Goal: Task Accomplishment & Management: Manage account settings

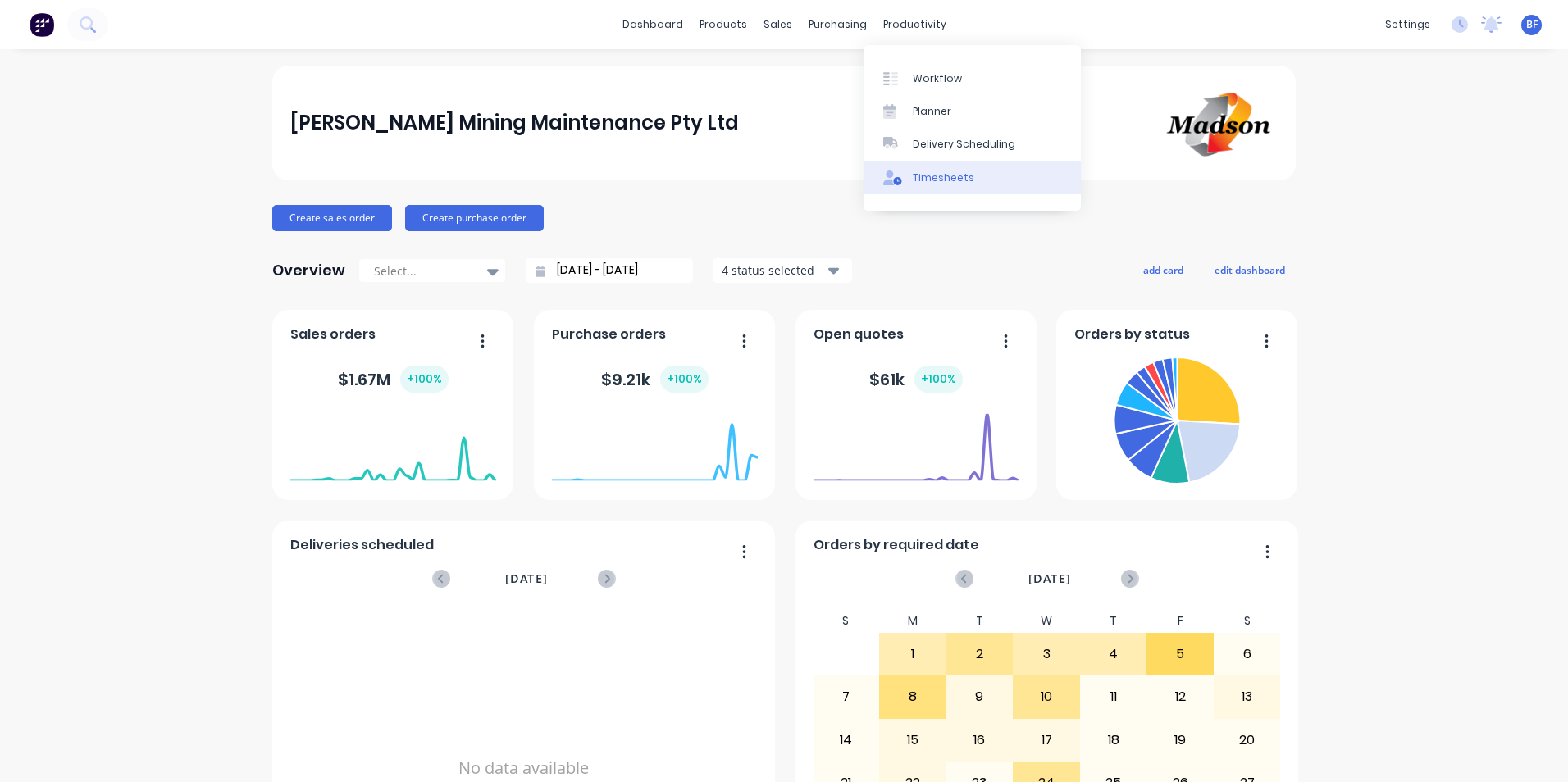
click at [943, 176] on div "Timesheets" at bounding box center [943, 177] width 61 height 15
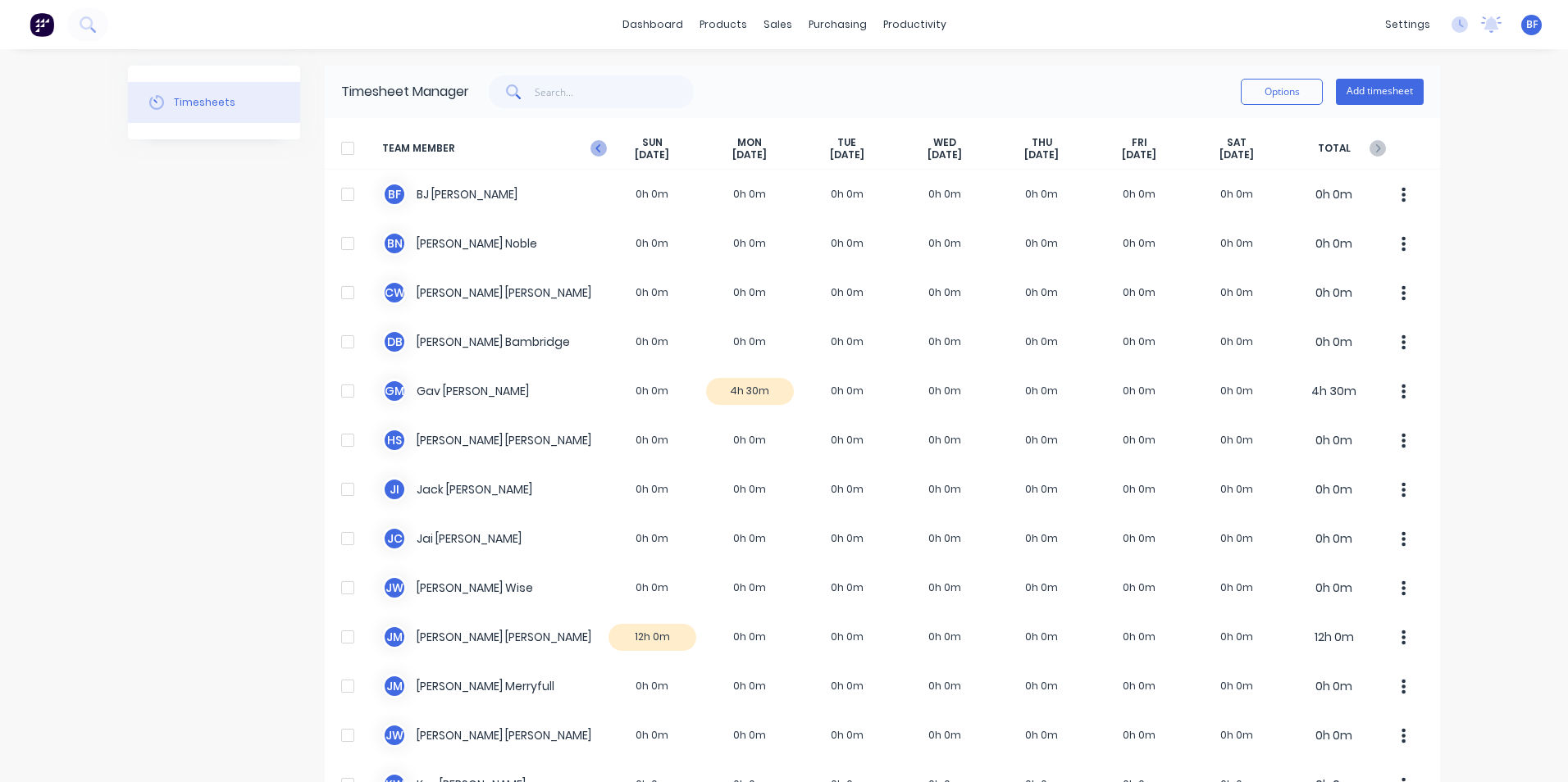
click at [591, 151] on icon "button" at bounding box center [599, 148] width 16 height 16
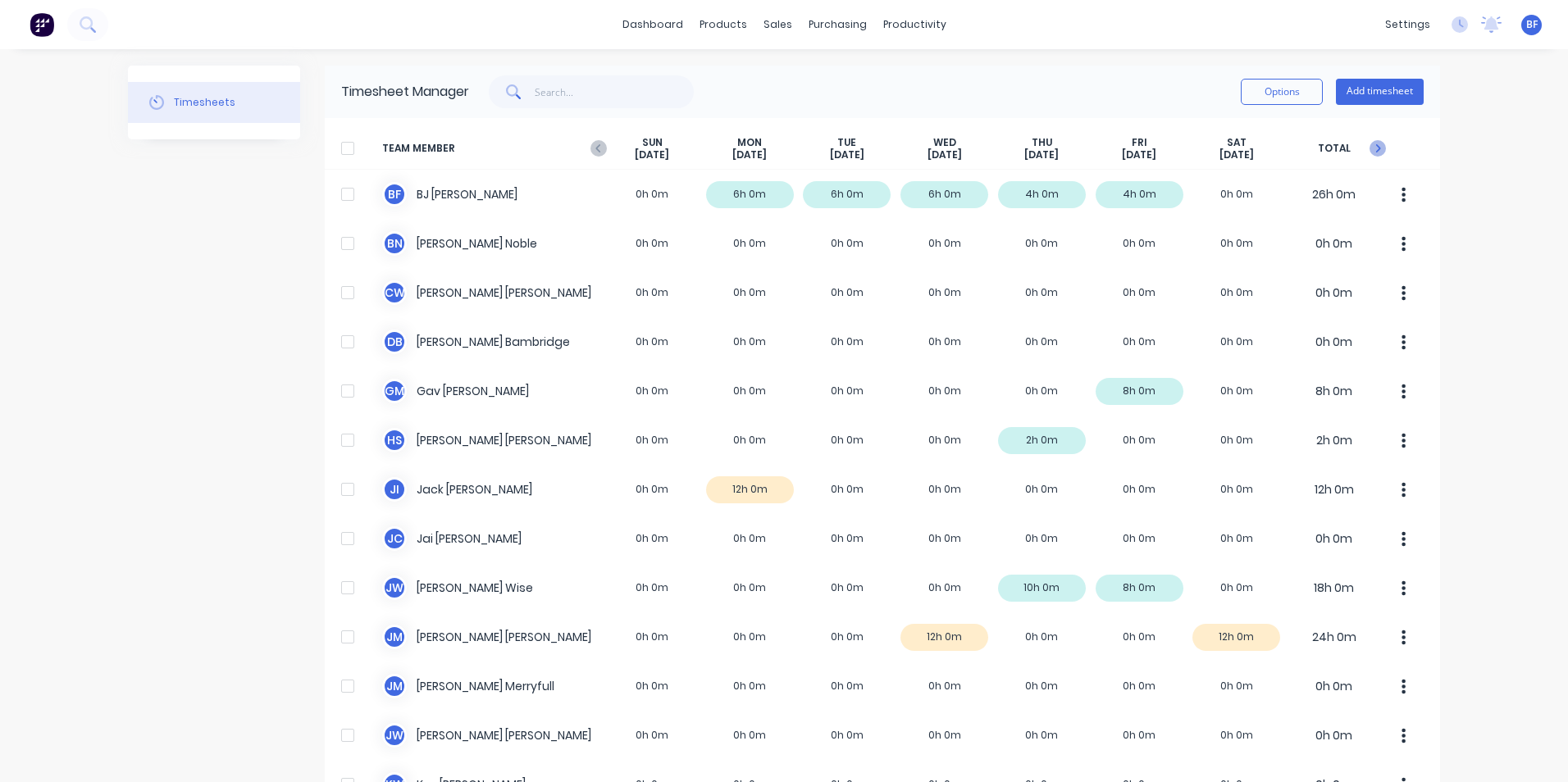
click at [1376, 147] on icon "button" at bounding box center [1378, 148] width 16 height 16
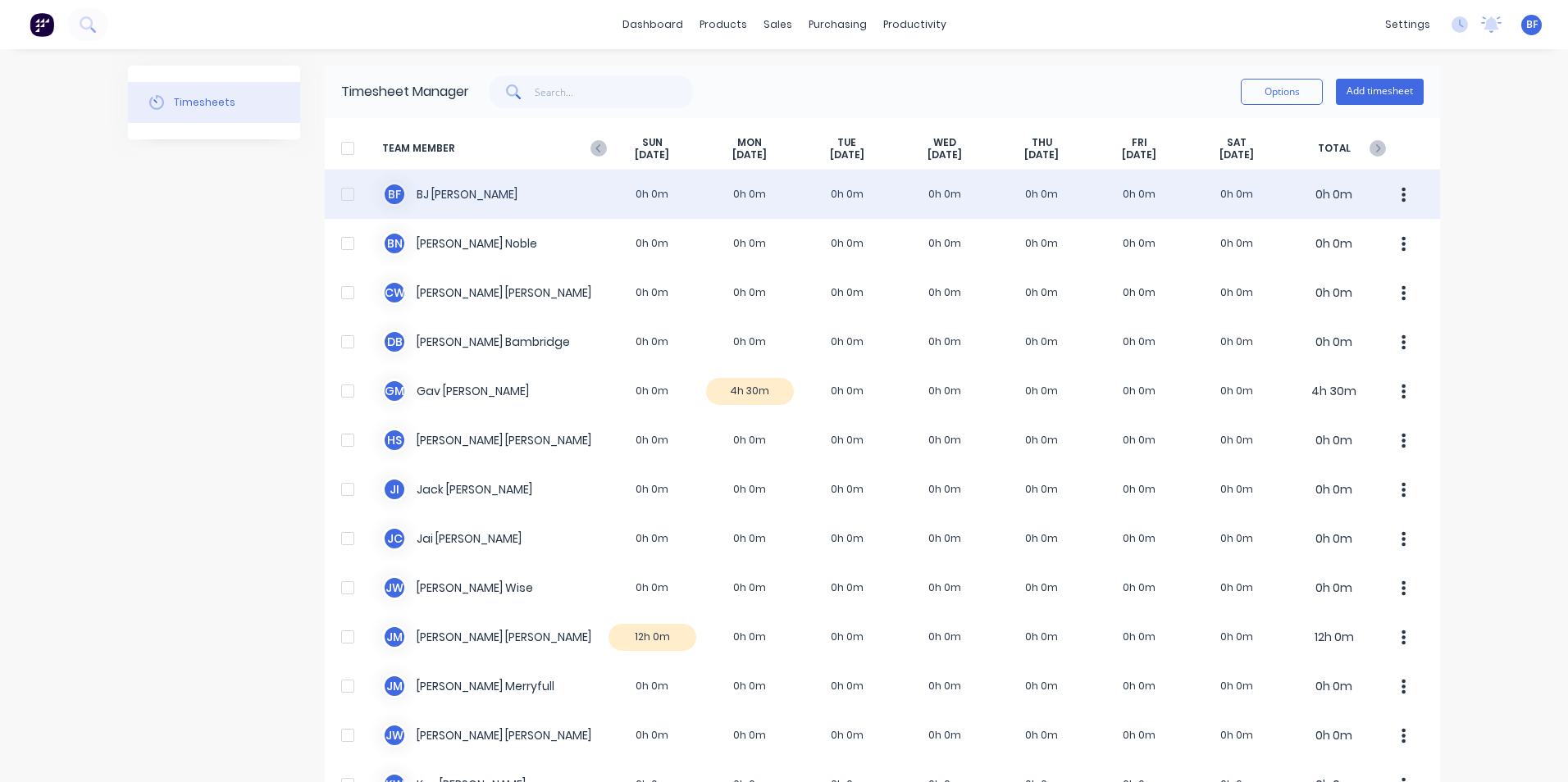
click at [740, 187] on div "B F [PERSON_NAME] 0h 0m 0h 0m 0h 0m 0h 0m 0h 0m 0h 0m 0h 0m 0h 0m" at bounding box center [882, 194] width 1115 height 49
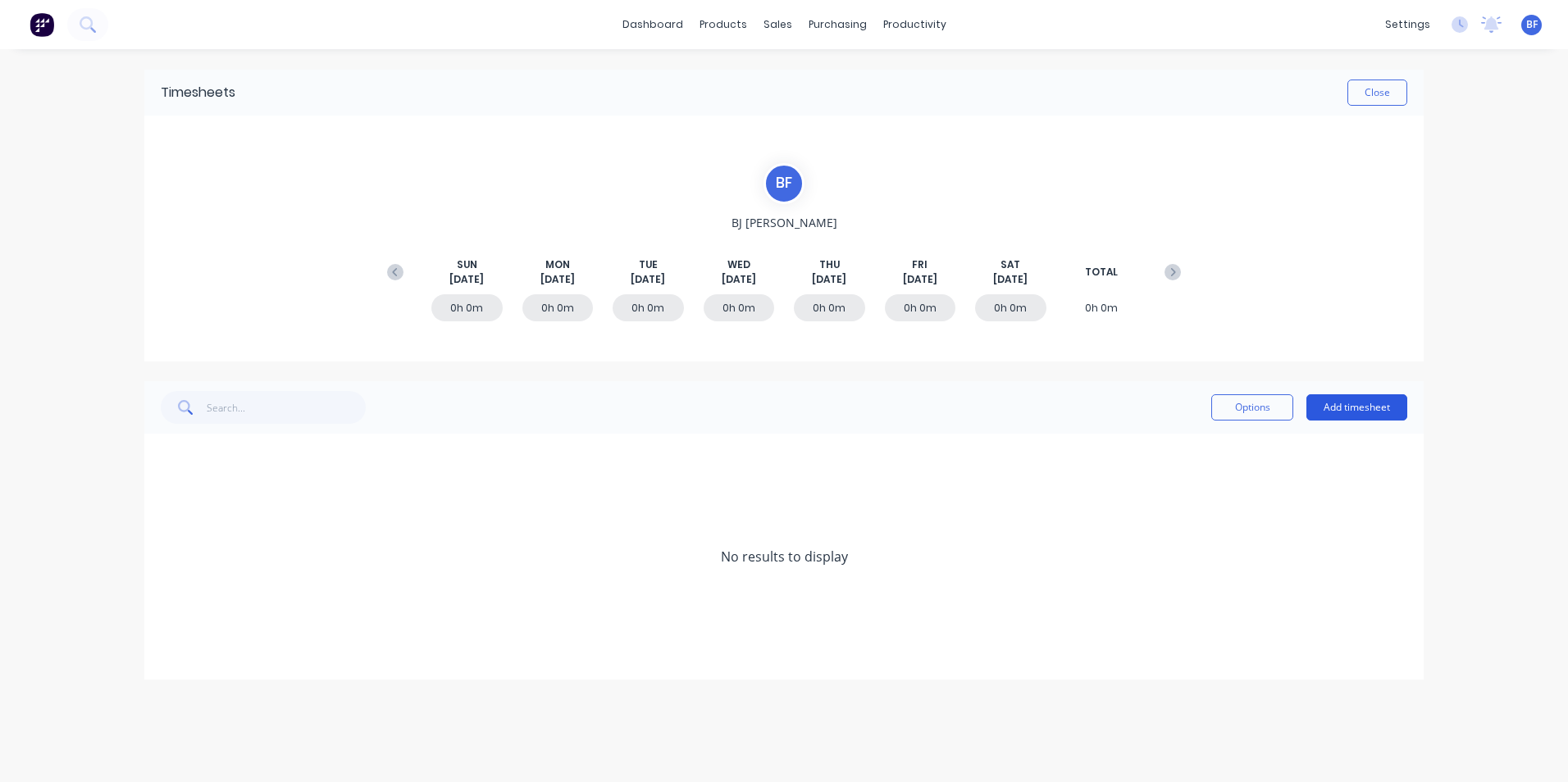
click at [1368, 406] on button "Add timesheet" at bounding box center [1357, 407] width 101 height 26
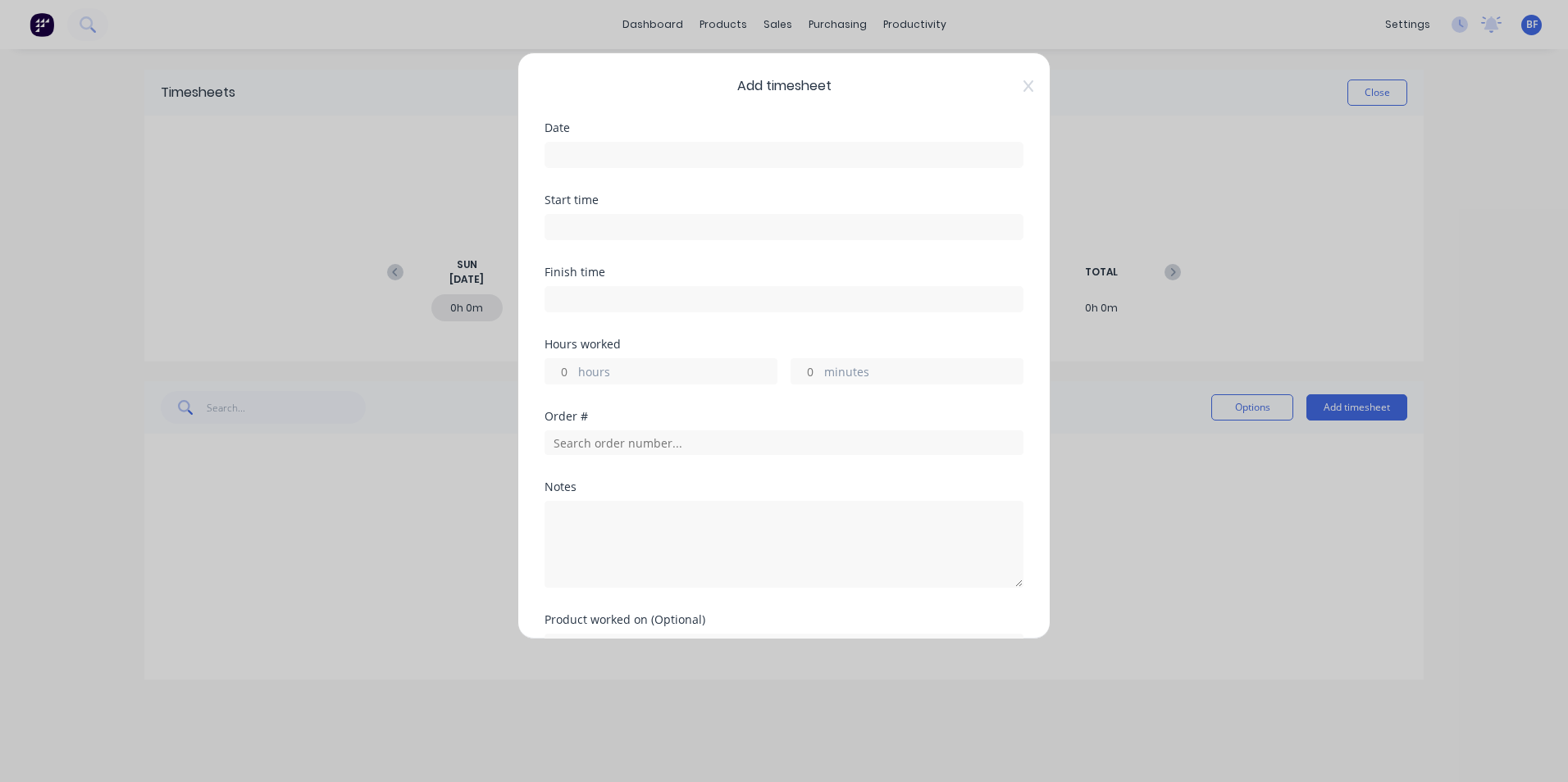
click at [645, 151] on input at bounding box center [784, 155] width 478 height 24
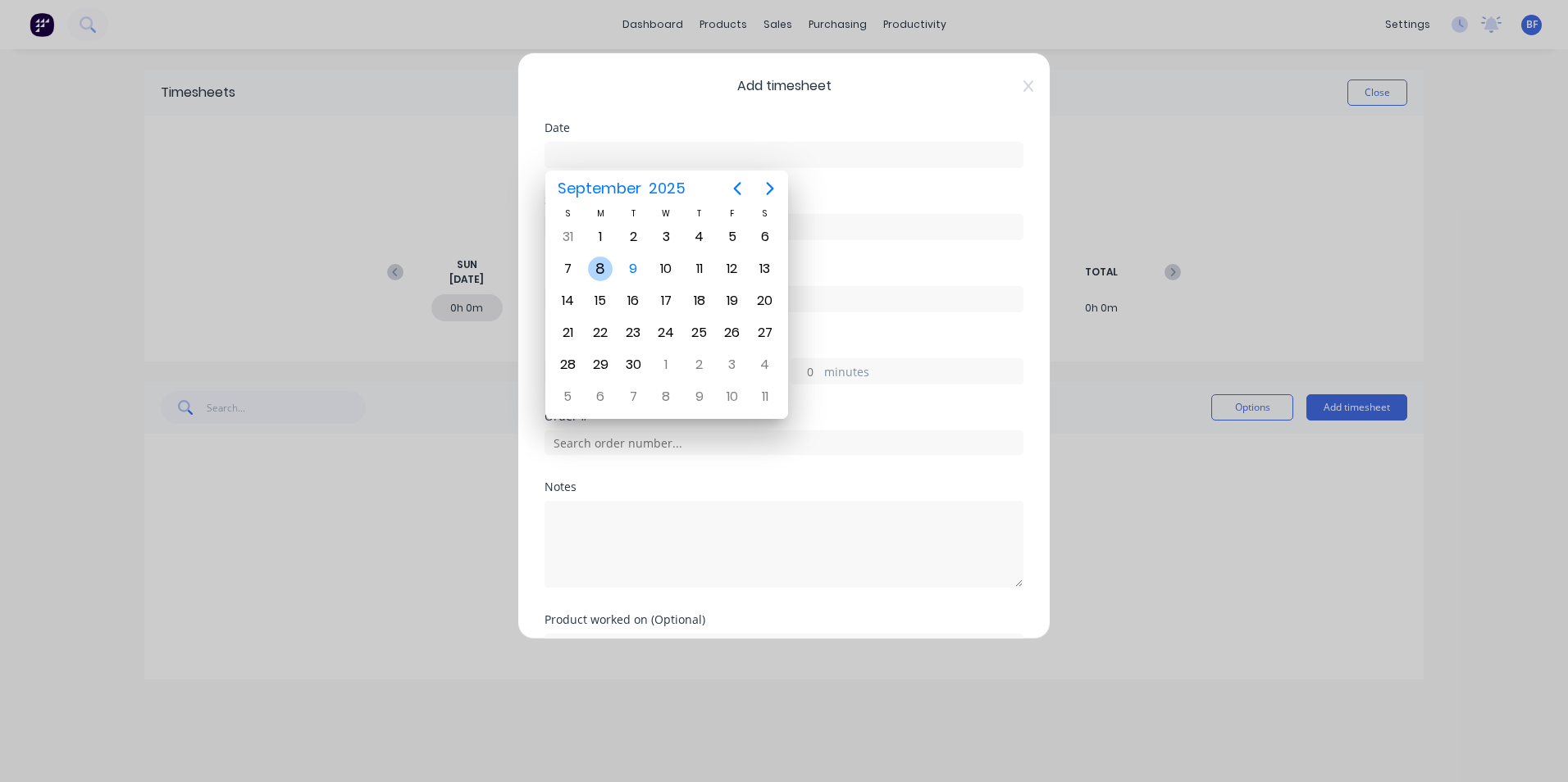
click at [601, 271] on div "8" at bounding box center [601, 269] width 24 height 24
type input "[DATE]"
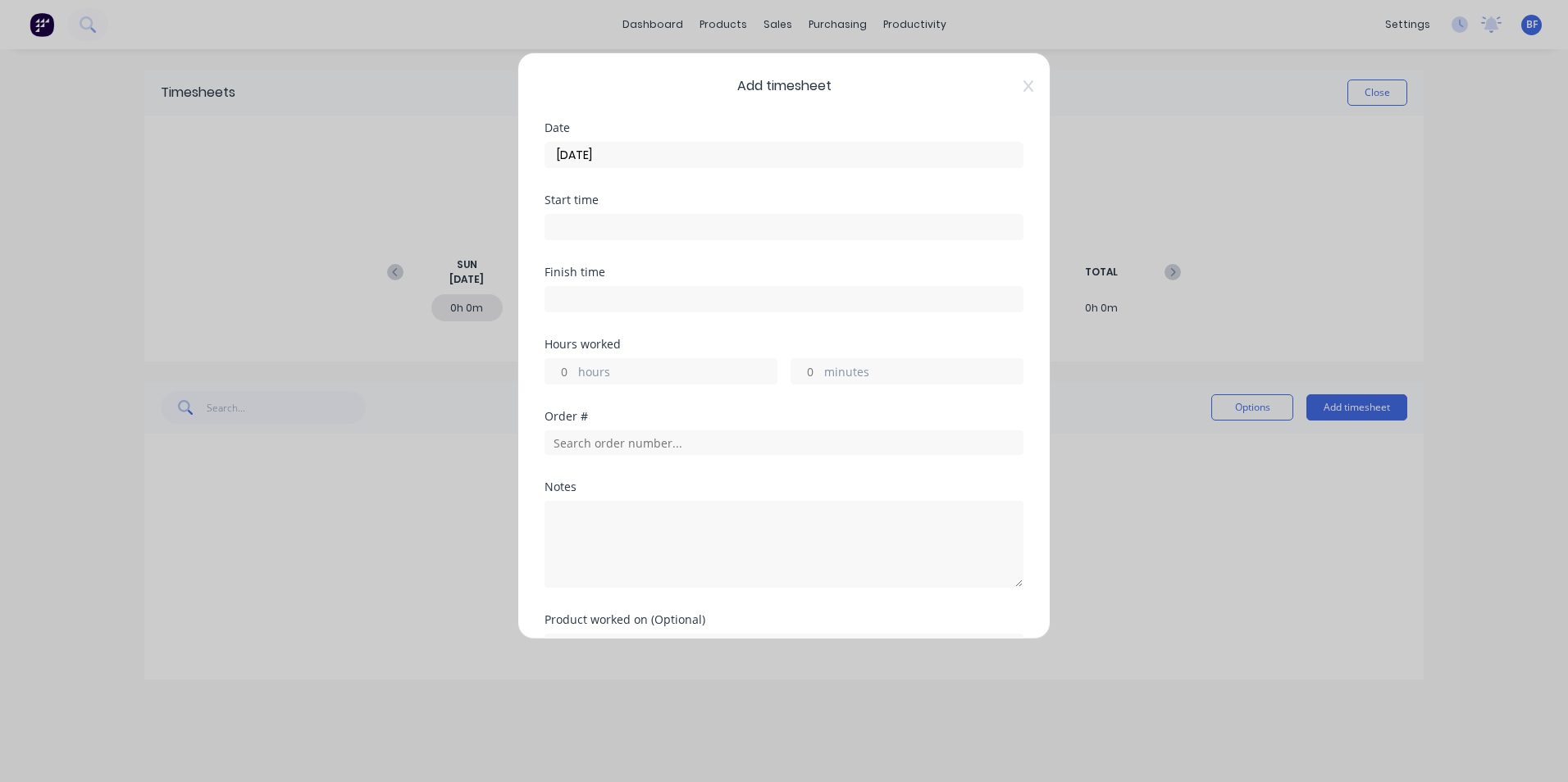
click at [579, 374] on label "hours" at bounding box center [677, 374] width 198 height 21
click at [575, 374] on input "hours" at bounding box center [559, 371] width 29 height 24
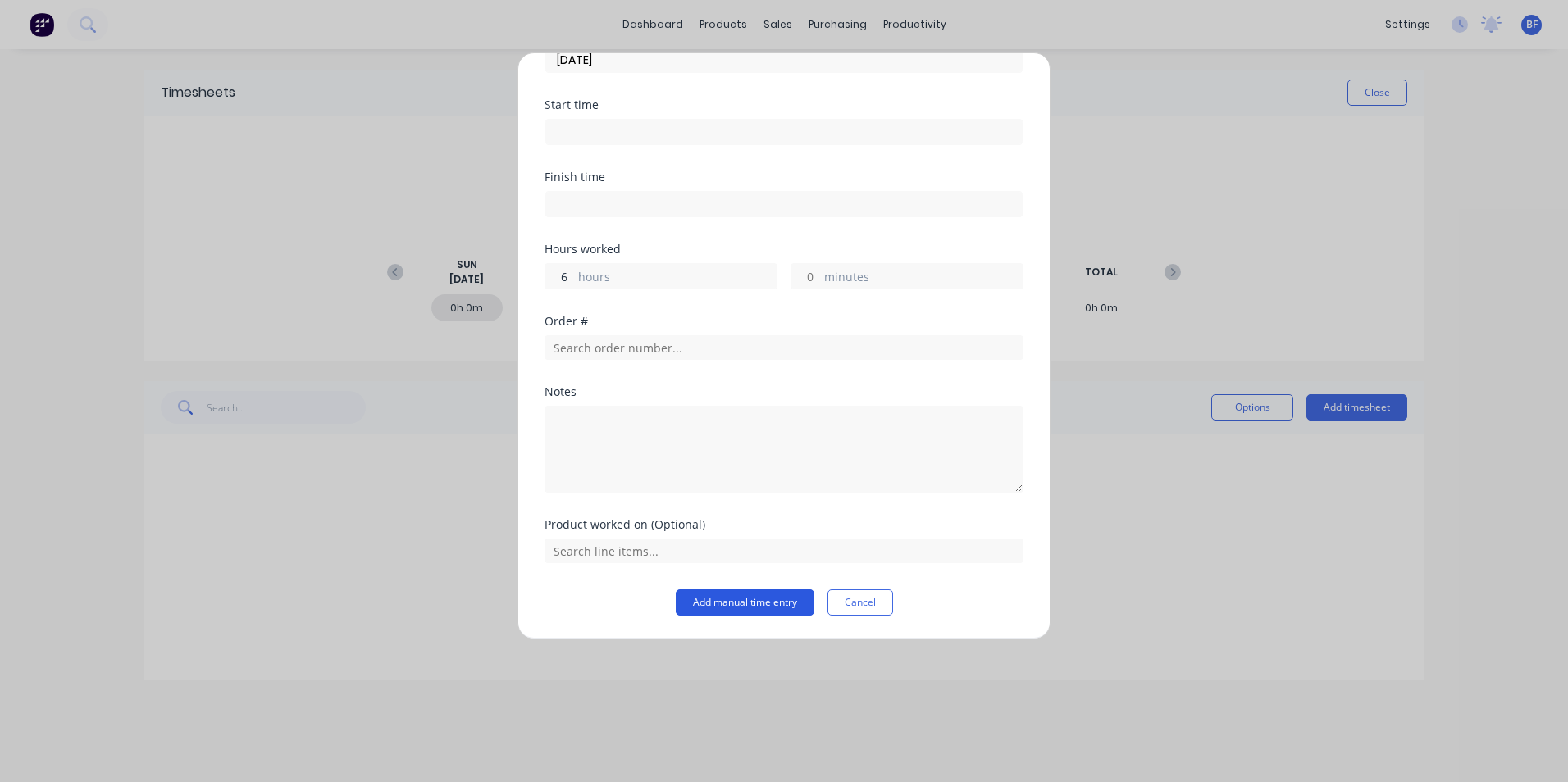
type input "6"
click at [746, 593] on button "Add manual time entry" at bounding box center [745, 603] width 138 height 26
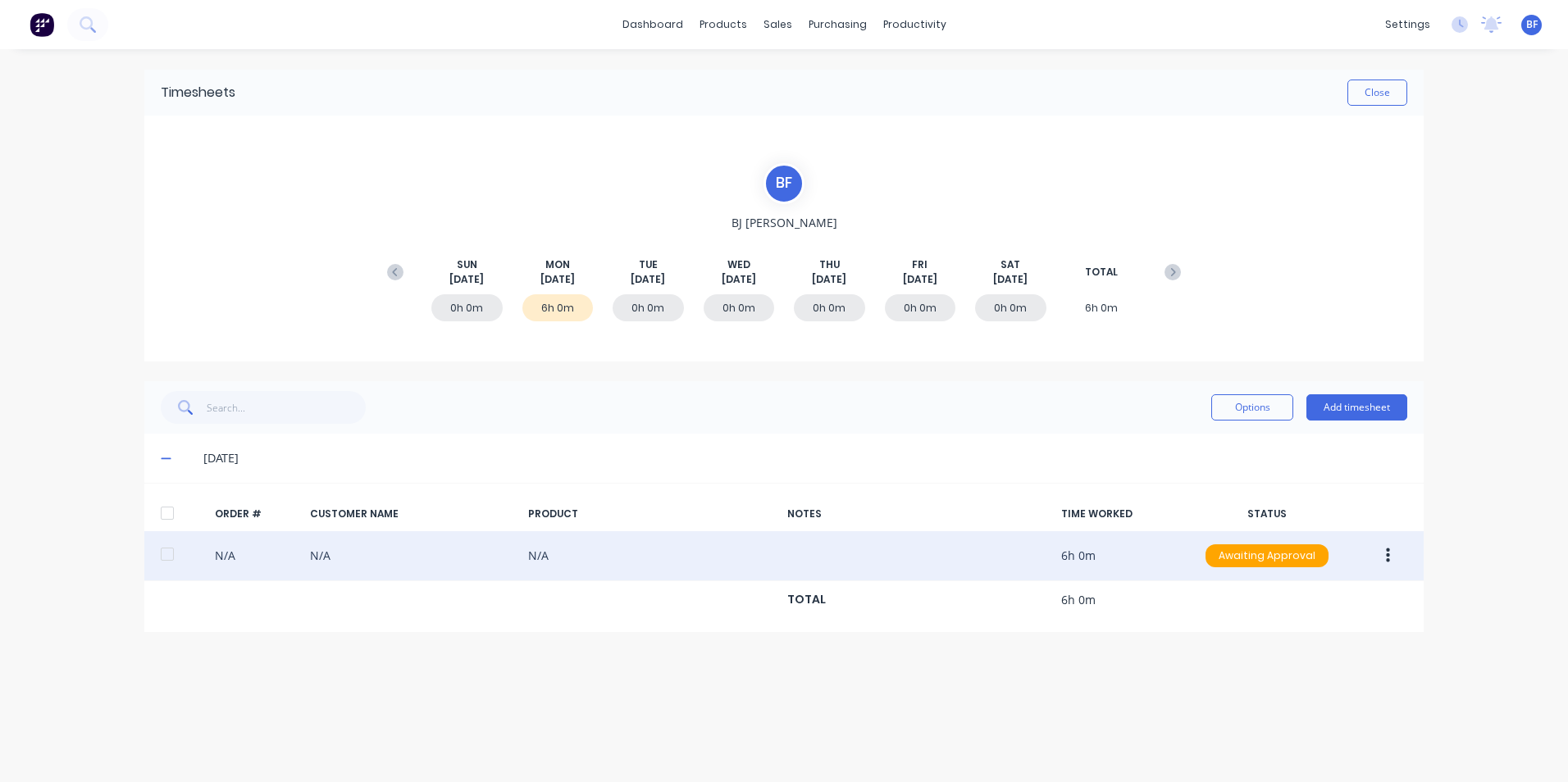
click at [1388, 549] on icon "button" at bounding box center [1388, 555] width 4 height 15
click at [1300, 602] on div "Approve" at bounding box center [1330, 599] width 126 height 23
click at [1390, 93] on button "Close" at bounding box center [1377, 93] width 60 height 26
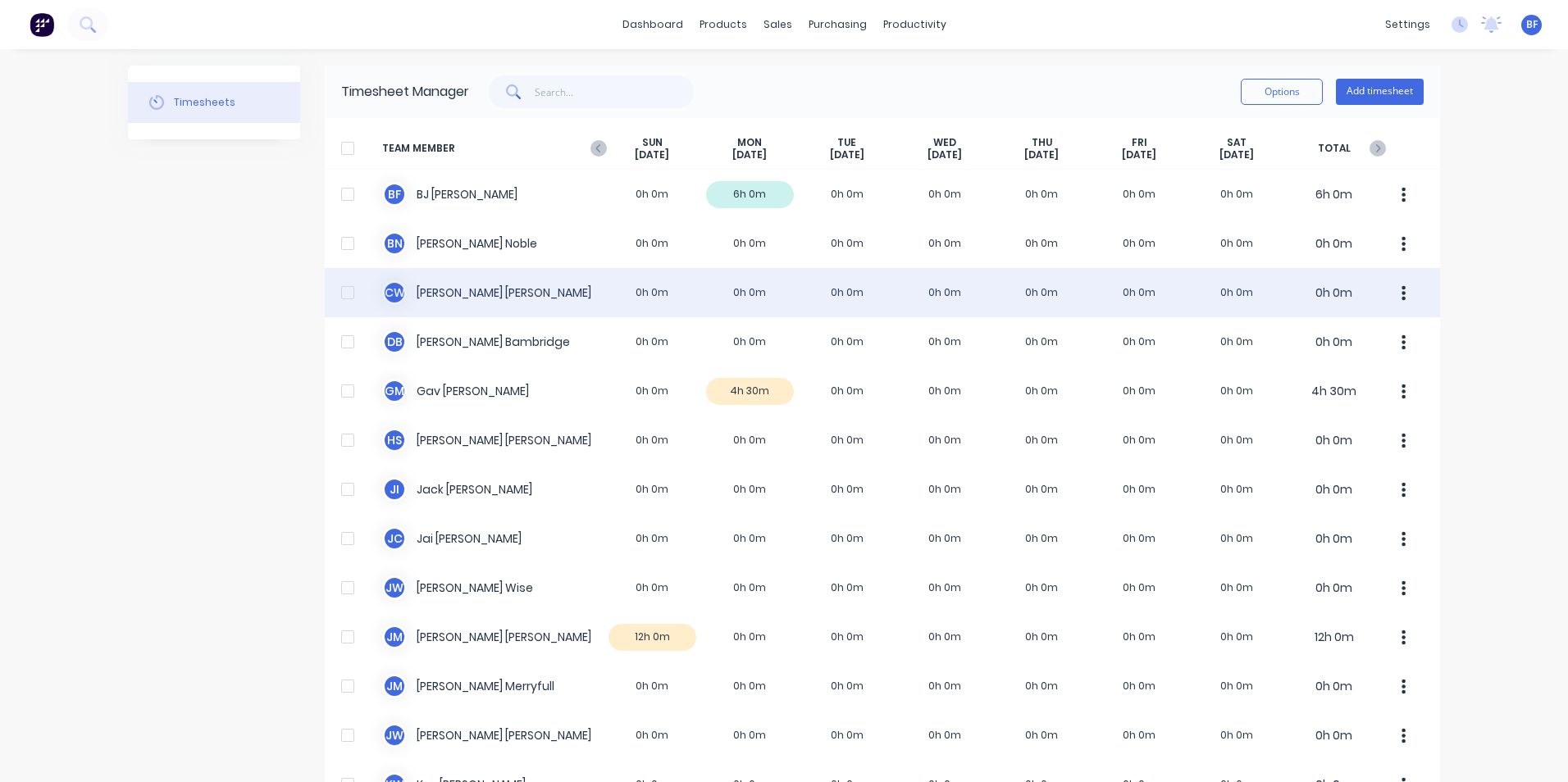
click at [733, 290] on div "C W [PERSON_NAME] 0h 0m 0h 0m 0h 0m 0h 0m 0h 0m 0h 0m 0h 0m 0h 0m" at bounding box center [882, 292] width 1115 height 49
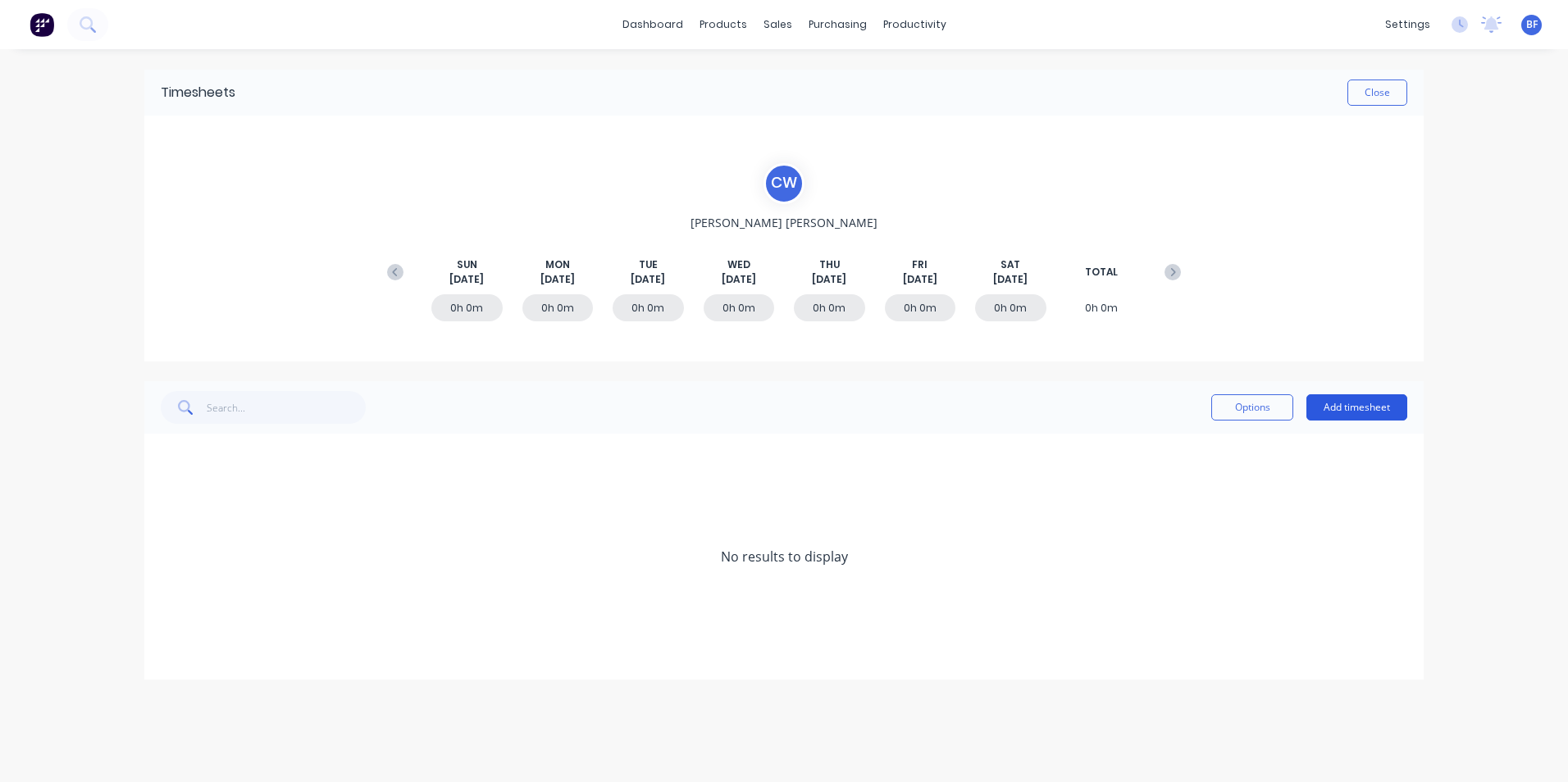
click at [1331, 401] on button "Add timesheet" at bounding box center [1357, 407] width 101 height 26
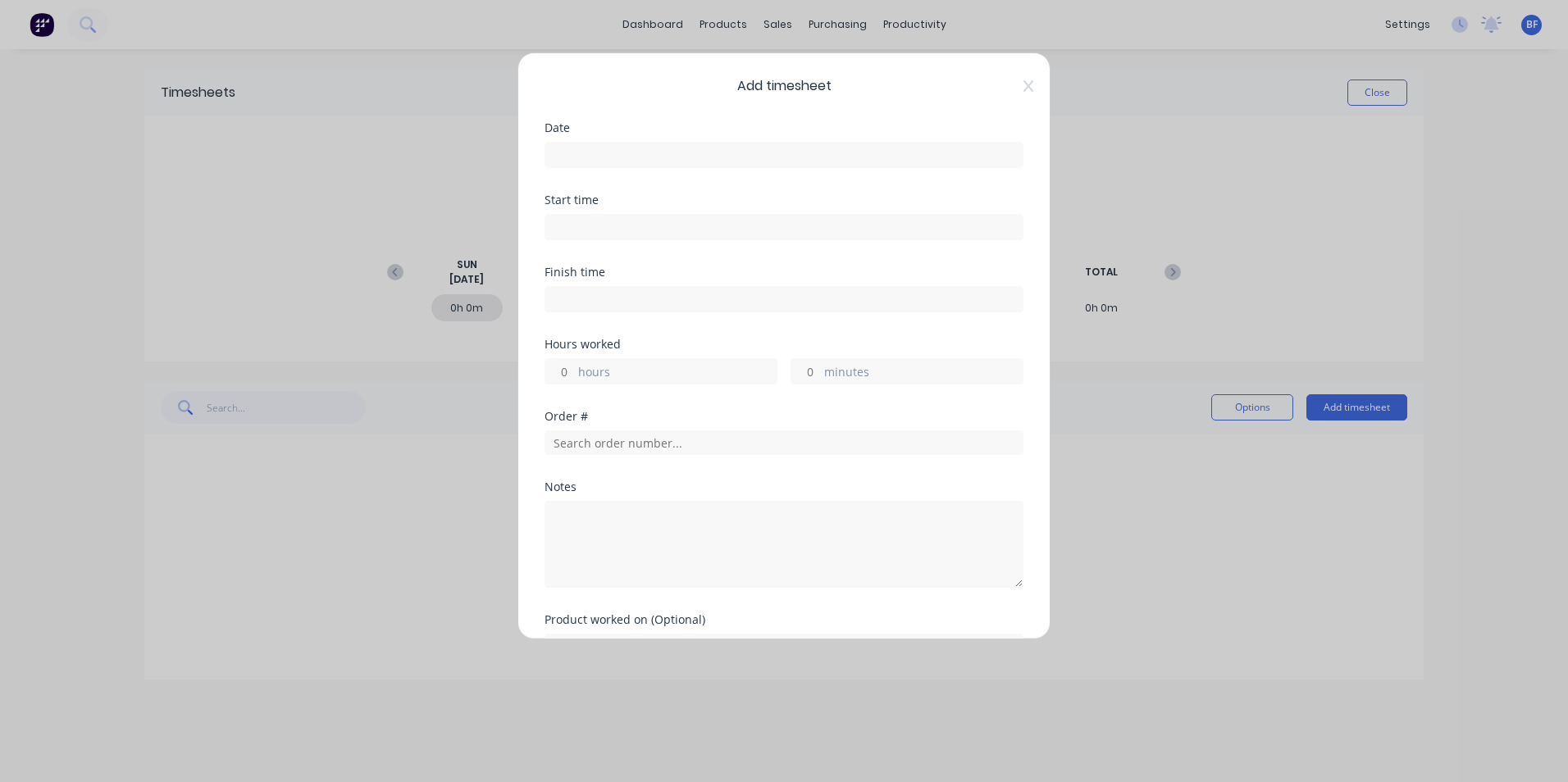
click at [571, 151] on input at bounding box center [784, 155] width 478 height 24
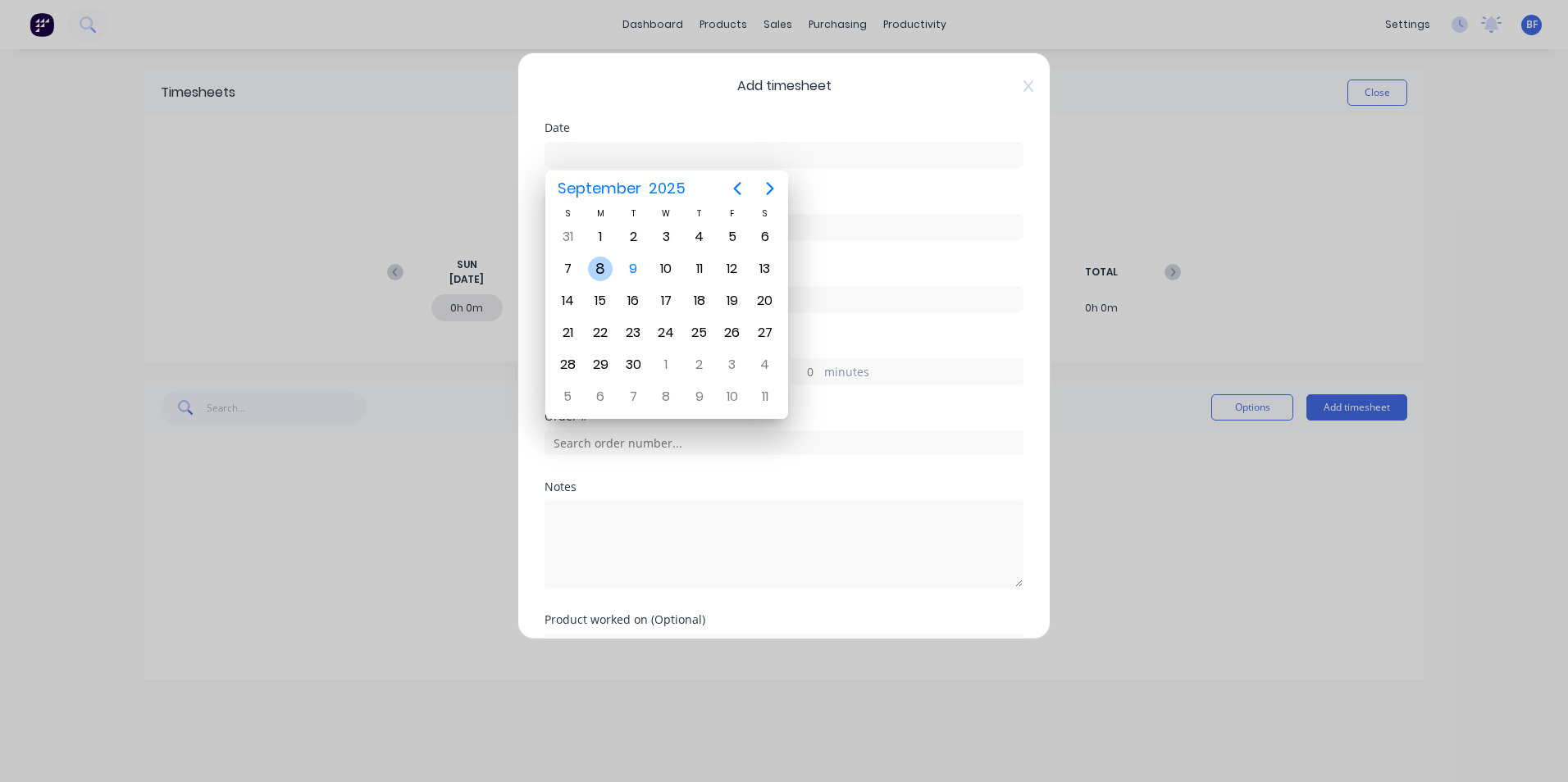
click at [596, 266] on div "8" at bounding box center [601, 269] width 24 height 24
type input "[DATE]"
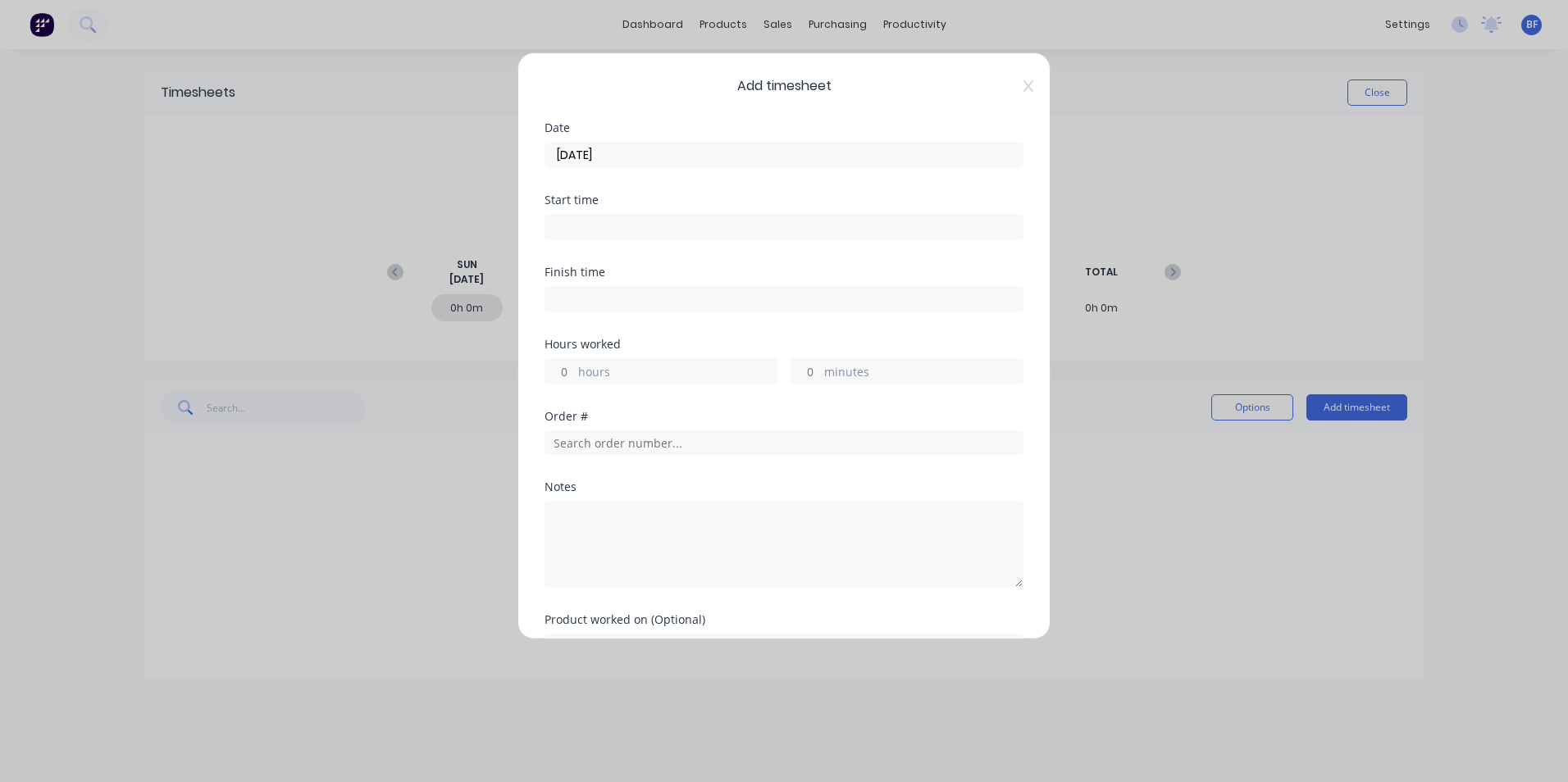
click at [570, 375] on input "hours" at bounding box center [559, 371] width 29 height 24
type input "1"
type input "12"
click at [808, 373] on input "minutes" at bounding box center [806, 371] width 29 height 24
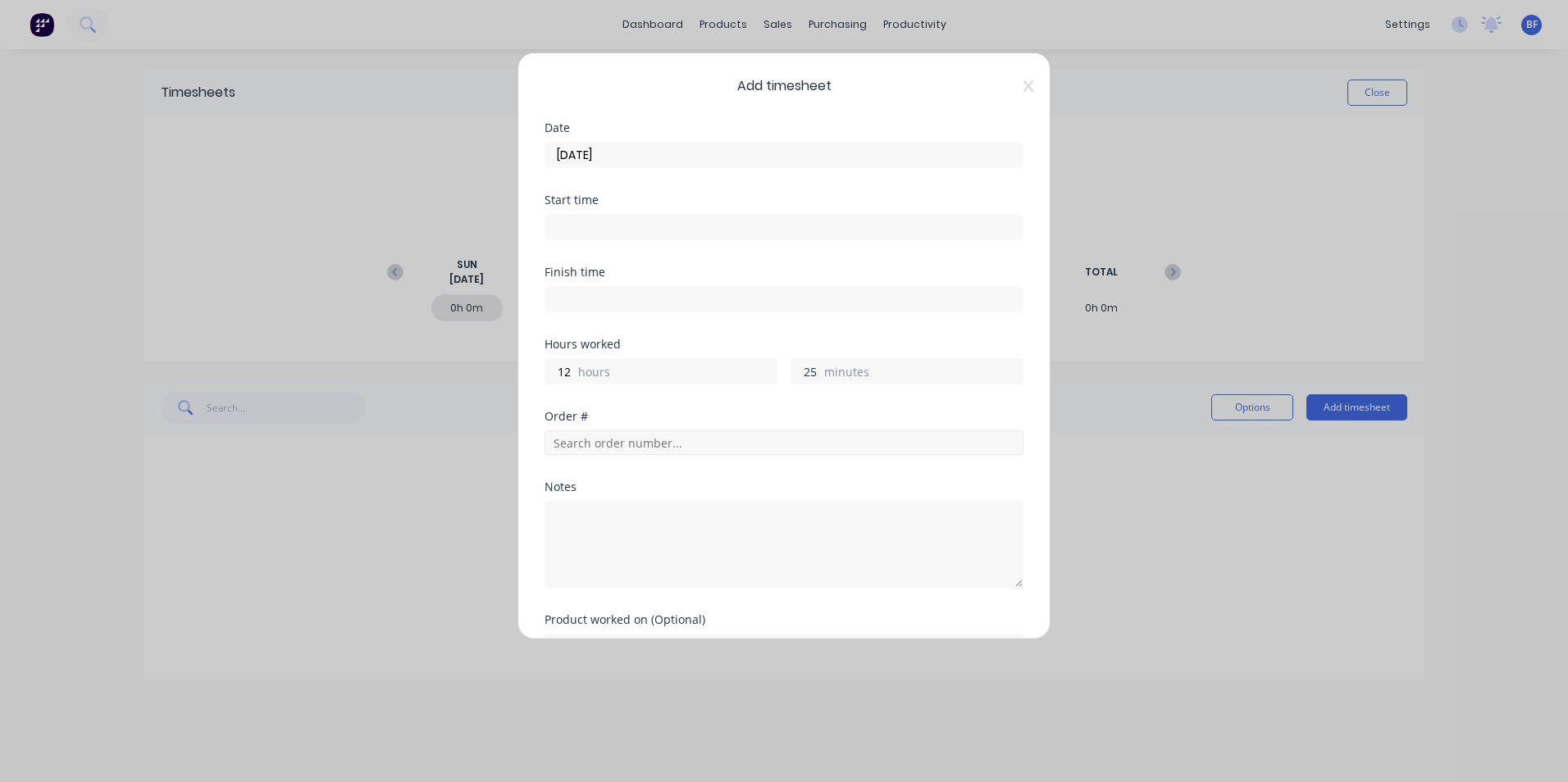
type input "25"
click at [678, 443] on input "text" at bounding box center [784, 443] width 479 height 24
click at [670, 440] on input "0614" at bounding box center [784, 443] width 479 height 24
type input "0"
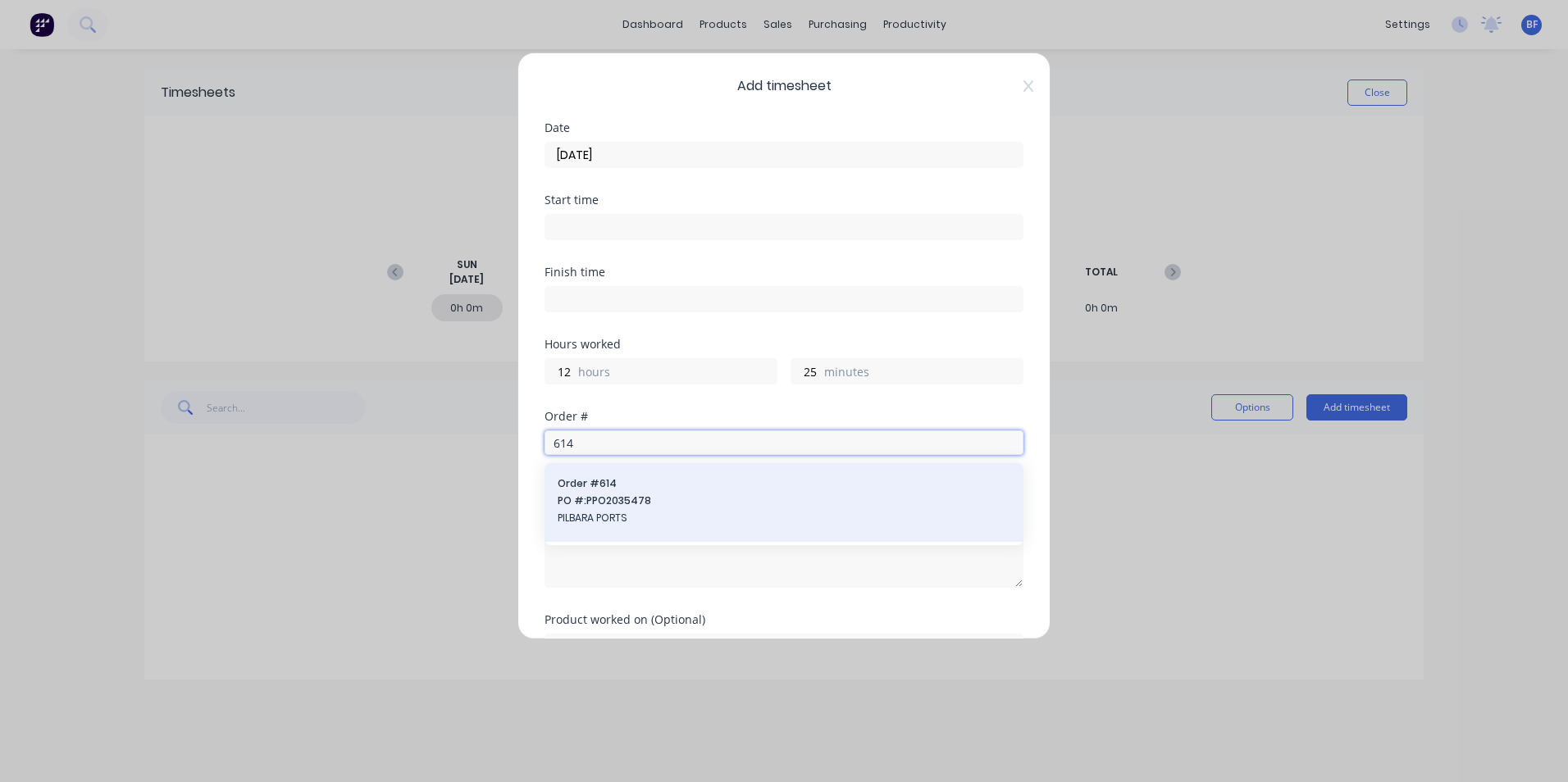
type input "614"
click at [659, 510] on div "Order # 614 PO #: PPO2035478 PILBARA PORTS" at bounding box center [784, 503] width 453 height 53
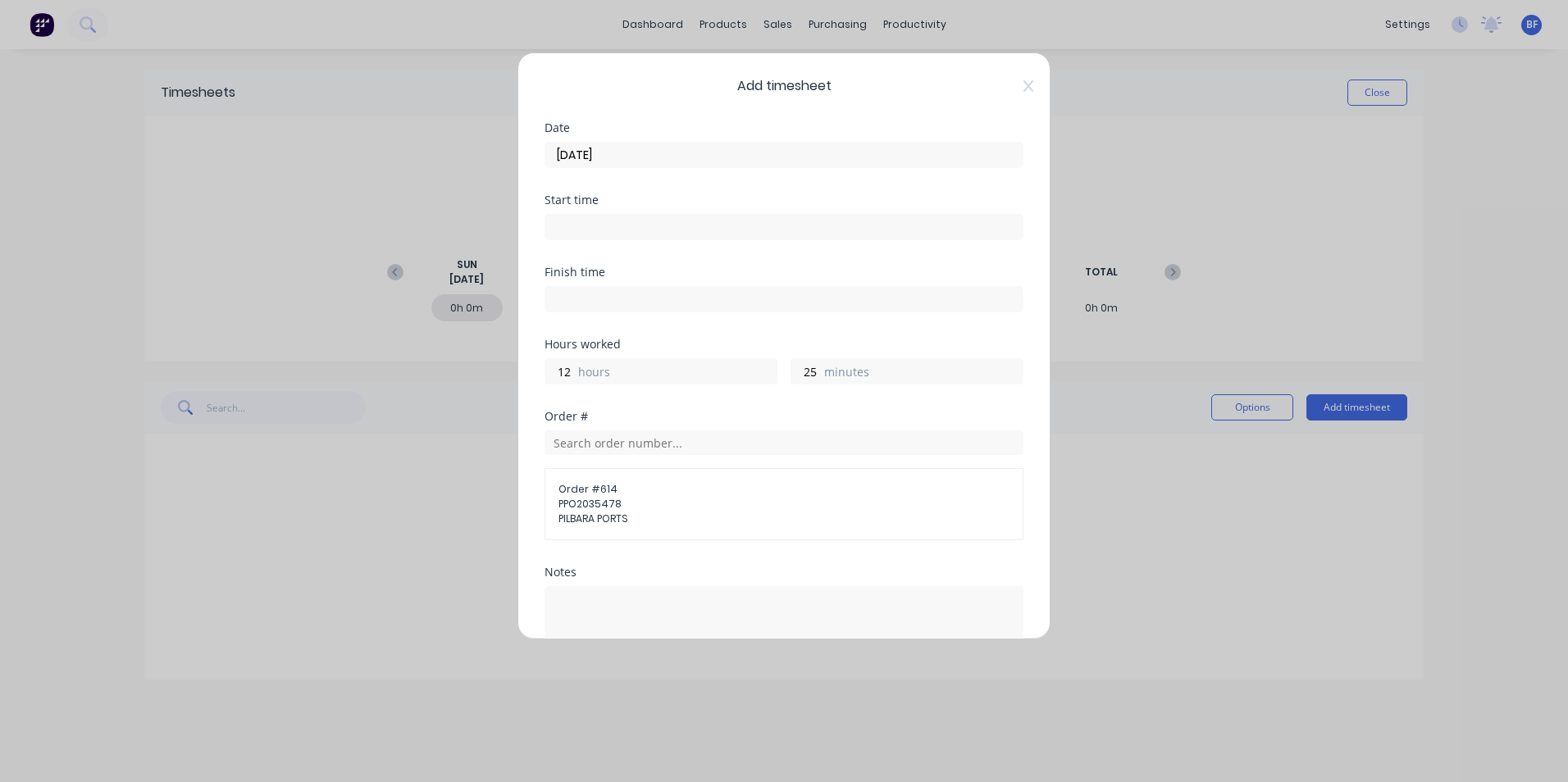
click at [669, 516] on span "PILBARA PORTS" at bounding box center [784, 519] width 451 height 15
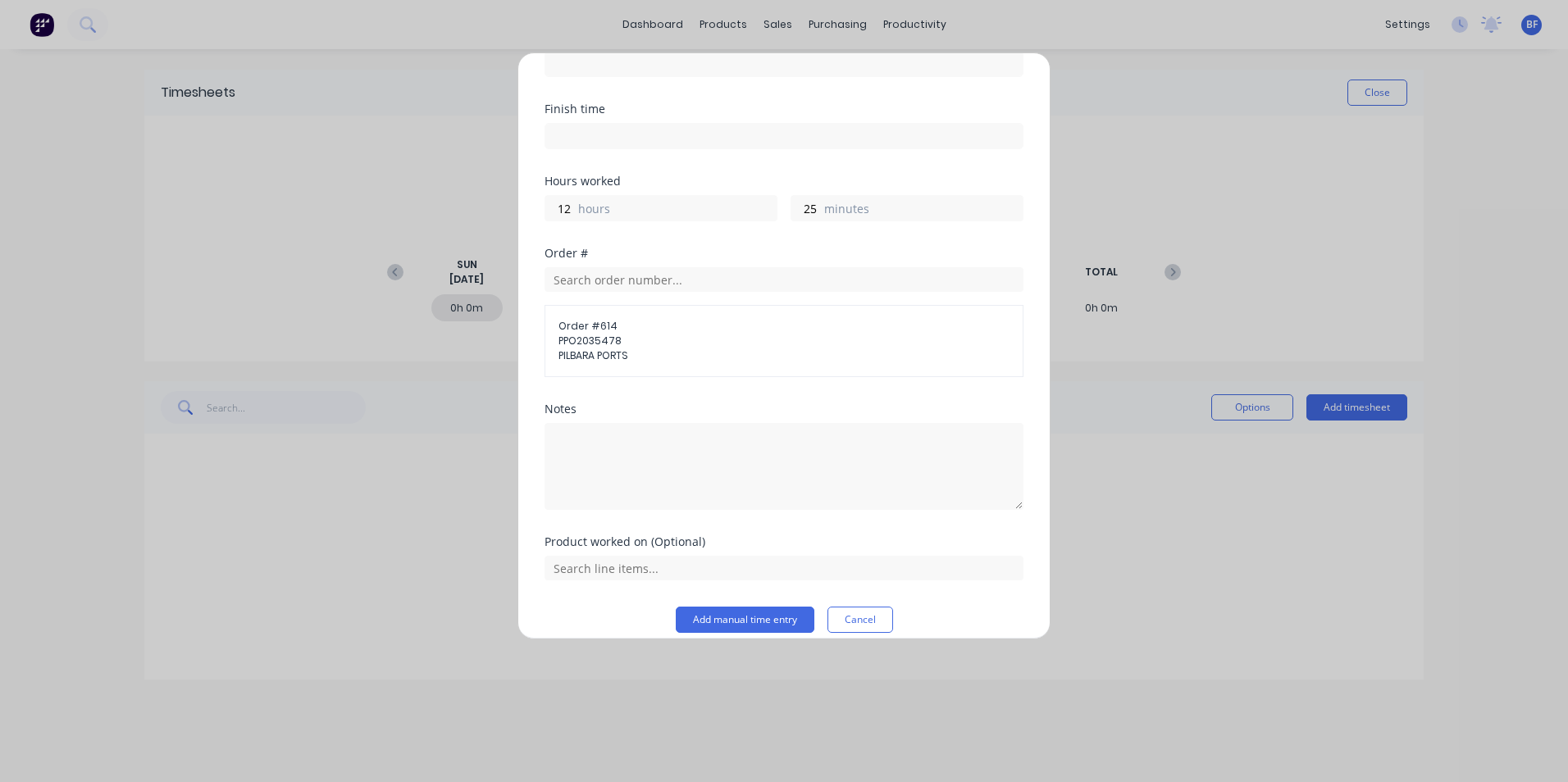
scroll to position [181, 0]
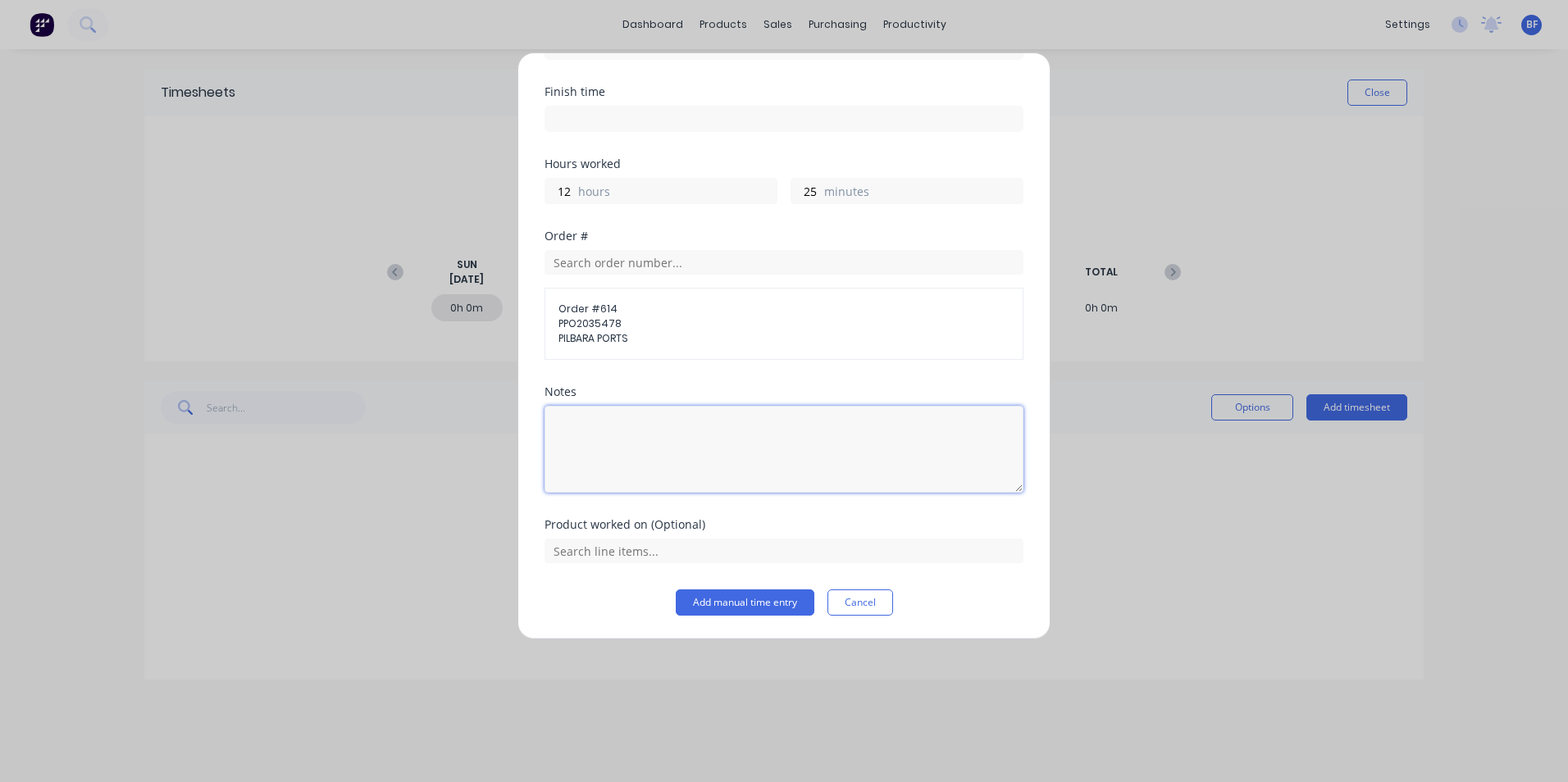
click at [558, 420] on textarea at bounding box center [784, 449] width 479 height 87
type textarea "DCS34807 DS"
click at [723, 606] on button "Add manual time entry" at bounding box center [745, 603] width 138 height 26
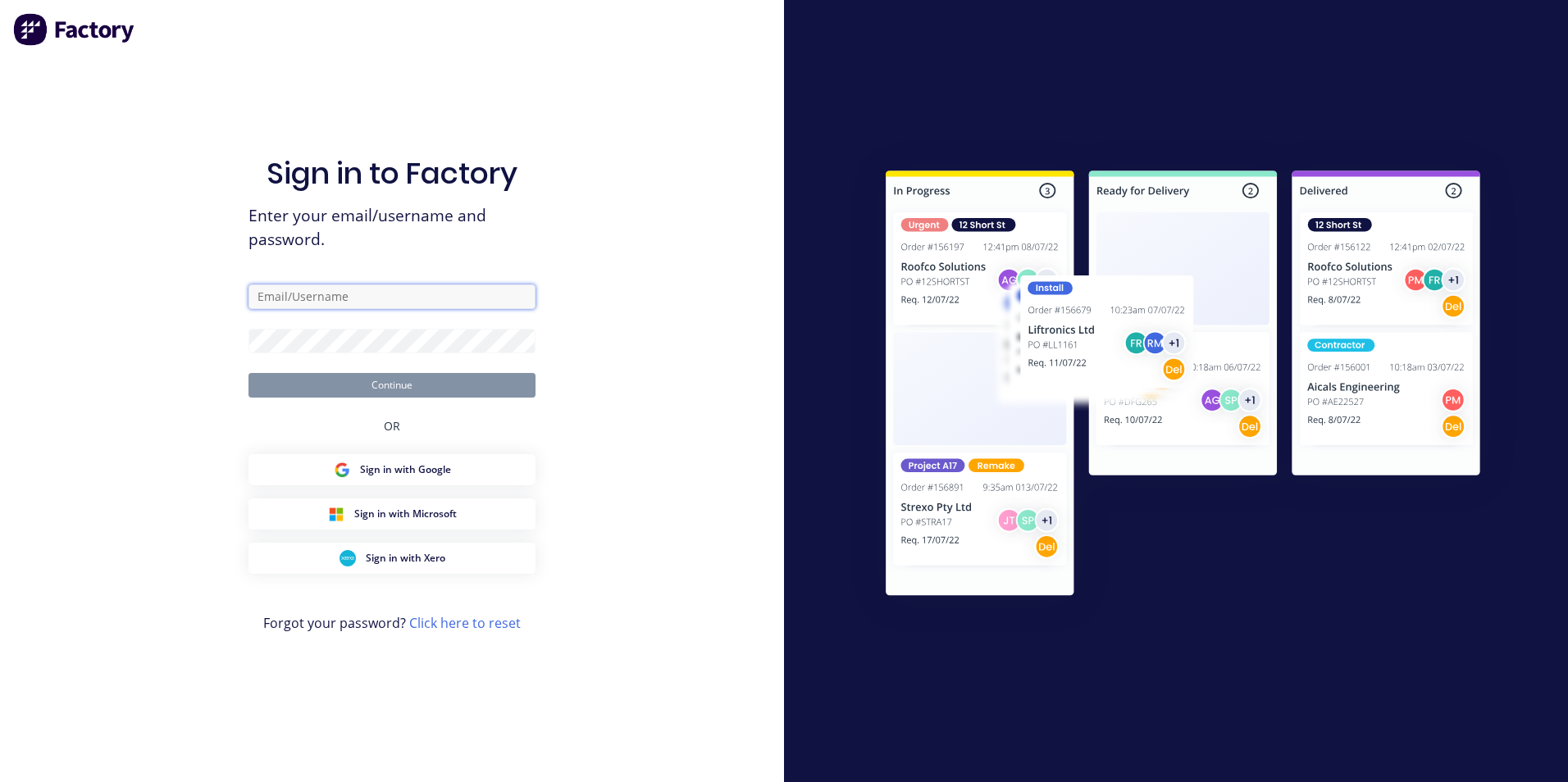
type input "[PERSON_NAME][EMAIL_ADDRESS][PERSON_NAME][DOMAIN_NAME]"
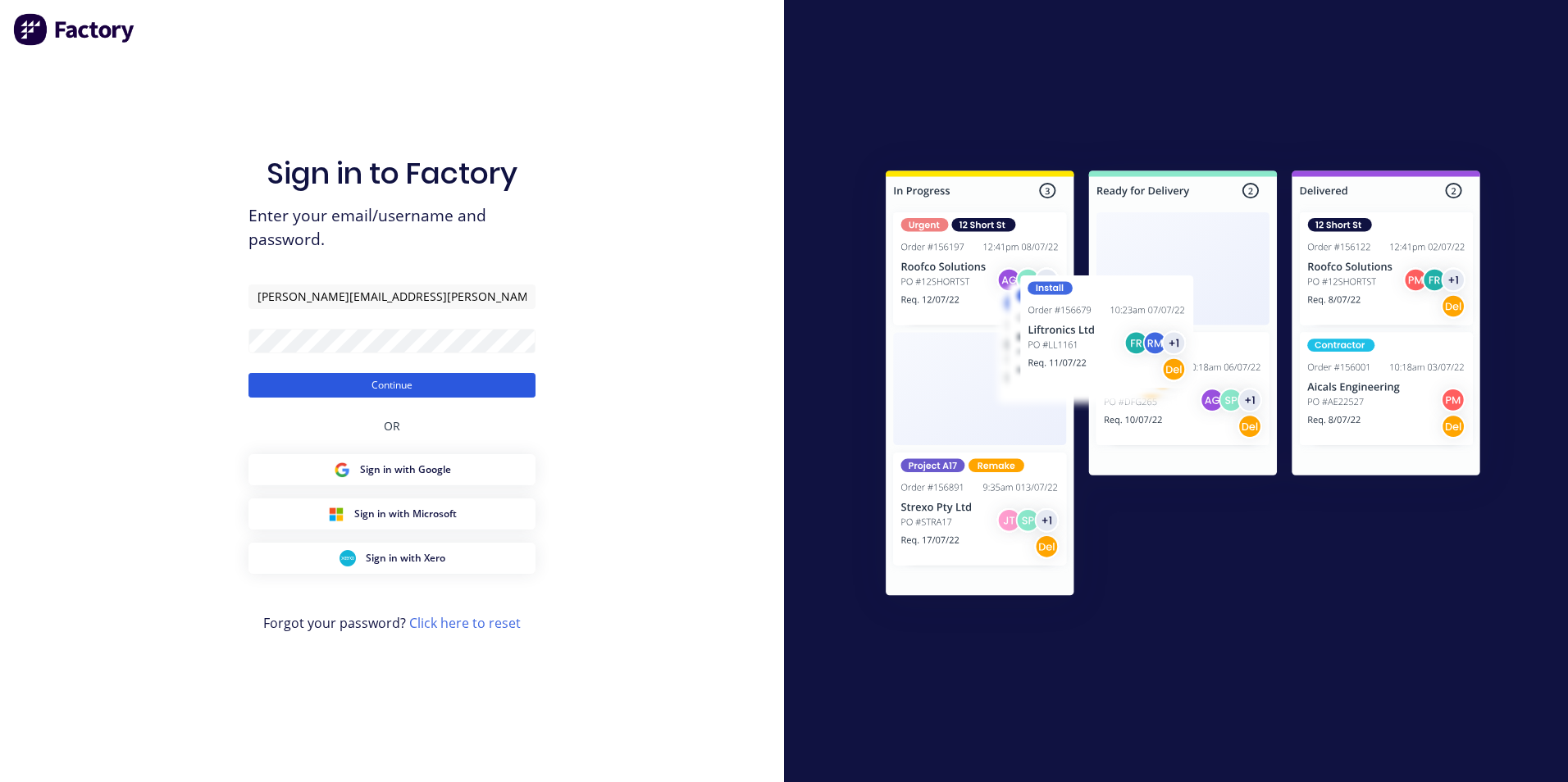
click at [384, 386] on button "Continue" at bounding box center [392, 385] width 287 height 24
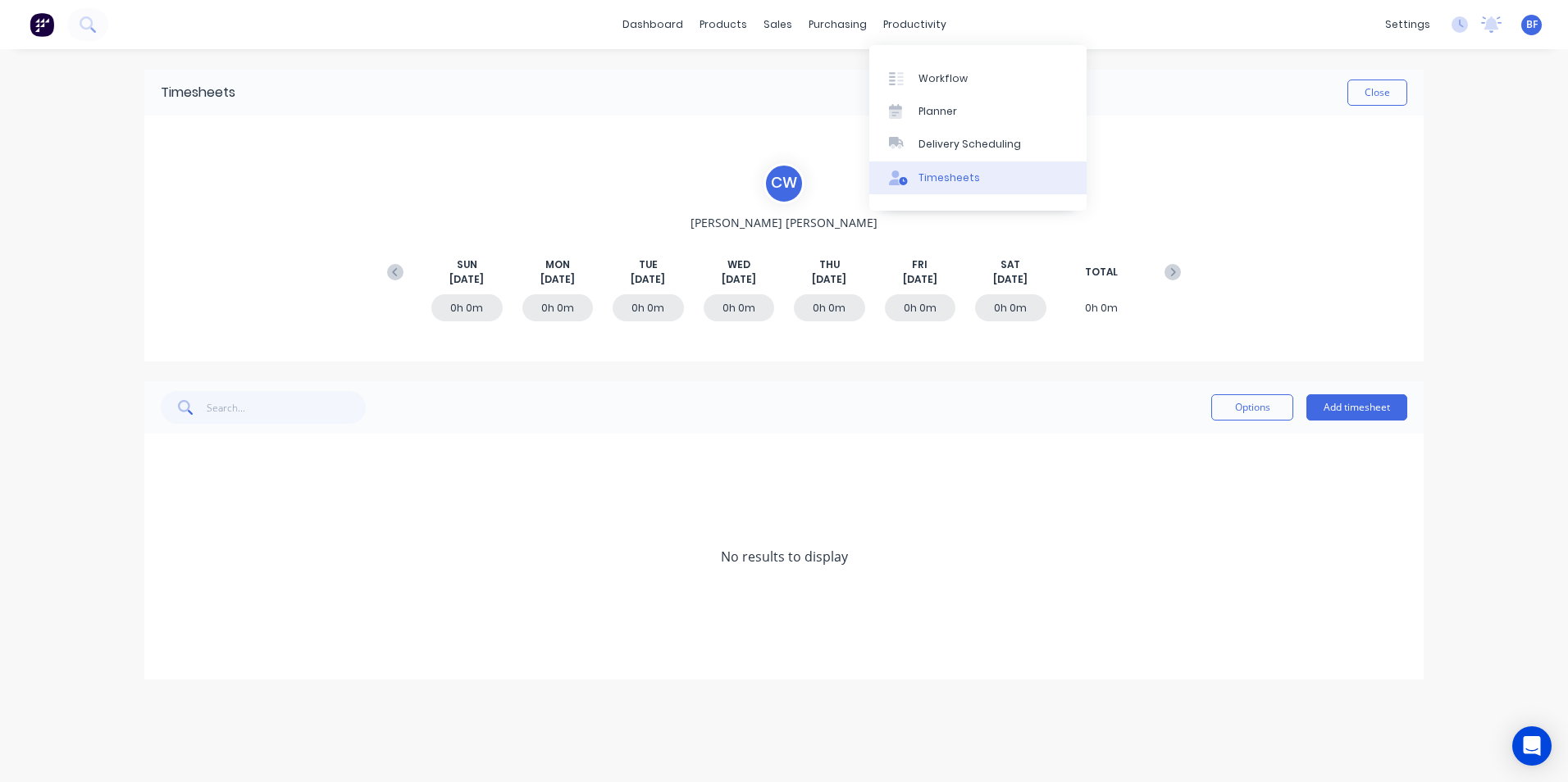
click at [954, 172] on div "Timesheets" at bounding box center [949, 177] width 61 height 15
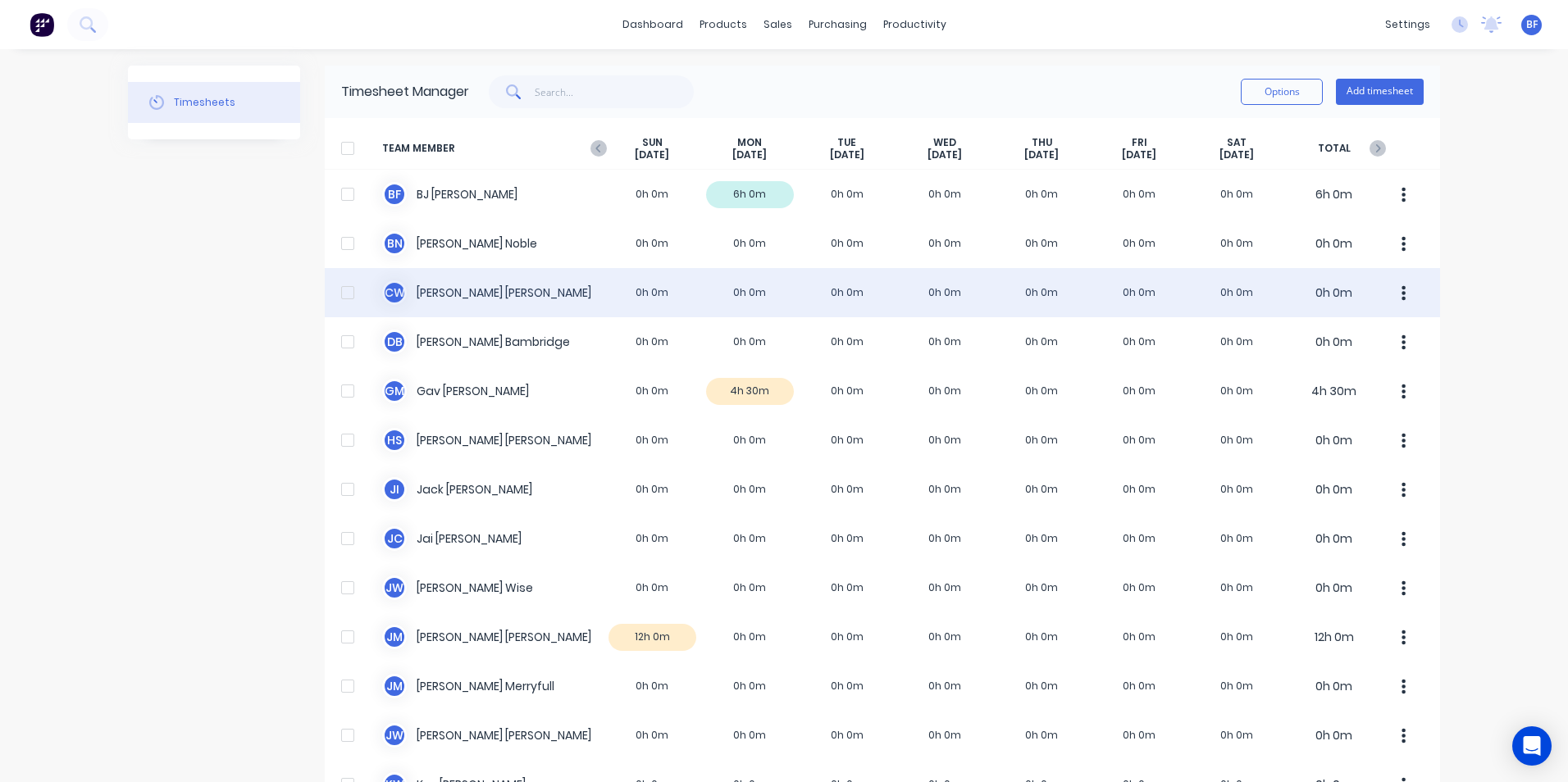
click at [747, 292] on div "C W [PERSON_NAME] 0h 0m 0h 0m 0h 0m 0h 0m 0h 0m 0h 0m 0h 0m 0h 0m" at bounding box center [882, 292] width 1115 height 49
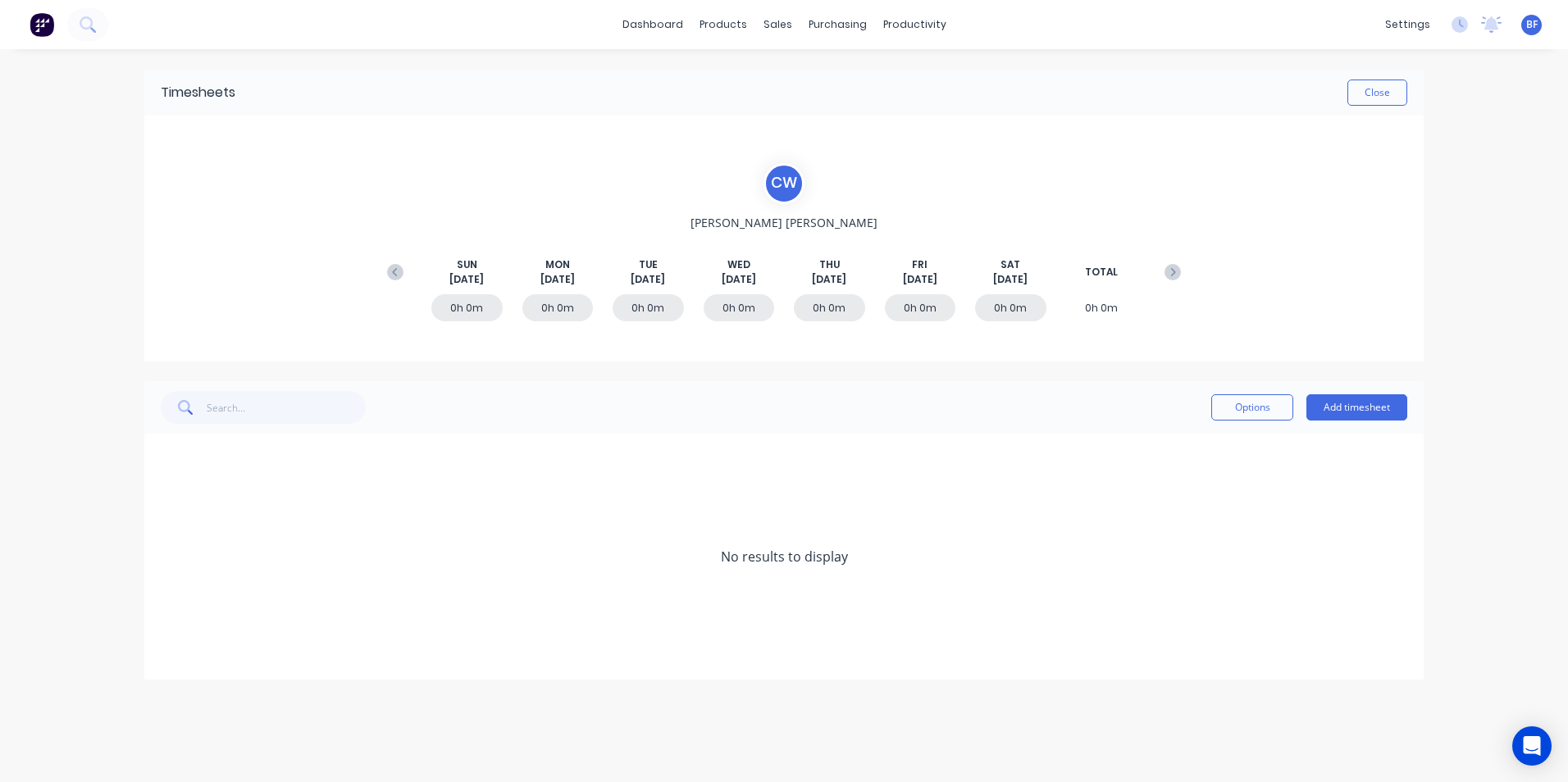
click at [1343, 393] on div "Options Add timesheet" at bounding box center [1309, 407] width 196 height 33
click at [1347, 403] on button "Add timesheet" at bounding box center [1357, 407] width 101 height 26
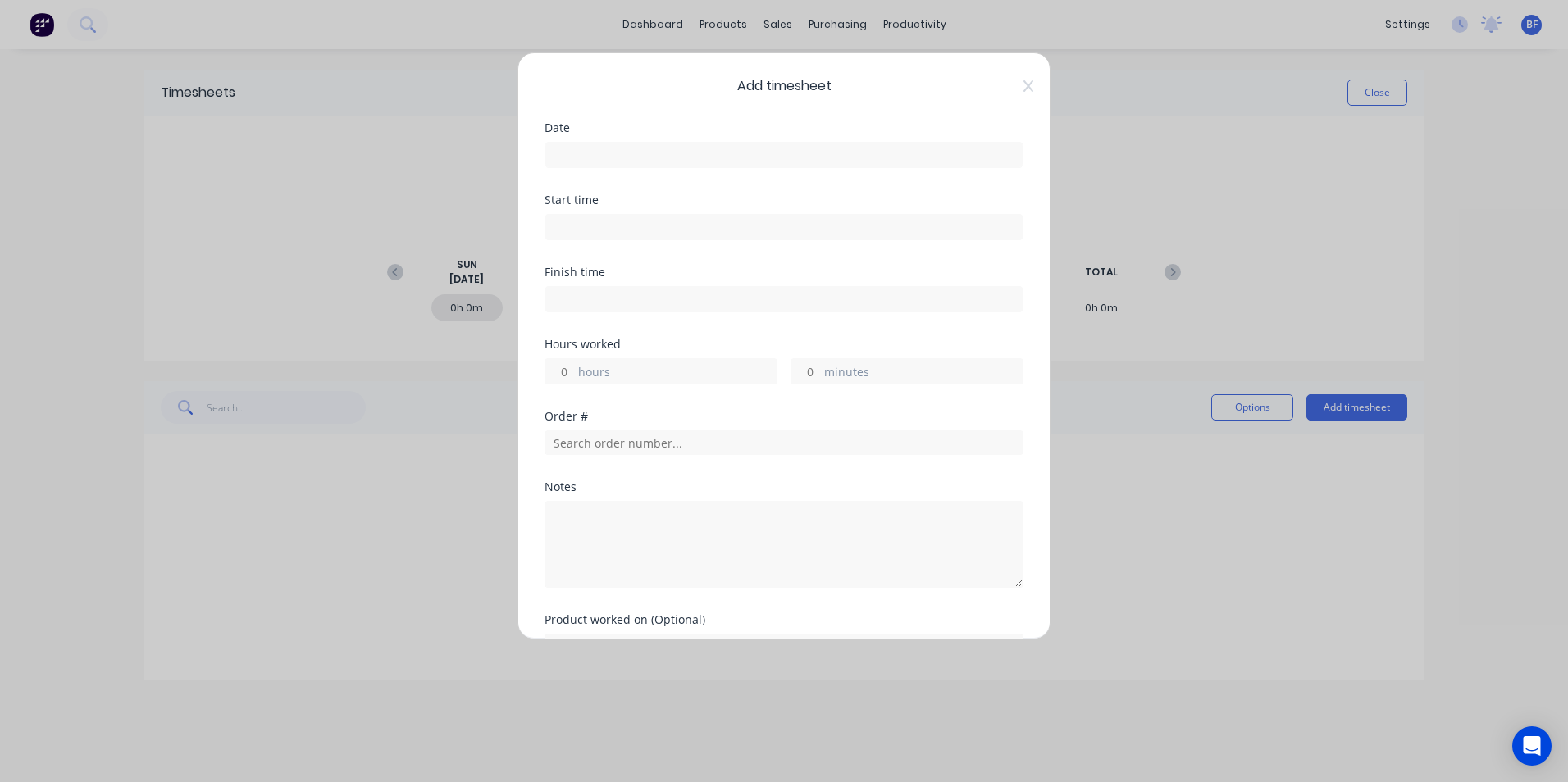
click at [564, 157] on input at bounding box center [784, 155] width 478 height 24
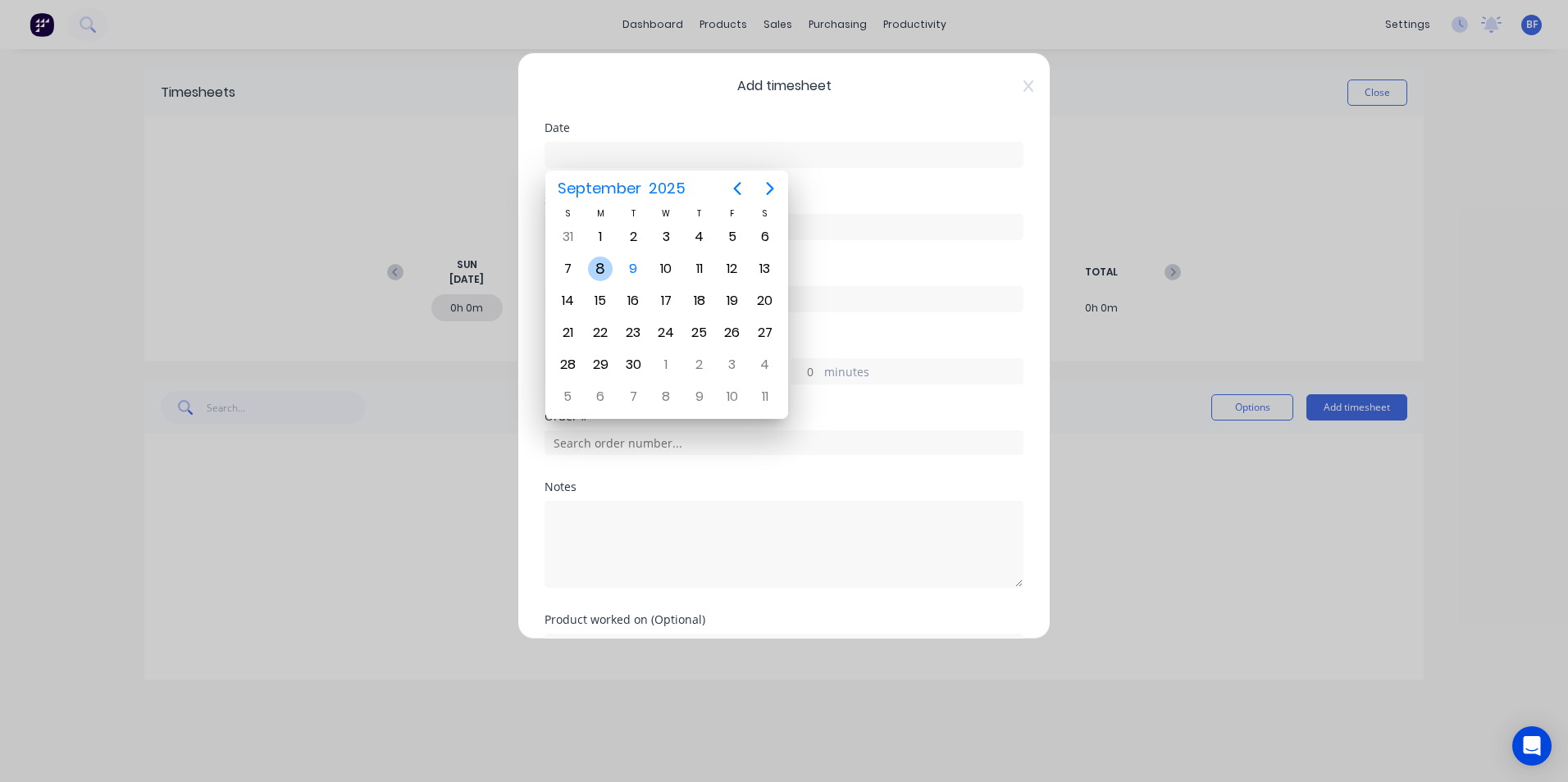
click at [594, 263] on div "8" at bounding box center [601, 269] width 24 height 24
type input "[DATE]"
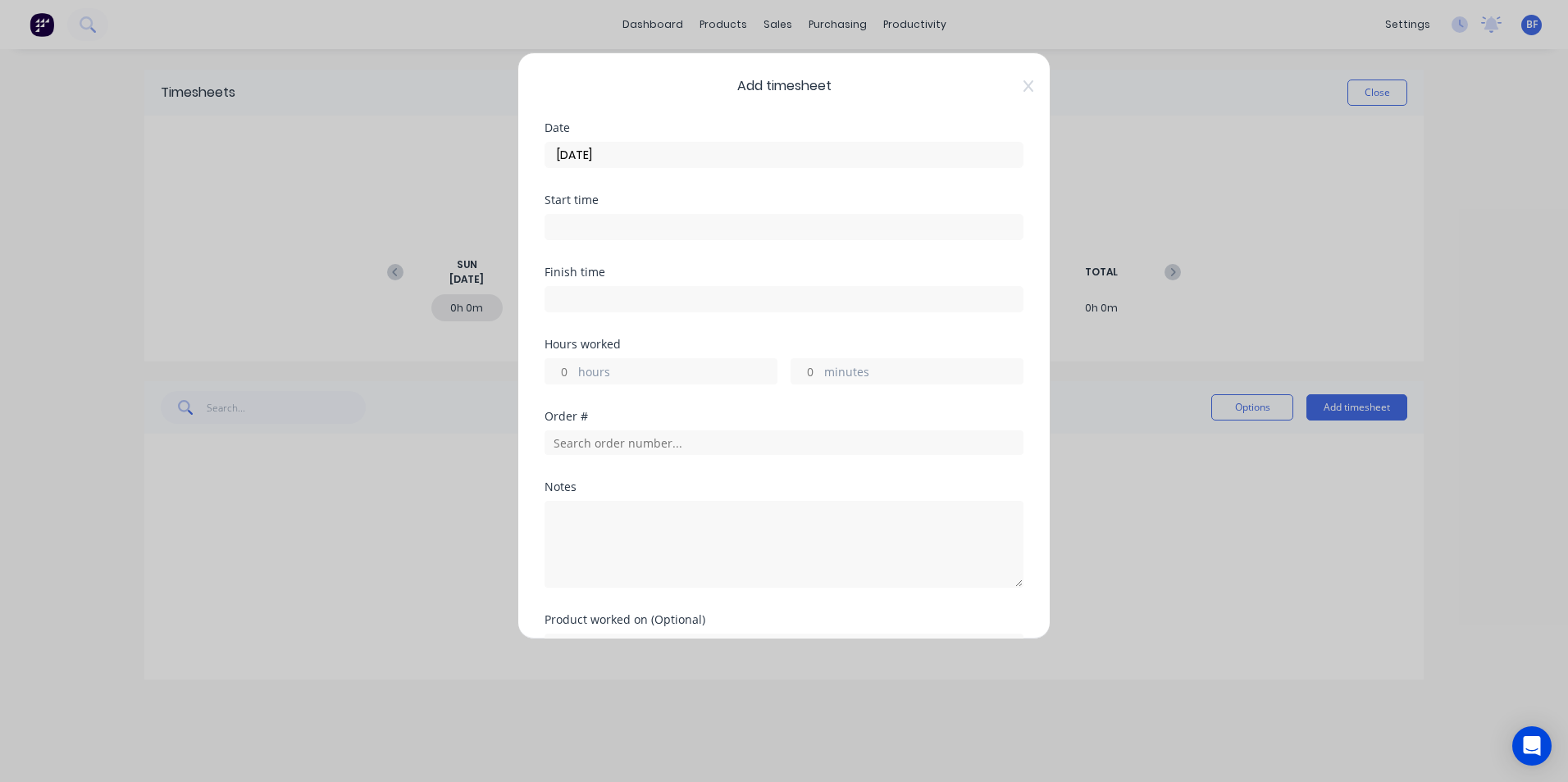
click at [562, 374] on input "hours" at bounding box center [559, 371] width 29 height 24
type input "12"
click at [808, 375] on input "minutes" at bounding box center [806, 371] width 29 height 24
type input "25"
click at [651, 444] on input "text" at bounding box center [784, 443] width 479 height 24
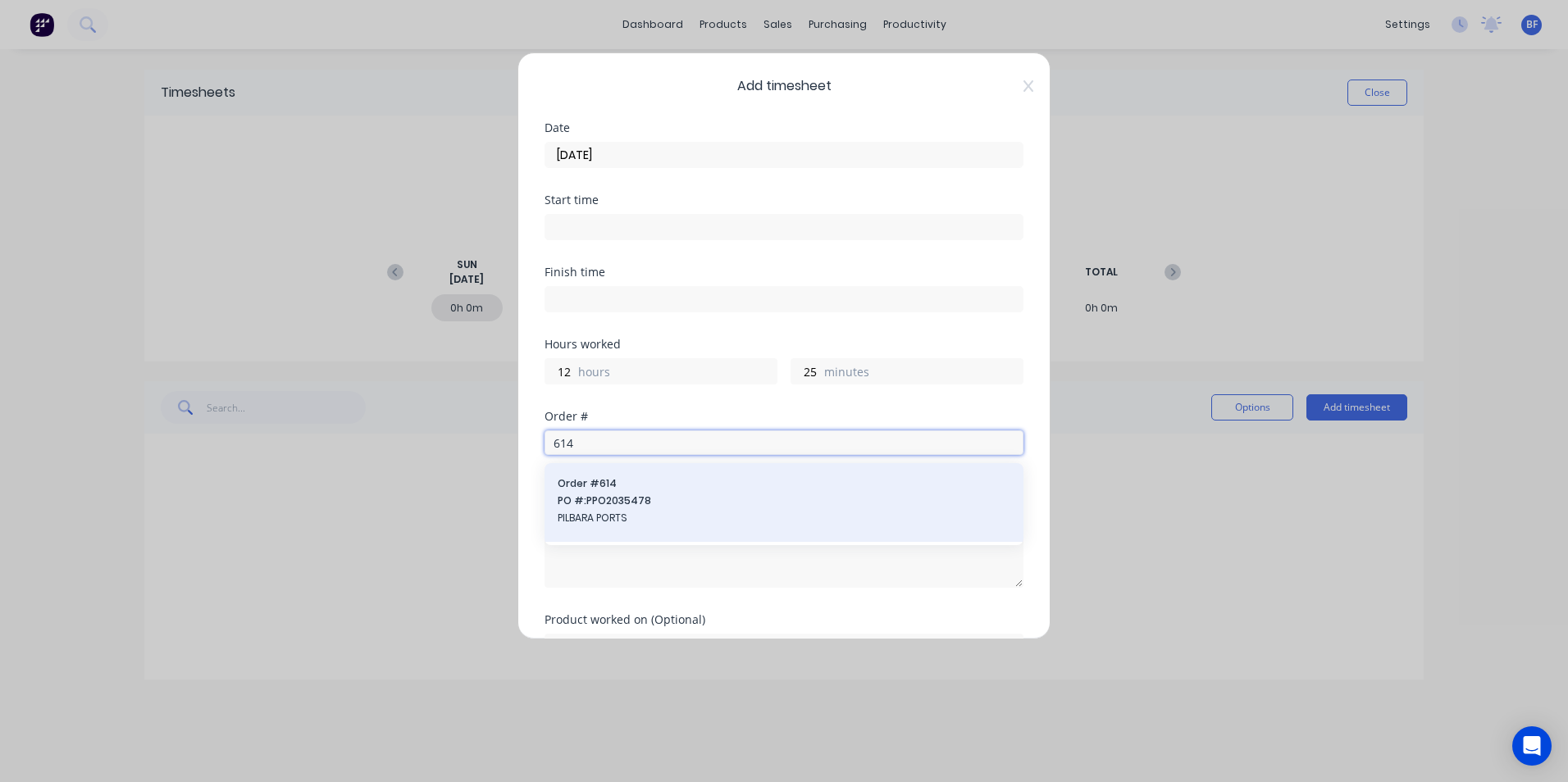
type input "614"
click at [624, 504] on span "PO #: PPO2035478" at bounding box center [784, 501] width 453 height 15
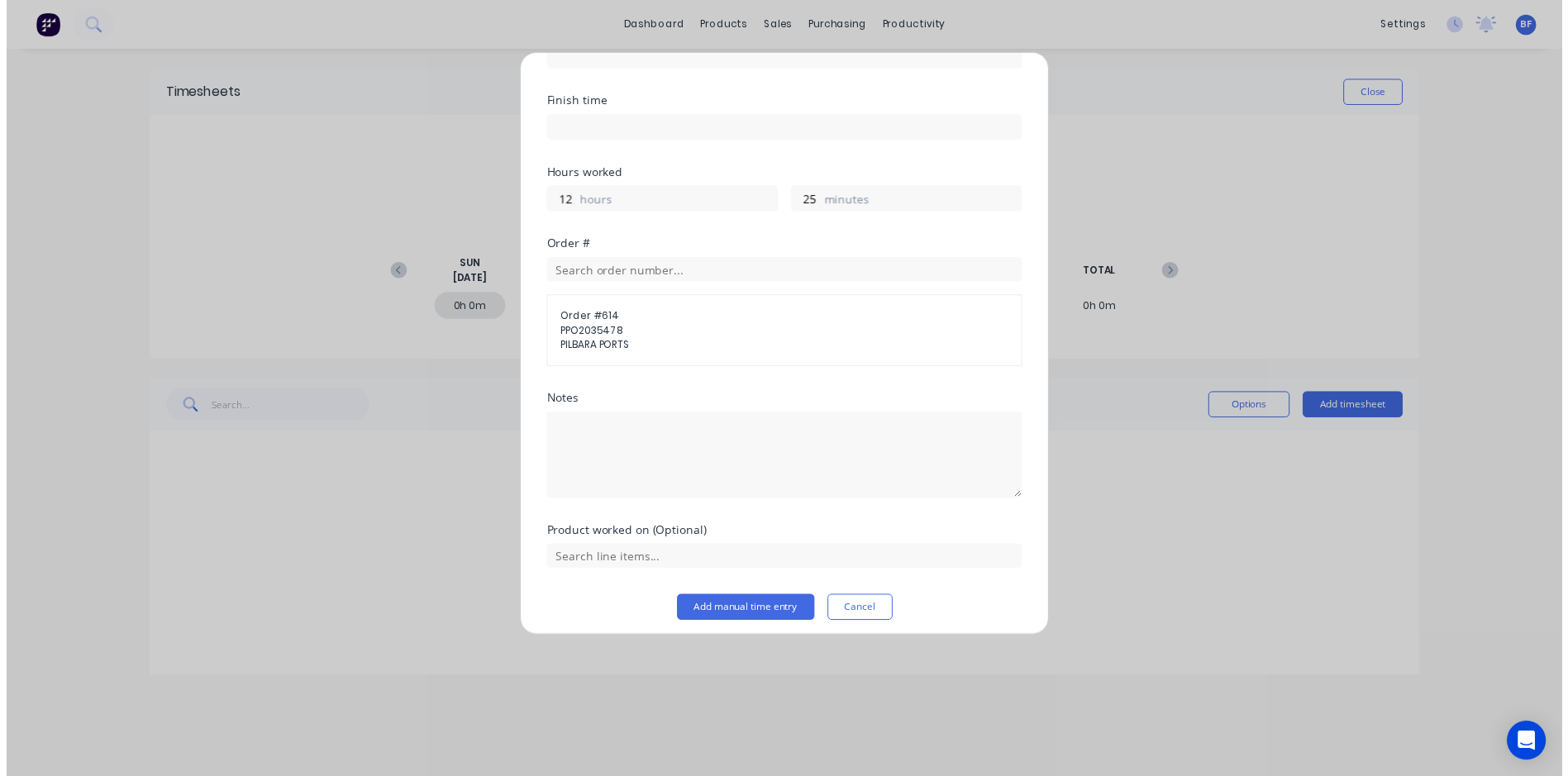
scroll to position [182, 0]
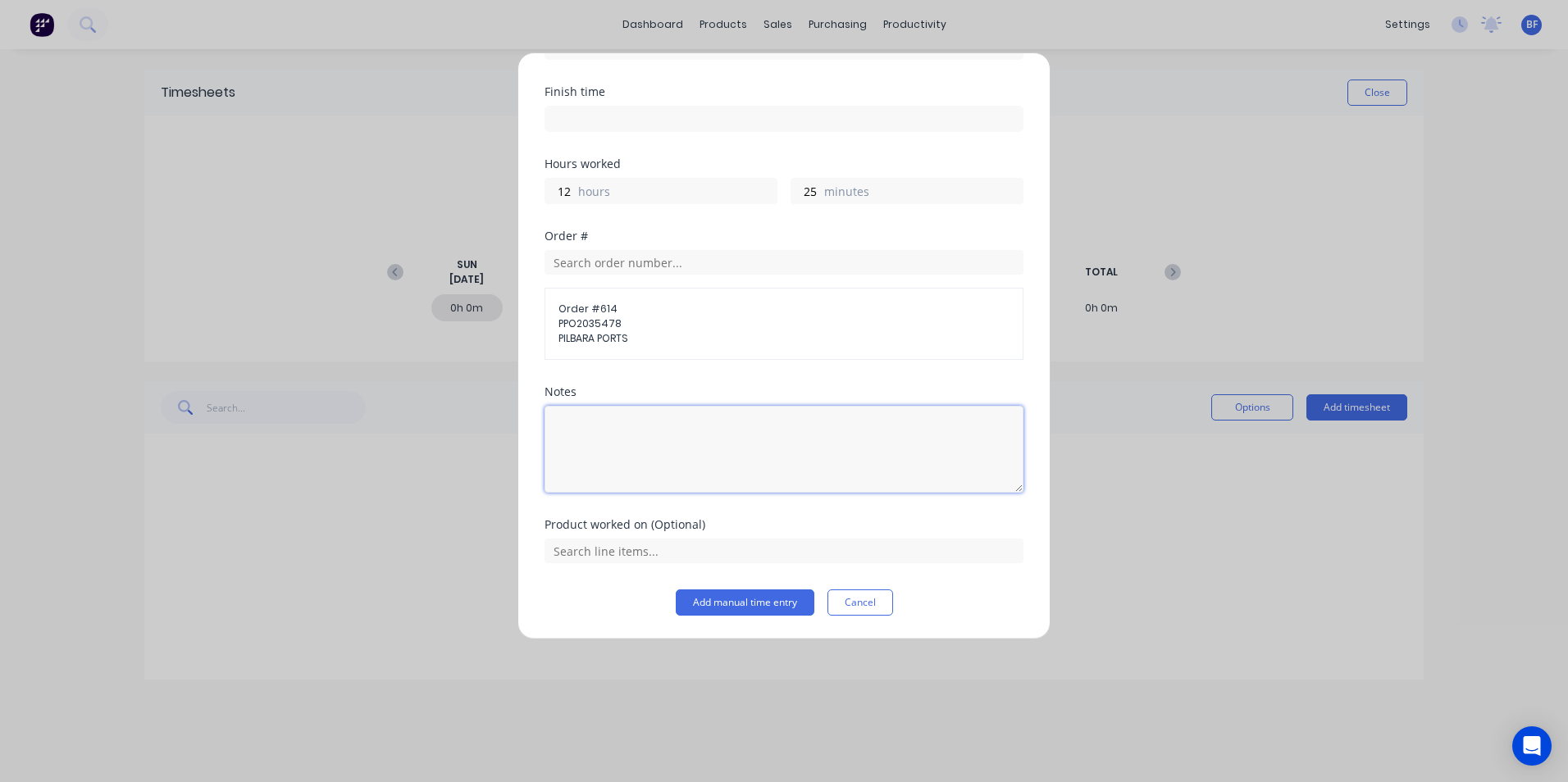
click at [562, 419] on textarea at bounding box center [784, 449] width 479 height 87
type textarea "DCS34807;"
click at [733, 604] on button "Add manual time entry" at bounding box center [745, 603] width 138 height 26
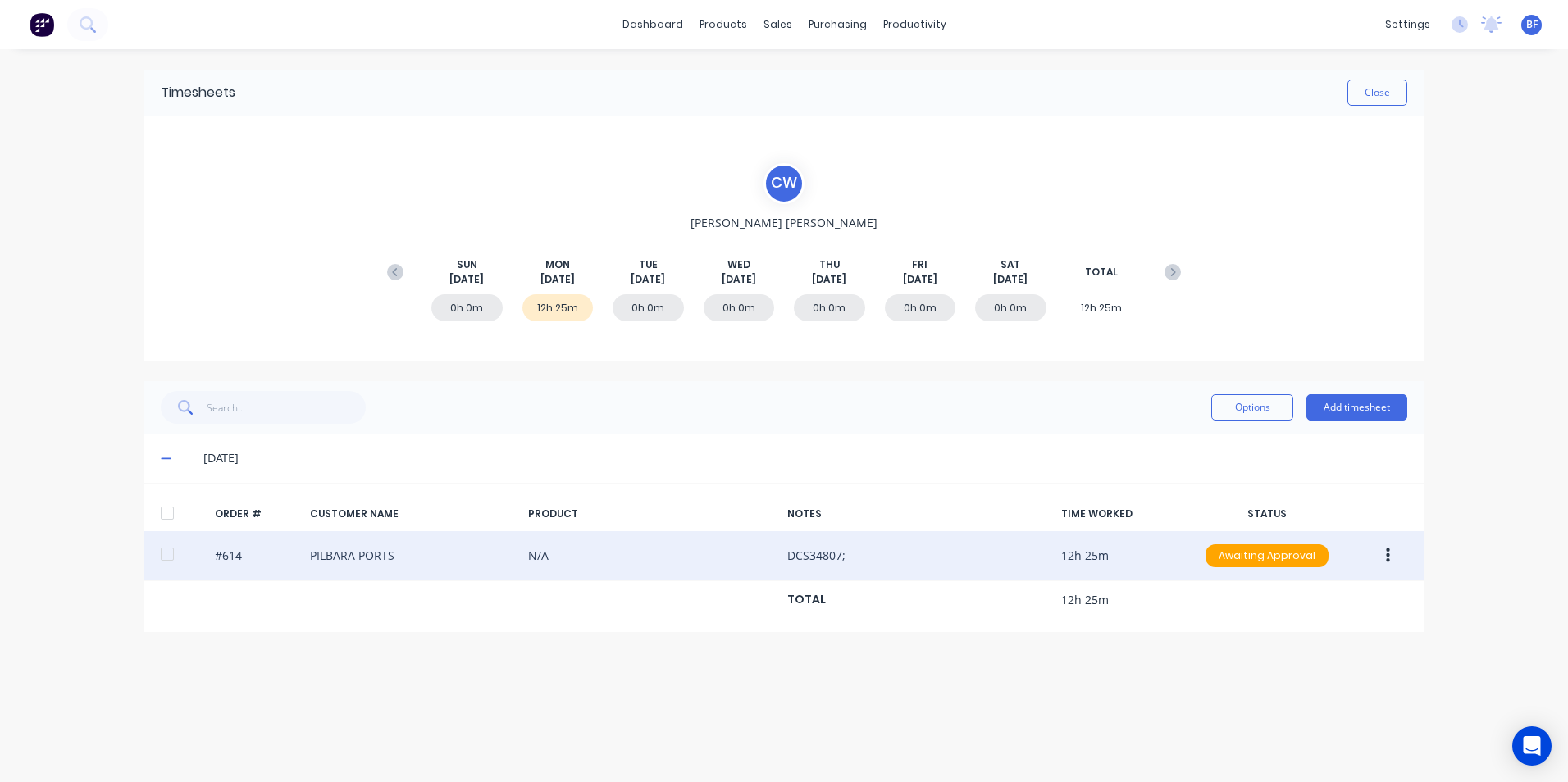
click at [1390, 552] on icon "button" at bounding box center [1388, 555] width 4 height 18
click at [1312, 605] on div "Approve" at bounding box center [1330, 599] width 126 height 23
click at [1251, 411] on button "Options" at bounding box center [1252, 407] width 82 height 26
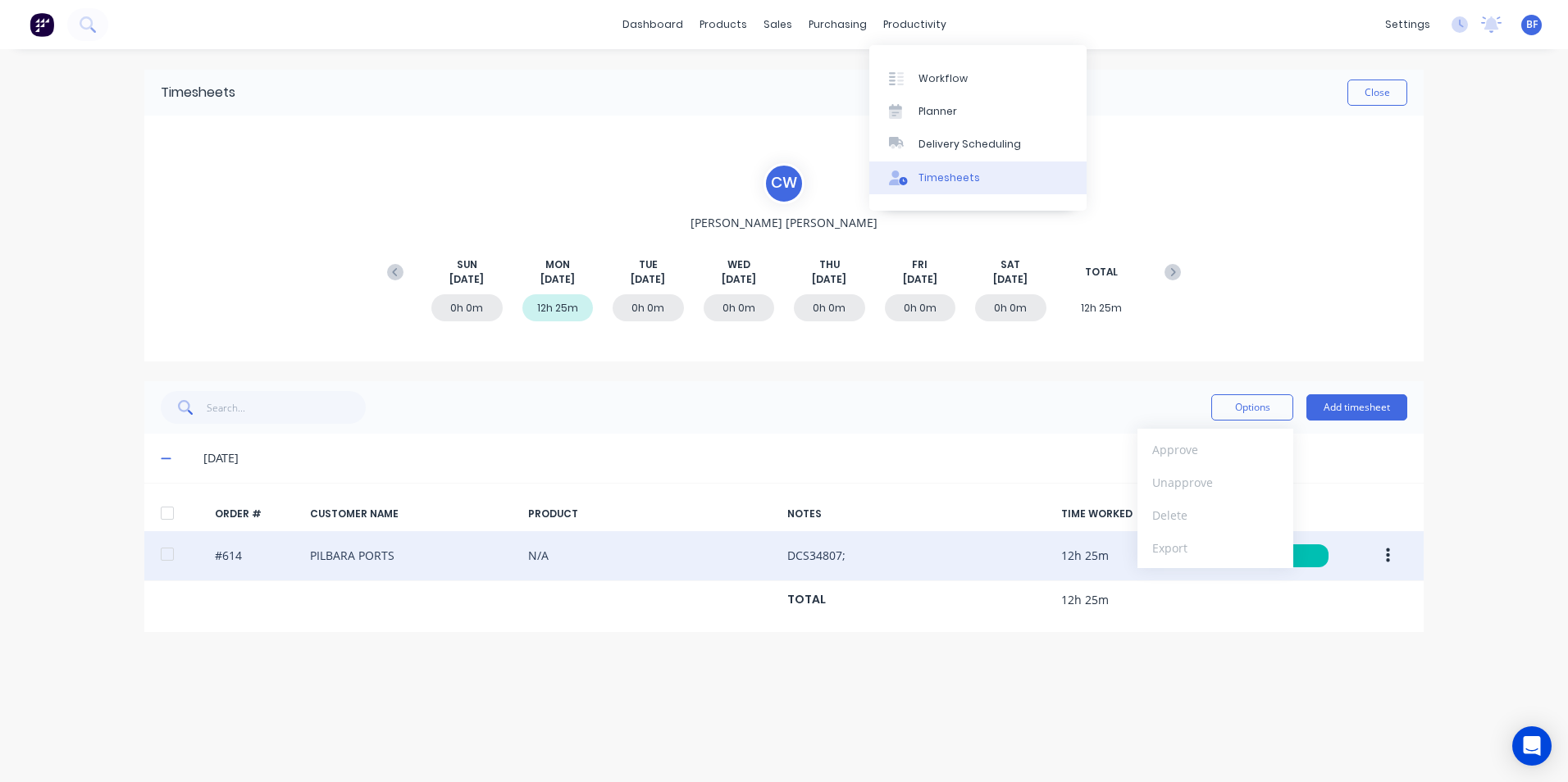
click at [925, 179] on div "Timesheets" at bounding box center [949, 177] width 61 height 15
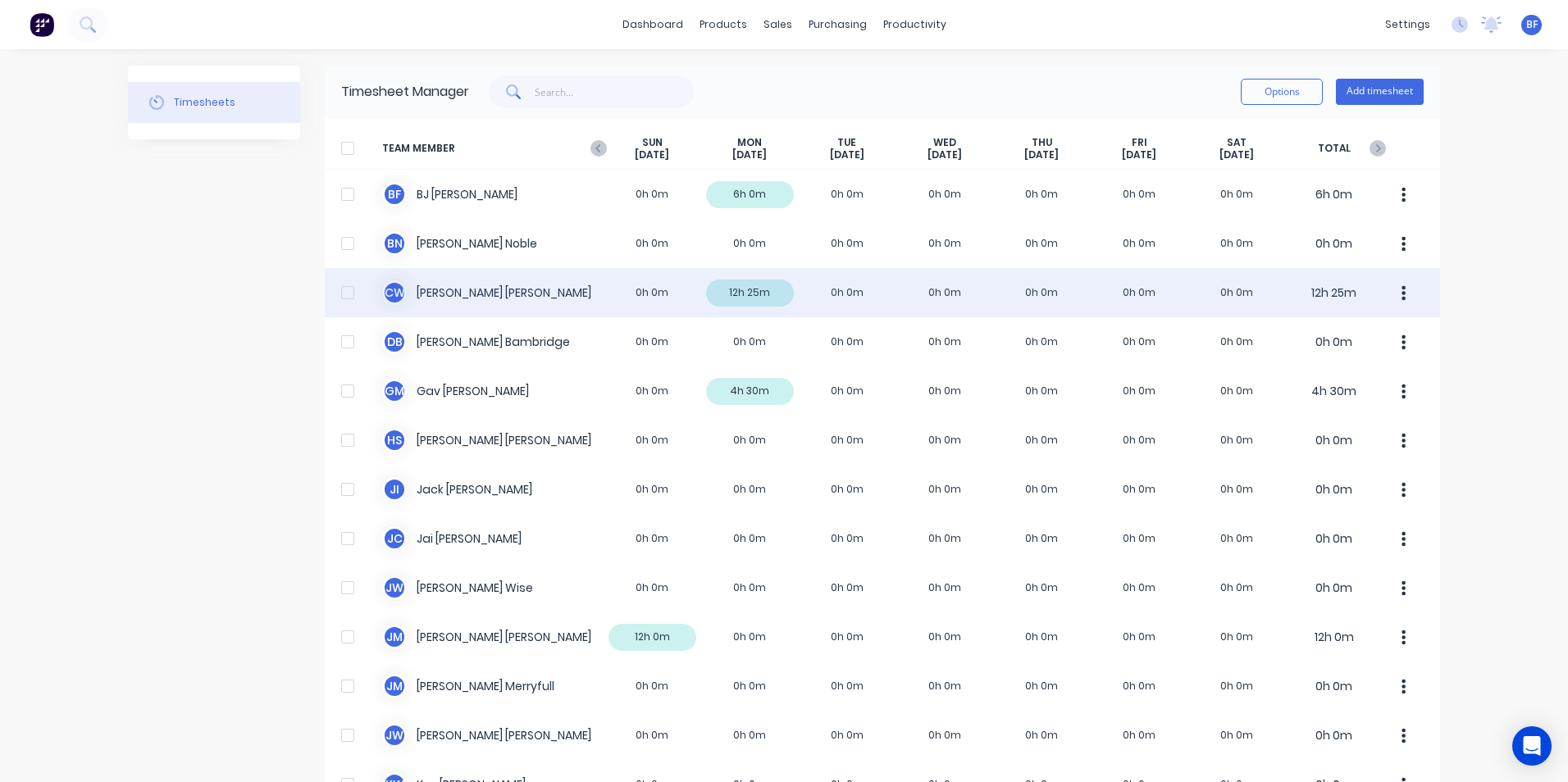
click at [1395, 288] on button "button" at bounding box center [1404, 292] width 35 height 33
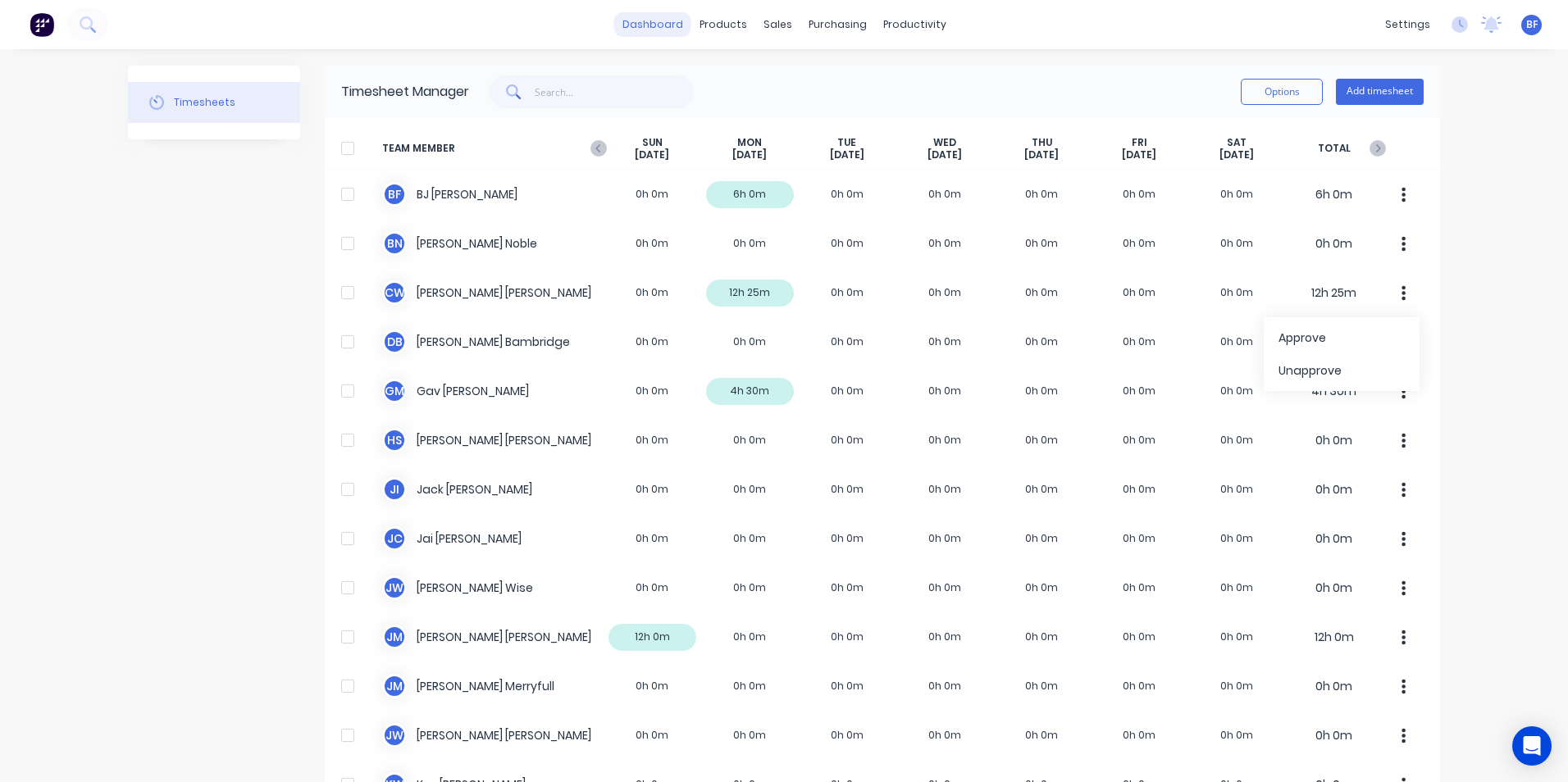
click at [644, 27] on link "dashboard" at bounding box center [652, 24] width 77 height 24
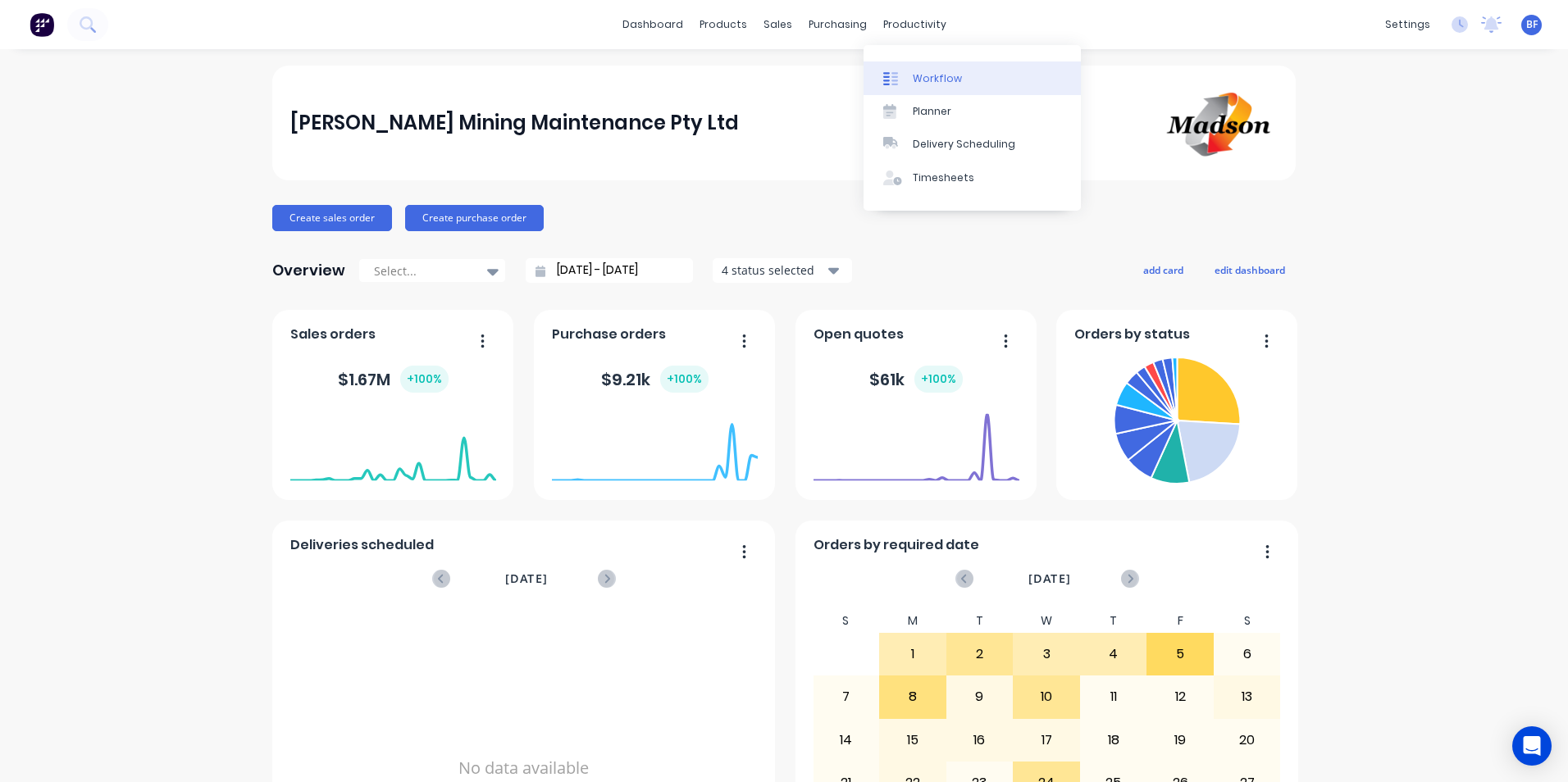
click at [933, 79] on div "Workflow" at bounding box center [937, 78] width 49 height 15
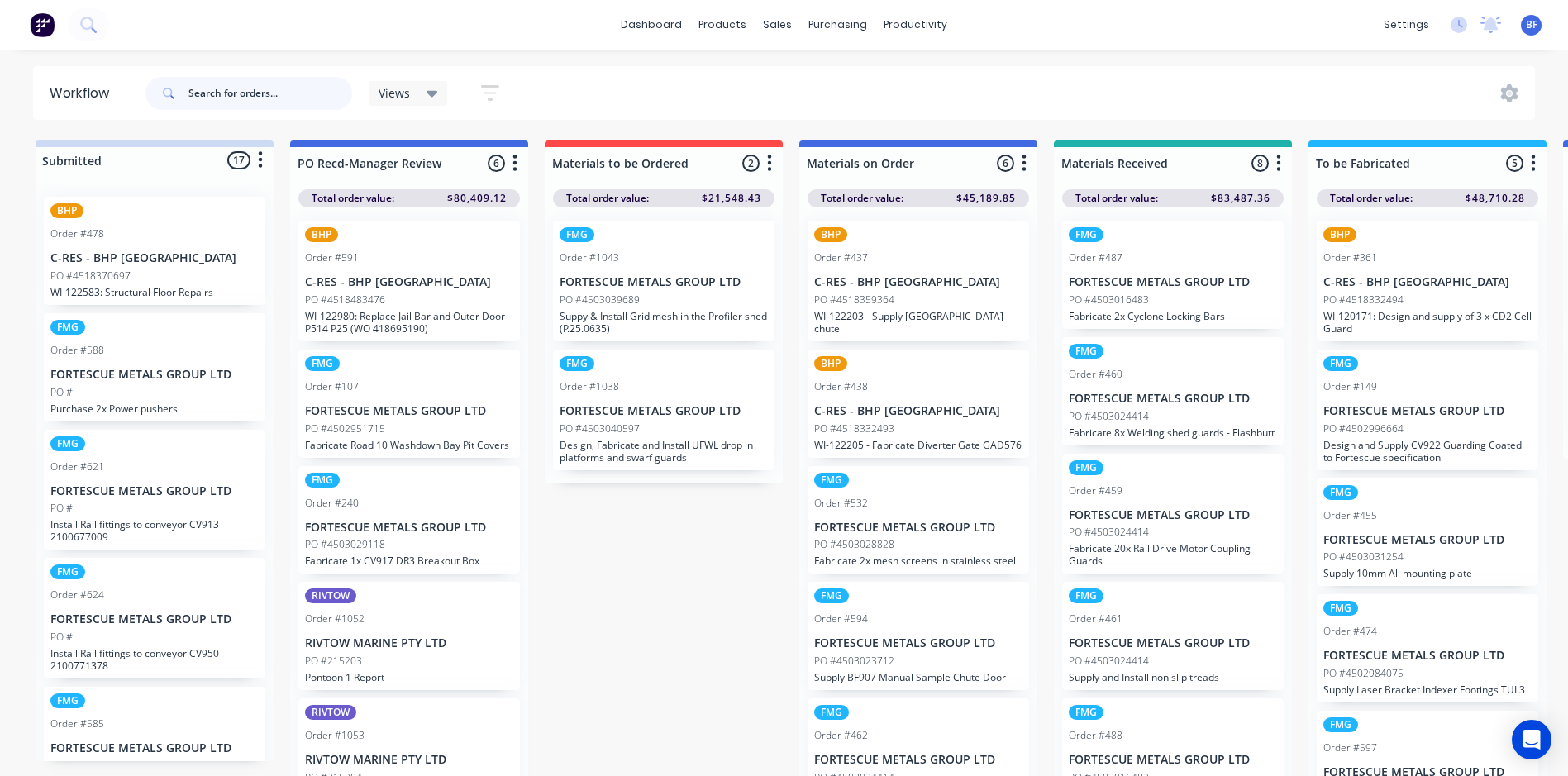
click at [246, 95] on input "text" at bounding box center [270, 93] width 164 height 33
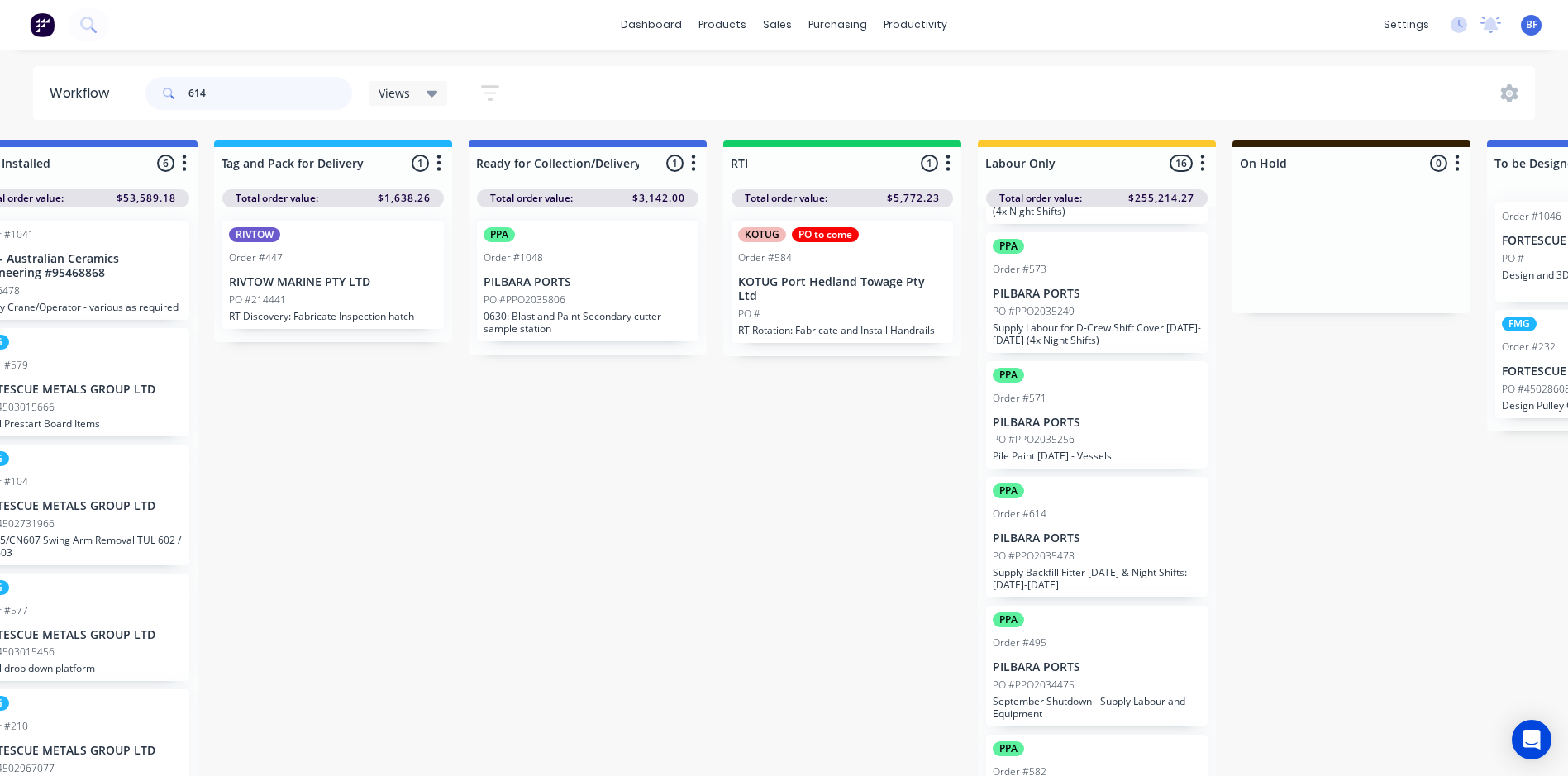
scroll to position [1406, 0]
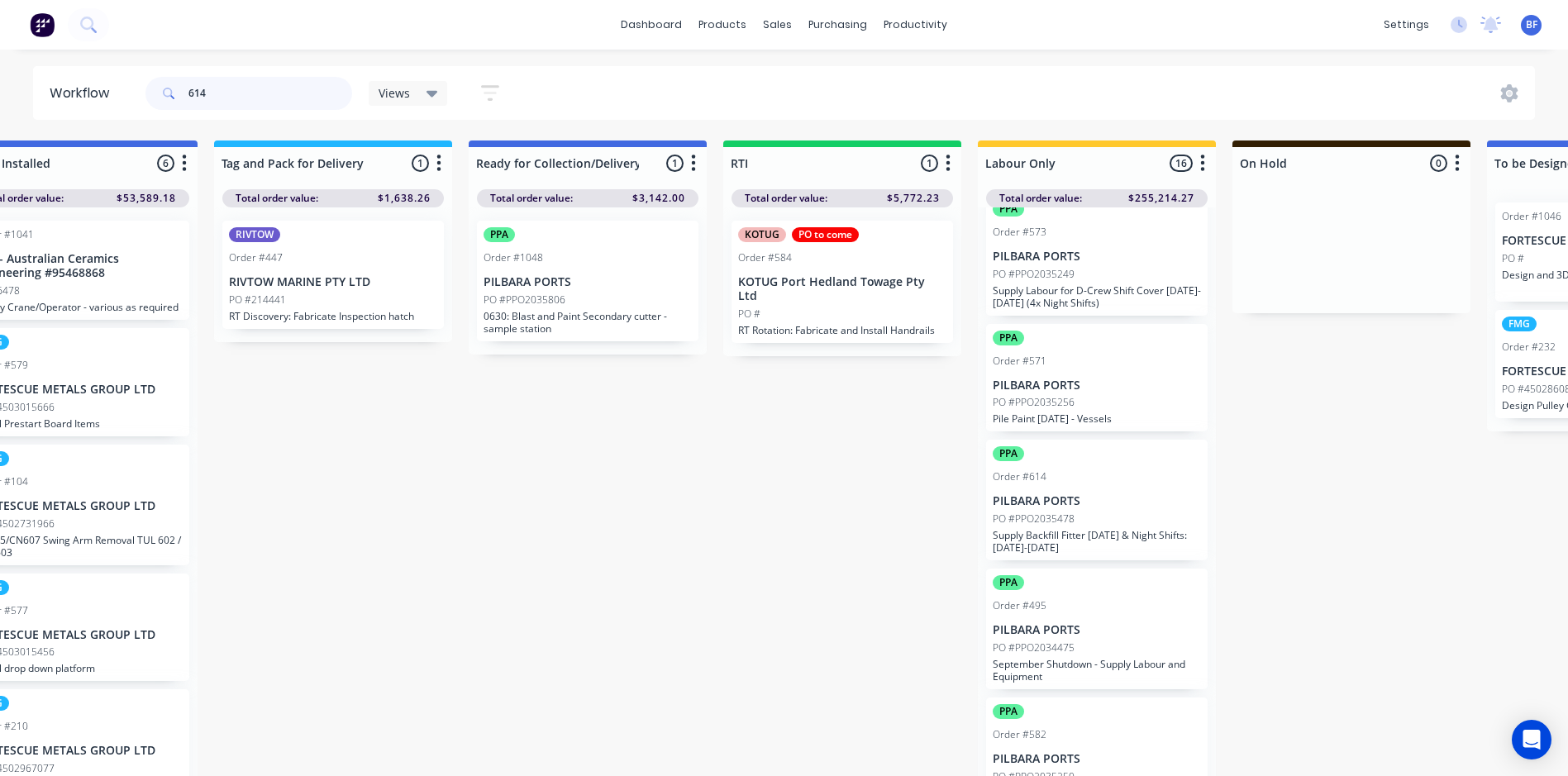
type input "614"
click at [1017, 547] on p "Supply Backfill Fitter [DATE] & Night Shifts: [DATE]-[DATE]" at bounding box center [1096, 541] width 208 height 24
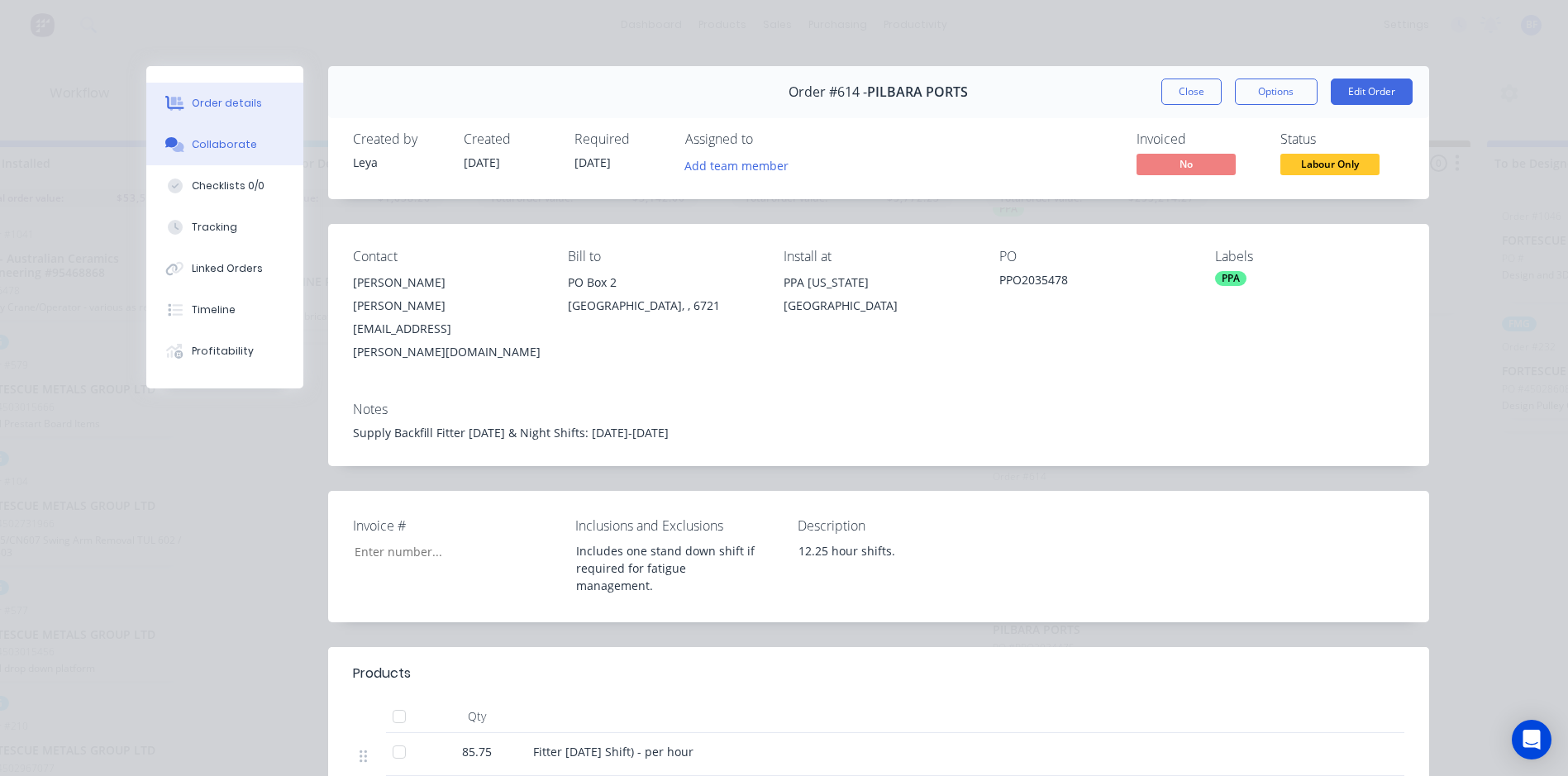
click at [207, 141] on div "Collaborate" at bounding box center [224, 144] width 65 height 15
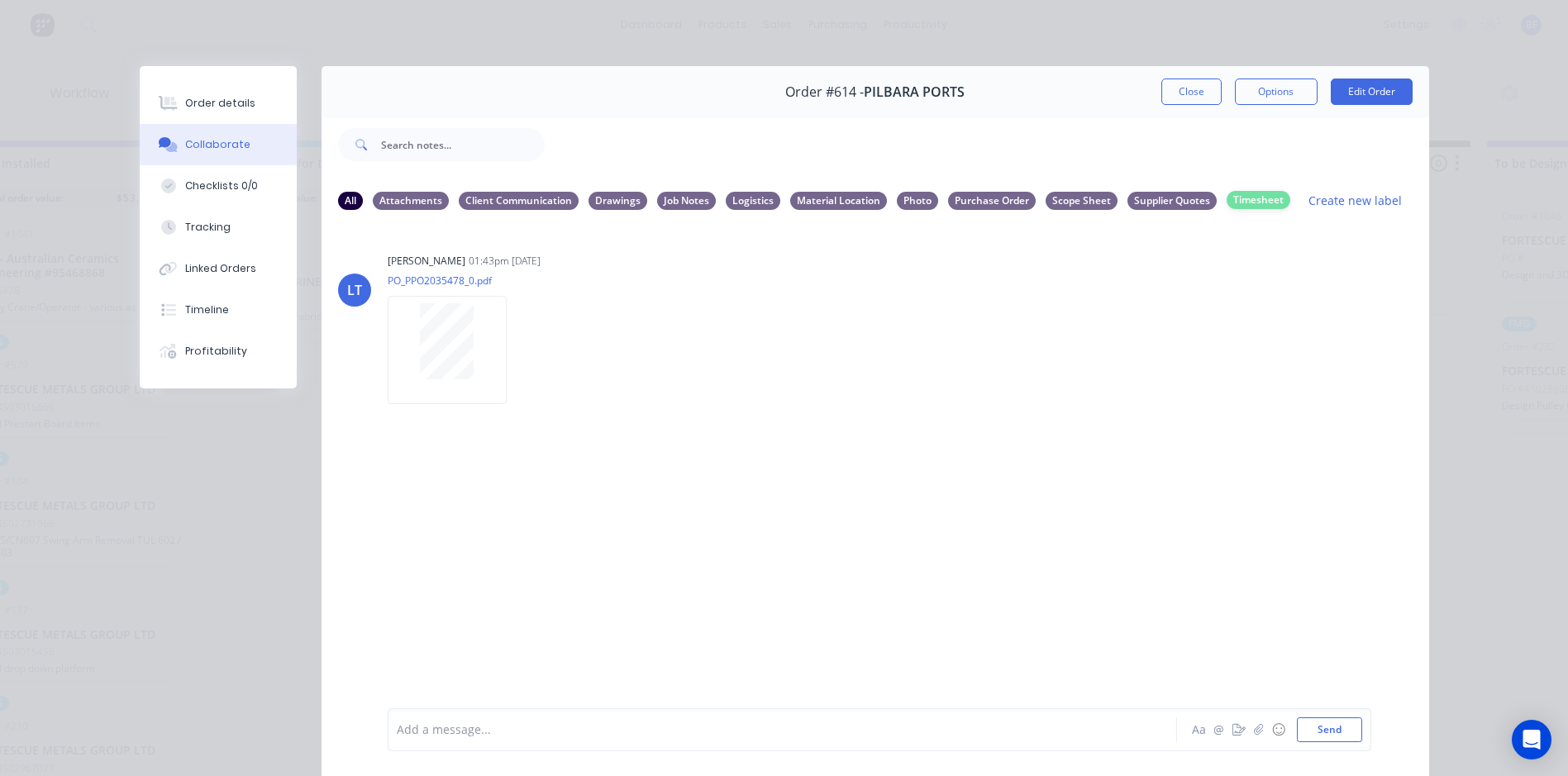
click at [1256, 200] on div "Timesheet" at bounding box center [1258, 200] width 64 height 18
click at [1327, 727] on button "Send" at bounding box center [1329, 730] width 65 height 24
click at [1254, 728] on icon "button" at bounding box center [1258, 729] width 9 height 10
click at [1253, 729] on icon "button" at bounding box center [1258, 729] width 10 height 11
click at [1317, 733] on button "Send" at bounding box center [1329, 730] width 65 height 24
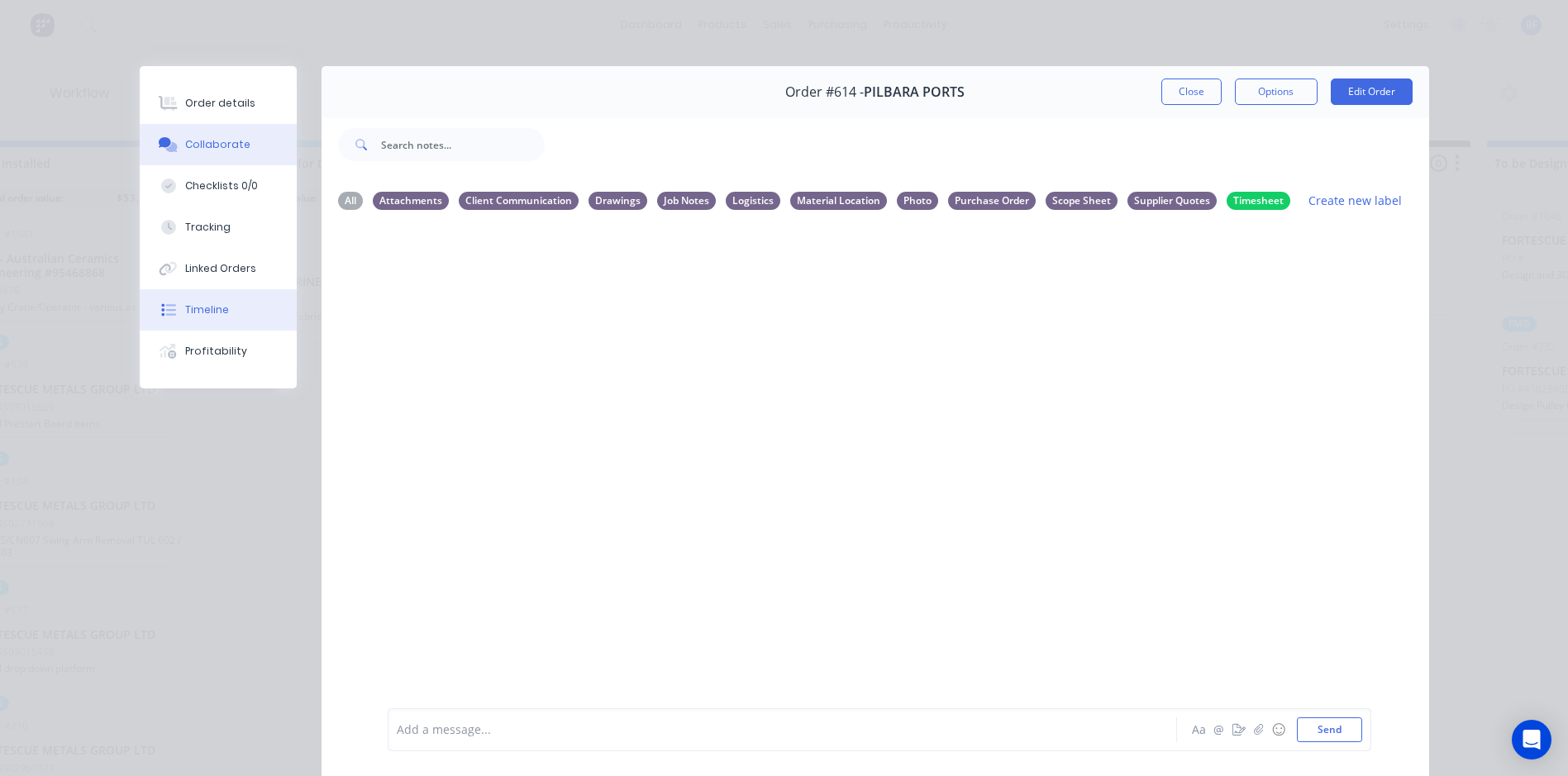
click at [170, 305] on div at bounding box center [168, 310] width 24 height 15
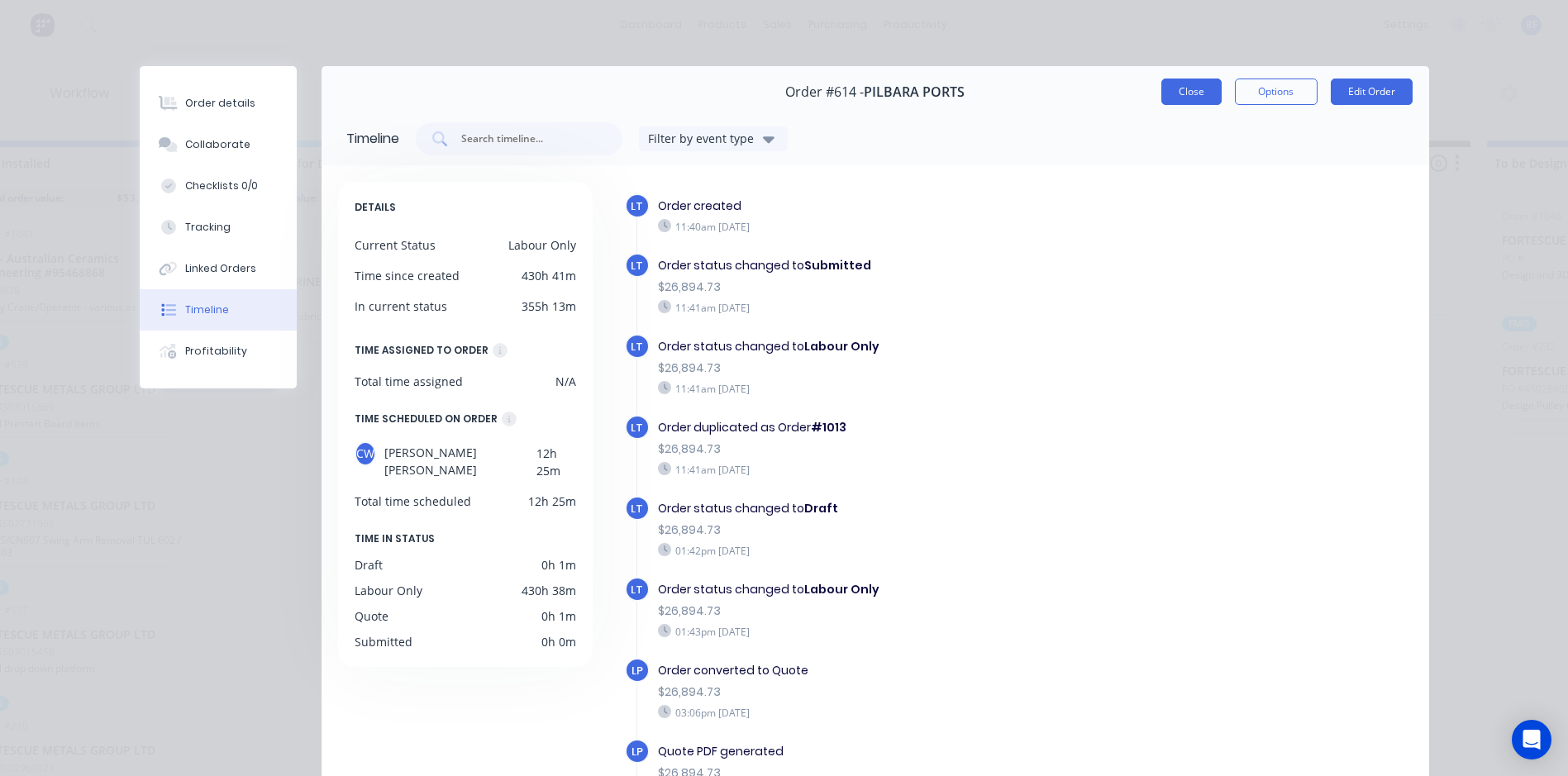
click at [1189, 87] on button "Close" at bounding box center [1191, 92] width 60 height 26
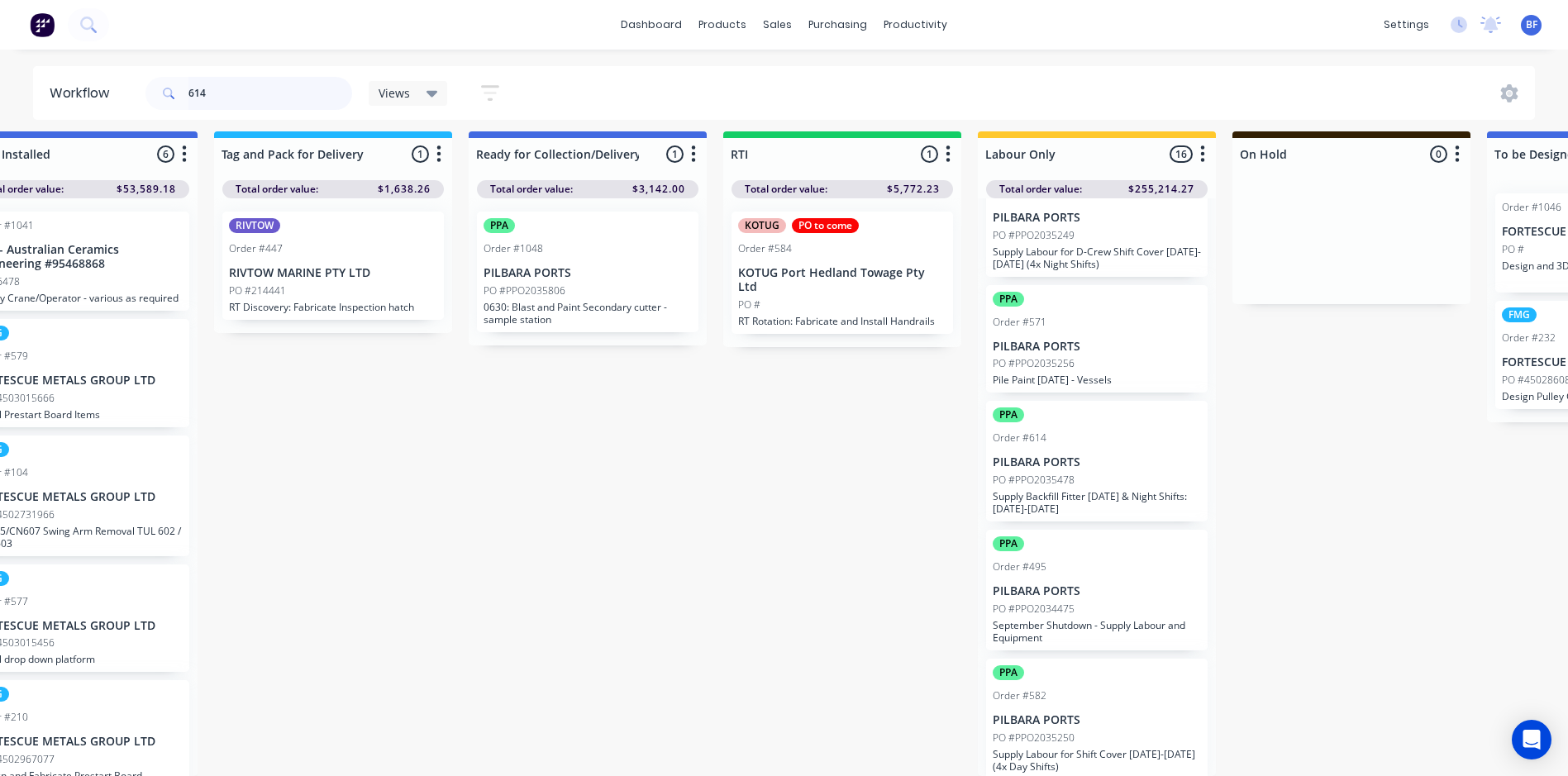
scroll to position [1452, 0]
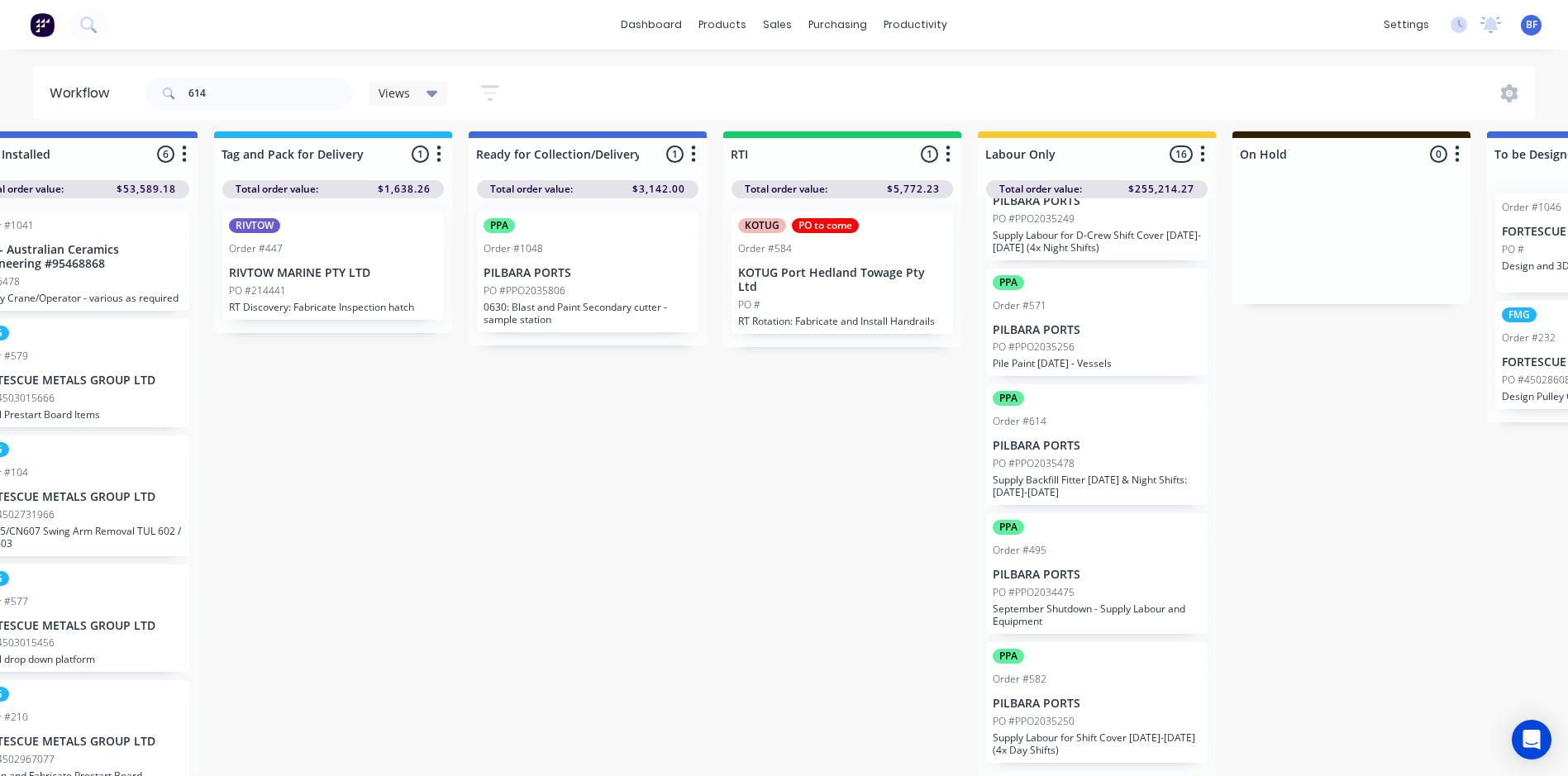
click at [1026, 468] on p "PO #PPO2035478" at bounding box center [1033, 463] width 82 height 15
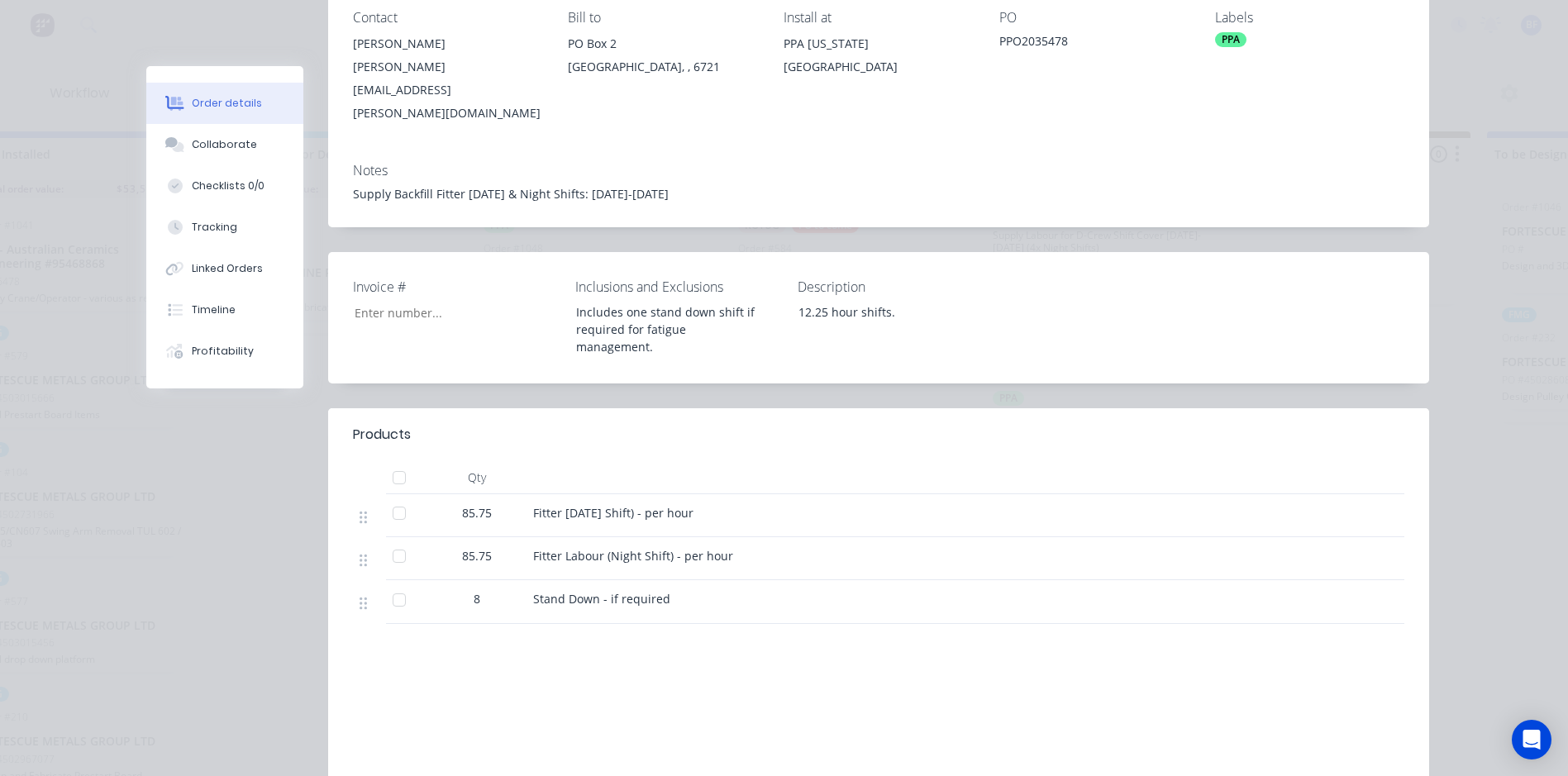
scroll to position [0, 0]
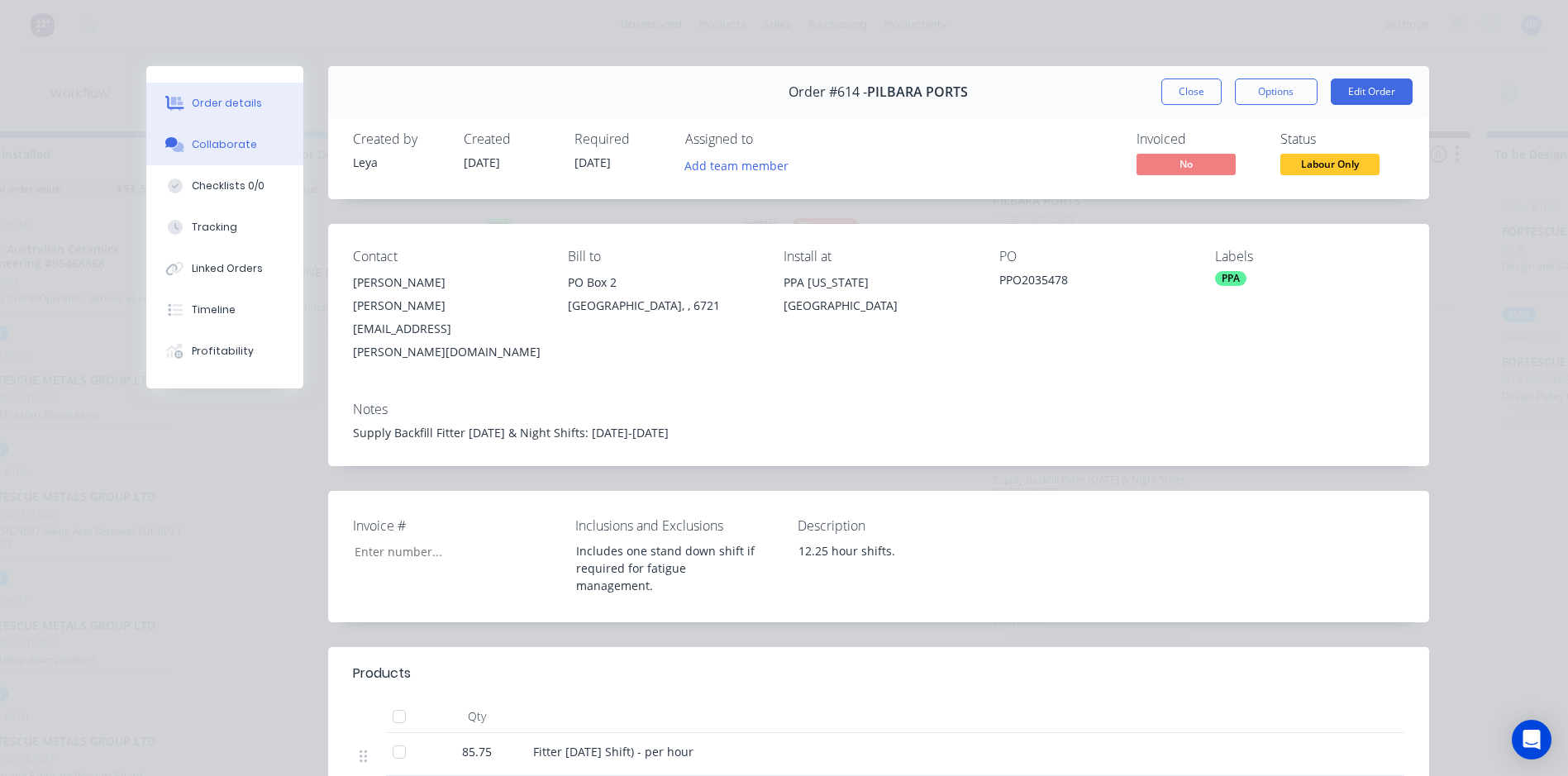
click at [205, 146] on div "Collaborate" at bounding box center [224, 144] width 65 height 15
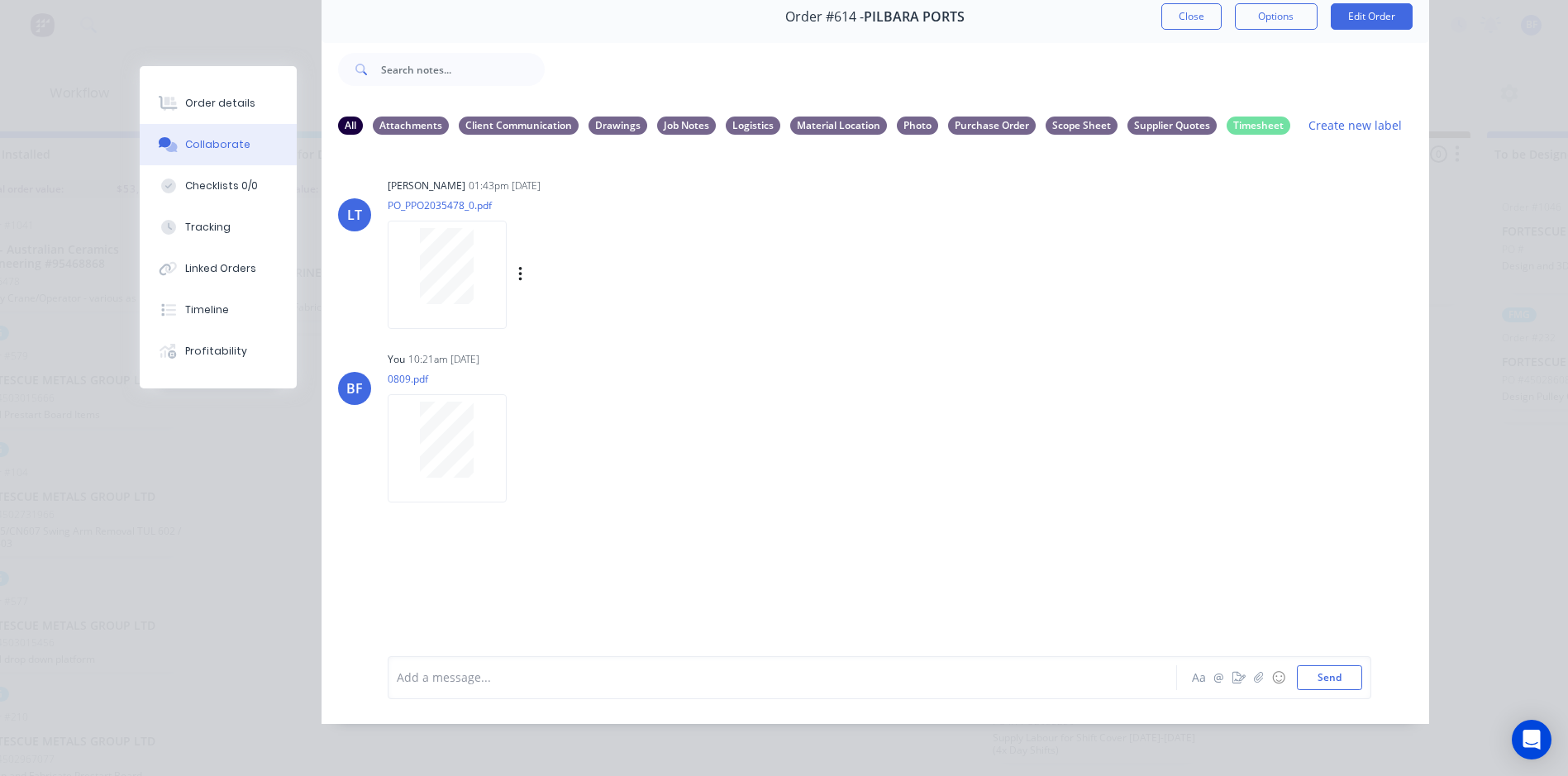
scroll to position [87, 0]
click at [518, 267] on icon "button" at bounding box center [520, 274] width 3 height 15
click at [830, 391] on div "You 10:21am [DATE] 0809.pdf Labels Download Delete" at bounding box center [646, 421] width 516 height 149
click at [518, 439] on icon "button" at bounding box center [521, 448] width 5 height 19
click at [580, 445] on button "Labels" at bounding box center [628, 455] width 186 height 37
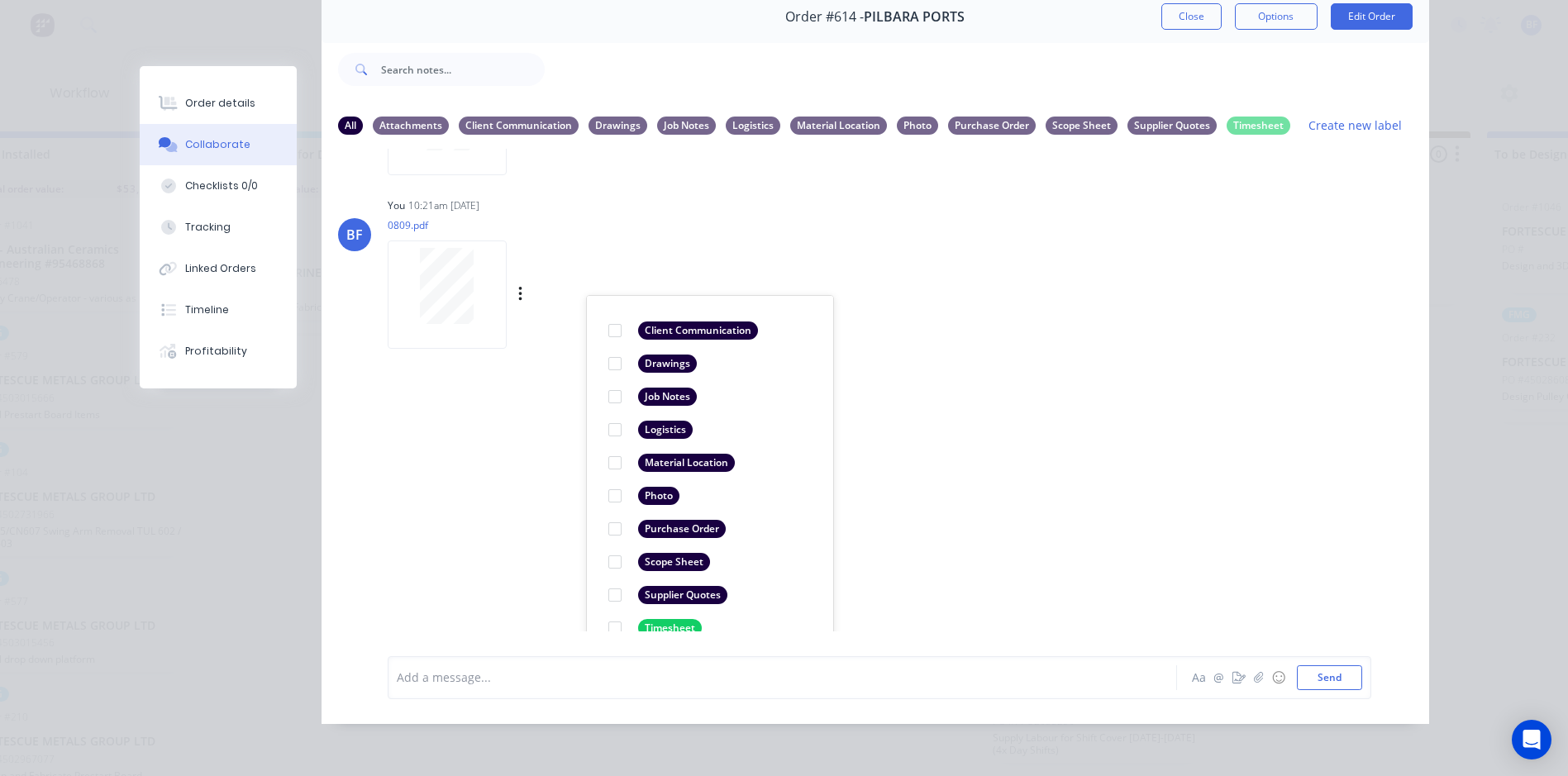
scroll to position [168, 0]
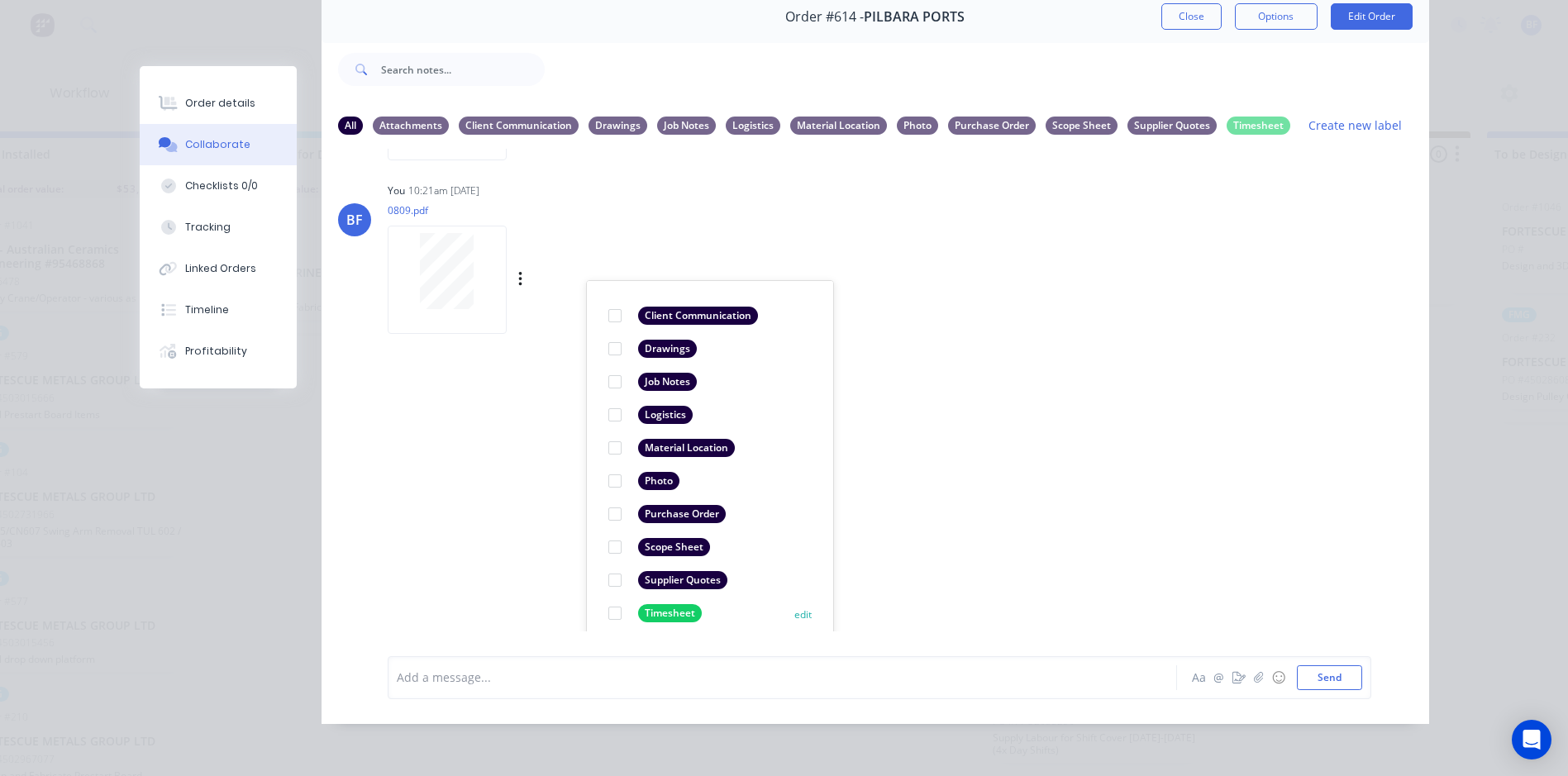
click at [610, 596] on div at bounding box center [615, 613] width 33 height 33
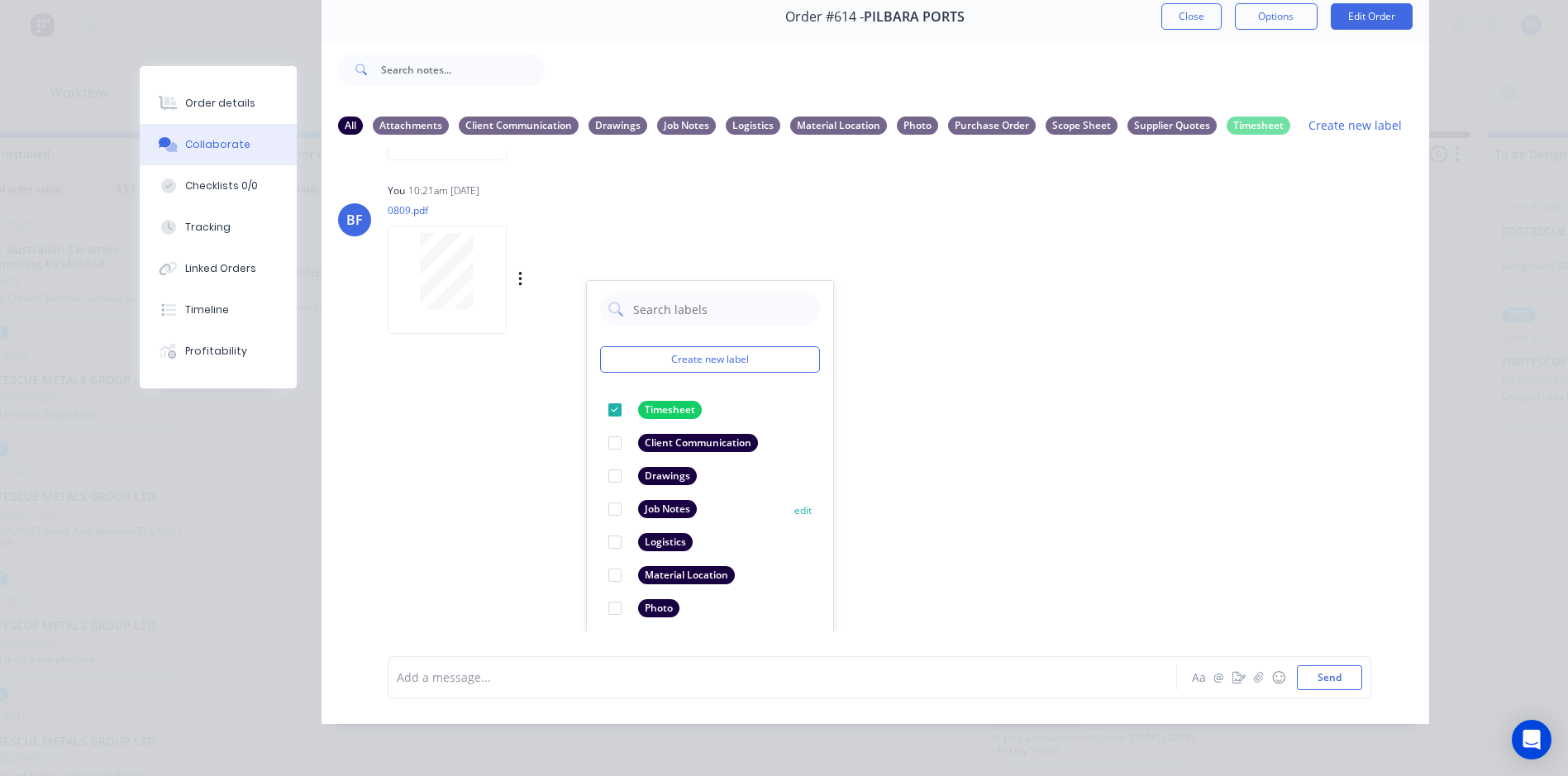
scroll to position [0, 0]
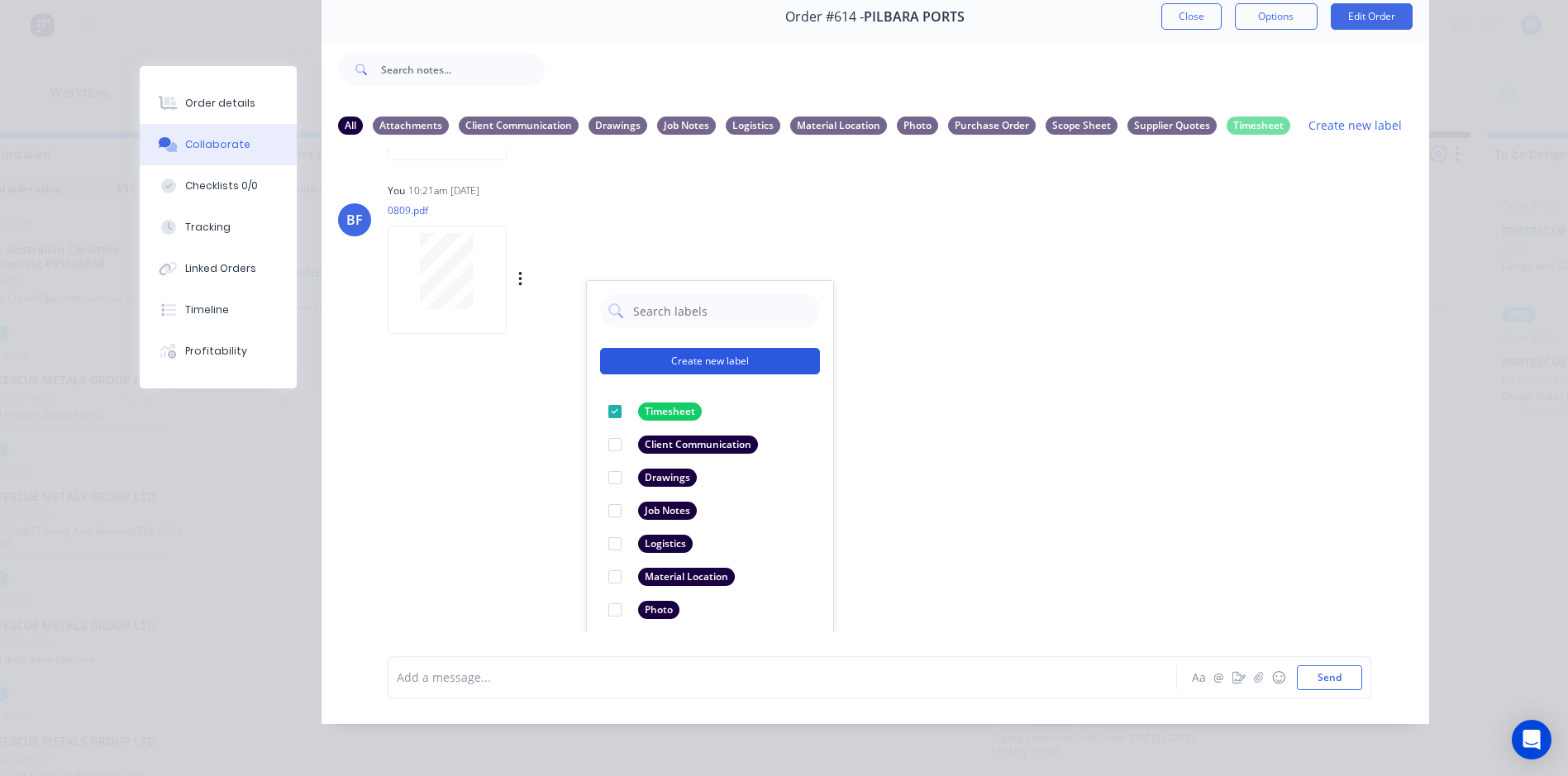
click at [713, 348] on button "Create new label" at bounding box center [710, 361] width 220 height 26
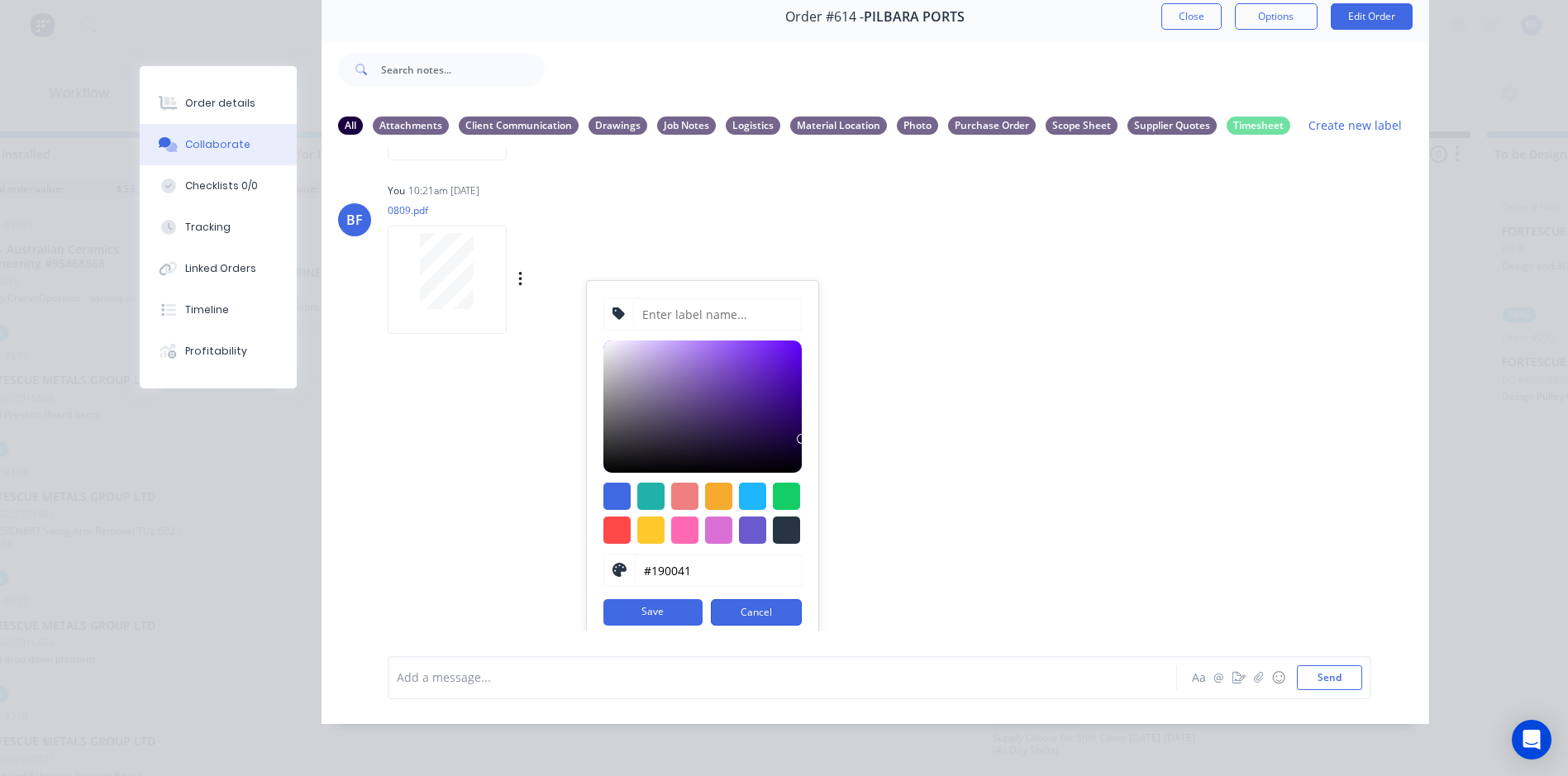
click at [767, 599] on button "Cancel" at bounding box center [756, 612] width 91 height 26
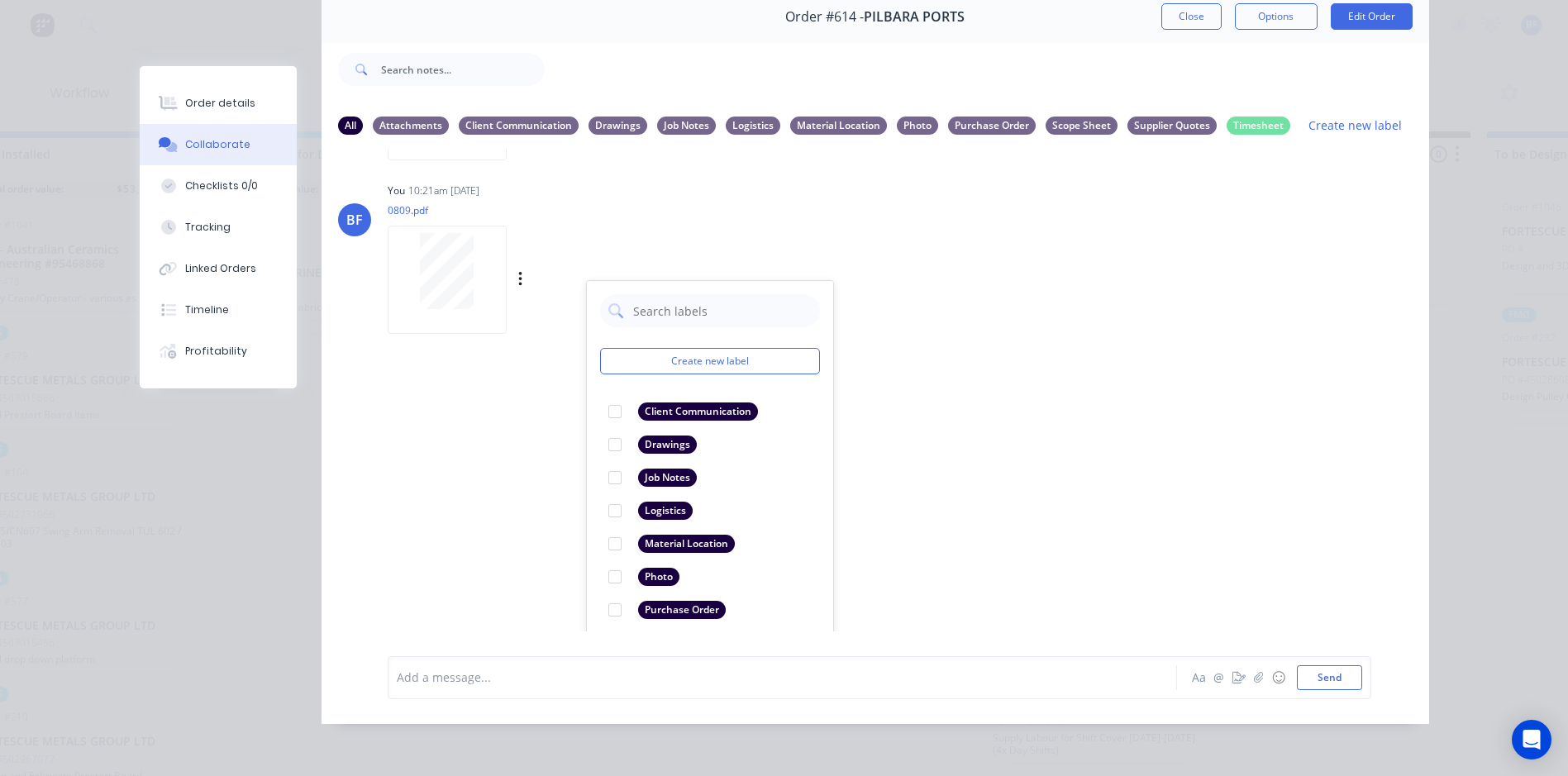
click at [949, 470] on div "LT [PERSON_NAME] 01:43pm [DATE] PO_PPO2035478_0.pdf Labels Download Delete BF Y…" at bounding box center [876, 391] width 1108 height 483
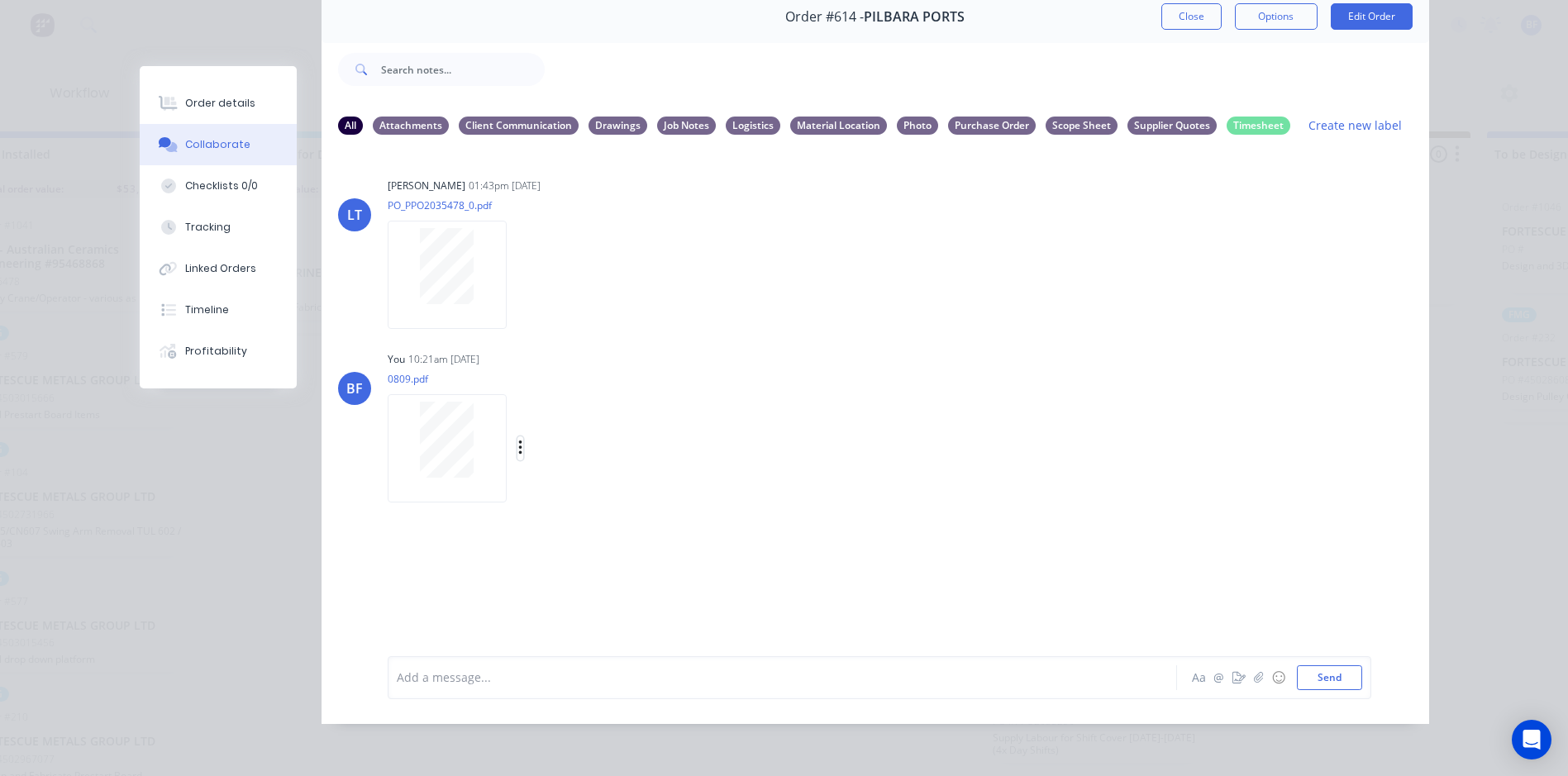
click at [518, 439] on icon "button" at bounding box center [521, 448] width 5 height 19
click at [485, 553] on div "LT [PERSON_NAME] 01:43pm [DATE] PO_PPO2035478_0.pdf Labels Download Delete BF Y…" at bounding box center [876, 391] width 1108 height 483
click at [1247, 116] on div "Timesheet" at bounding box center [1258, 125] width 64 height 18
click at [391, 116] on div "Attachments" at bounding box center [411, 125] width 76 height 18
click at [518, 439] on icon "button" at bounding box center [521, 448] width 5 height 19
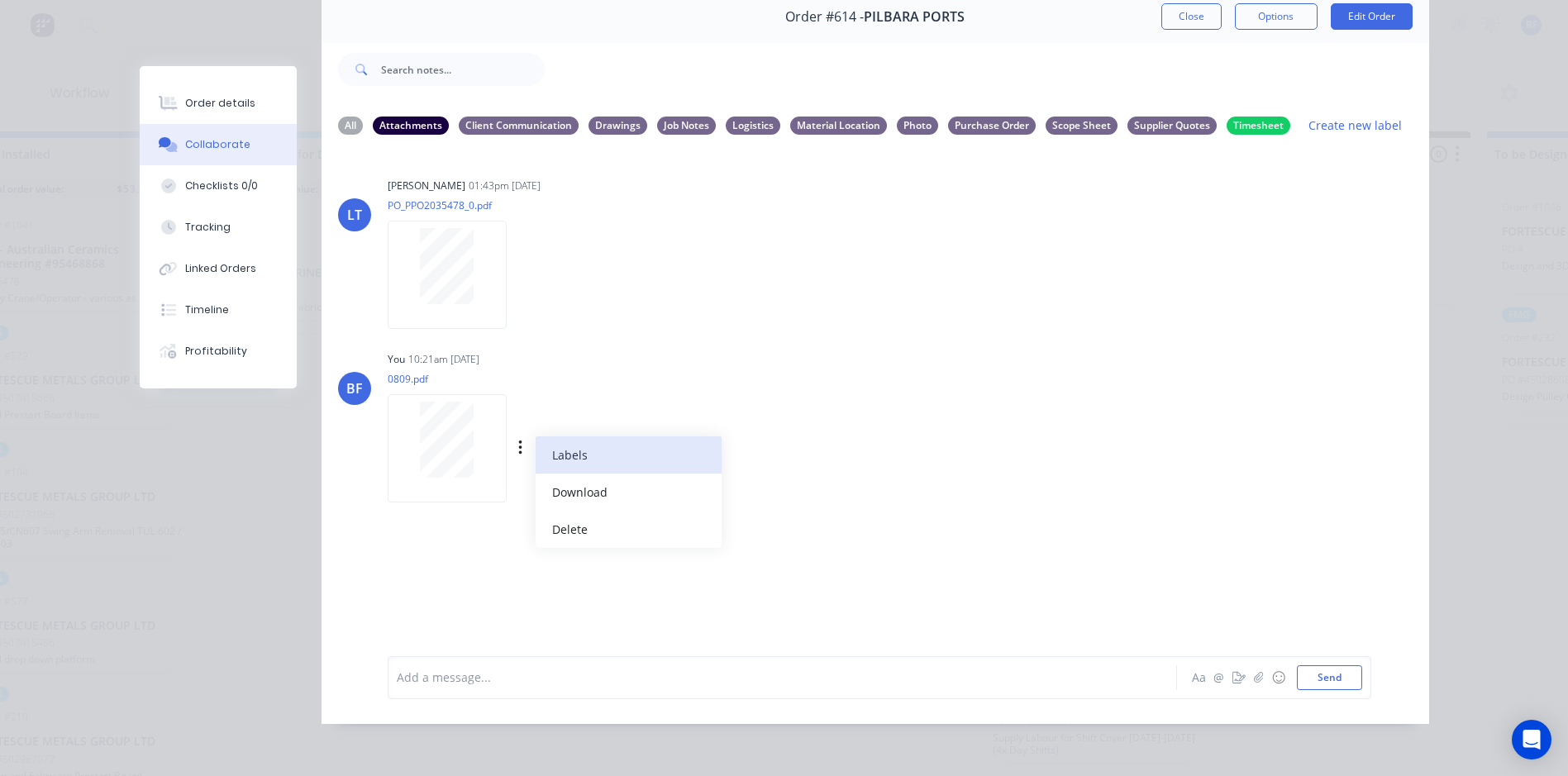
click at [577, 439] on button "Labels" at bounding box center [628, 455] width 186 height 37
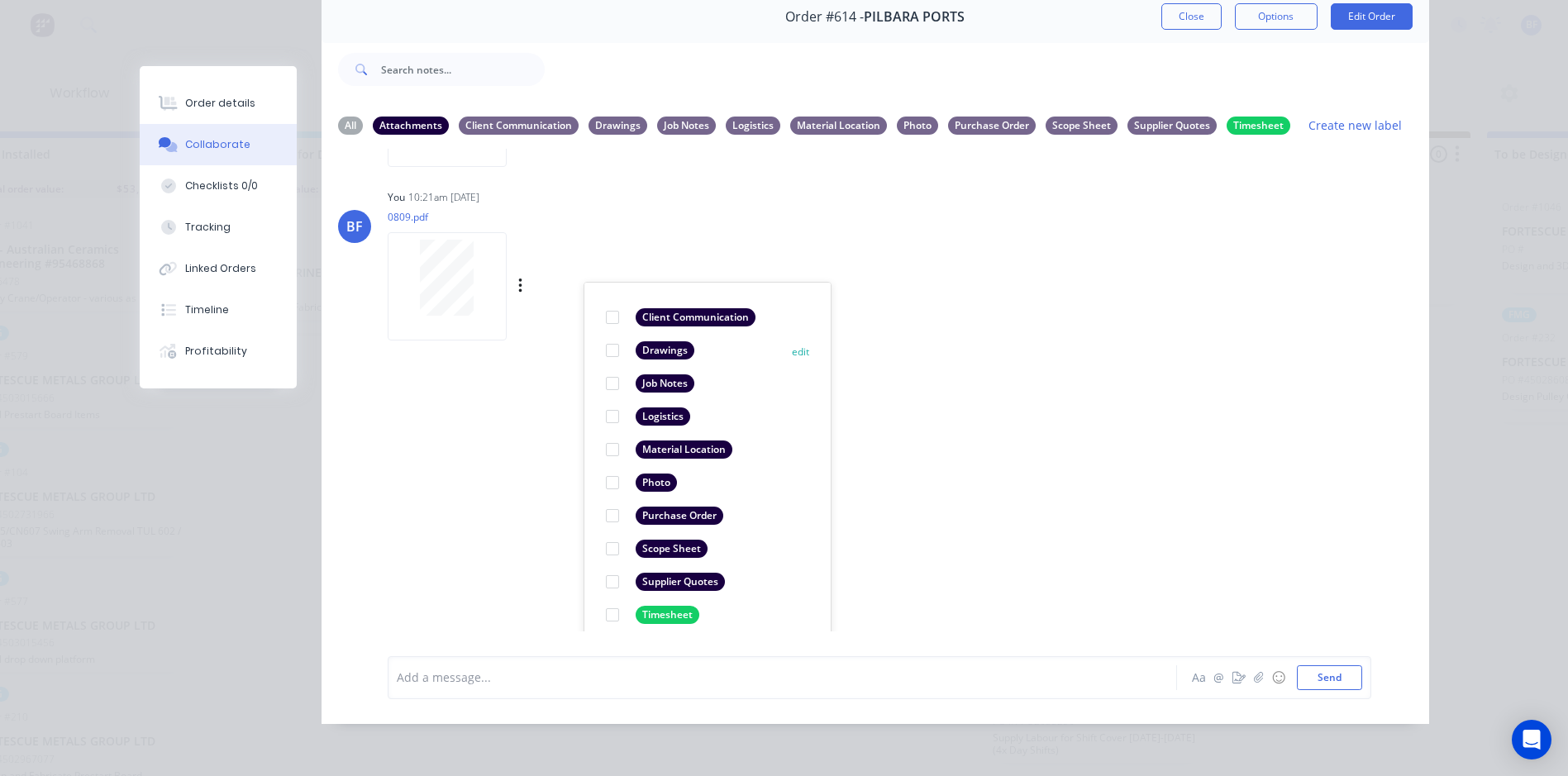
scroll to position [164, 0]
click at [603, 600] on div at bounding box center [612, 613] width 33 height 33
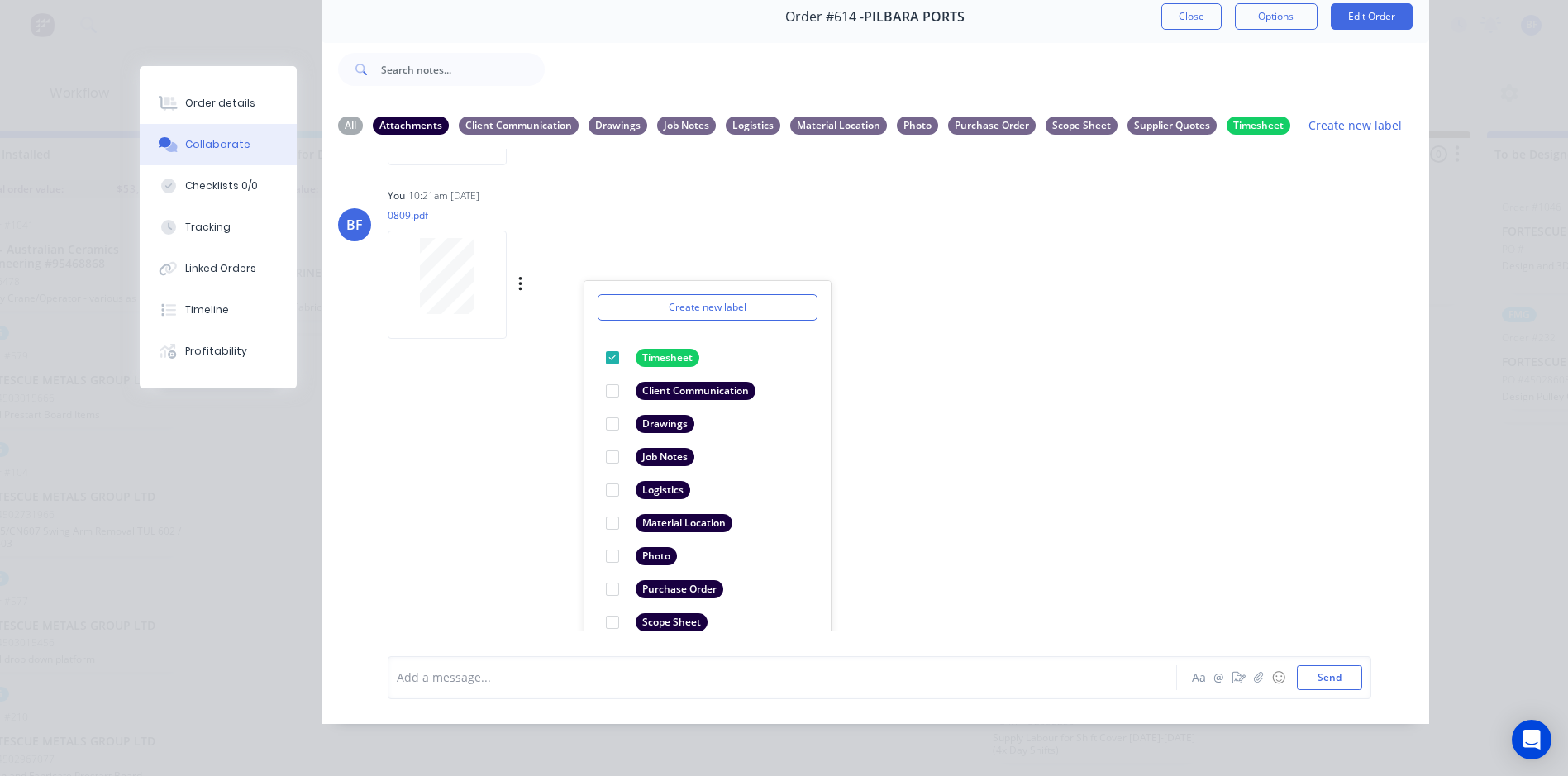
scroll to position [0, 0]
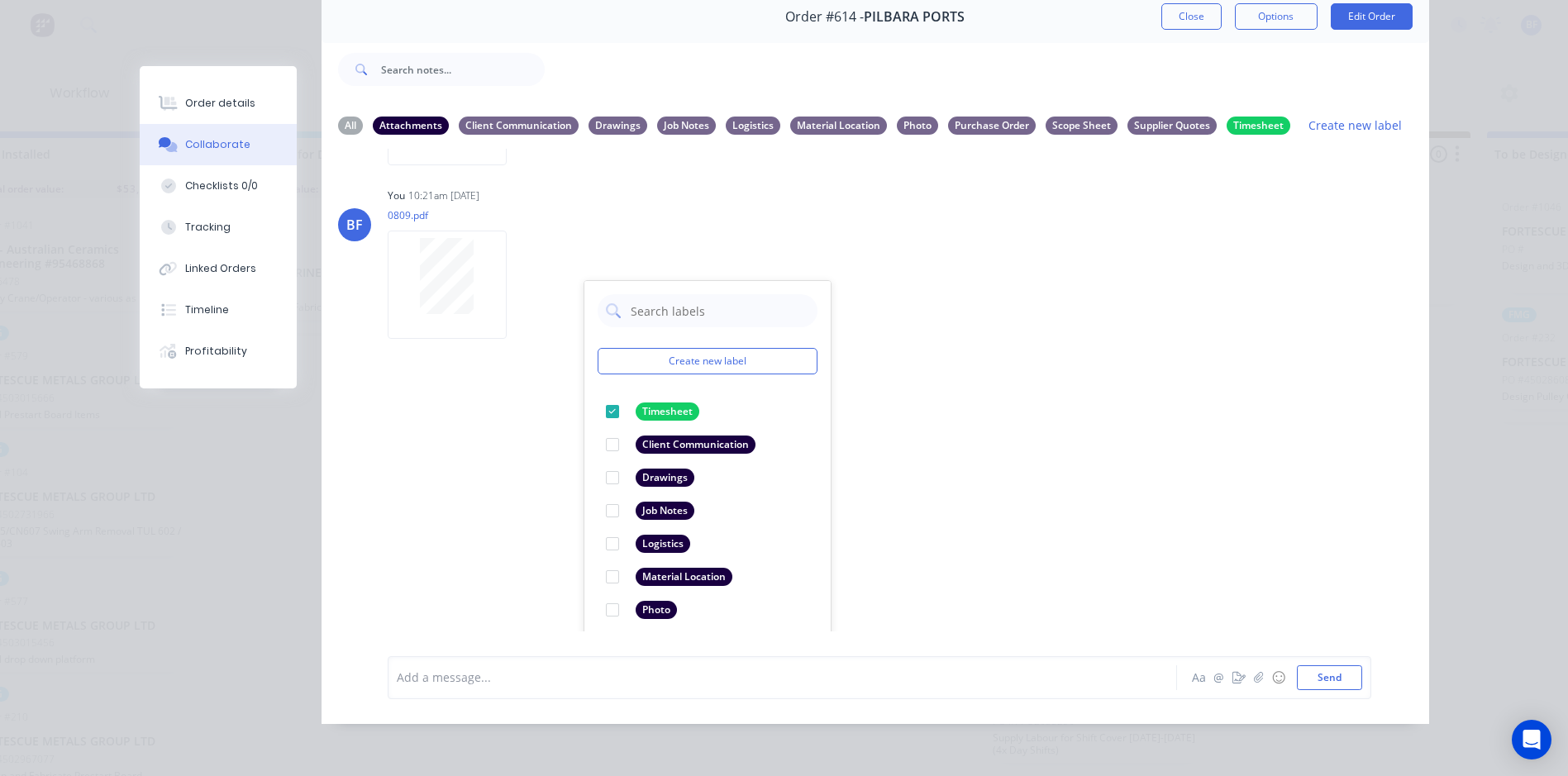
click at [943, 437] on div "LT [PERSON_NAME] 01:43pm [DATE] PO_PPO2035478_0.pdf Labels Download Delete BF Y…" at bounding box center [876, 391] width 1108 height 483
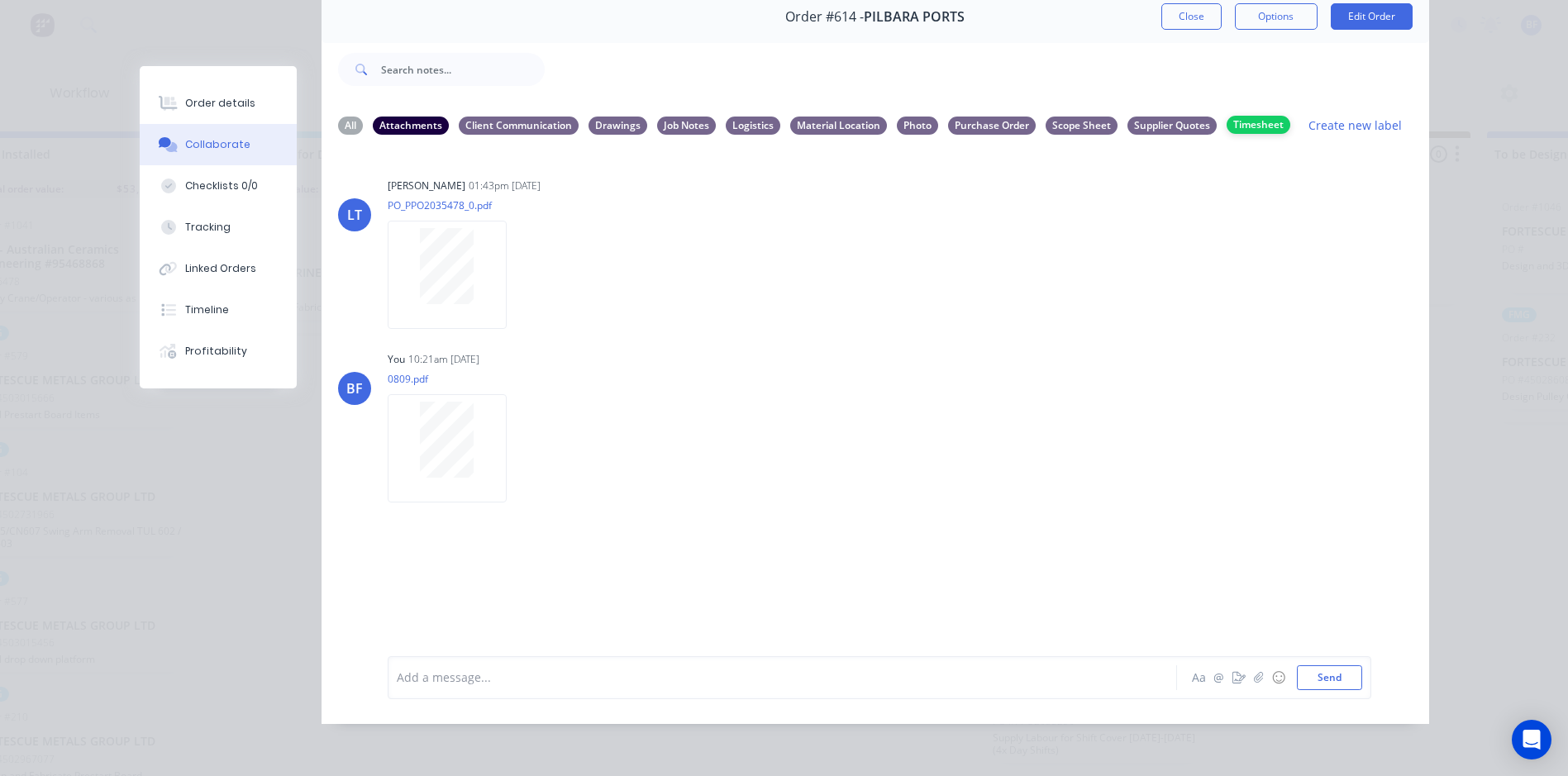
click at [1244, 116] on div "Timesheet" at bounding box center [1258, 125] width 64 height 18
click at [1251, 116] on div "Timesheet" at bounding box center [1258, 125] width 64 height 18
click at [496, 116] on div "Client Communication" at bounding box center [518, 125] width 119 height 18
click at [390, 116] on div "Attachments" at bounding box center [411, 125] width 76 height 18
click at [1249, 116] on div "Timesheet" at bounding box center [1258, 125] width 64 height 18
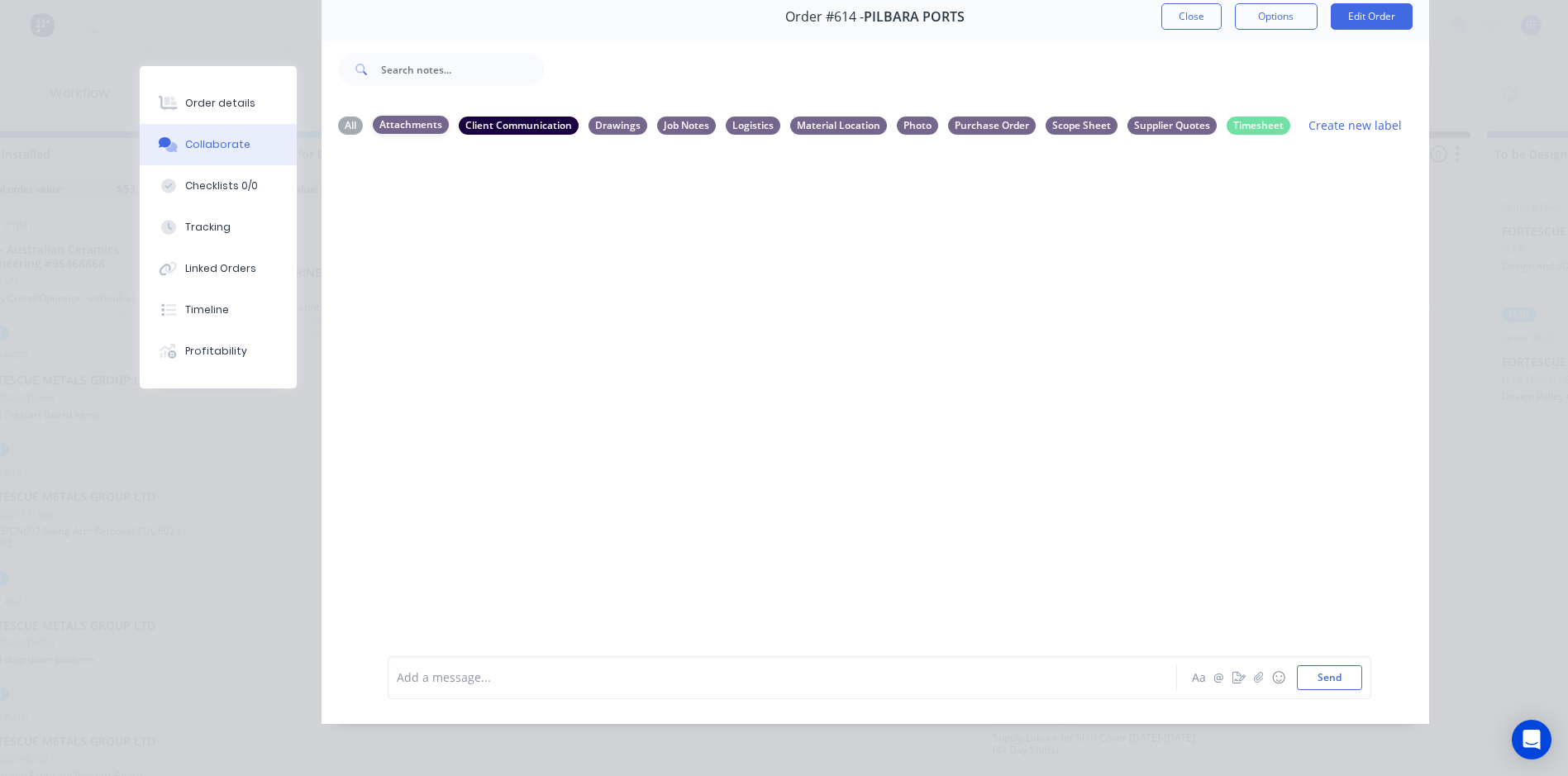
click at [410, 116] on div "Attachments" at bounding box center [411, 125] width 76 height 18
click at [518, 439] on icon "button" at bounding box center [521, 448] width 5 height 19
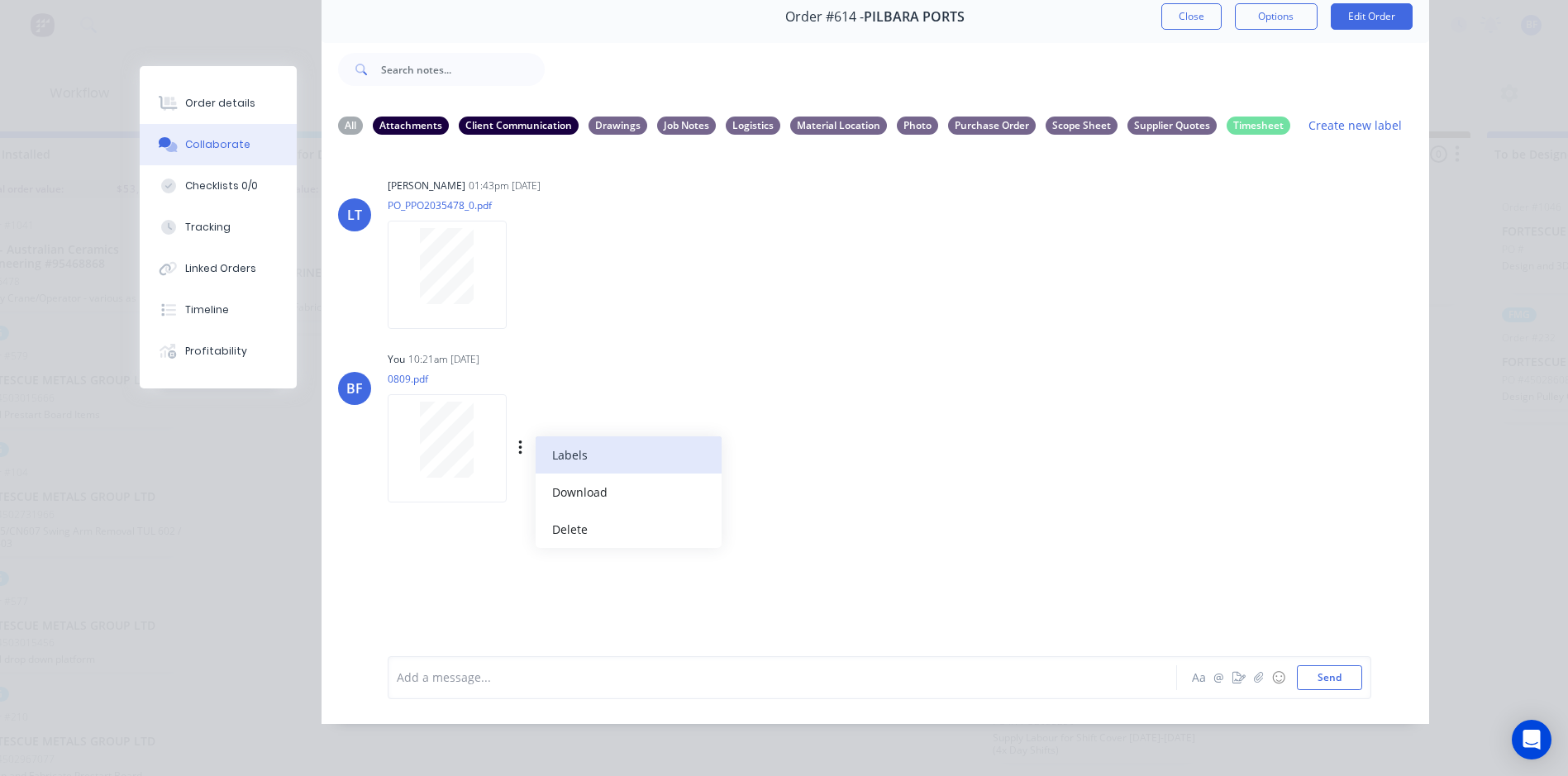
click at [576, 437] on button "Labels" at bounding box center [628, 455] width 186 height 37
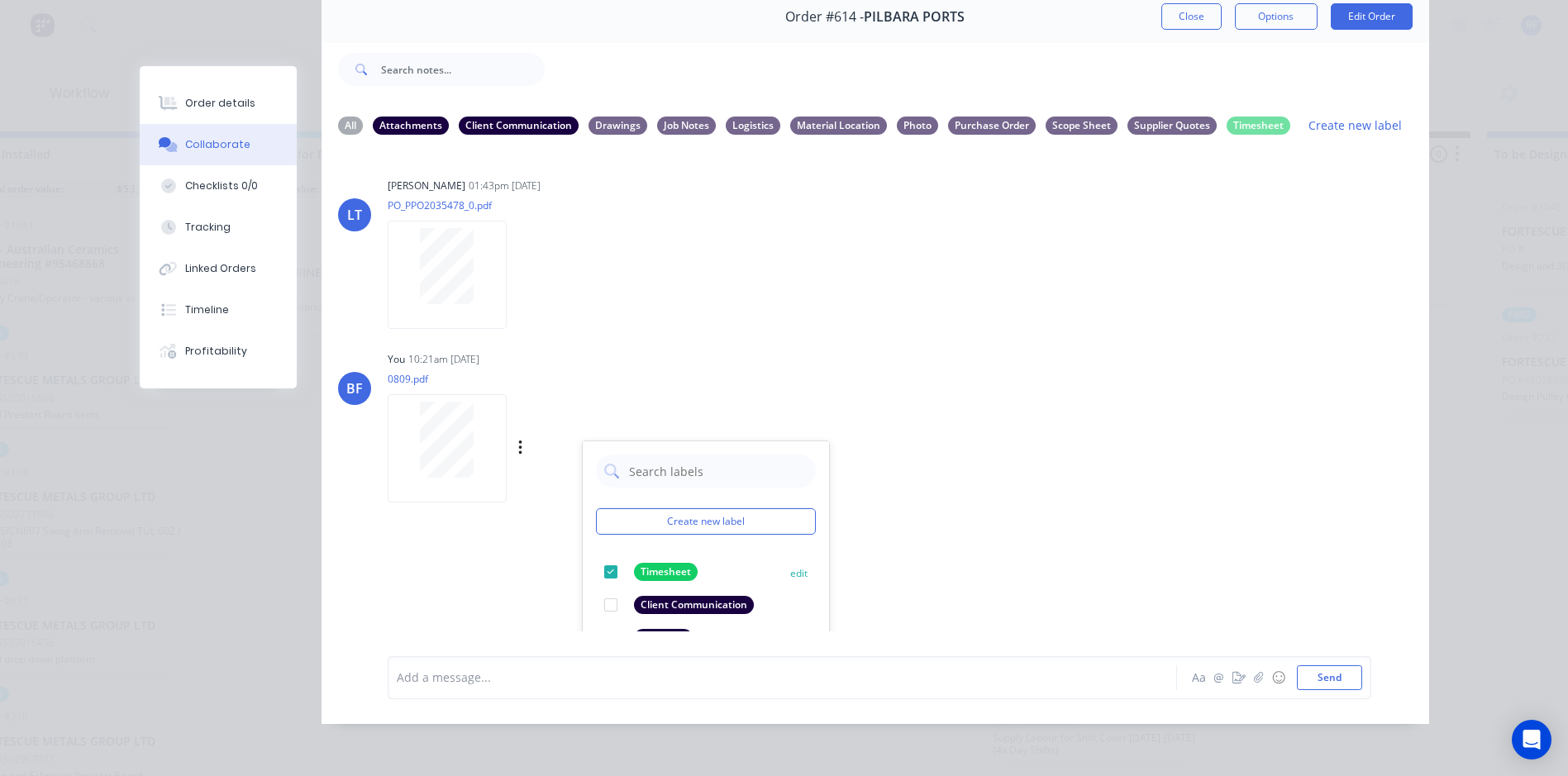
click at [0, 0] on button "edit" at bounding box center [0, 0] width 0 height 0
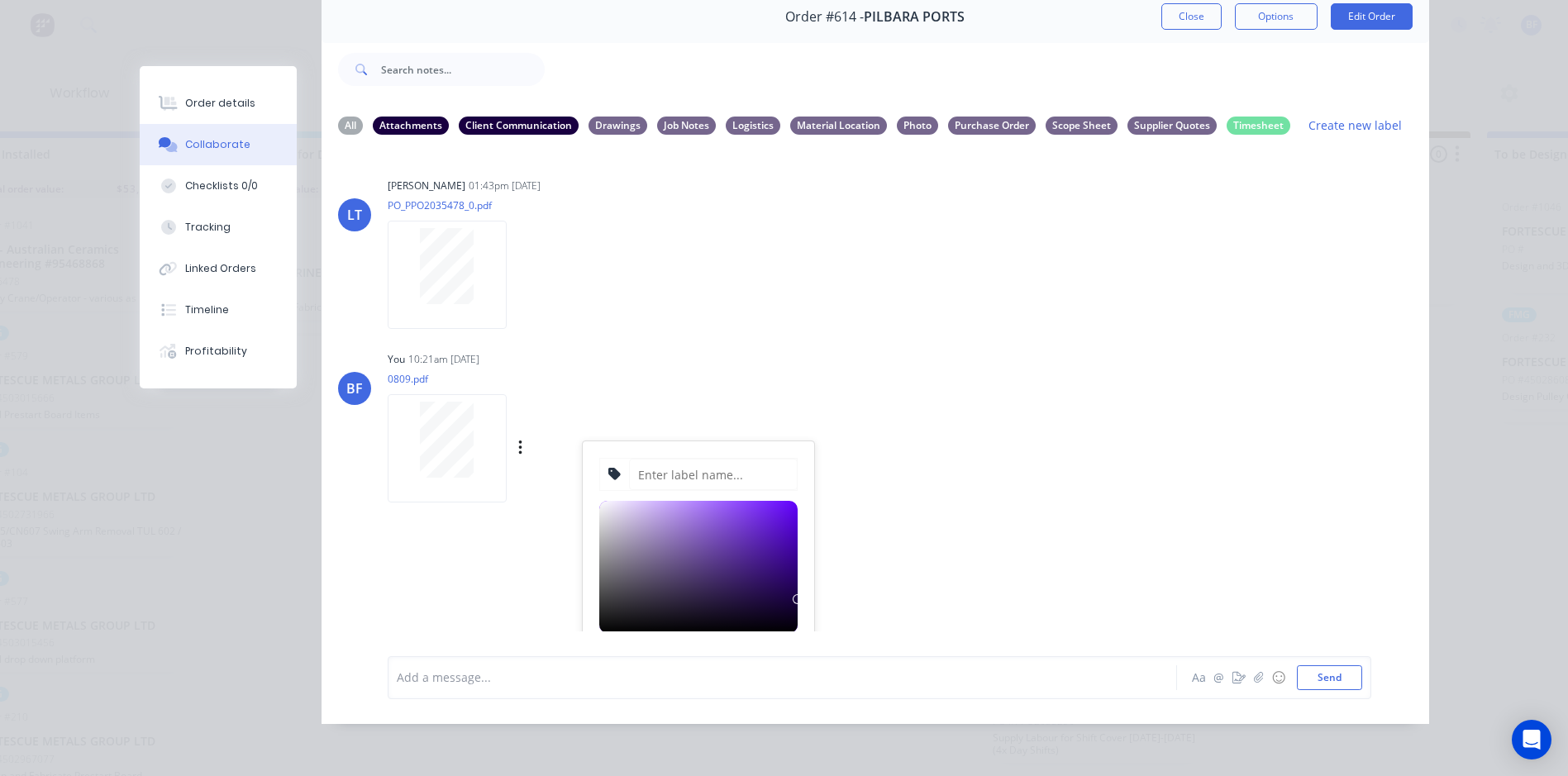
type input "Timesheet"
type input "#13CE66"
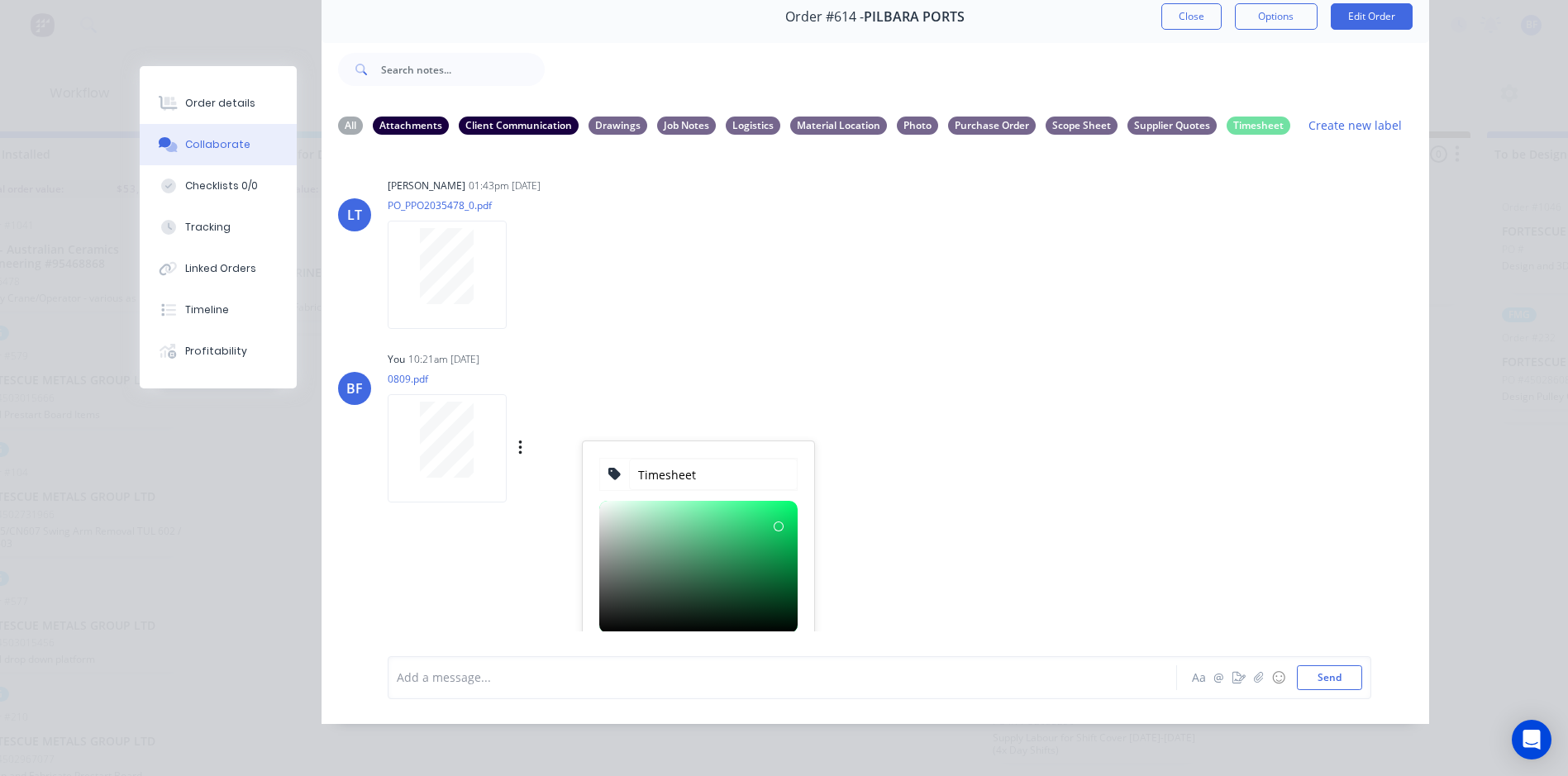
click at [887, 532] on div "LT [PERSON_NAME] 01:43pm [DATE] PO_PPO2035478_0.pdf Labels Download Delete BF Y…" at bounding box center [876, 391] width 1108 height 483
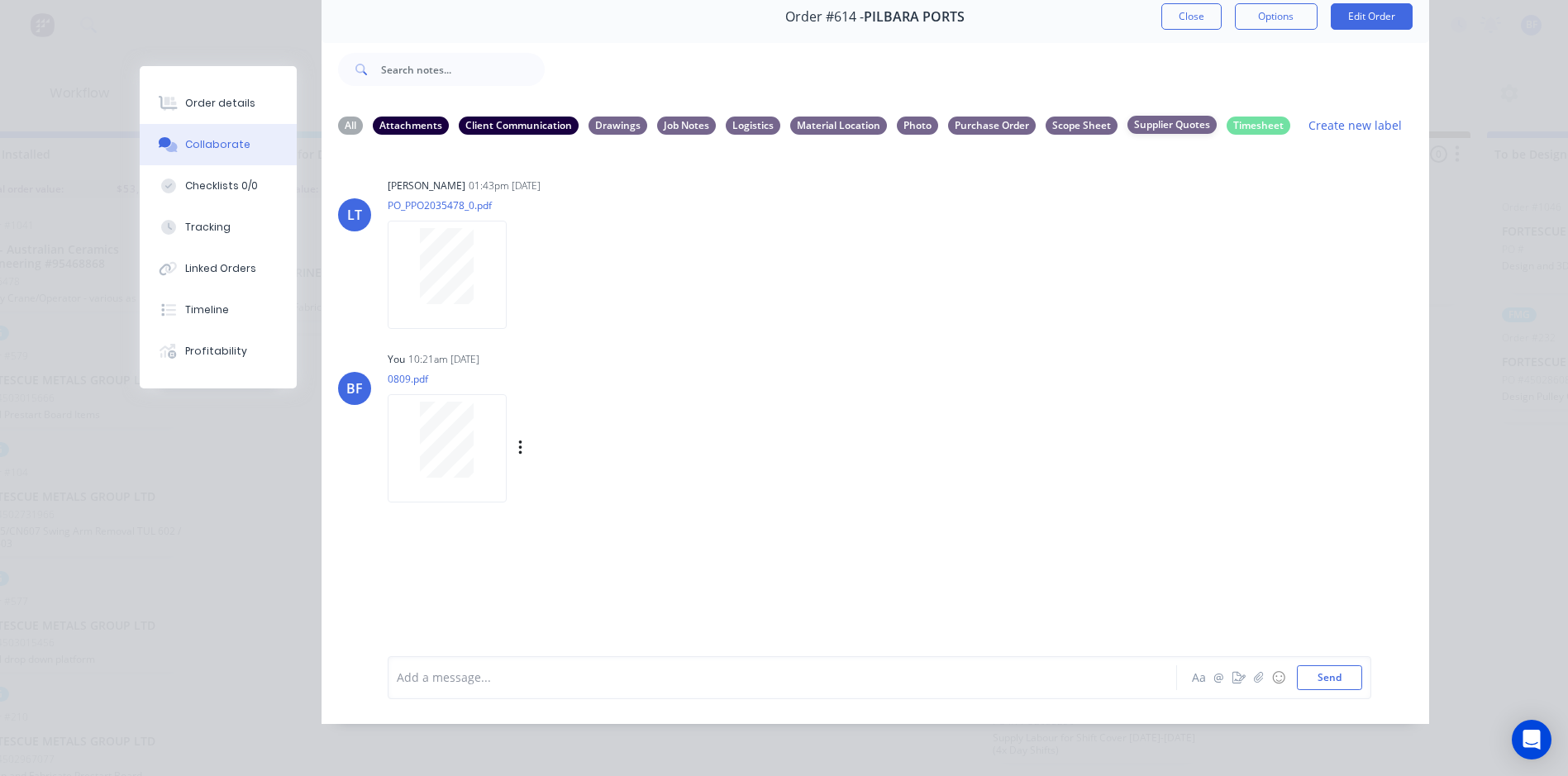
click at [1142, 116] on div "Supplier Quotes" at bounding box center [1172, 125] width 89 height 18
click at [1245, 116] on div "Timesheet" at bounding box center [1258, 125] width 64 height 18
click at [1326, 688] on button "Send" at bounding box center [1329, 677] width 65 height 24
click at [1326, 676] on button "Send" at bounding box center [1329, 677] width 65 height 24
click at [204, 102] on div "Order details" at bounding box center [220, 103] width 71 height 15
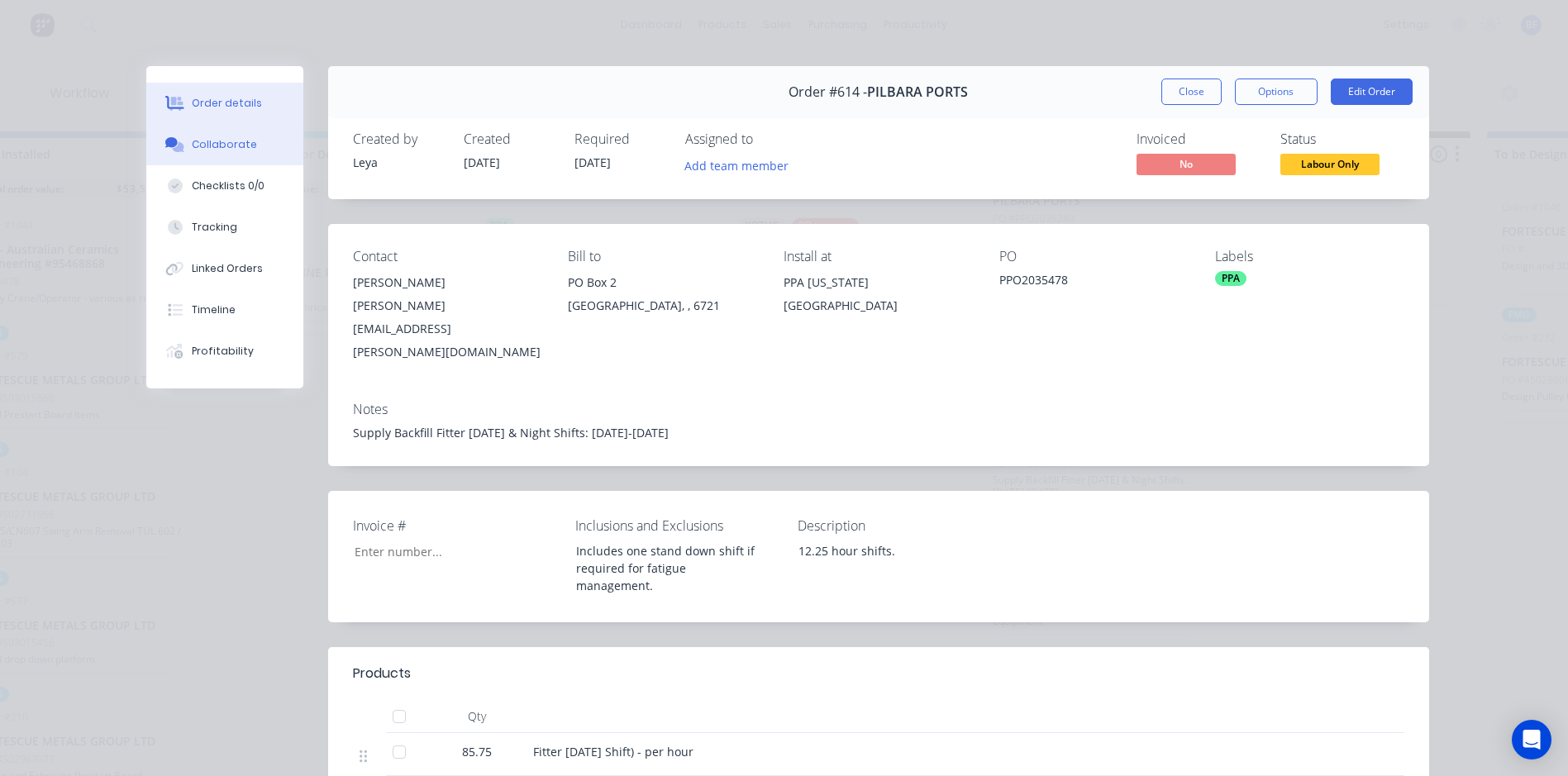
click at [206, 142] on div "Collaborate" at bounding box center [224, 144] width 65 height 15
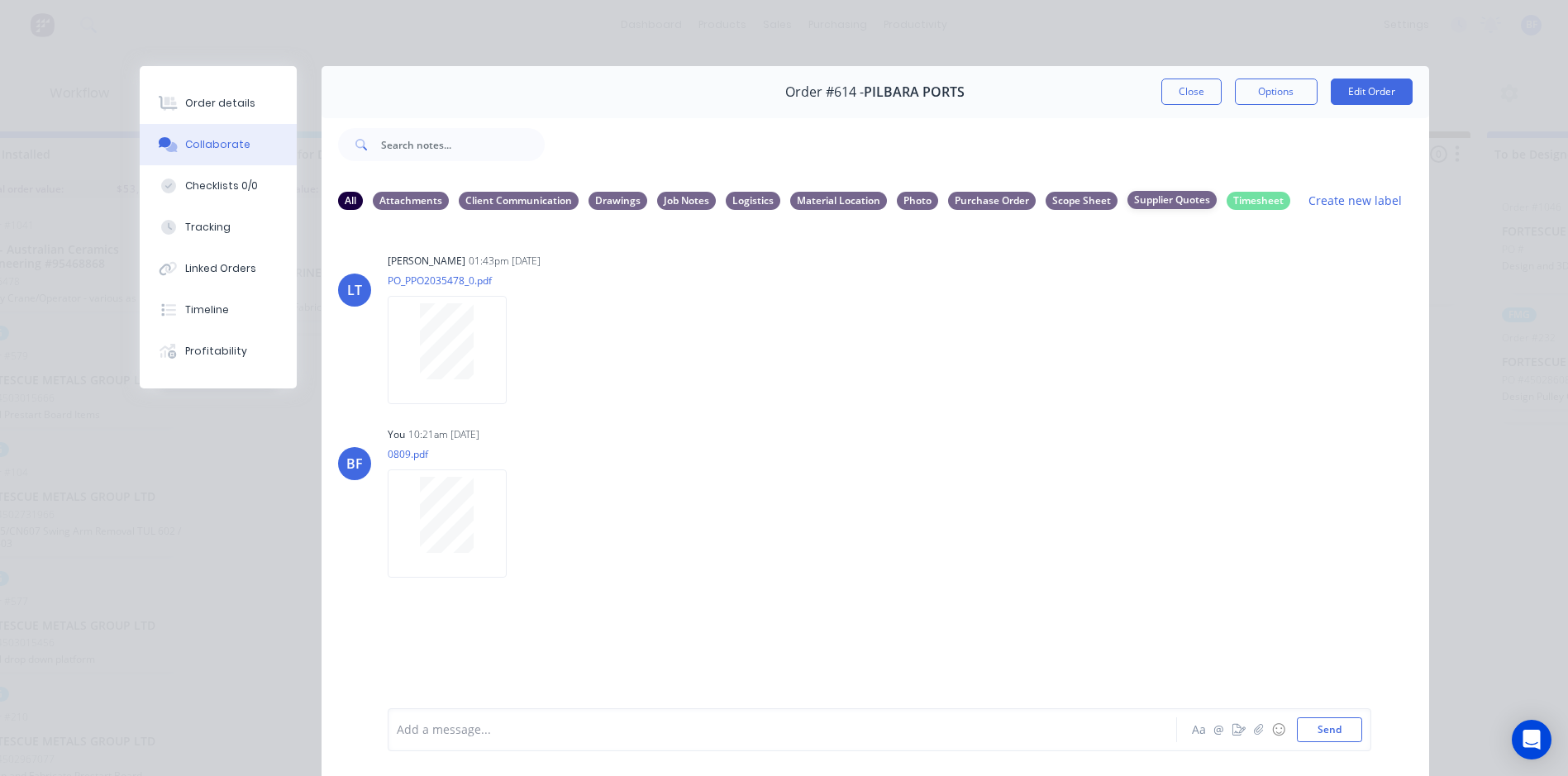
click at [1165, 200] on div "Supplier Quotes" at bounding box center [1172, 200] width 89 height 18
click at [1057, 201] on div "Scope Sheet" at bounding box center [1081, 200] width 72 height 18
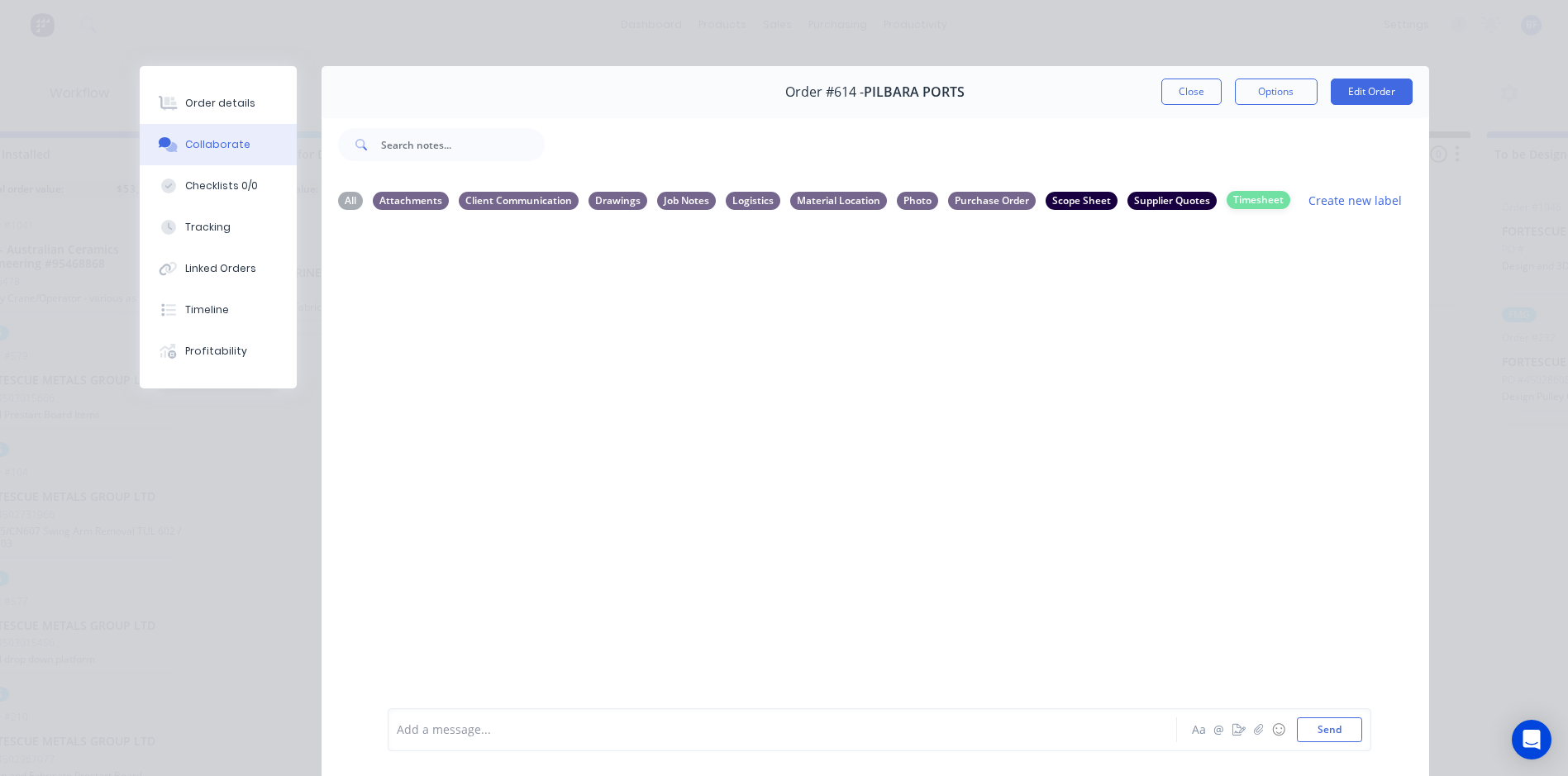
click at [1232, 202] on div "Timesheet" at bounding box center [1258, 200] width 64 height 18
click at [1183, 90] on button "Close" at bounding box center [1191, 92] width 60 height 26
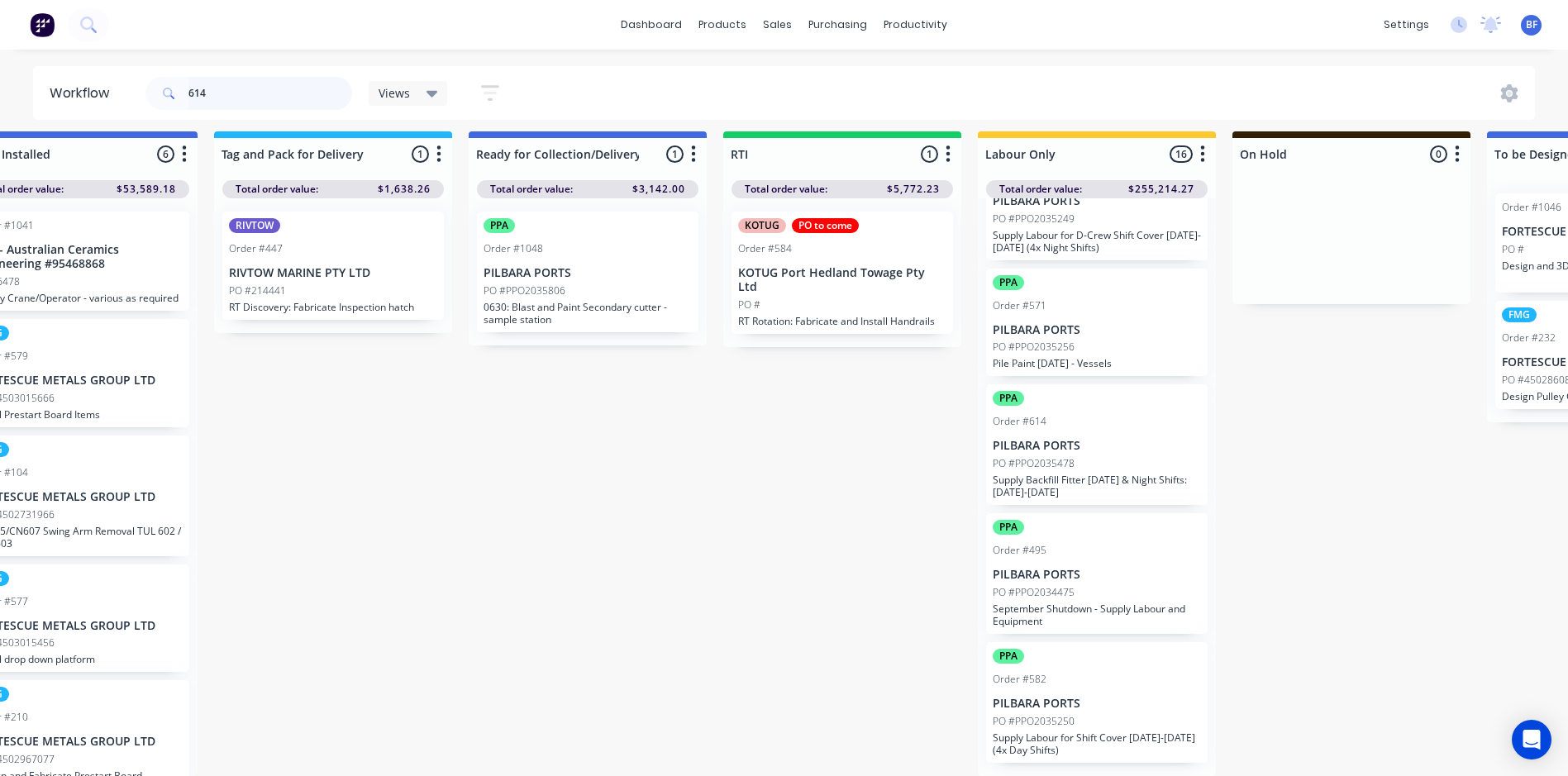
click at [217, 94] on input "614" at bounding box center [270, 93] width 164 height 33
type input "6"
click at [120, 21] on div "dashboard products sales purchasing productivity dashboard products Product Cat…" at bounding box center [784, 24] width 1568 height 50
click at [77, 28] on button at bounding box center [88, 24] width 41 height 33
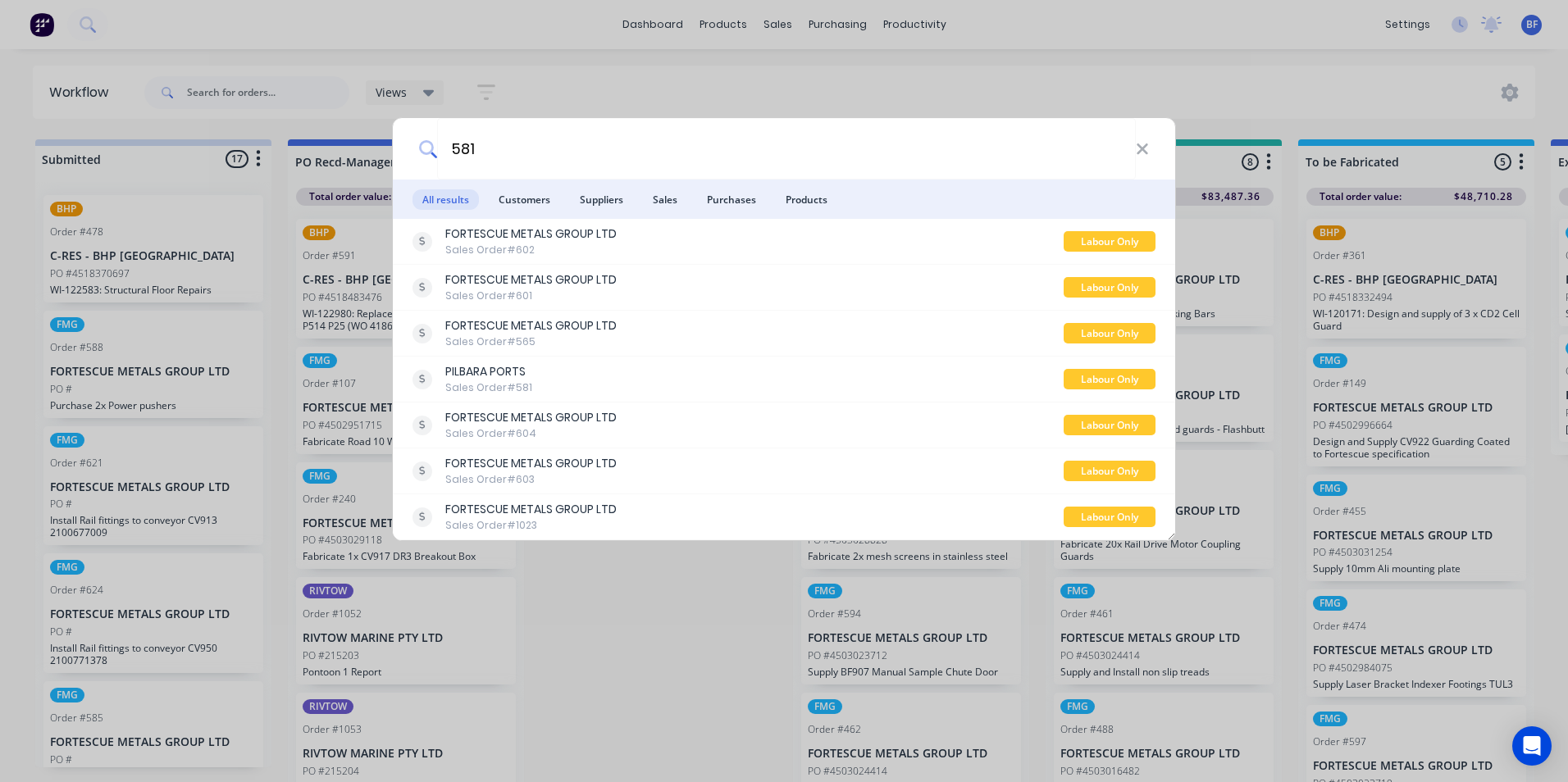
type input "581"
click at [639, 79] on div "581 All results Customers Suppliers Sales Purchases Products FORTESCUE METALS G…" at bounding box center [784, 391] width 1568 height 782
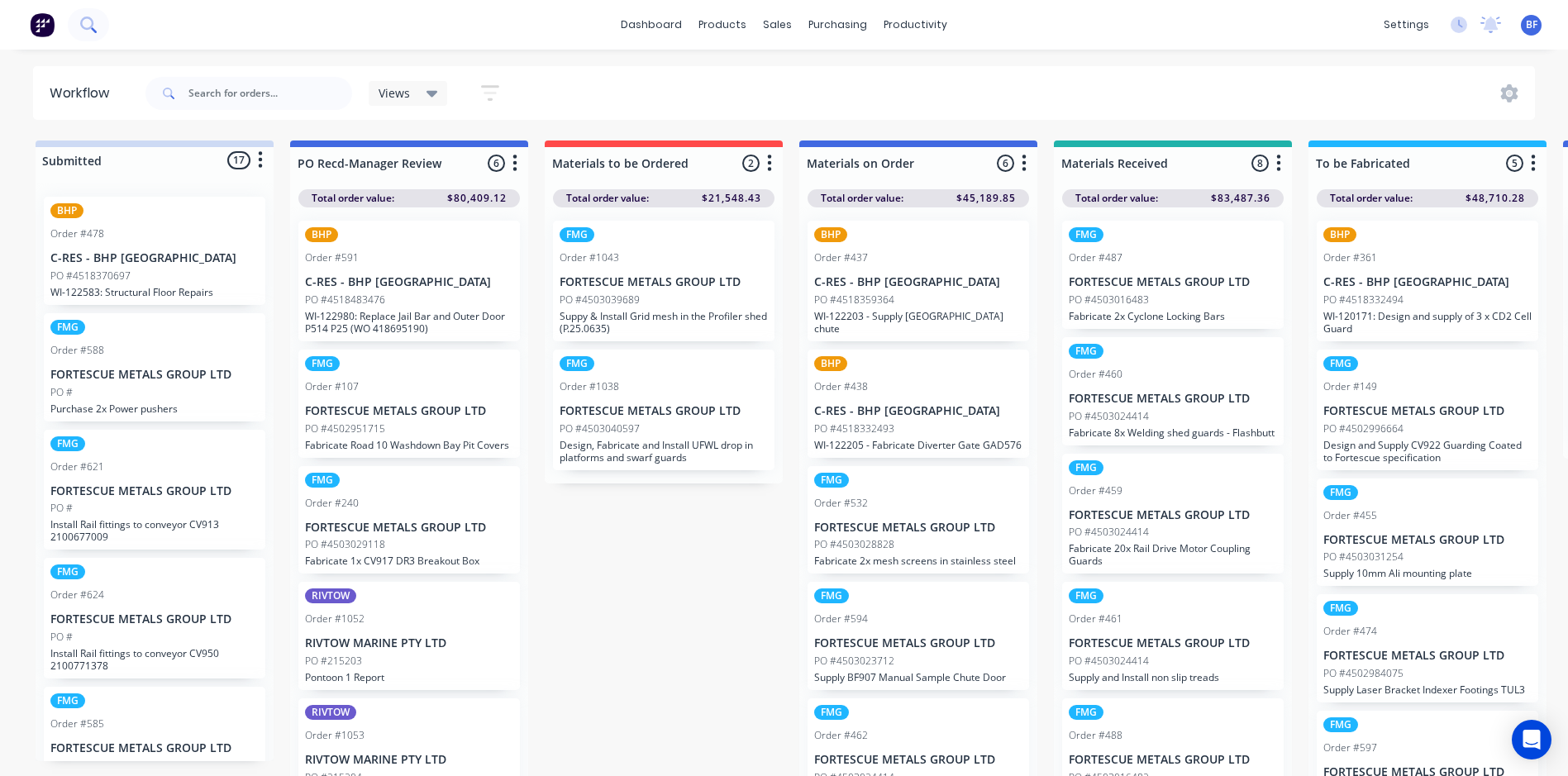
click at [92, 24] on icon at bounding box center [86, 23] width 13 height 13
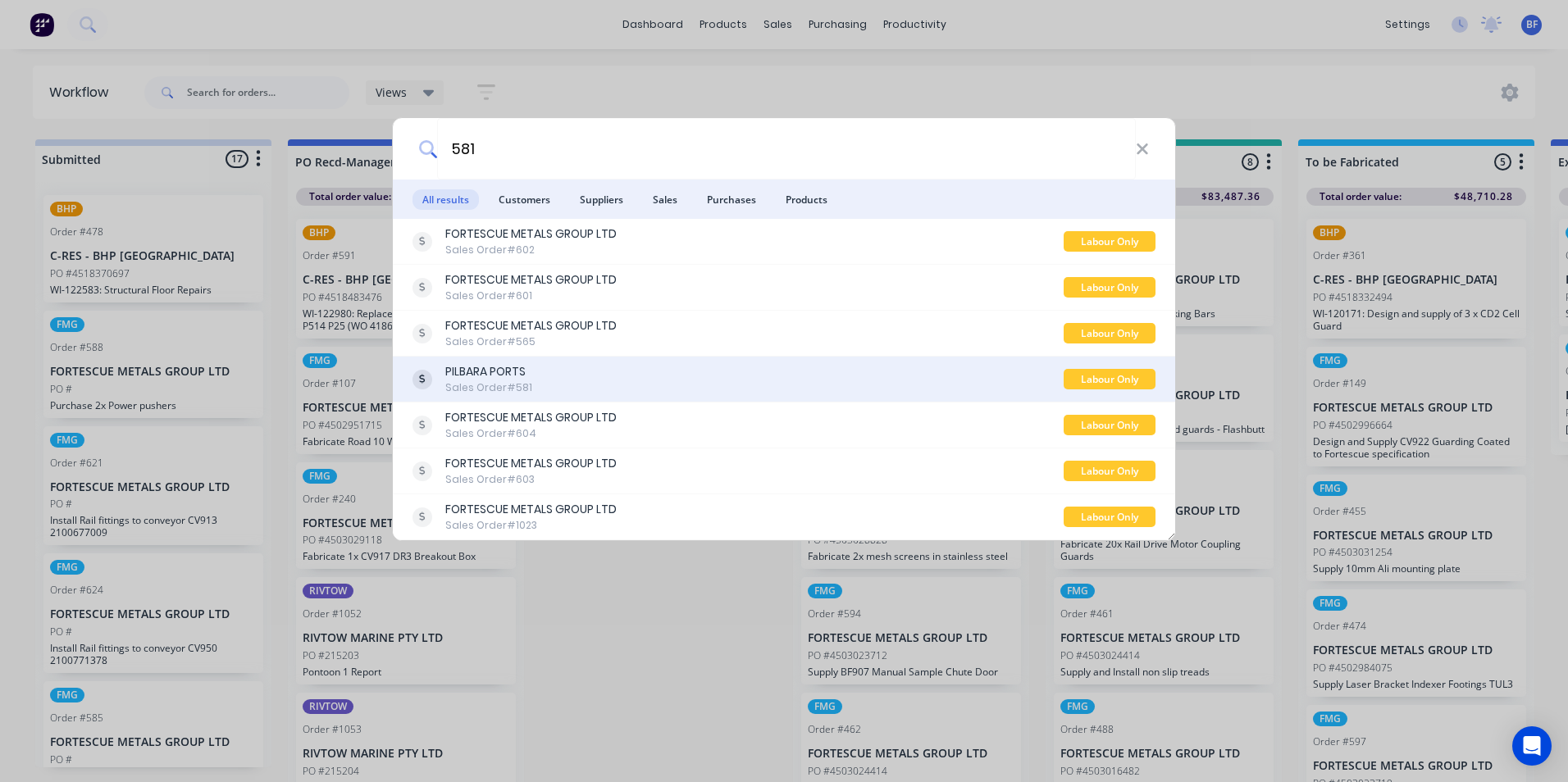
type input "581"
click at [492, 373] on div "PILBARA PORTS" at bounding box center [489, 372] width 87 height 17
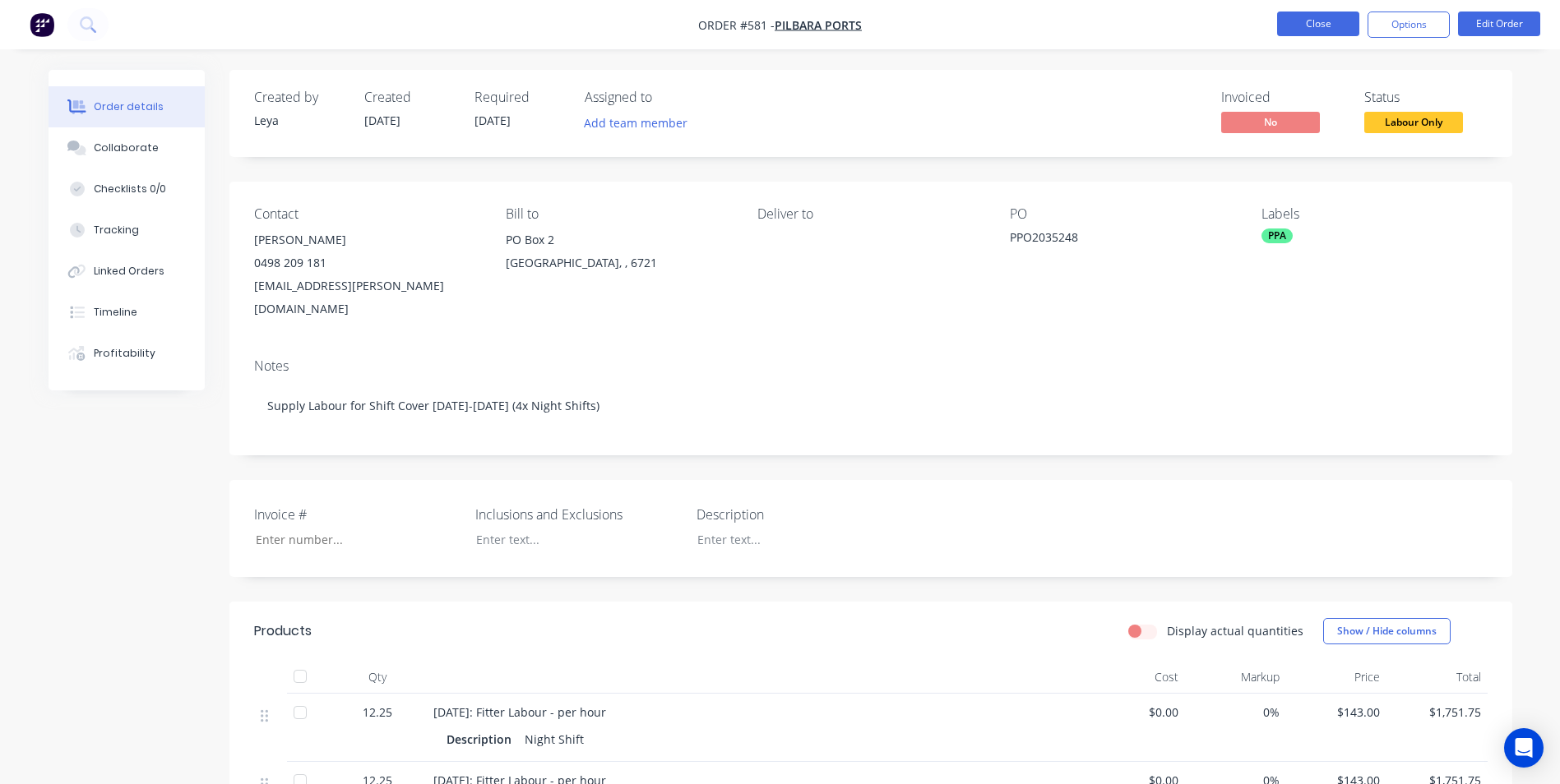
click at [1320, 26] on button "Close" at bounding box center [1318, 23] width 82 height 24
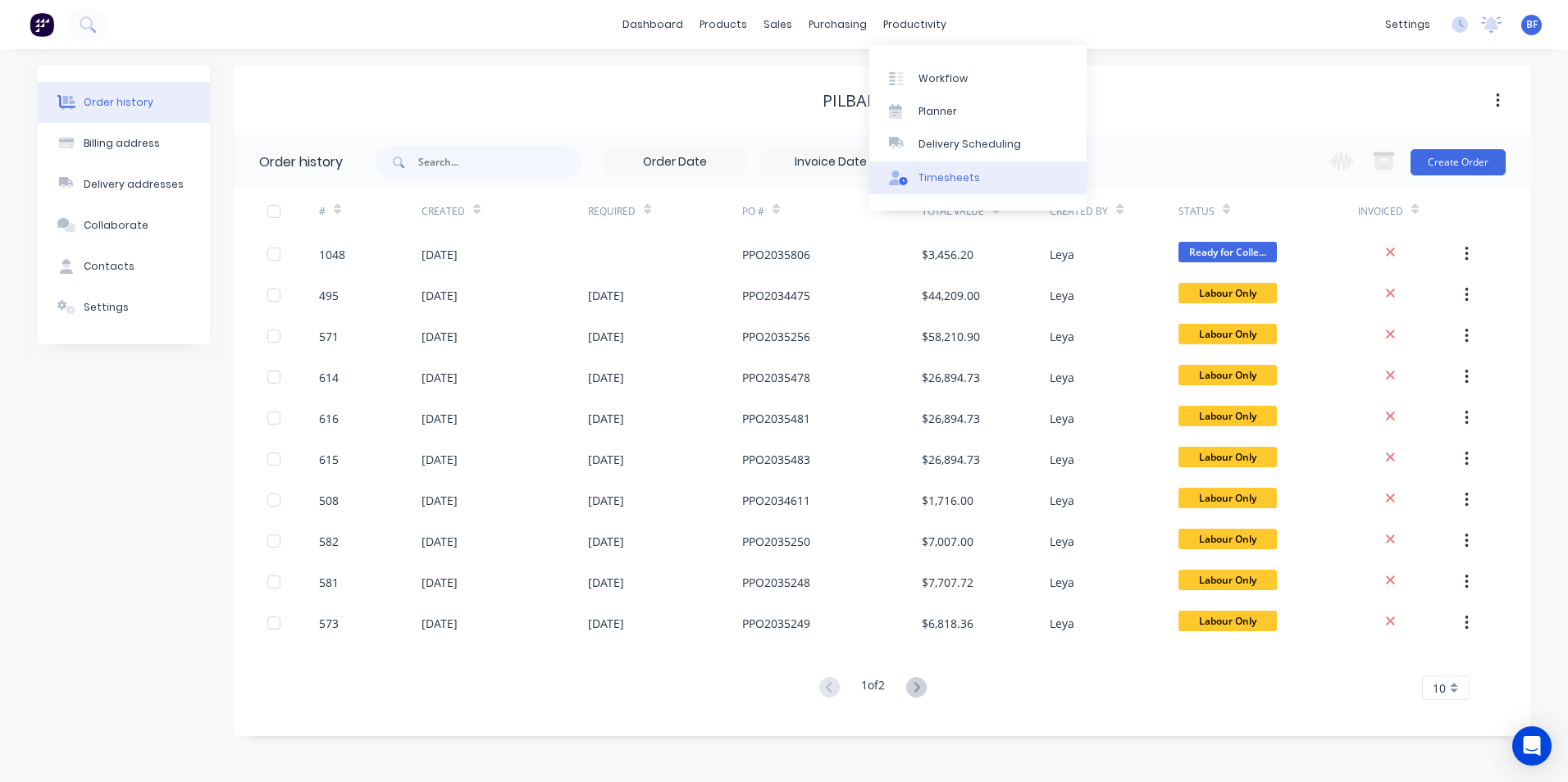
click at [958, 181] on div "Timesheets" at bounding box center [949, 177] width 61 height 15
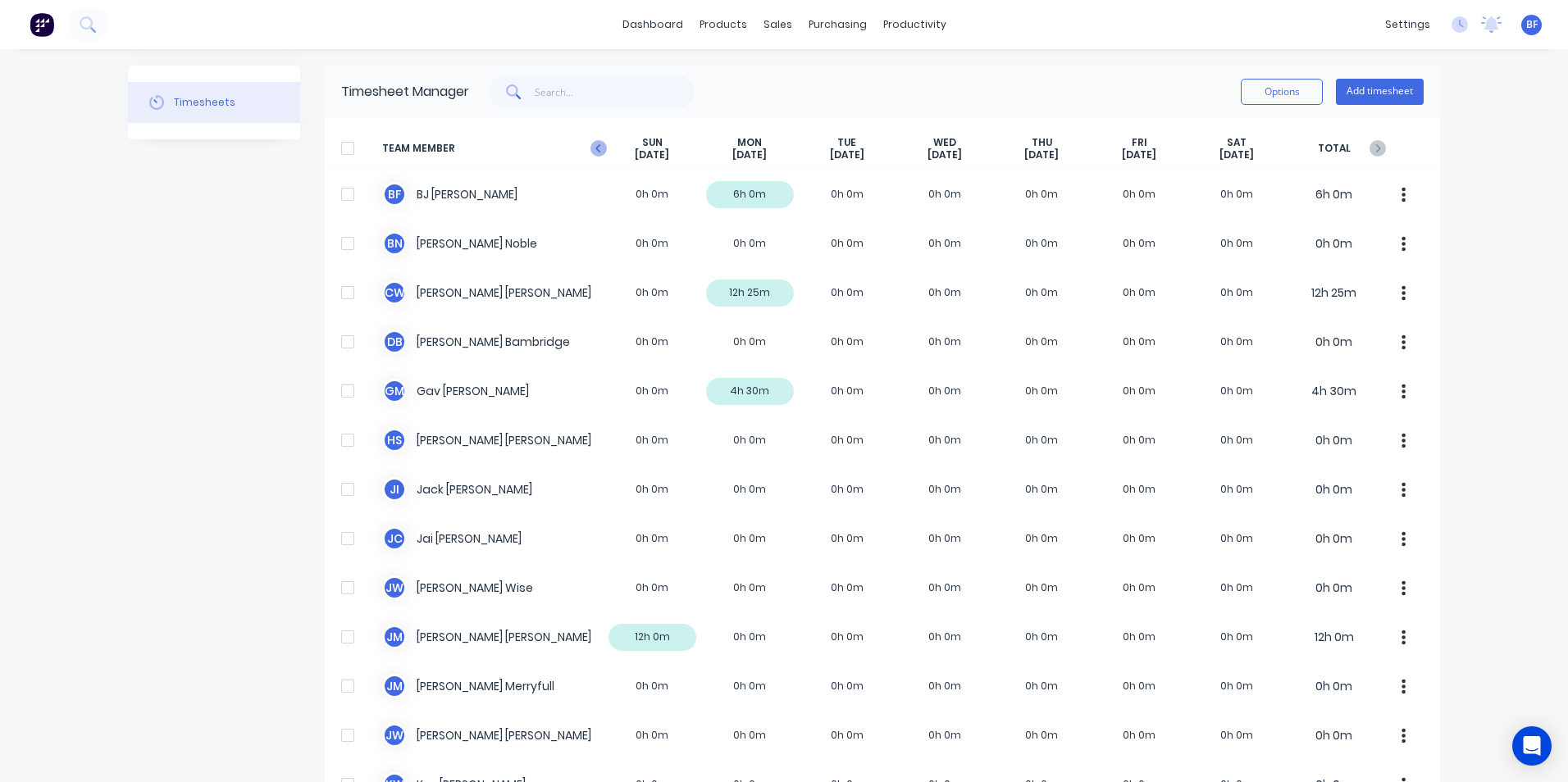
click at [594, 142] on icon "button" at bounding box center [599, 148] width 16 height 16
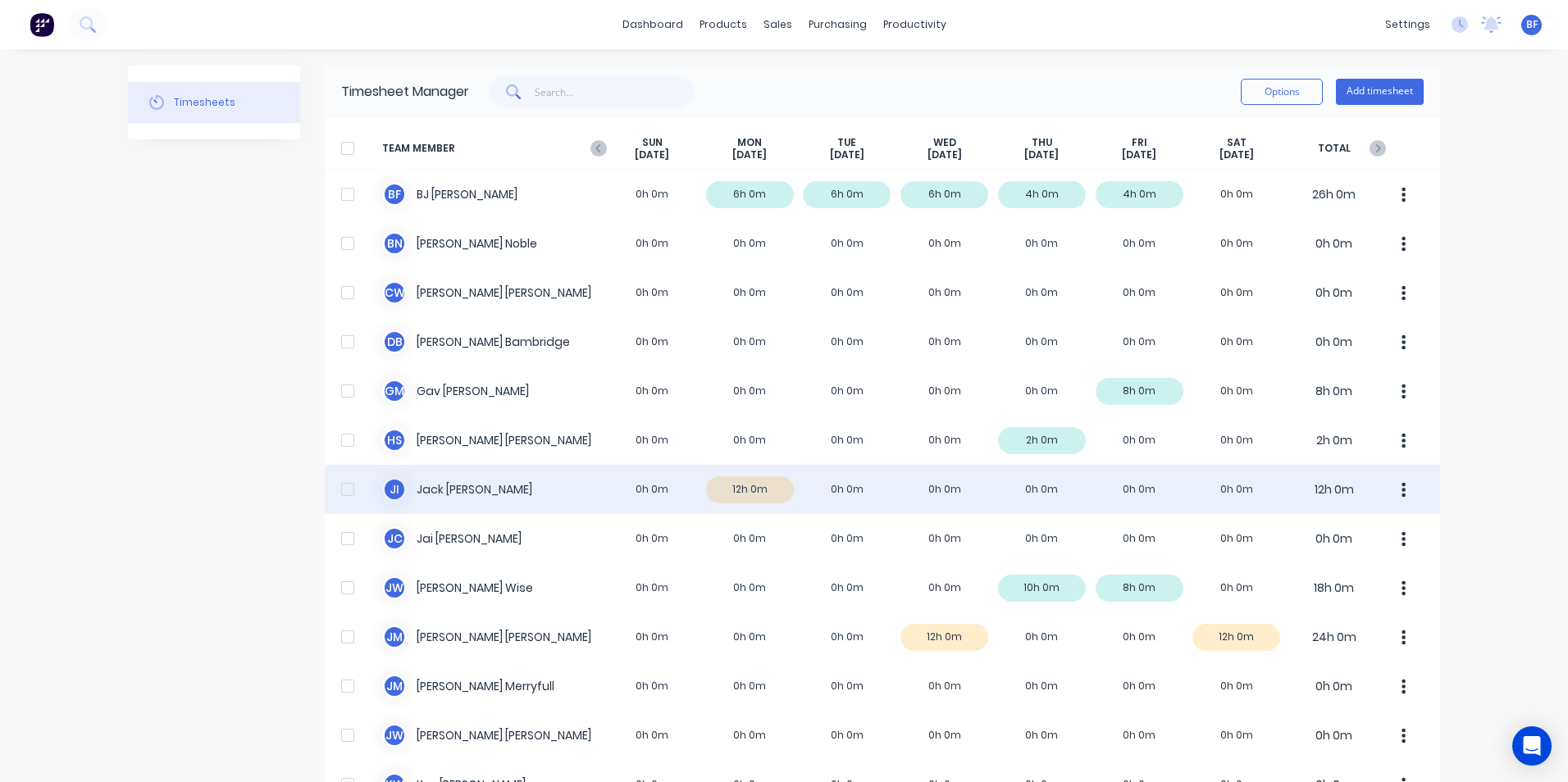
click at [1140, 485] on div "J I [PERSON_NAME] 0h 0m 12h 0m 0h 0m 0h 0m 0h 0m 0h 0m 0h 0m 12h 0m" at bounding box center [882, 489] width 1115 height 49
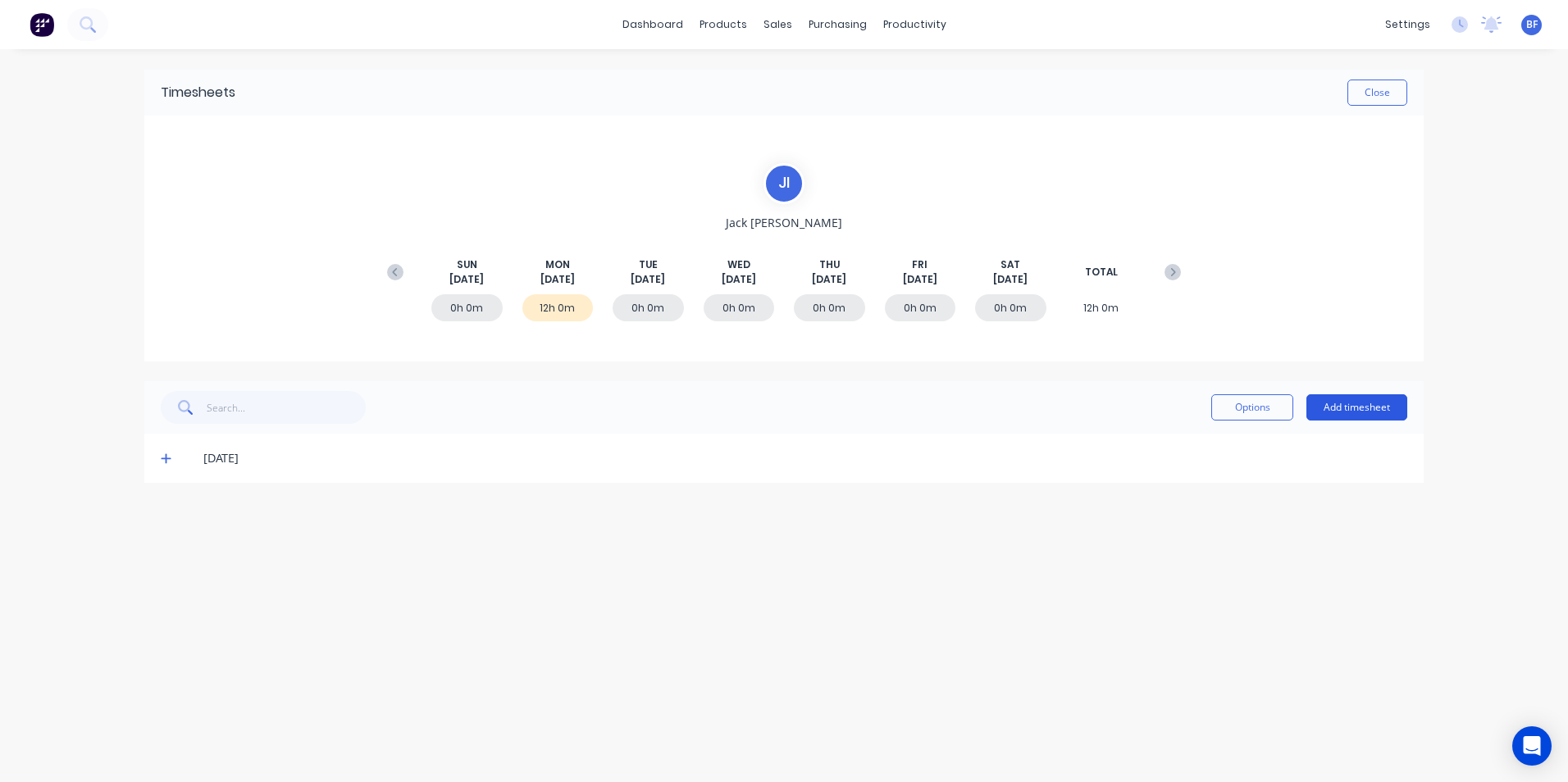
click at [1336, 406] on button "Add timesheet" at bounding box center [1357, 407] width 101 height 26
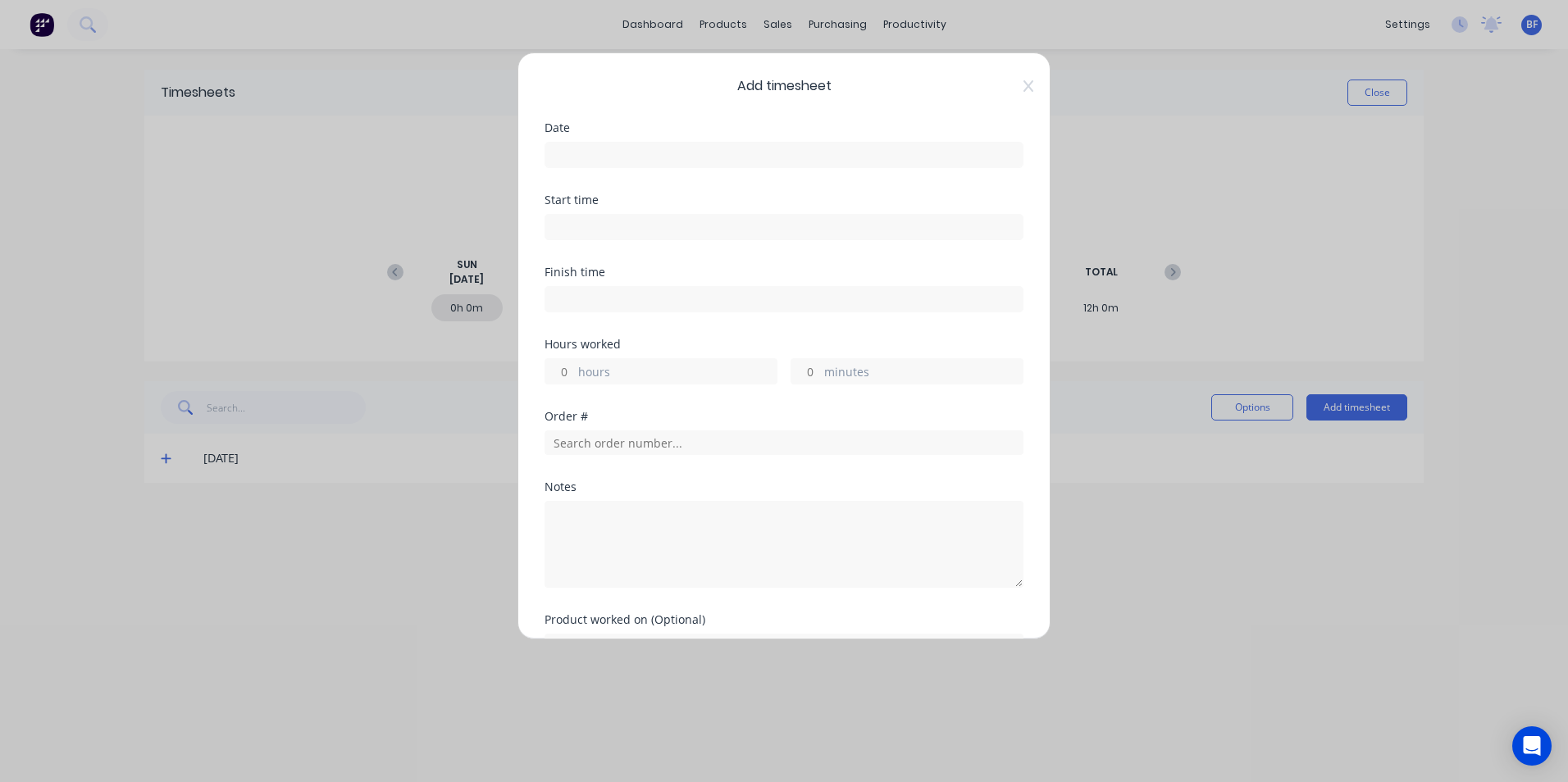
click at [565, 156] on input at bounding box center [784, 155] width 478 height 24
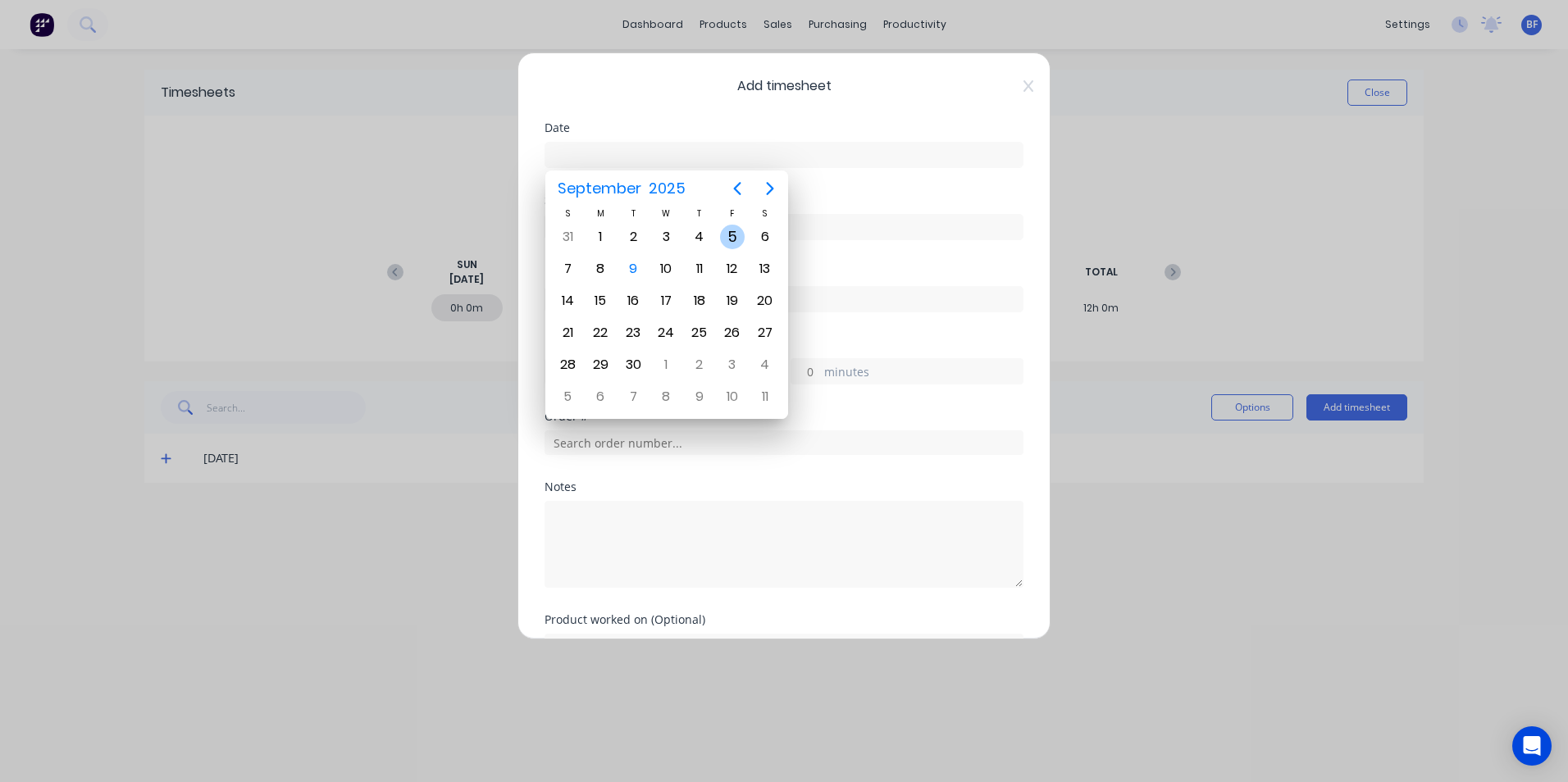
click at [731, 234] on div "5" at bounding box center [732, 237] width 24 height 24
type input "[DATE]"
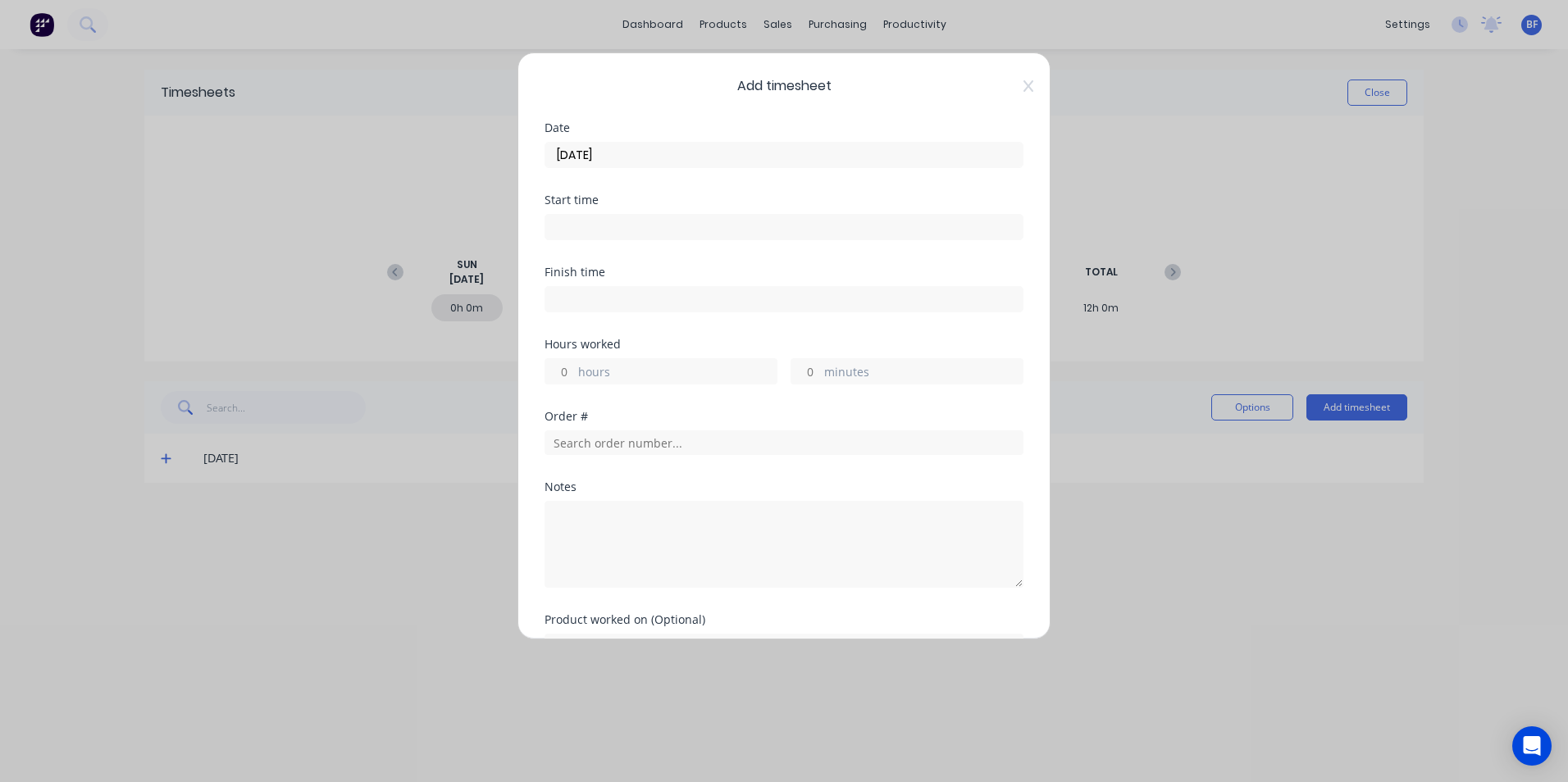
click at [574, 373] on input "hours" at bounding box center [559, 371] width 29 height 24
type input "12"
click at [817, 368] on div "minutes" at bounding box center [907, 371] width 233 height 26
click at [812, 368] on input "minutes" at bounding box center [806, 371] width 29 height 24
type input "25"
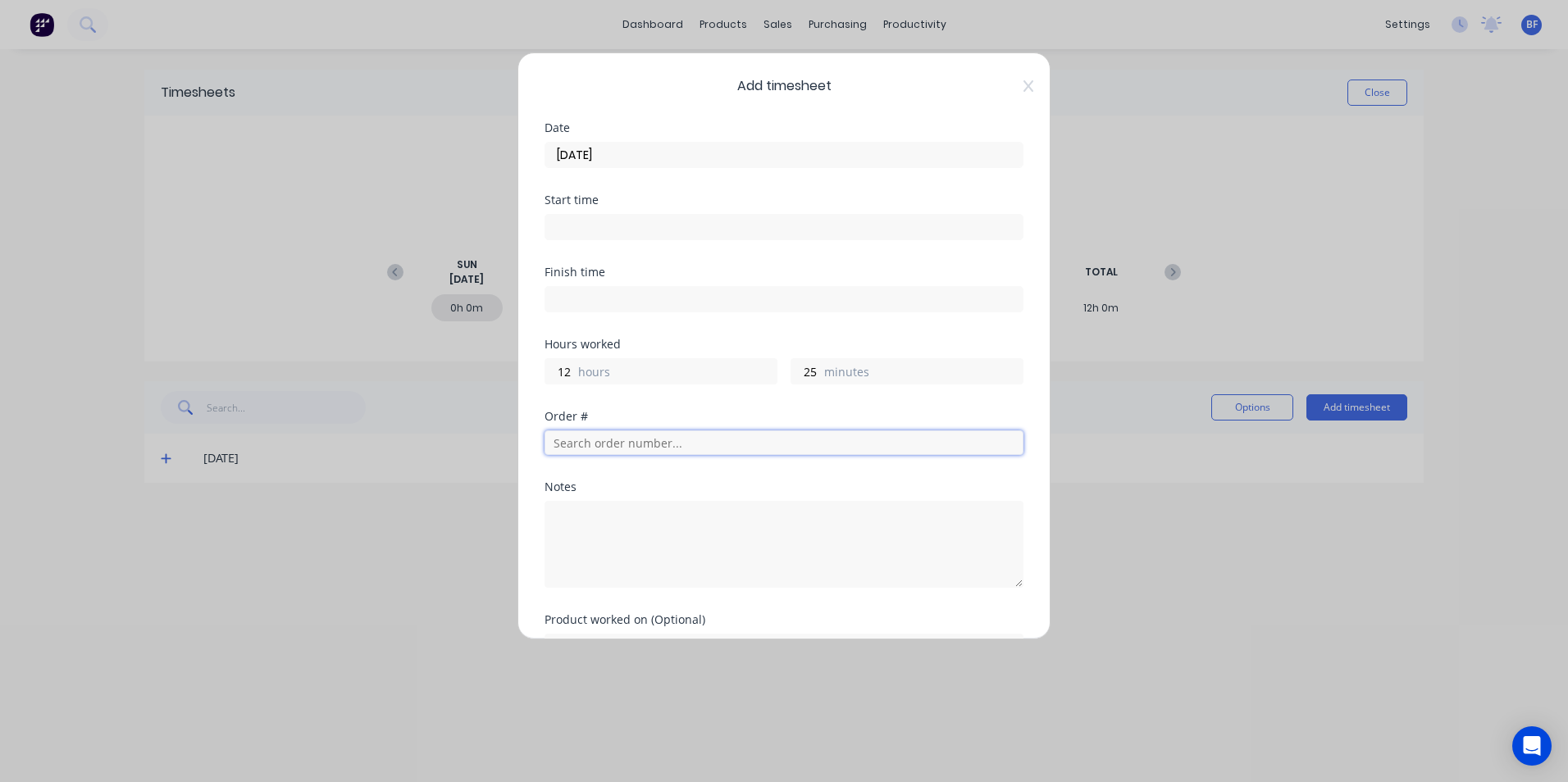
click at [674, 444] on input "text" at bounding box center [784, 443] width 479 height 24
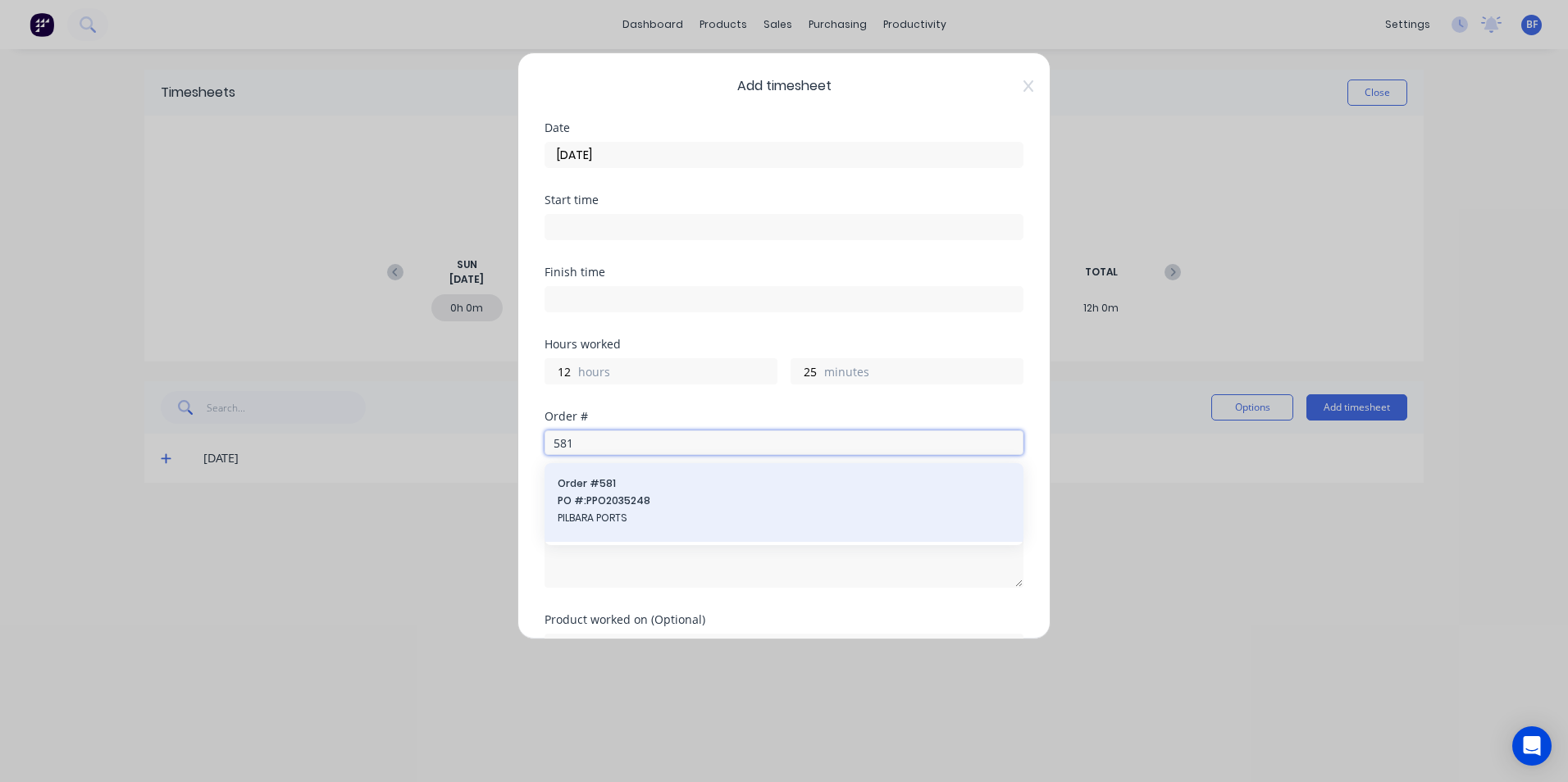
type input "581"
click at [641, 499] on span "PO #: PPO2035248" at bounding box center [784, 501] width 453 height 15
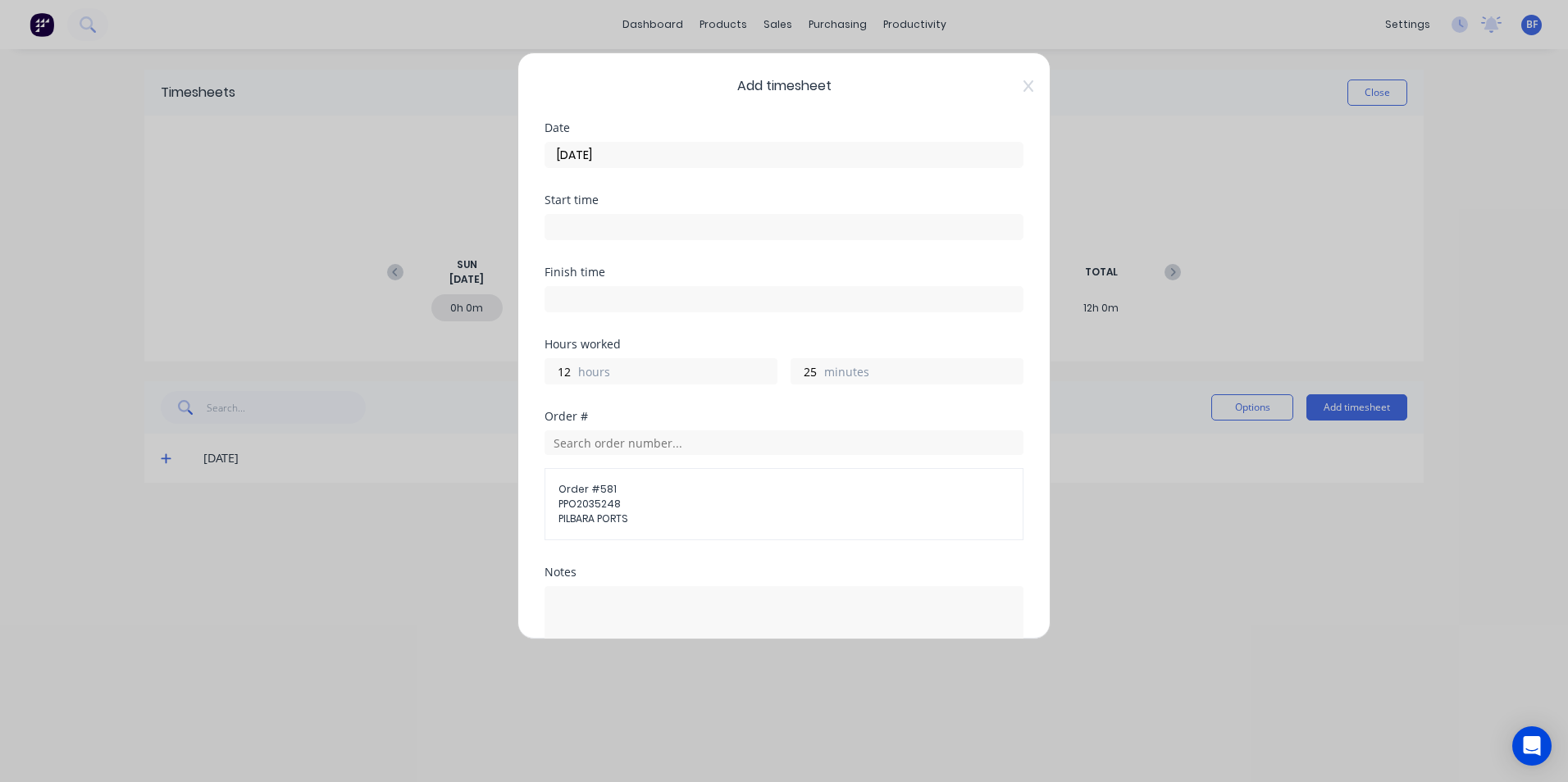
scroll to position [181, 0]
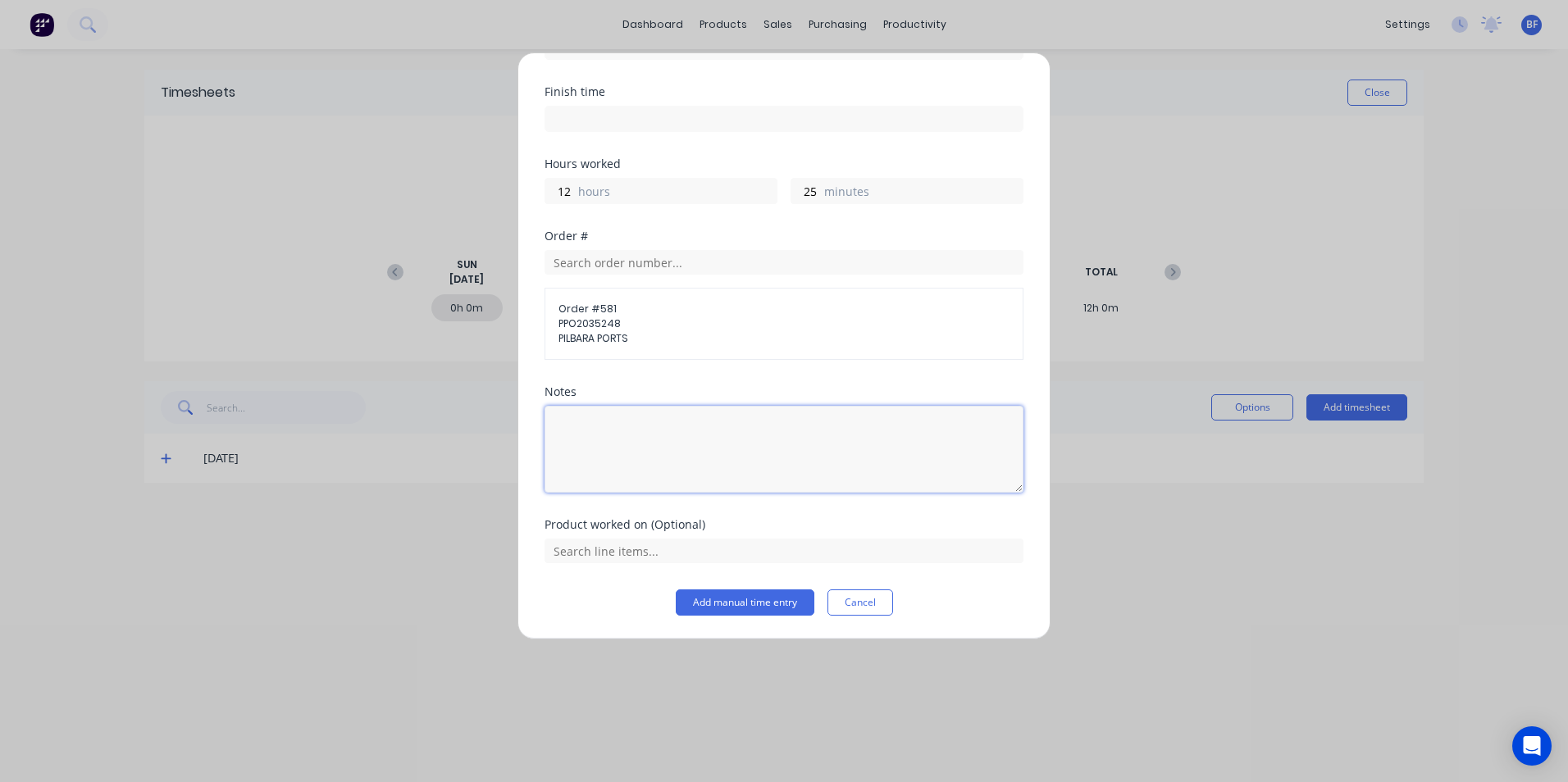
click at [562, 417] on textarea at bounding box center [784, 449] width 479 height 87
type textarea "DCS34712"
click at [721, 607] on button "Add manual time entry" at bounding box center [745, 603] width 138 height 26
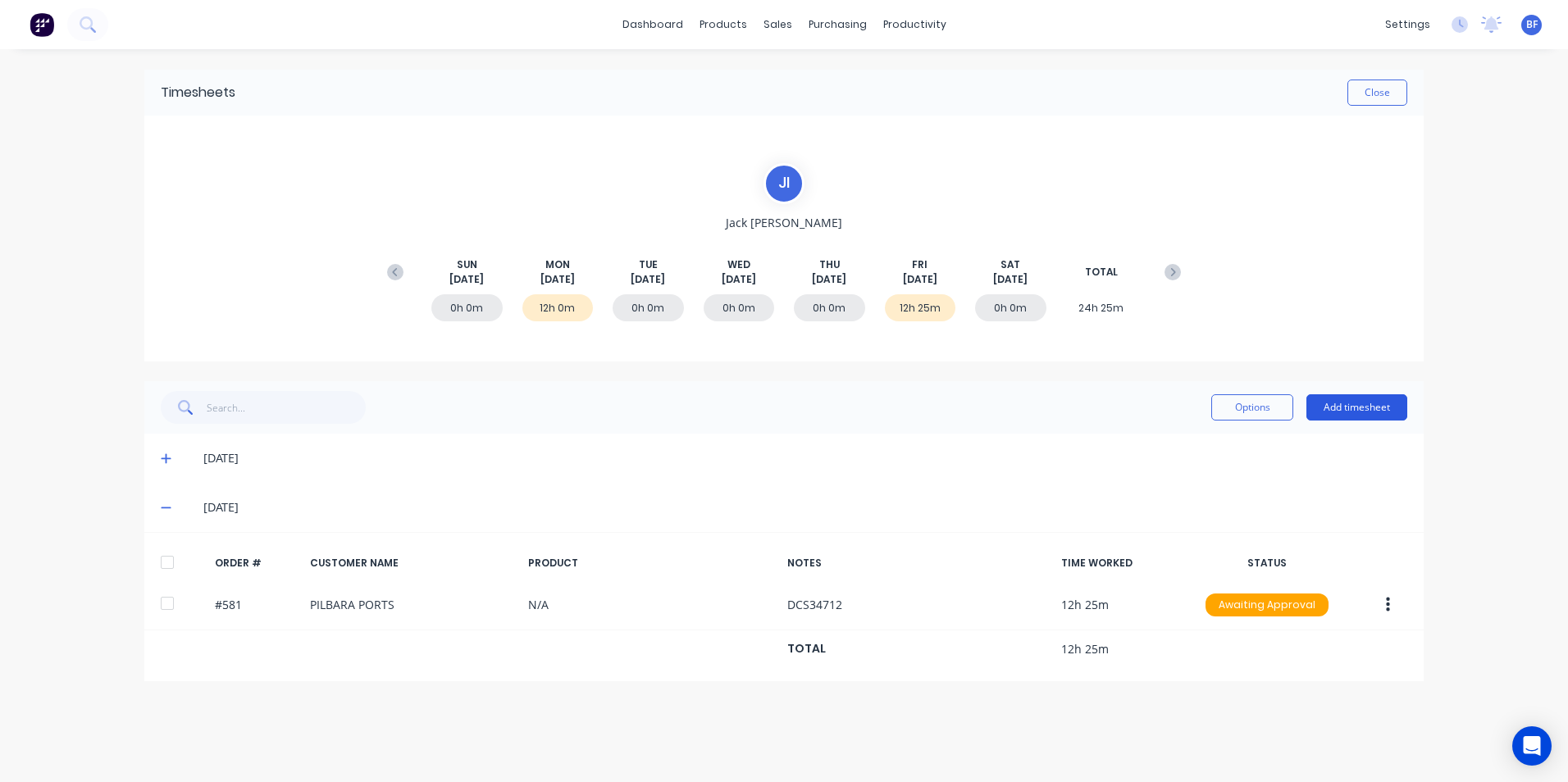
click at [1356, 408] on button "Add timesheet" at bounding box center [1357, 407] width 101 height 26
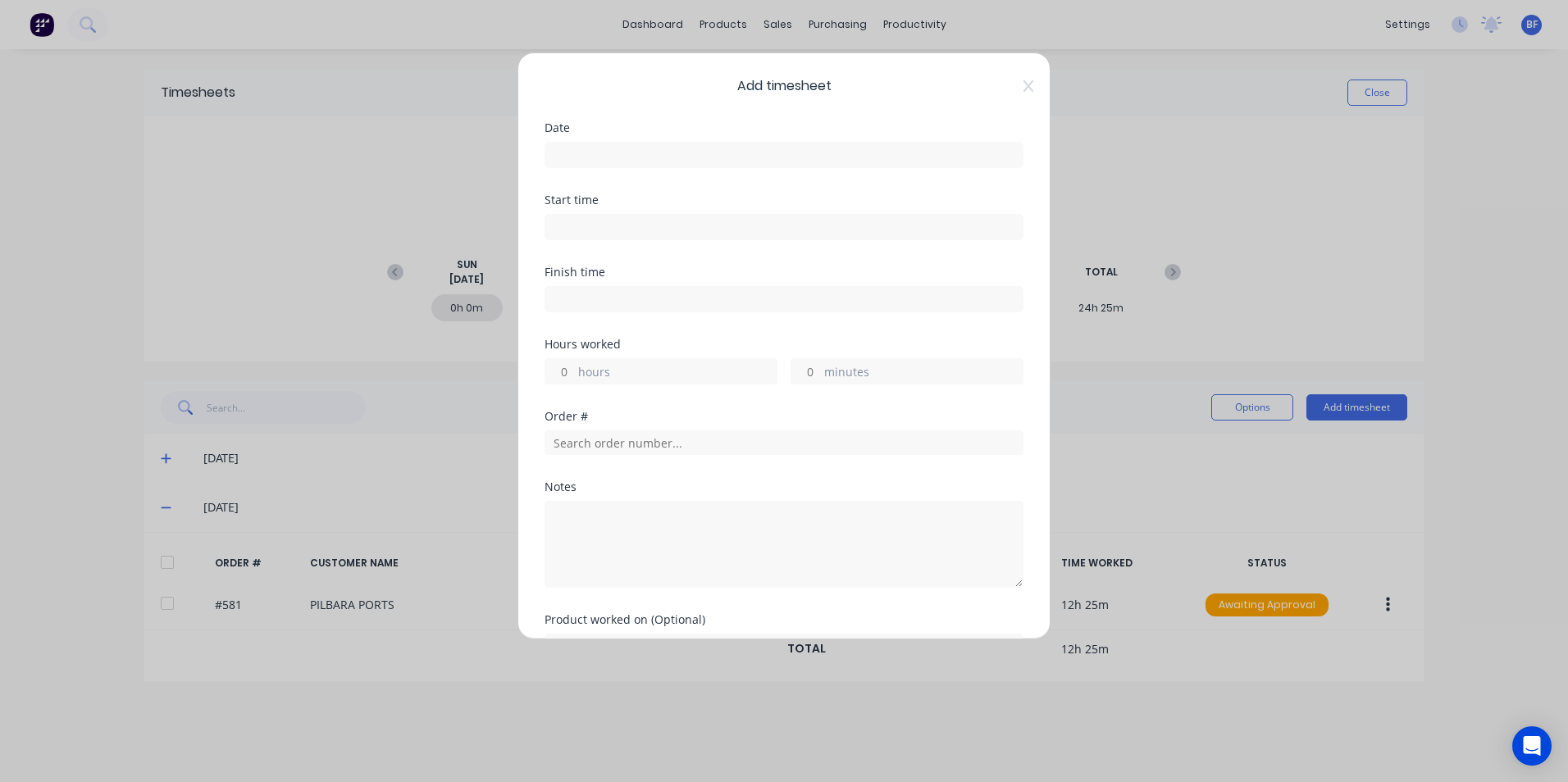
click at [578, 147] on input at bounding box center [784, 155] width 478 height 24
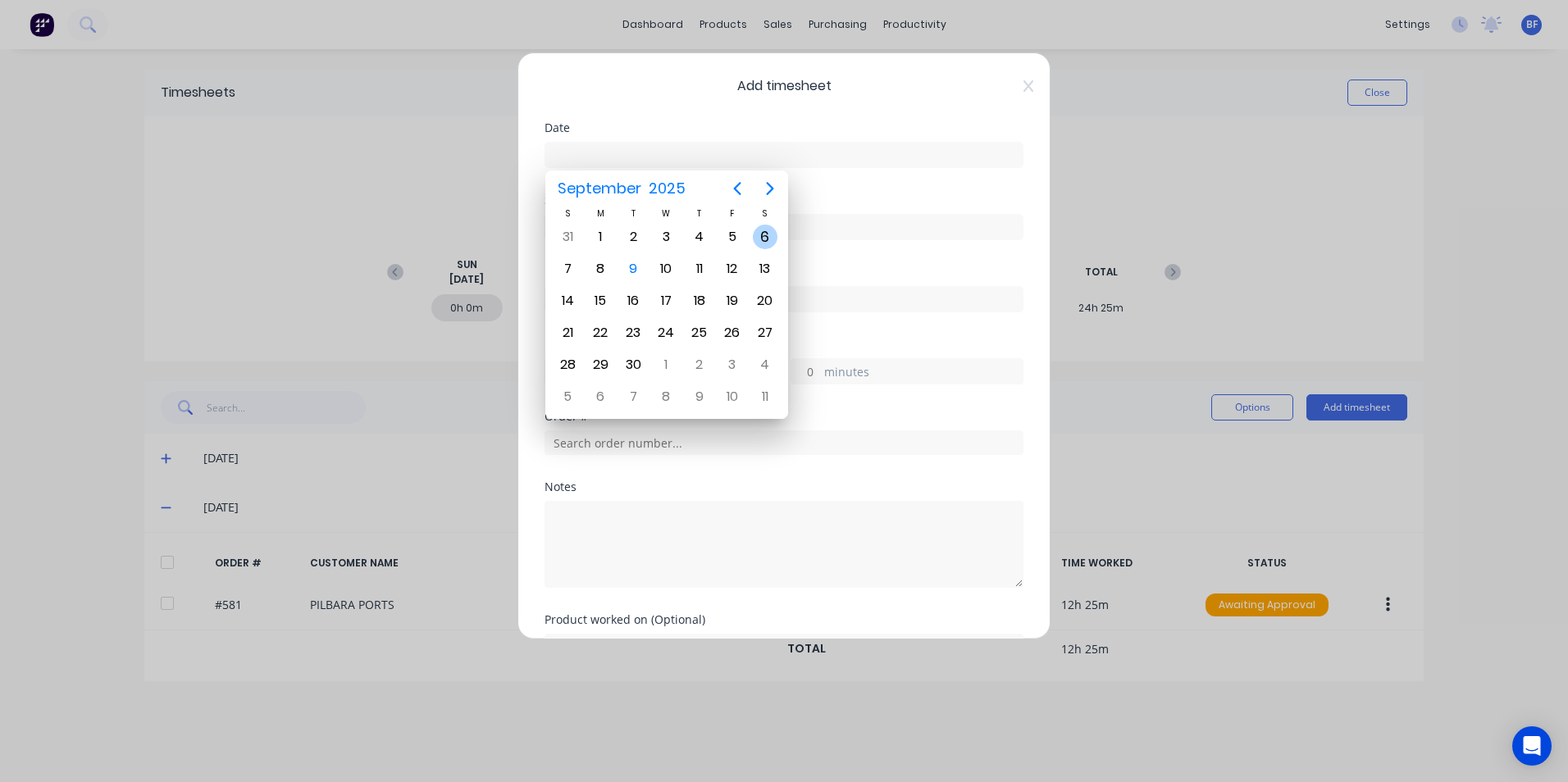
click at [766, 232] on div "6" at bounding box center [765, 237] width 24 height 24
type input "[DATE]"
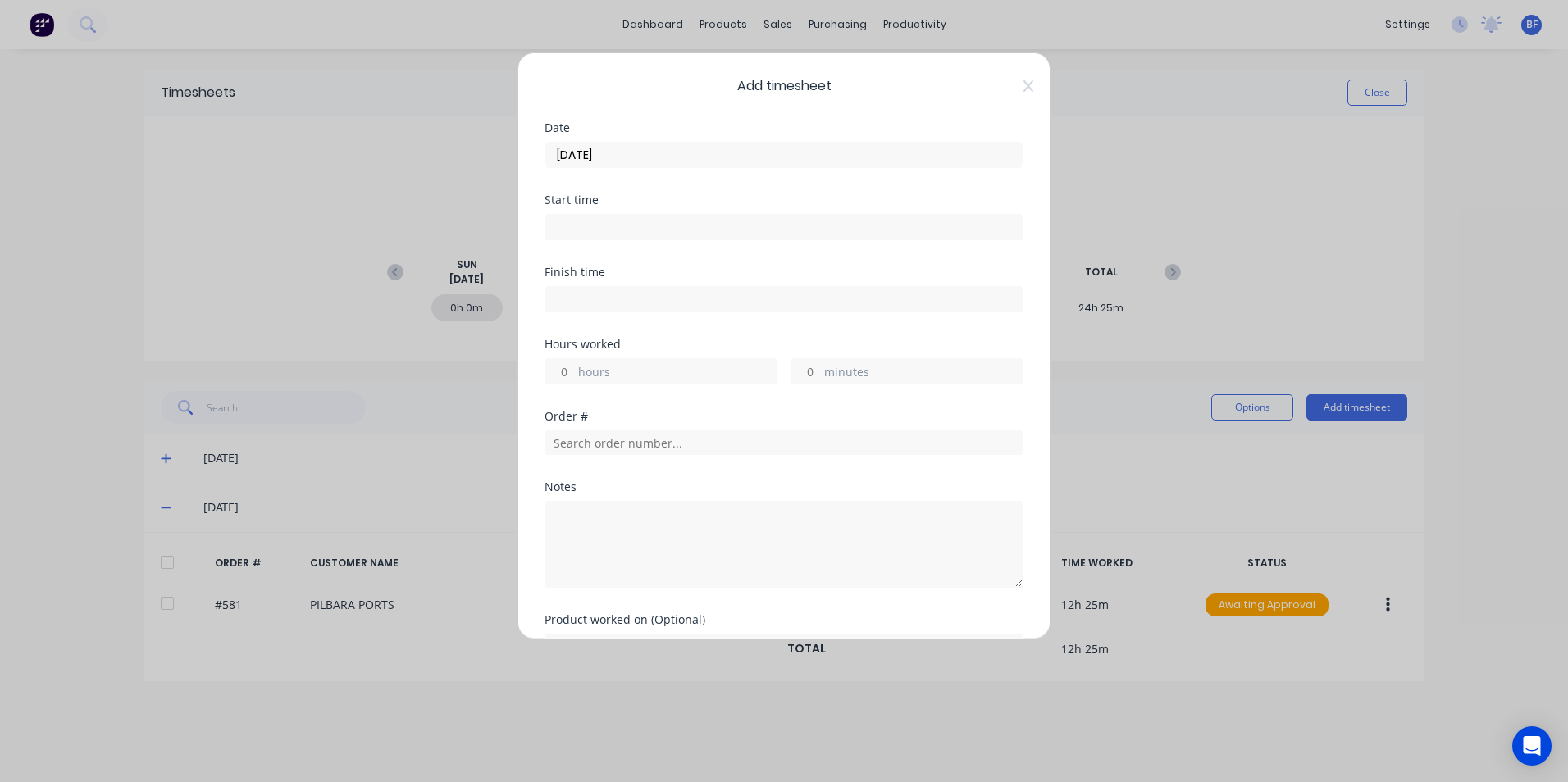
click at [579, 375] on label "hours" at bounding box center [677, 374] width 198 height 21
click at [575, 375] on input "hours" at bounding box center [559, 371] width 29 height 24
type input "12"
type input "25"
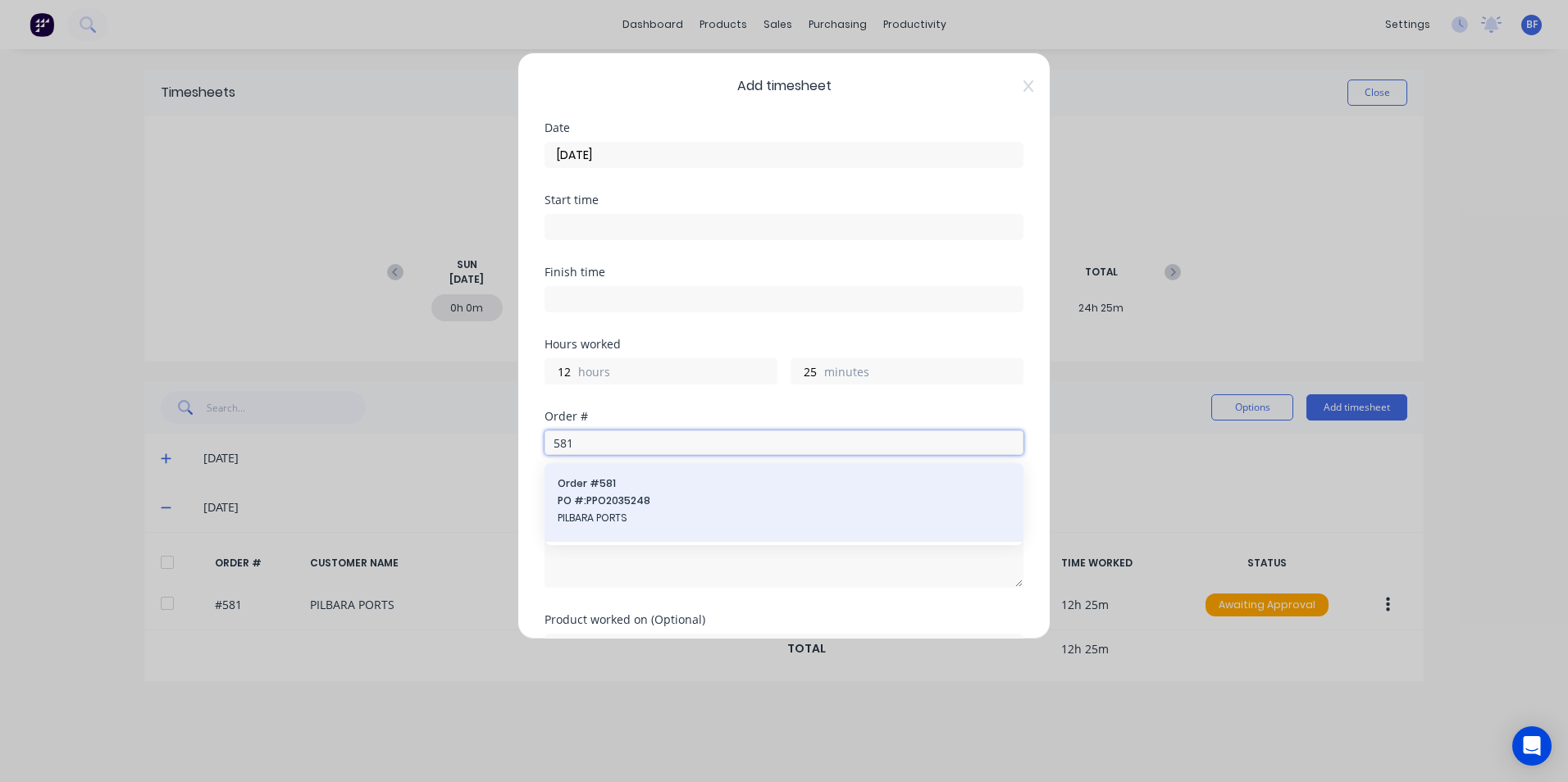
type input "581"
click at [601, 503] on span "PO #: PPO2035248" at bounding box center [784, 501] width 453 height 15
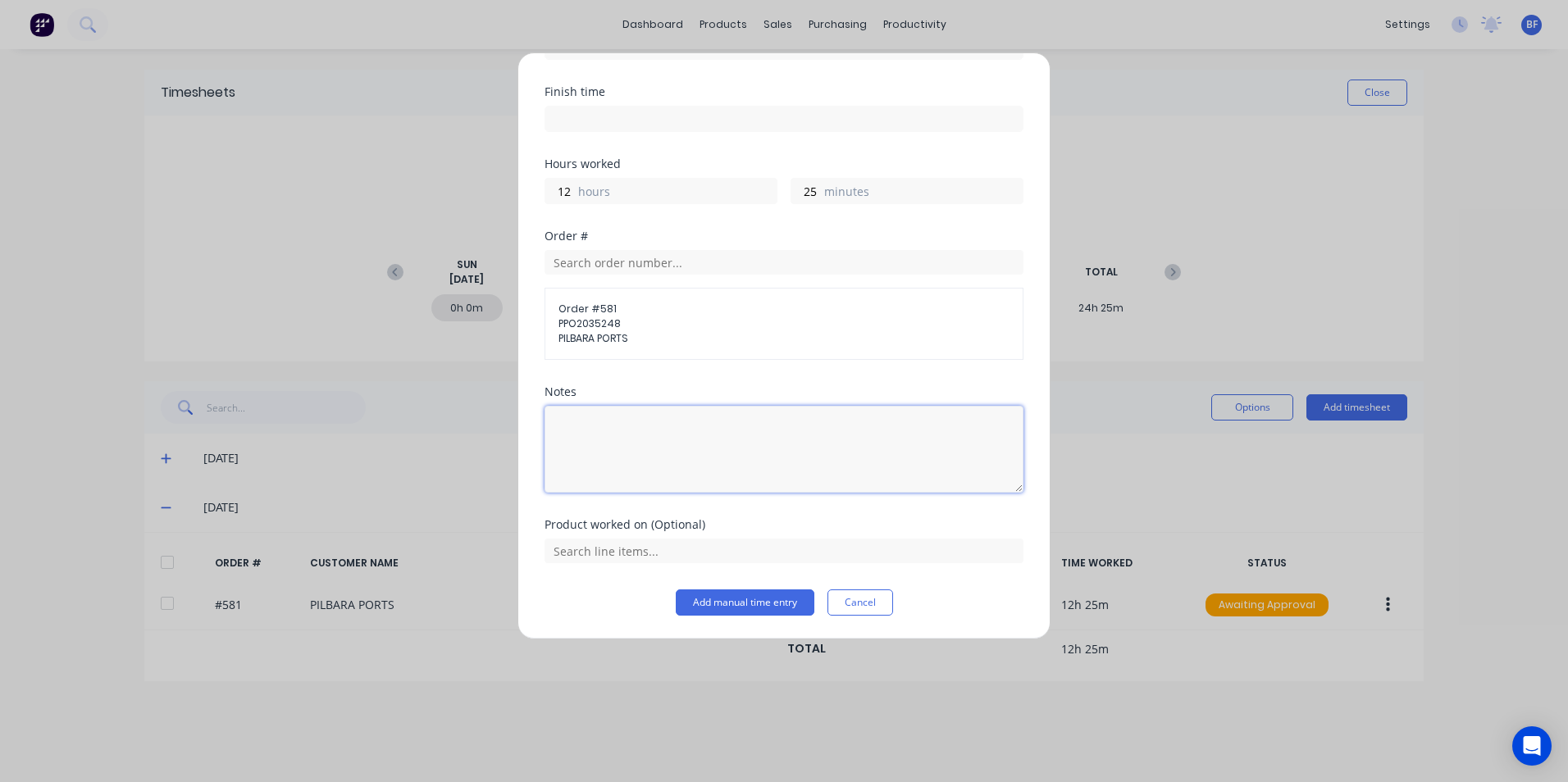
click at [571, 425] on textarea at bounding box center [784, 449] width 479 height 87
type textarea "DCS34714"
click at [746, 606] on button "Add manual time entry" at bounding box center [745, 603] width 138 height 26
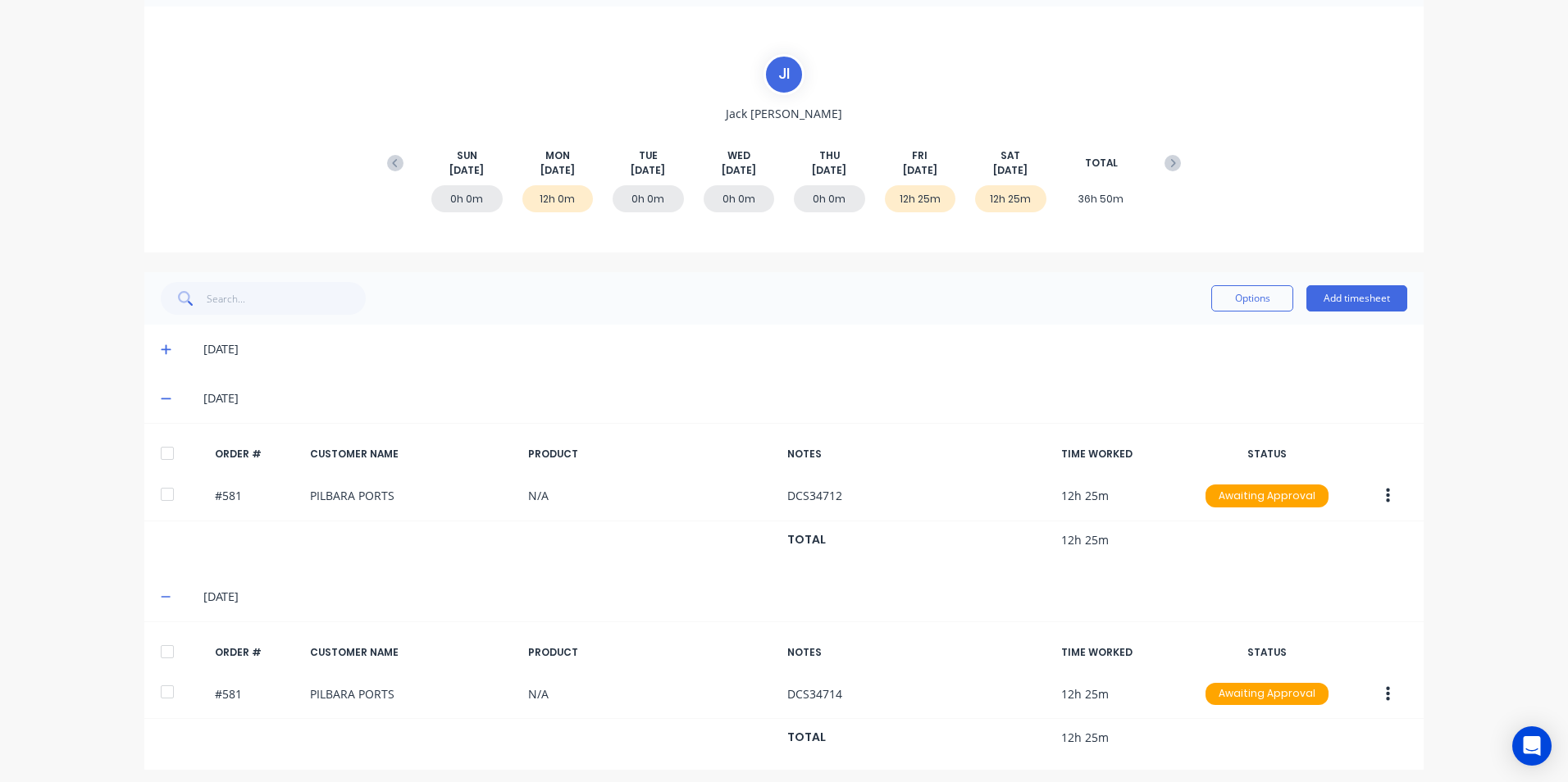
scroll to position [118, 0]
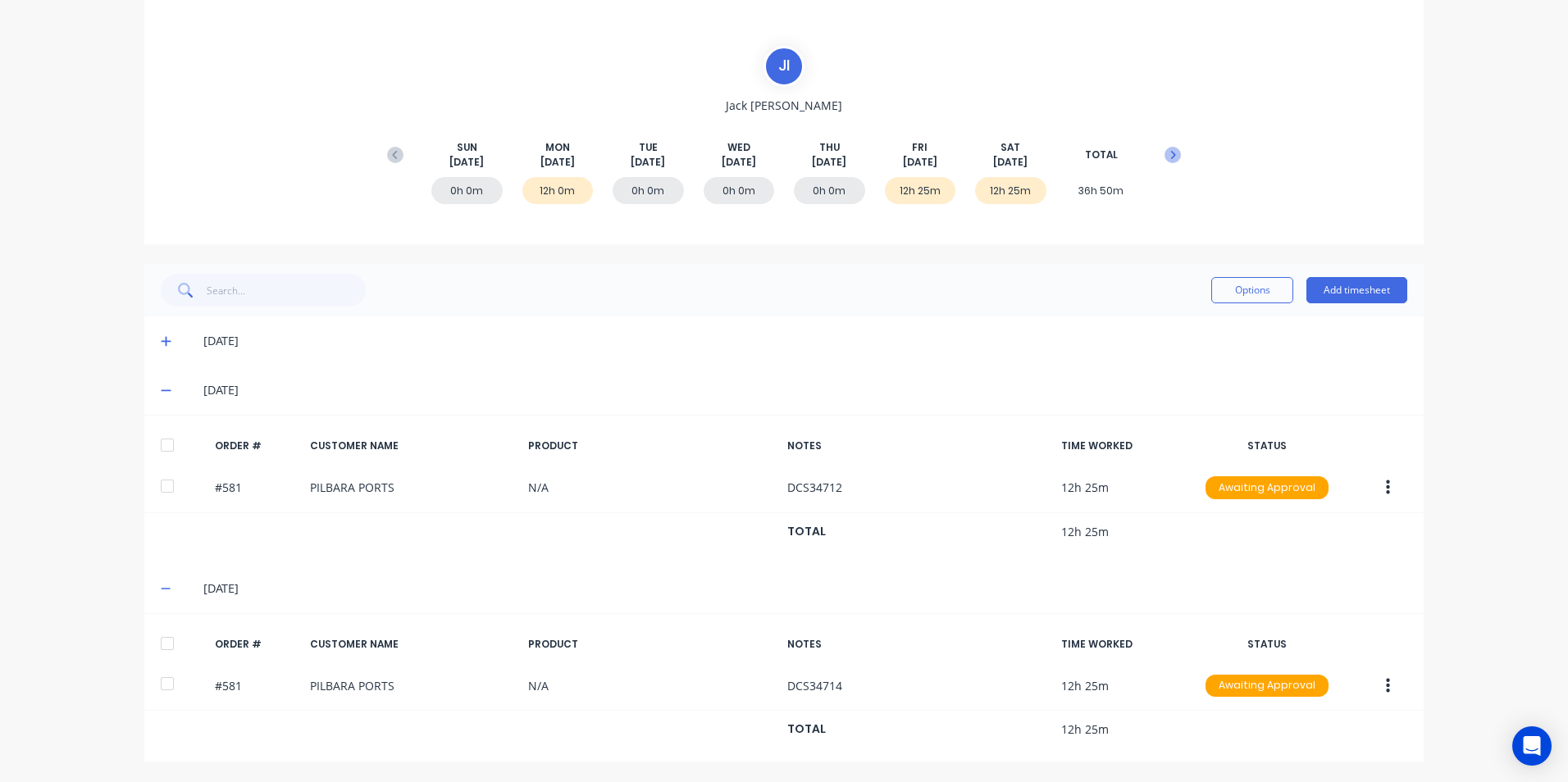
click at [1166, 156] on icon at bounding box center [1173, 155] width 16 height 16
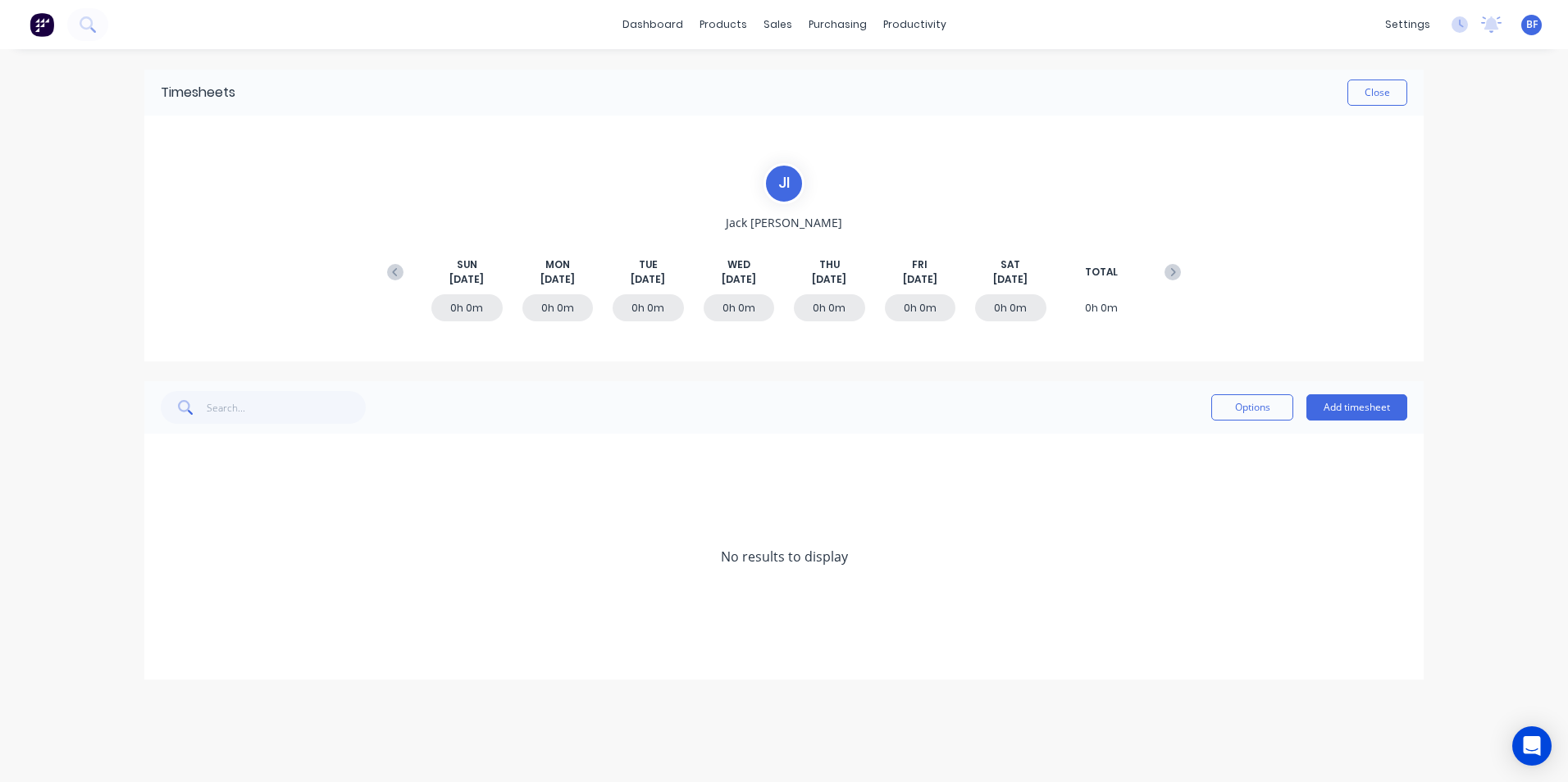
scroll to position [0, 0]
click at [1359, 415] on button "Add timesheet" at bounding box center [1357, 407] width 101 height 26
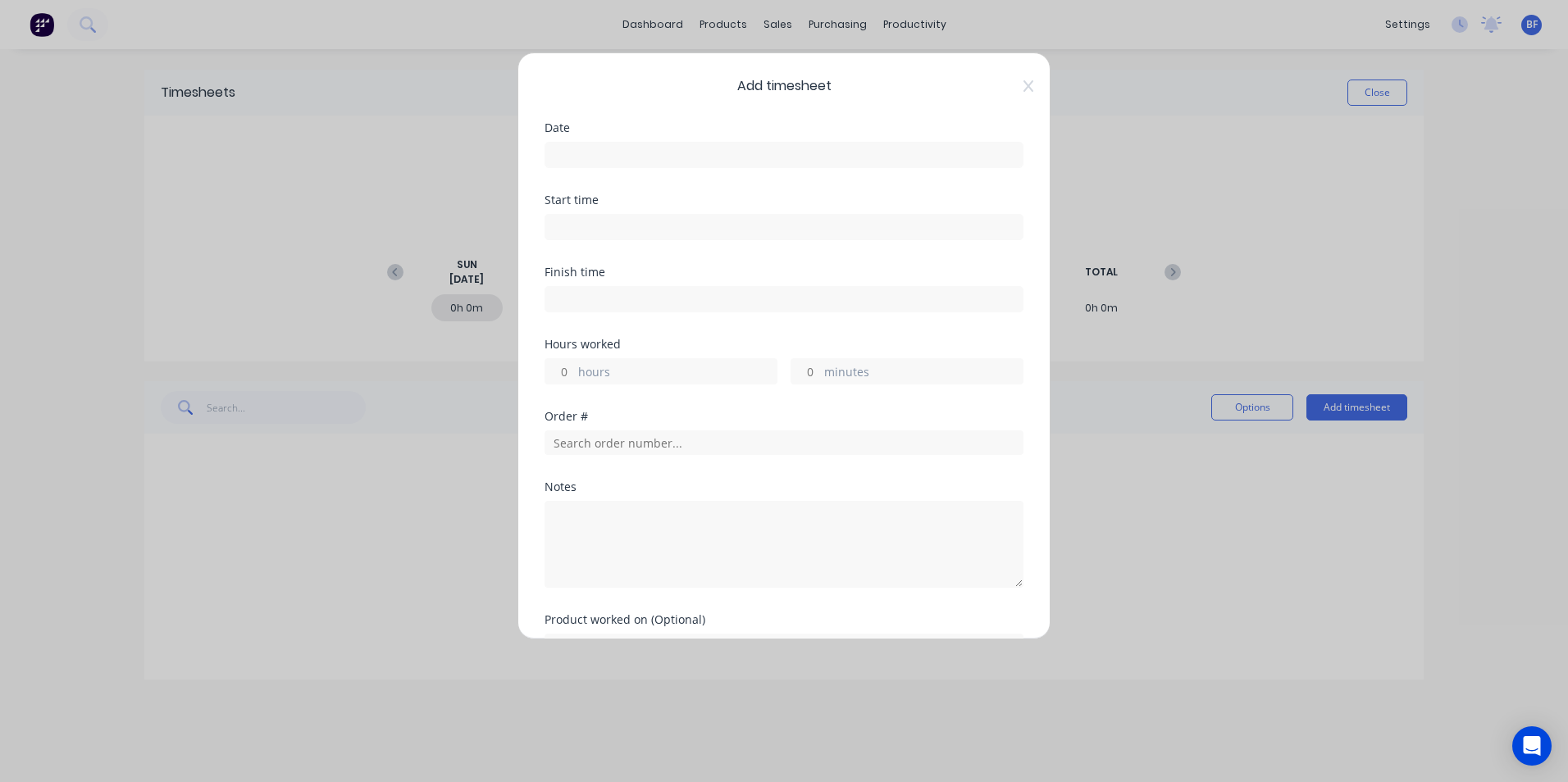
click at [631, 157] on input at bounding box center [784, 155] width 478 height 24
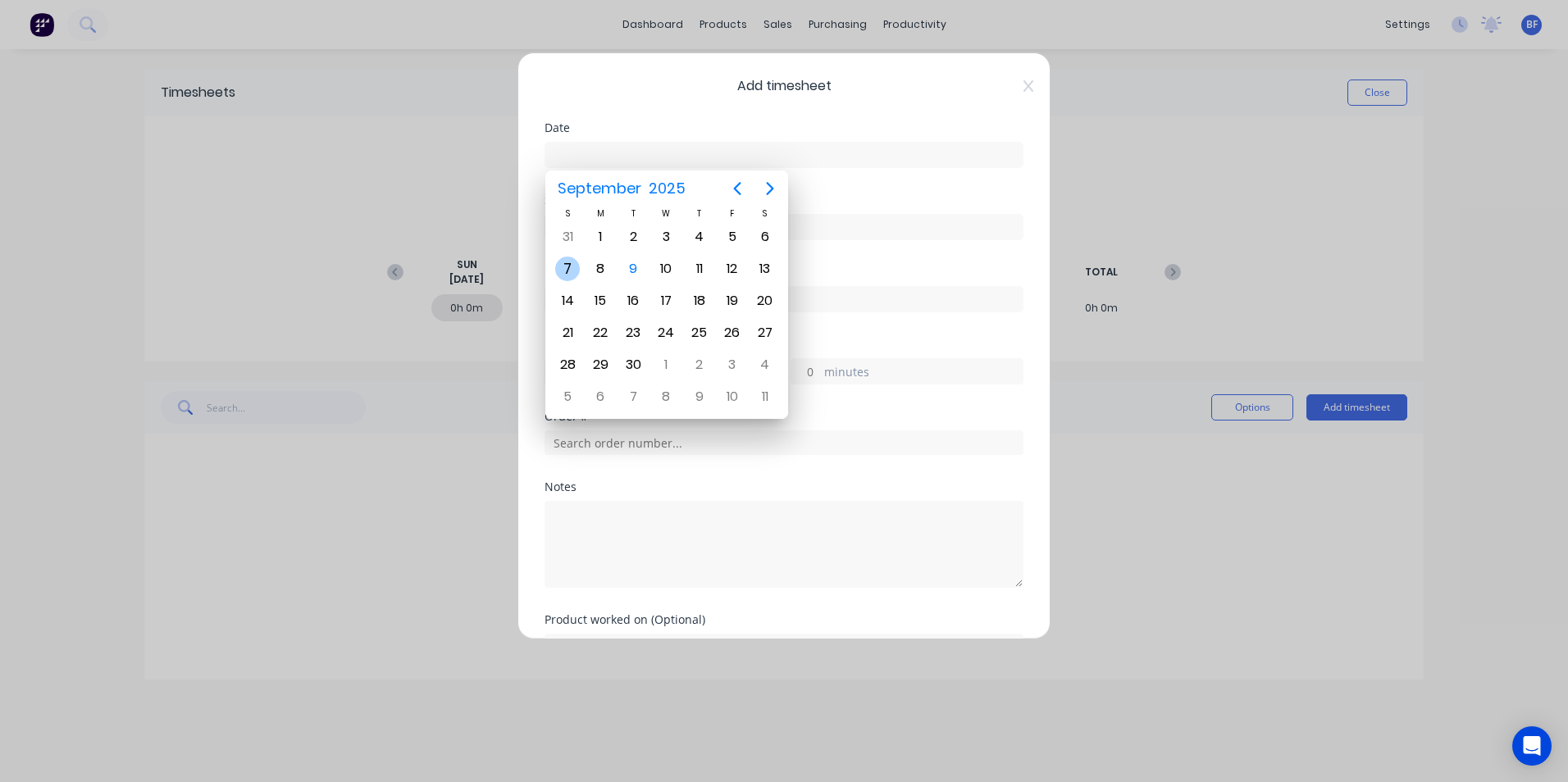
click at [572, 267] on div "7" at bounding box center [568, 269] width 24 height 24
type input "[DATE]"
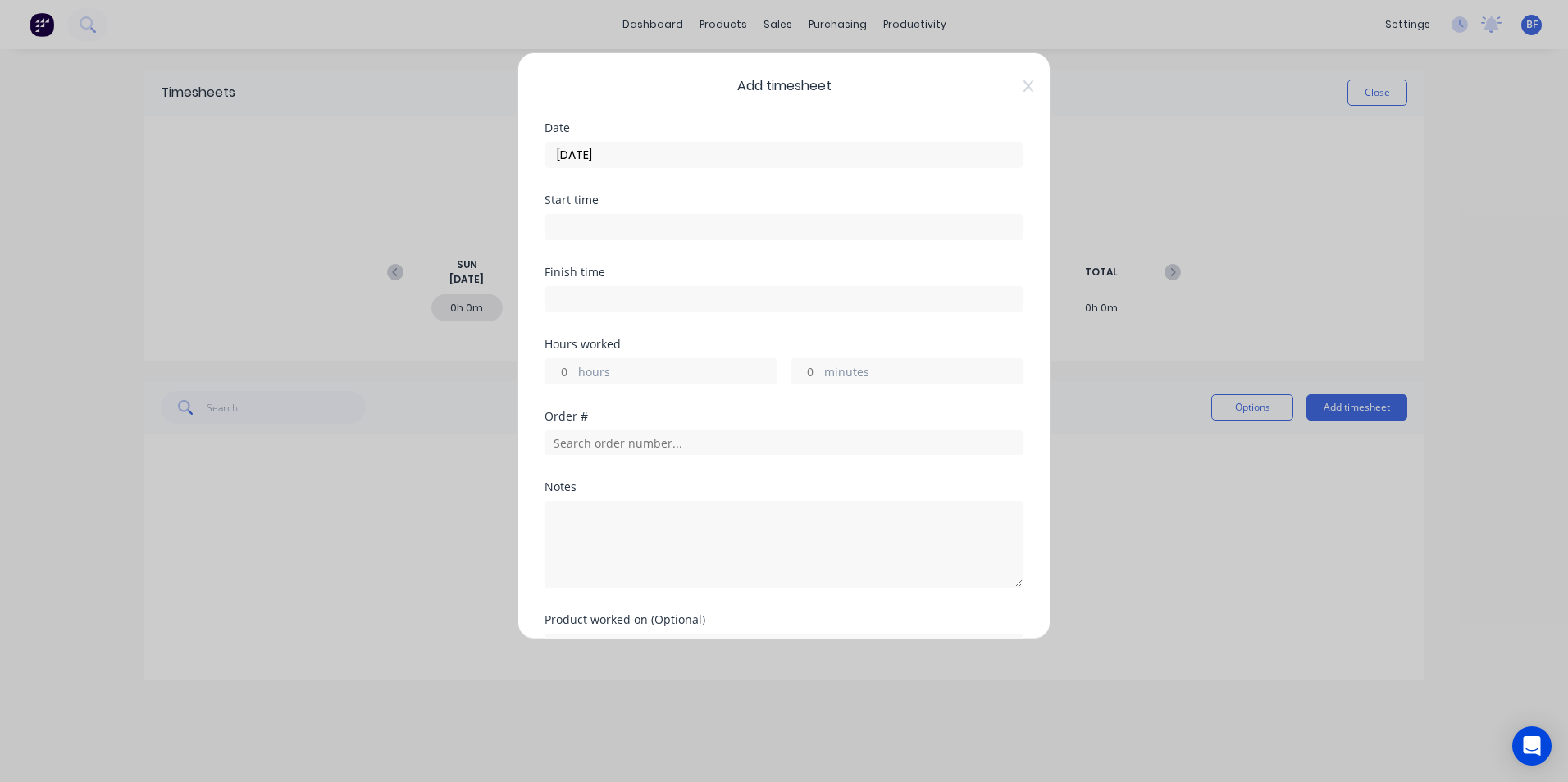
click at [600, 365] on label "hours" at bounding box center [677, 374] width 198 height 21
click at [575, 365] on input "hours" at bounding box center [559, 371] width 29 height 24
type input "12"
type input "25"
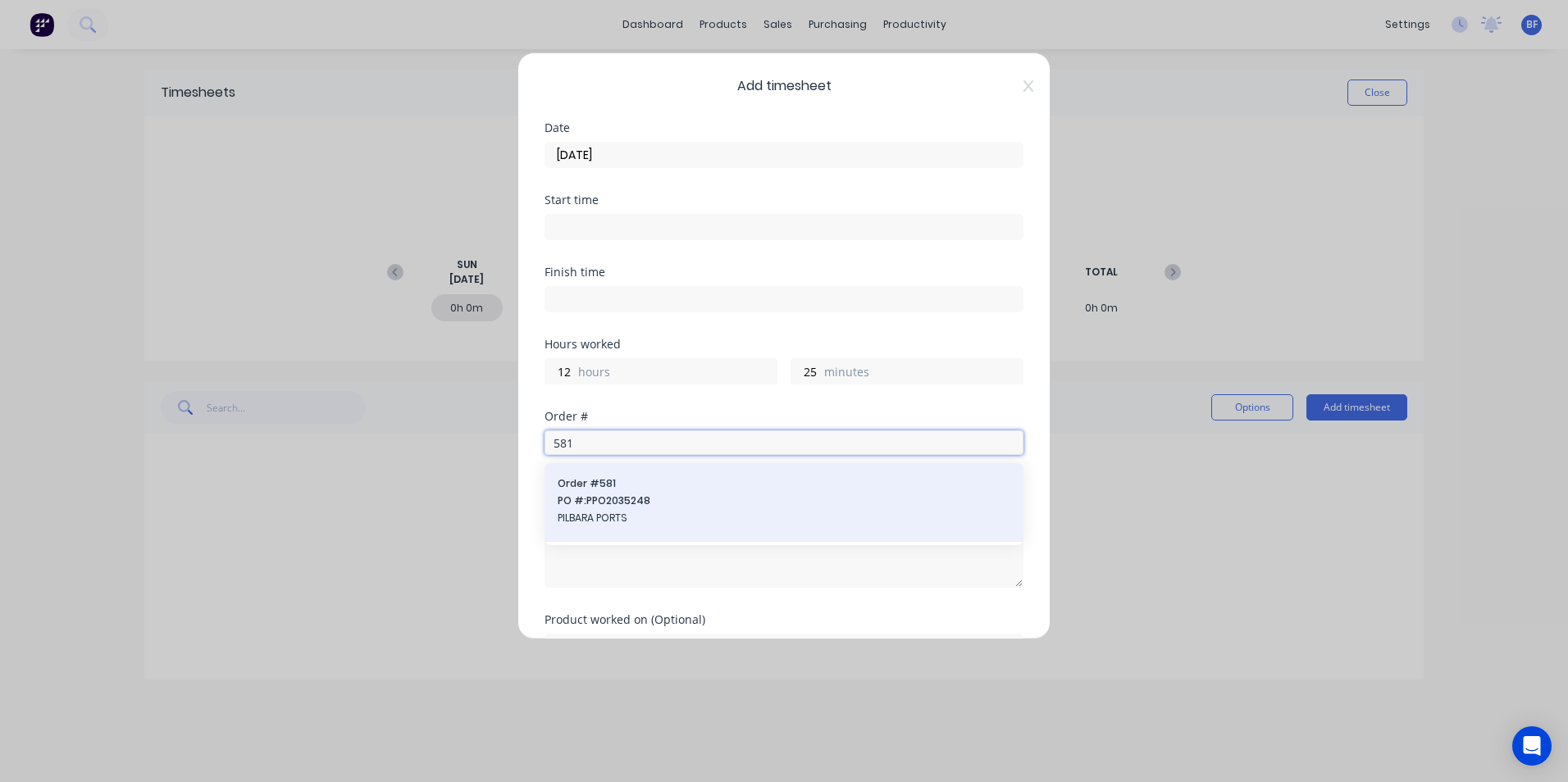
type input "581"
click at [630, 507] on span "PO #: PPO2035248" at bounding box center [784, 501] width 453 height 15
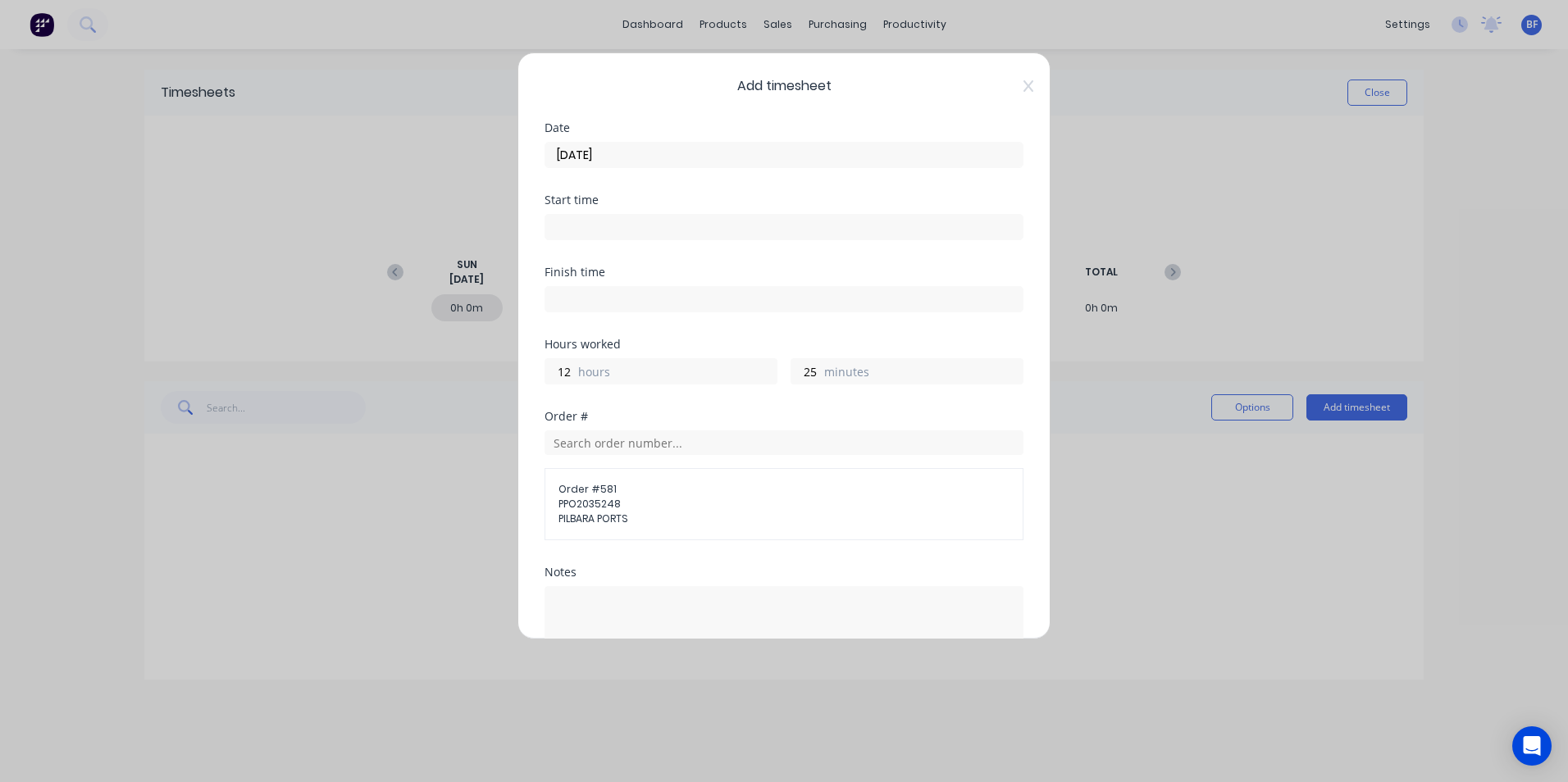
scroll to position [181, 0]
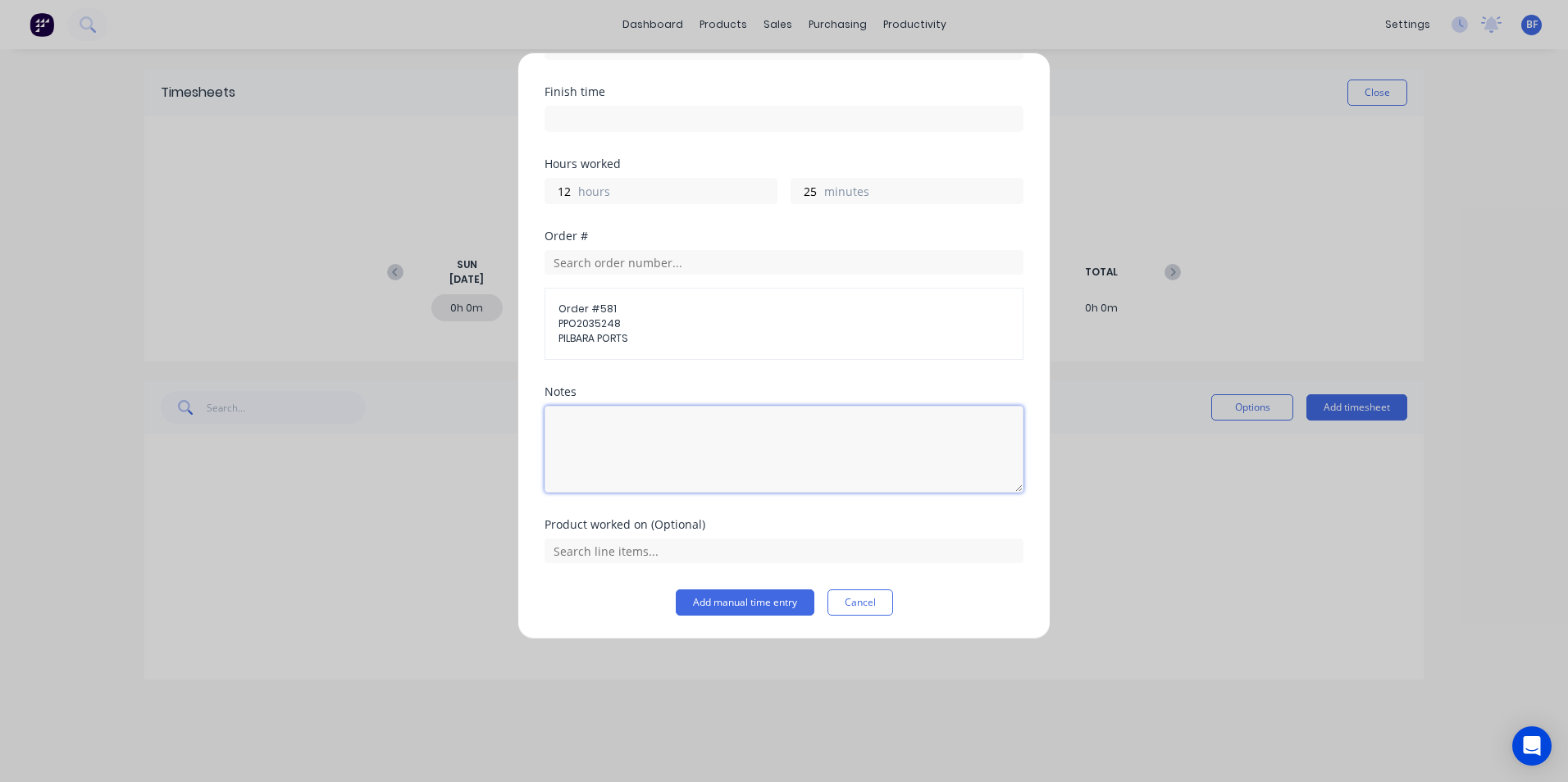
click at [564, 429] on textarea at bounding box center [784, 449] width 479 height 87
type textarea "DCS34715"
click at [749, 610] on button "Add manual time entry" at bounding box center [745, 603] width 138 height 26
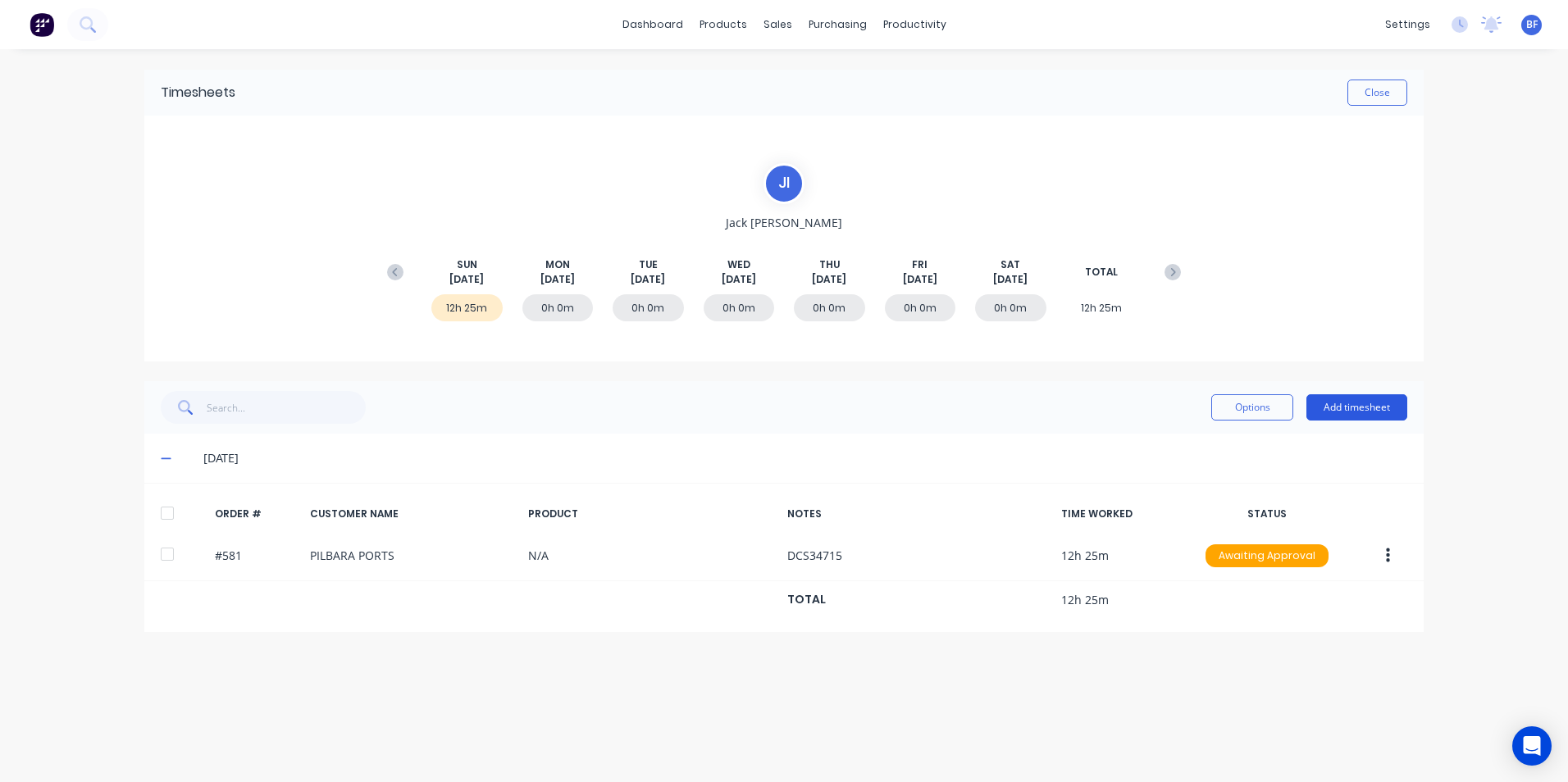
click at [1365, 408] on button "Add timesheet" at bounding box center [1357, 407] width 101 height 26
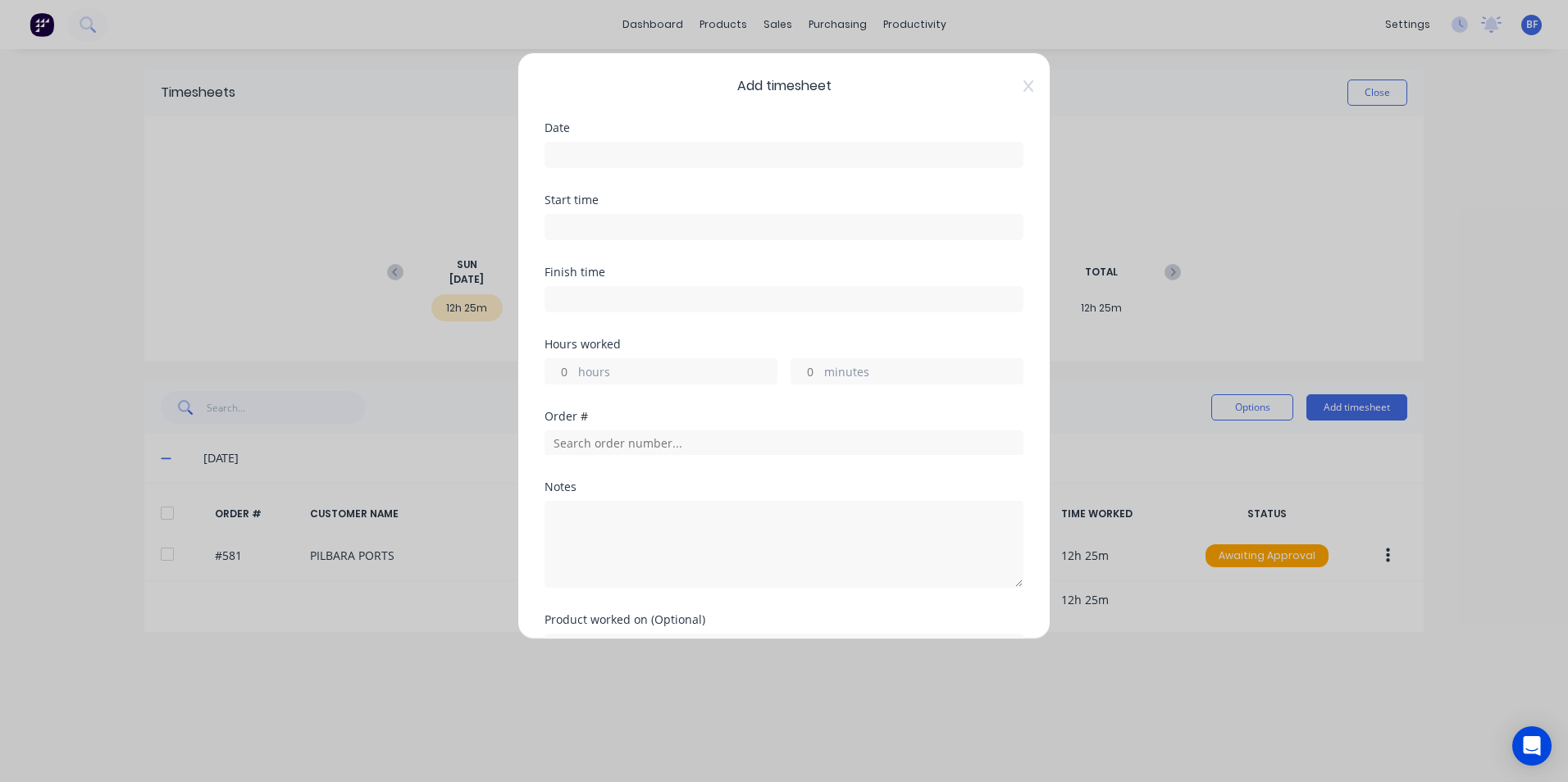
click at [575, 157] on input at bounding box center [784, 155] width 478 height 24
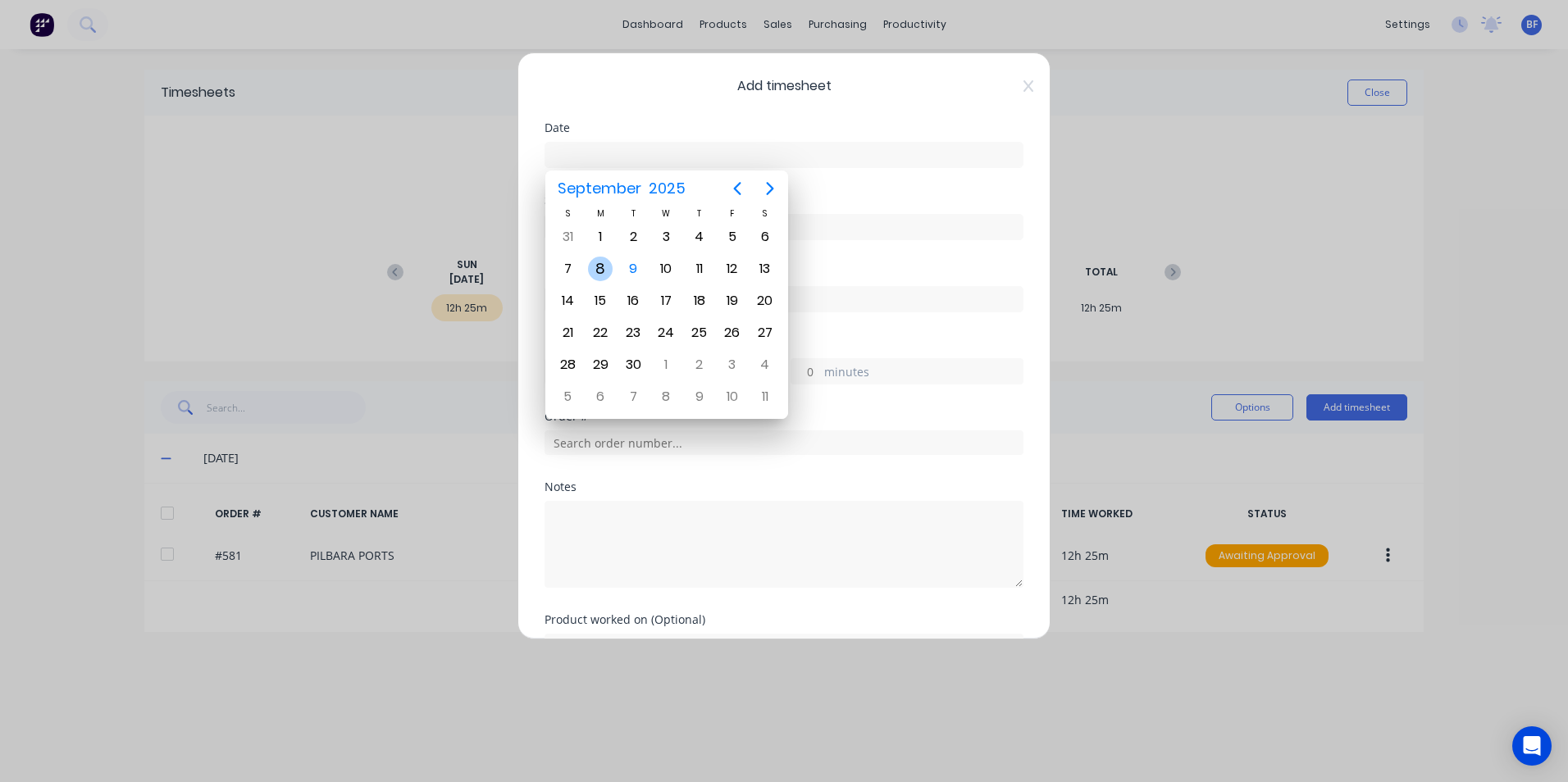
click at [596, 272] on div "8" at bounding box center [601, 269] width 24 height 24
type input "[DATE]"
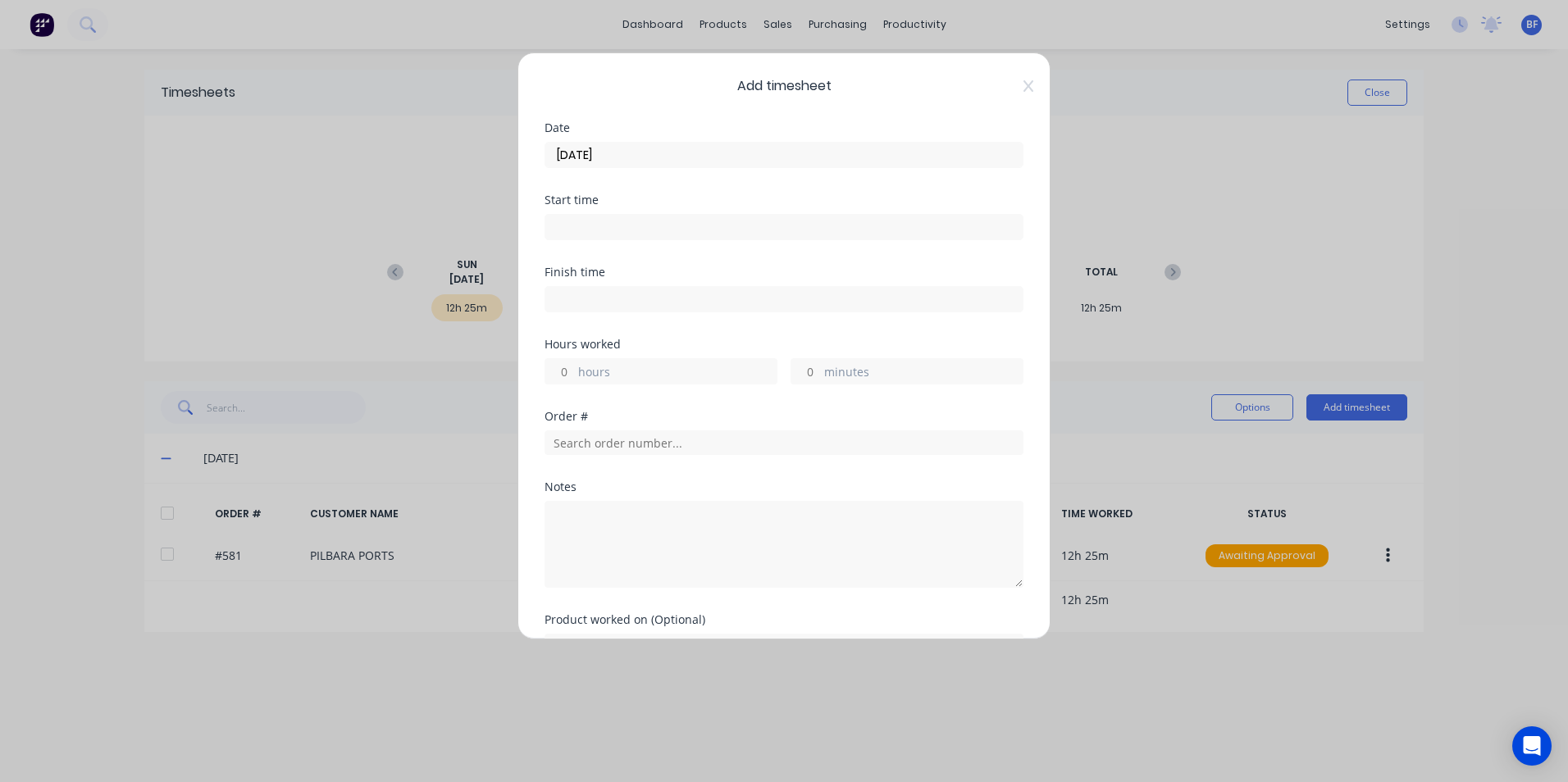
click at [573, 379] on input "hours" at bounding box center [559, 371] width 29 height 24
type input "12"
type input "25"
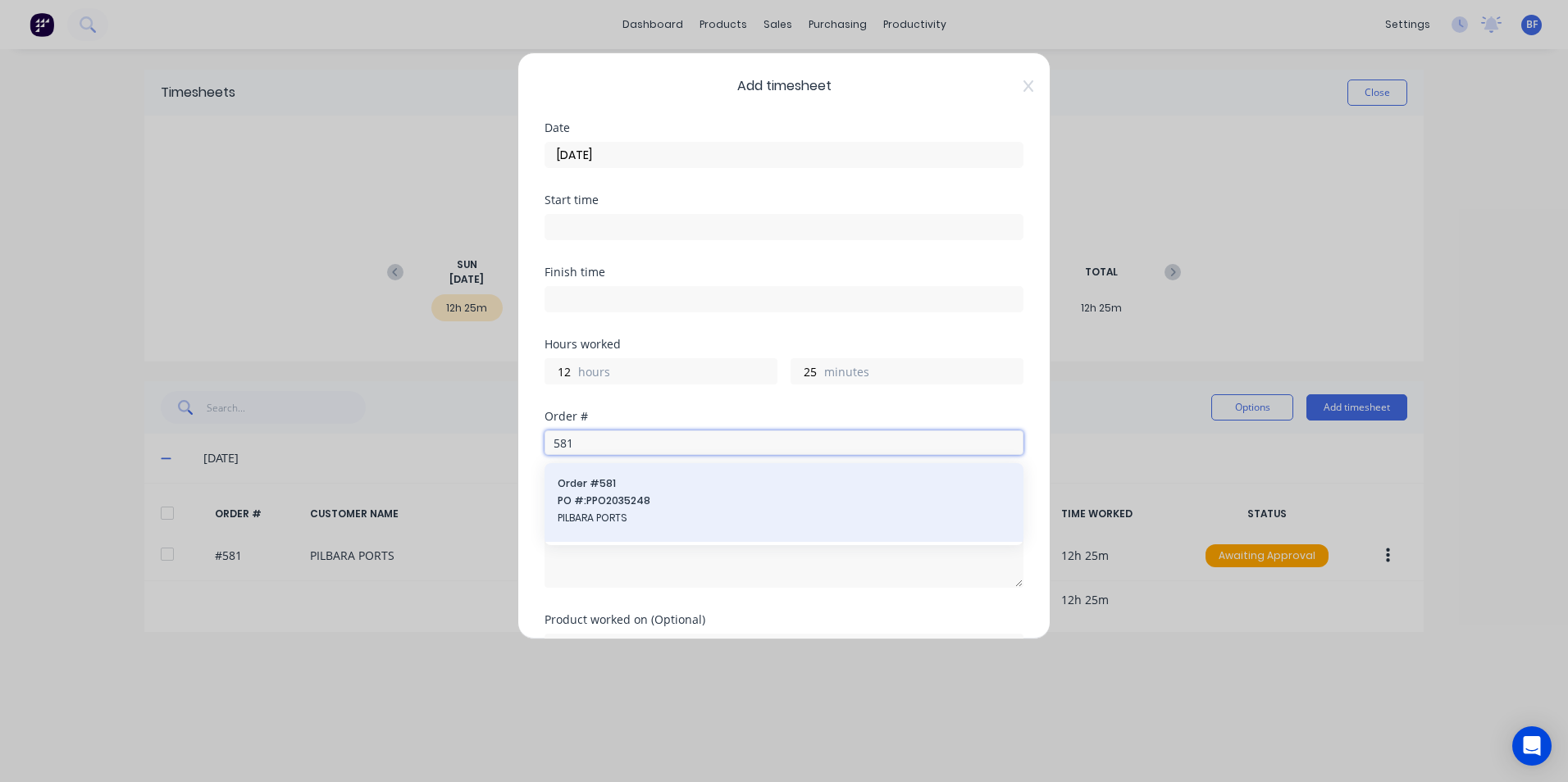
type input "581"
click at [609, 512] on span "PILBARA PORTS" at bounding box center [784, 518] width 453 height 15
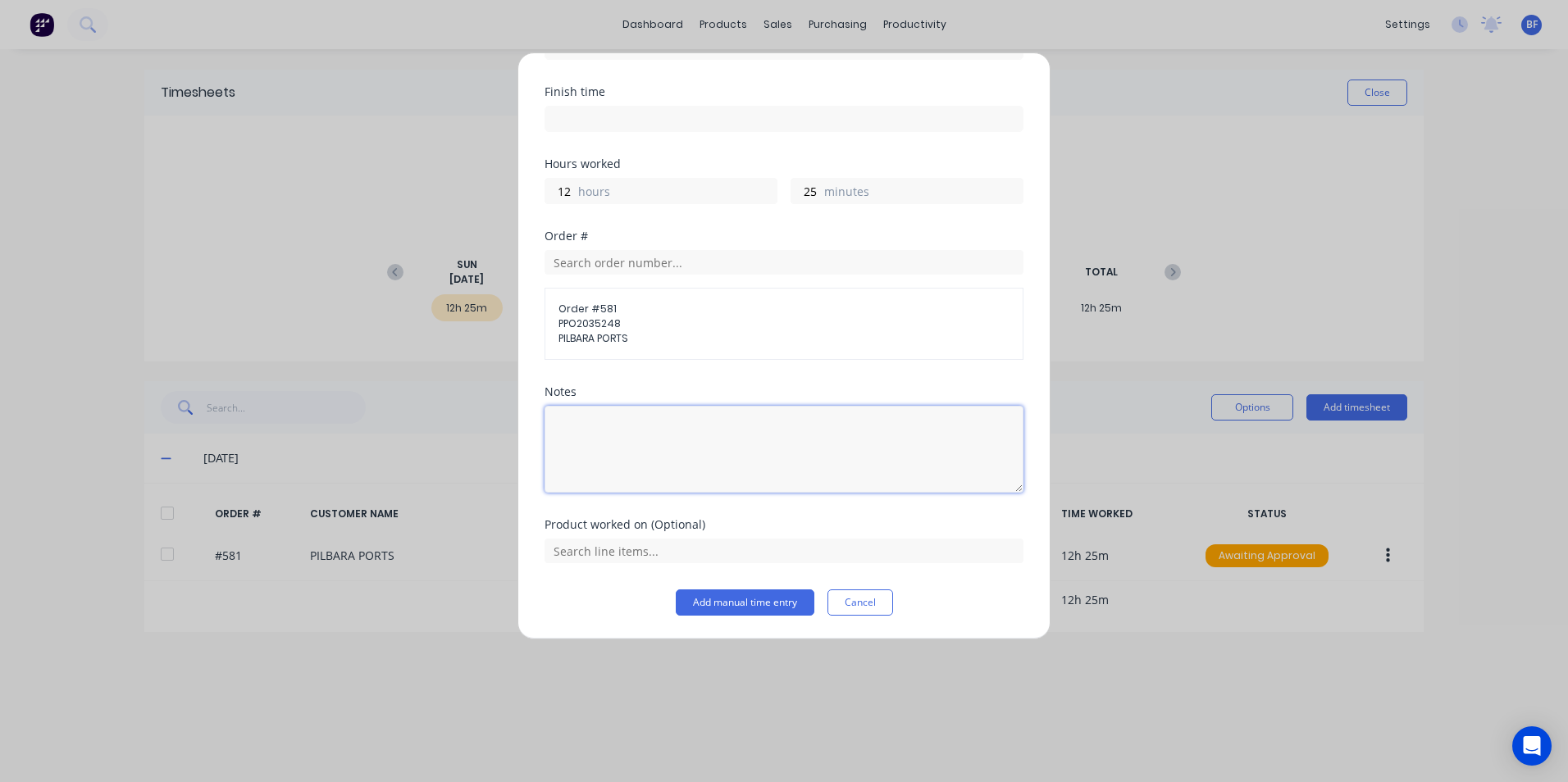
click at [560, 427] on textarea at bounding box center [784, 449] width 479 height 87
type textarea "DCS34716 NS"
click at [733, 606] on button "Add manual time entry" at bounding box center [745, 603] width 138 height 26
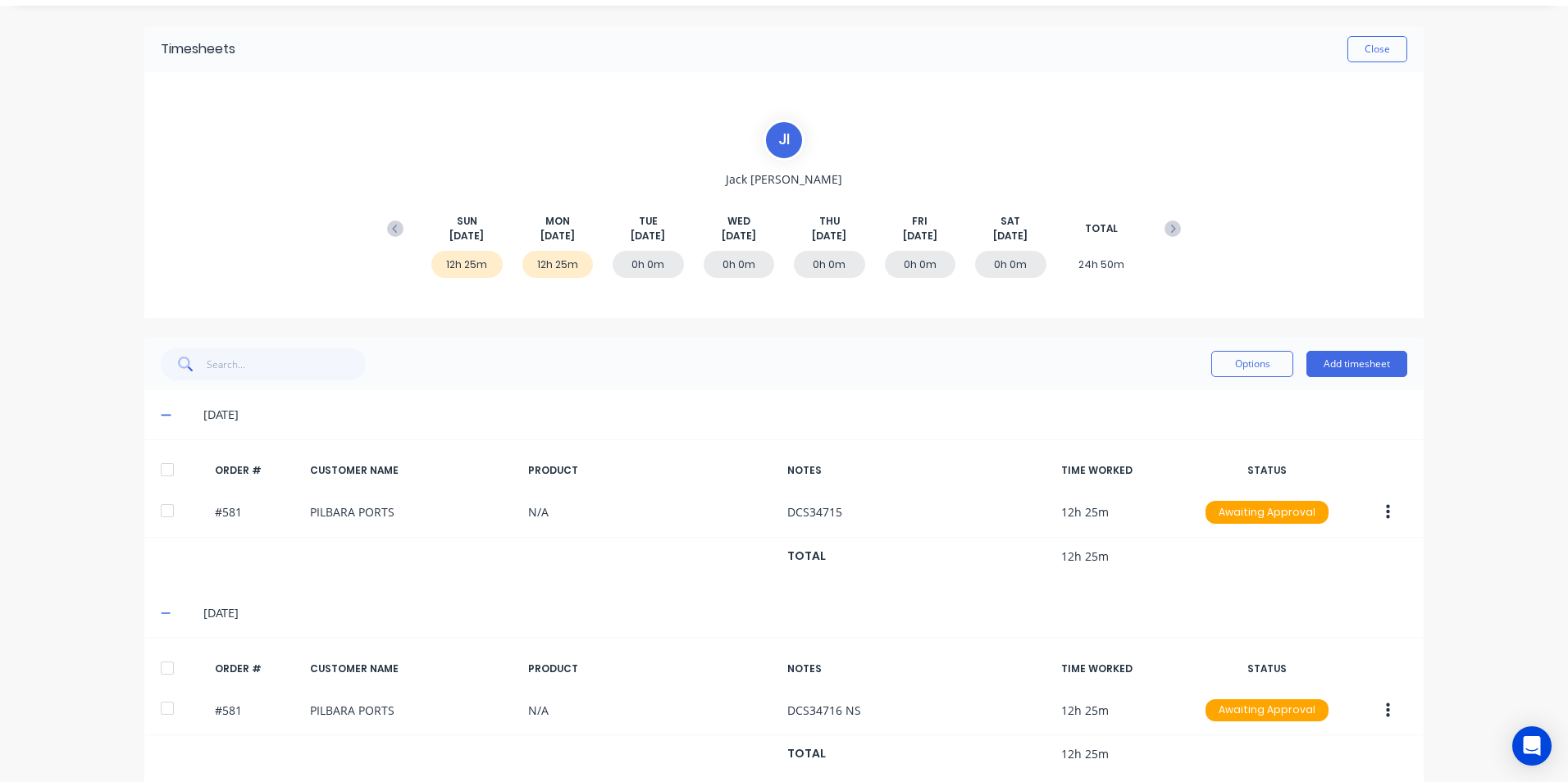
scroll to position [68, 0]
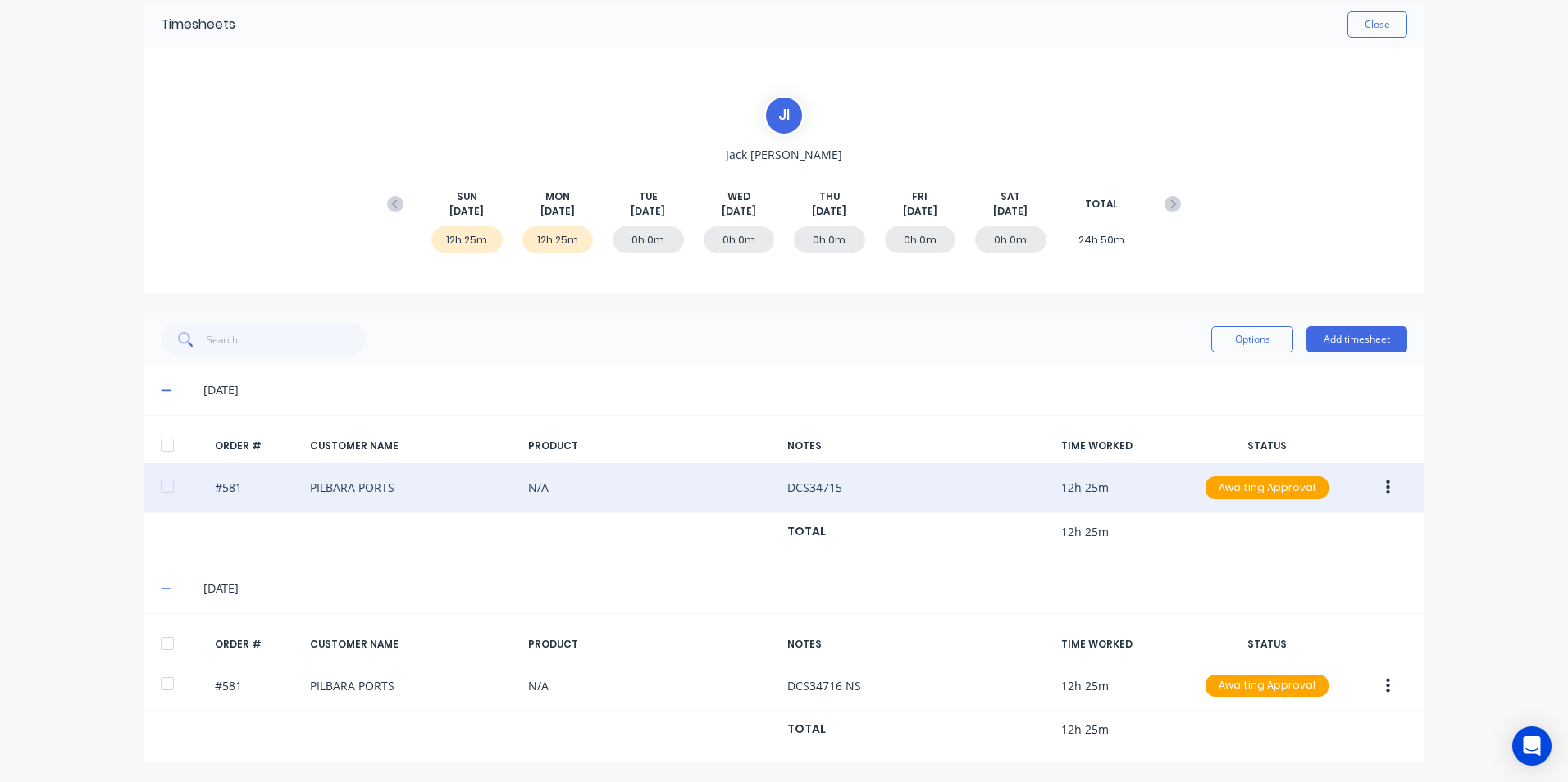
click at [1379, 485] on button "button" at bounding box center [1388, 488] width 39 height 29
click at [1300, 536] on div "Approve" at bounding box center [1330, 530] width 126 height 23
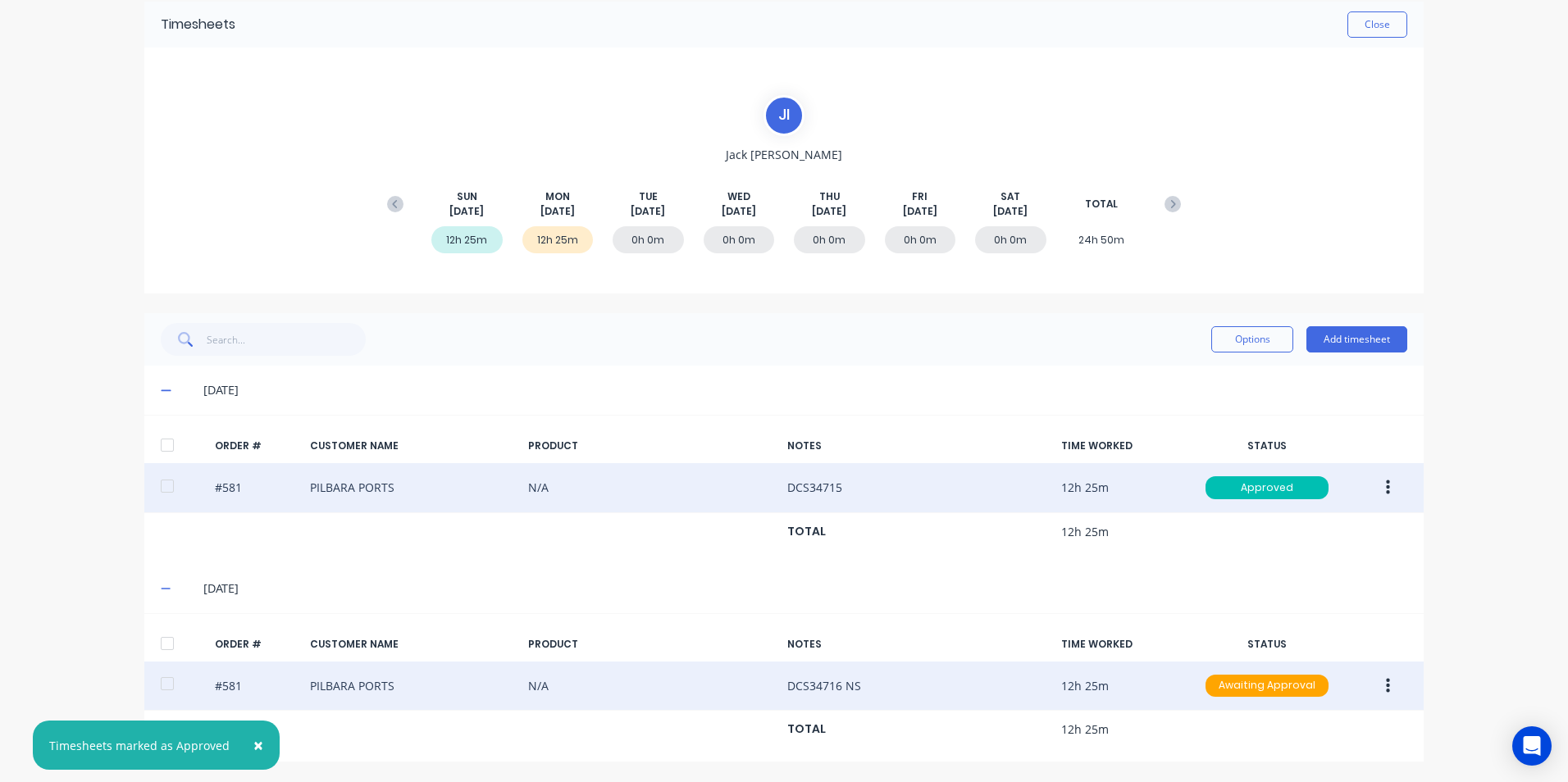
click at [1386, 683] on icon "button" at bounding box center [1388, 686] width 4 height 18
click at [1329, 724] on div "Approve" at bounding box center [1330, 728] width 126 height 23
click at [389, 205] on icon at bounding box center [395, 204] width 16 height 16
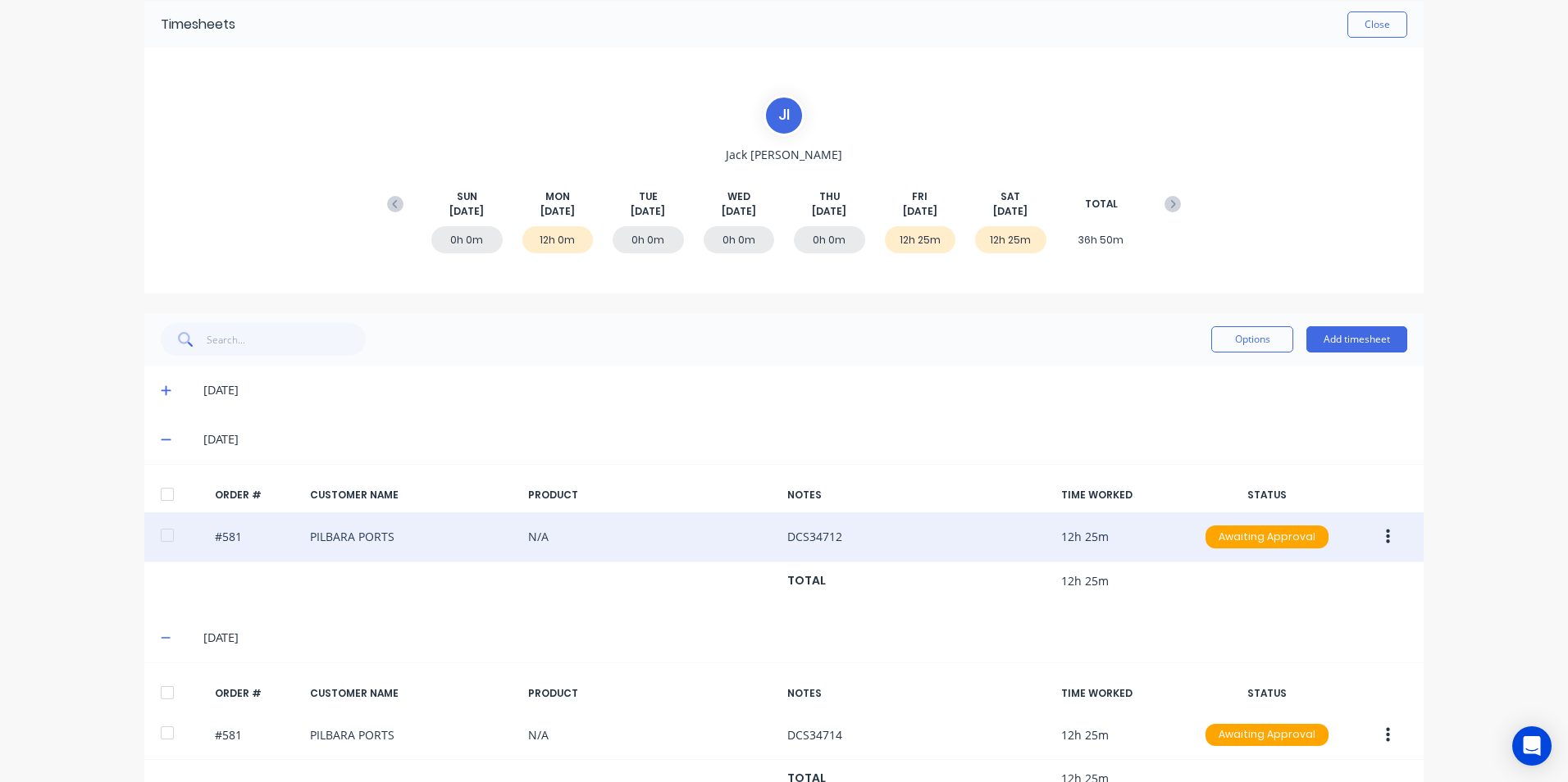
click at [1386, 533] on icon "button" at bounding box center [1388, 536] width 4 height 18
click at [1308, 584] on div "Approve" at bounding box center [1330, 580] width 126 height 23
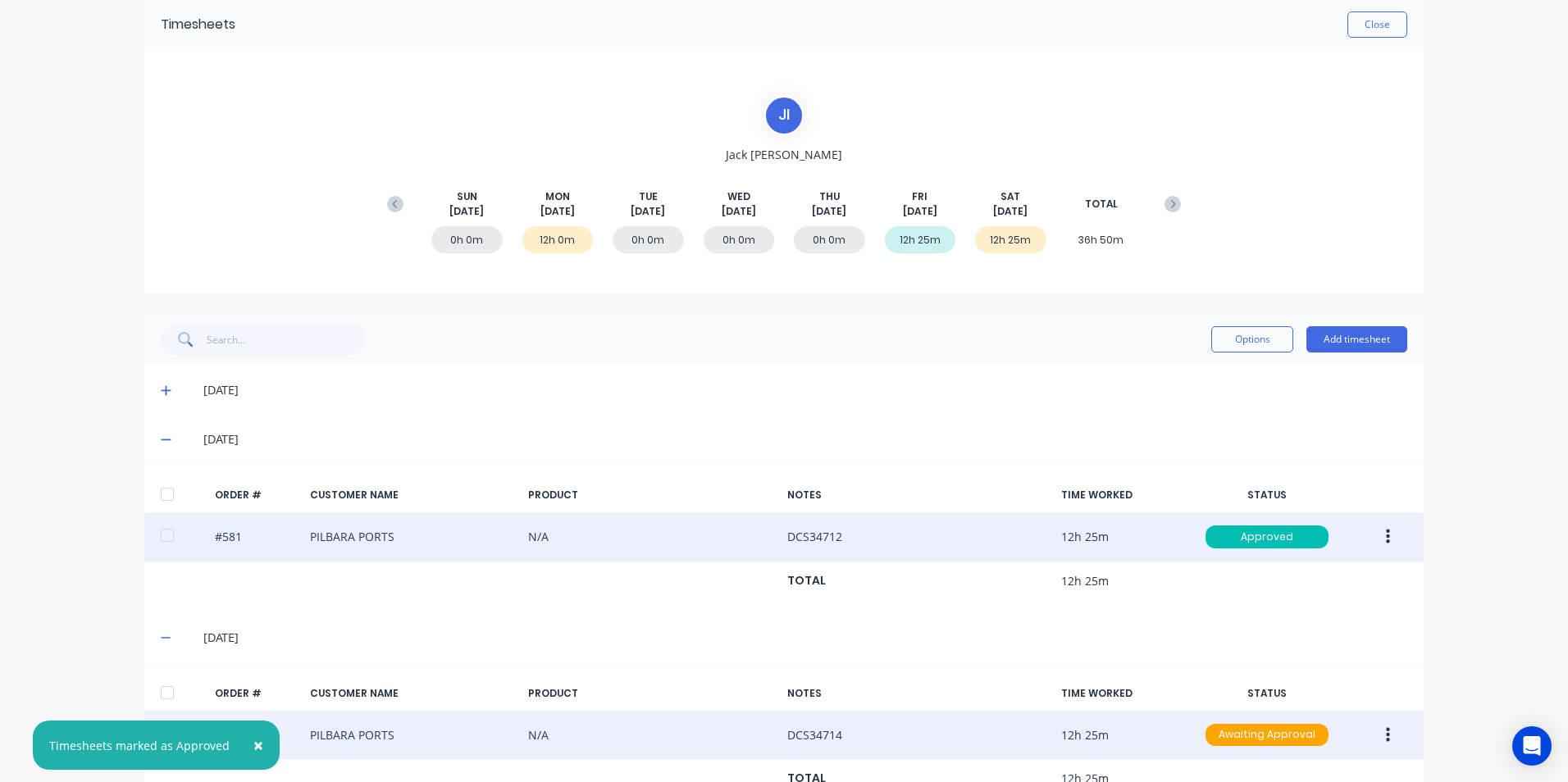
click at [1372, 736] on button "button" at bounding box center [1388, 735] width 39 height 29
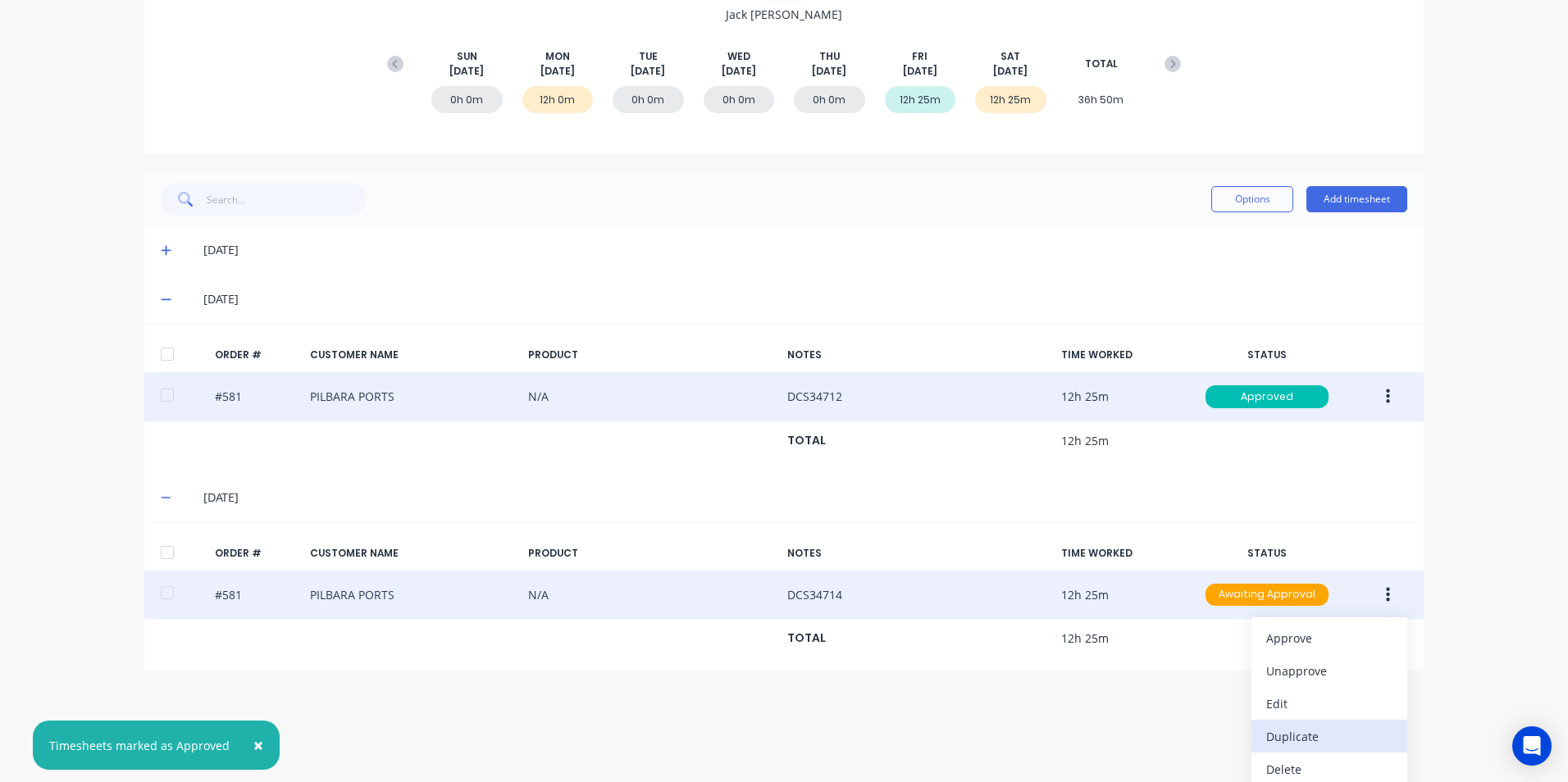
scroll to position [215, 0]
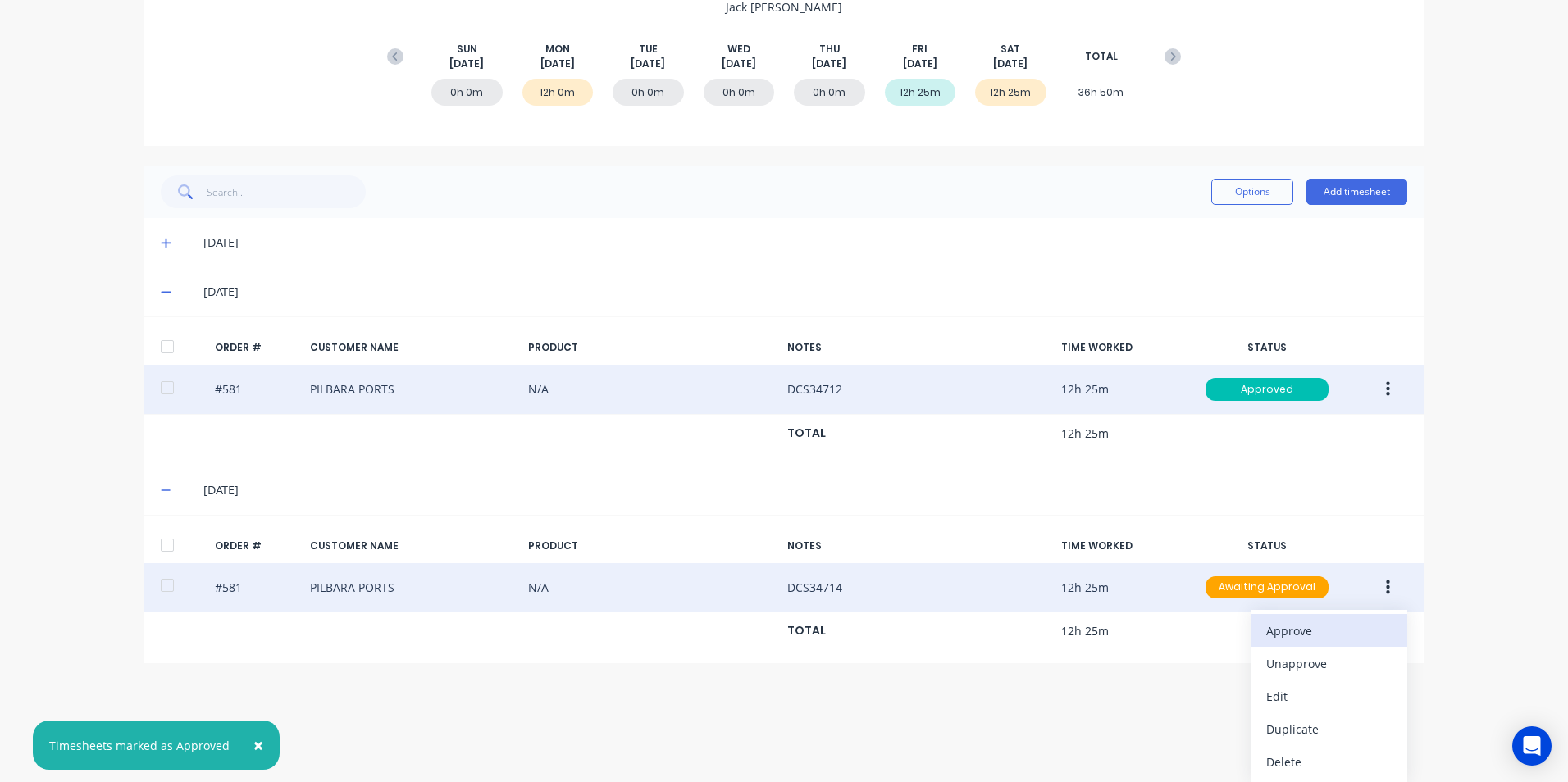
click at [1304, 628] on div "Approve" at bounding box center [1330, 631] width 126 height 23
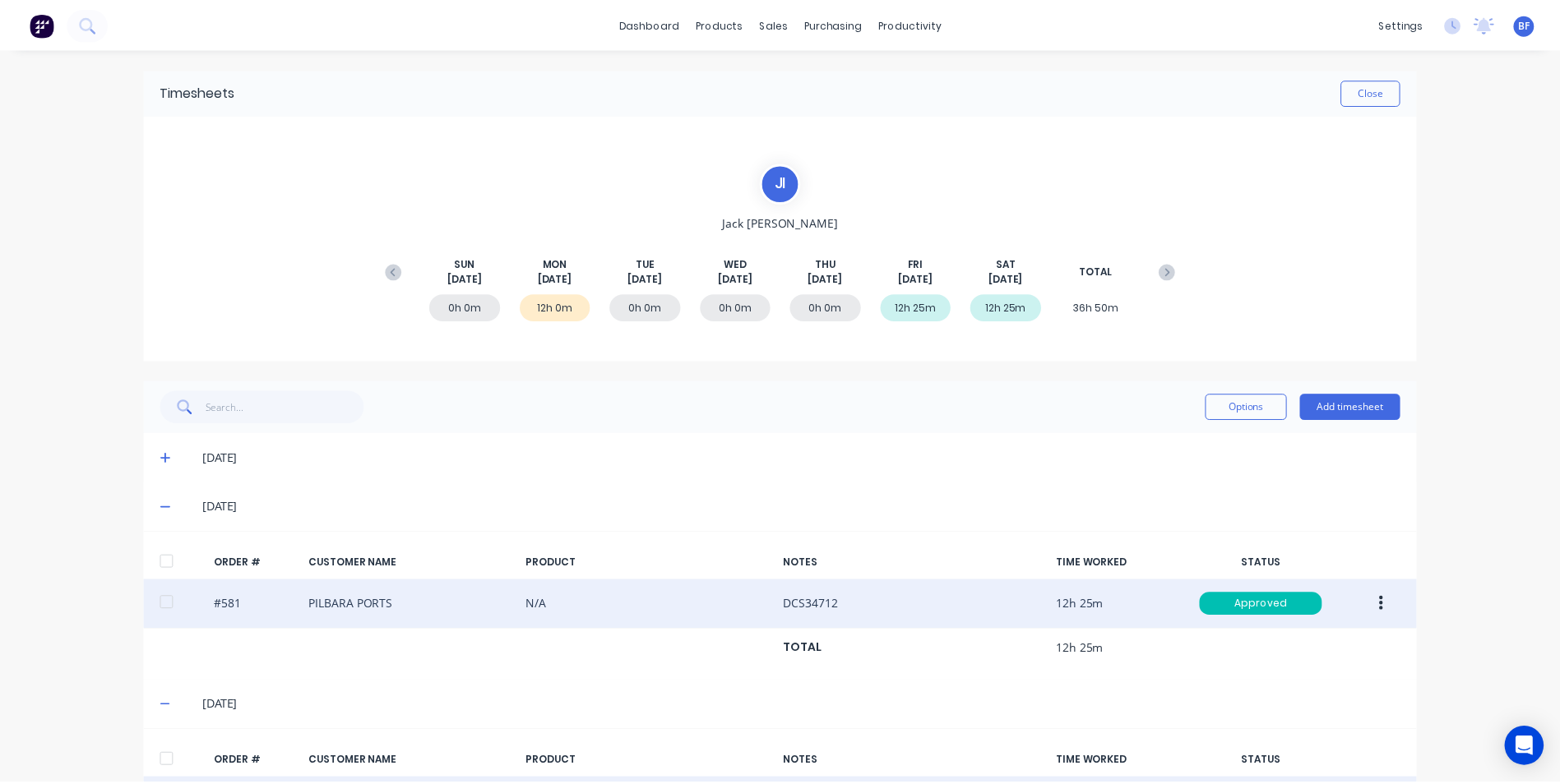
scroll to position [0, 0]
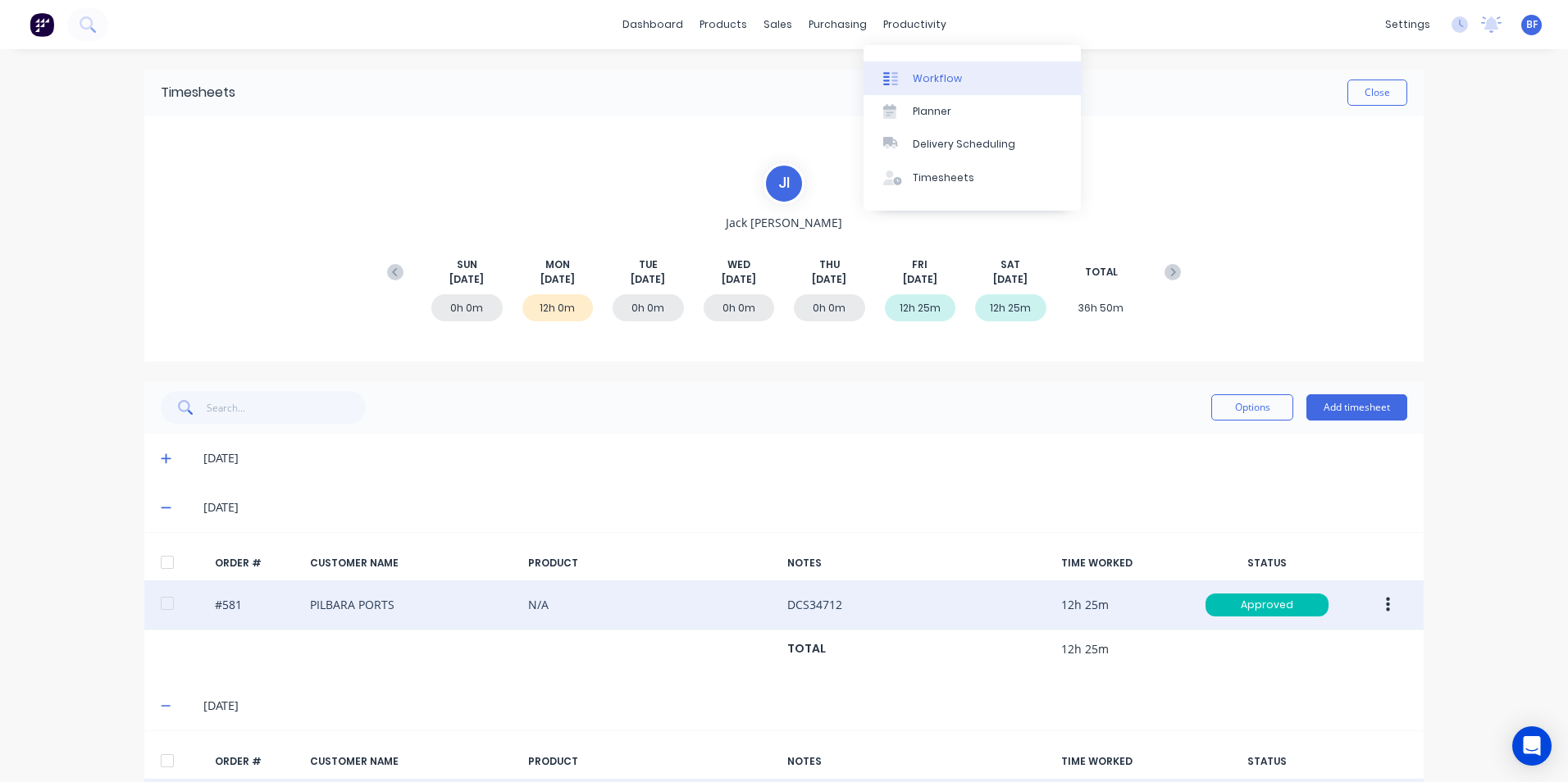
click at [937, 72] on div "Workflow" at bounding box center [937, 78] width 49 height 15
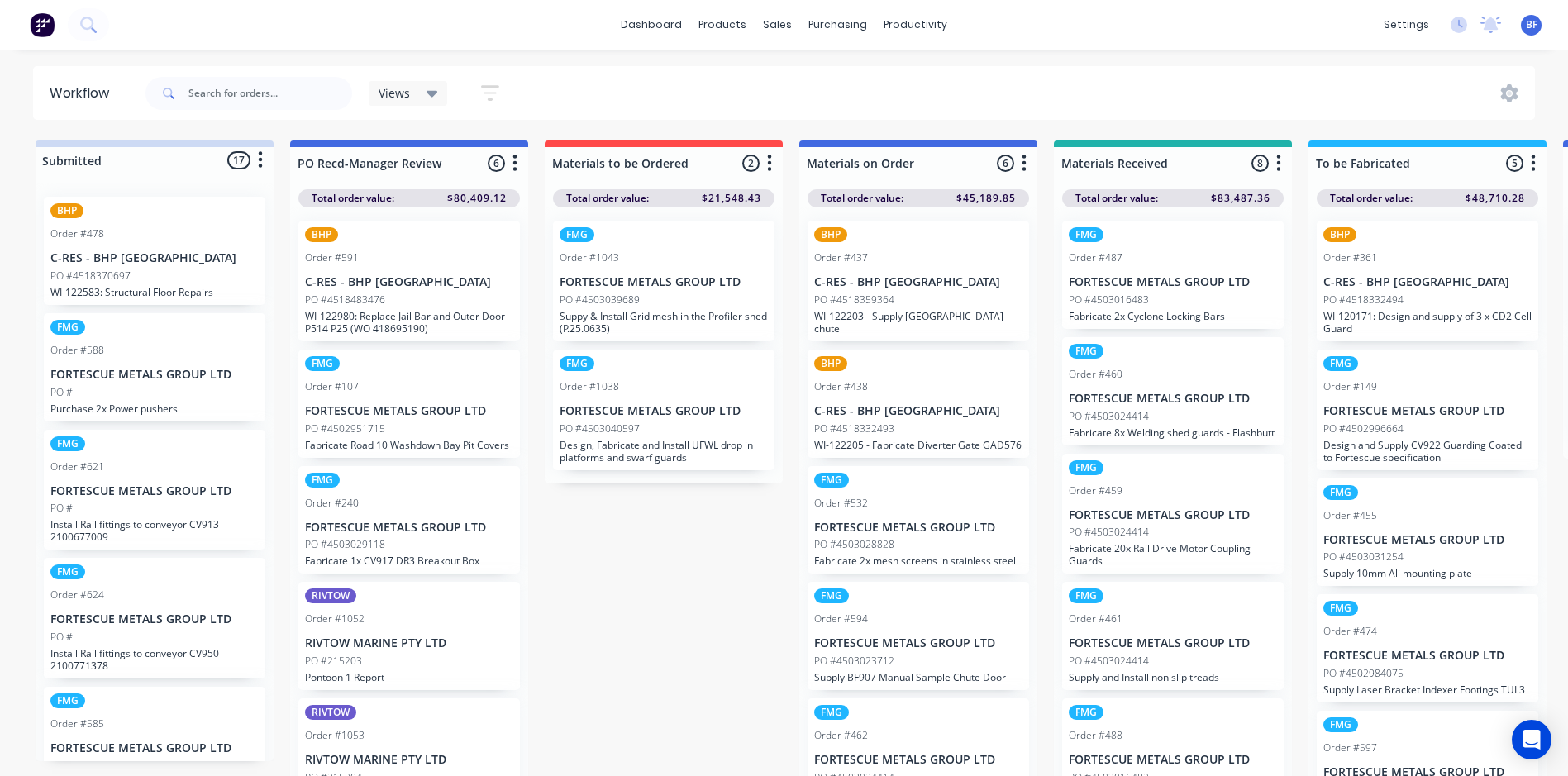
click at [124, 23] on div "dashboard products sales purchasing productivity dashboard products Product Cat…" at bounding box center [784, 24] width 1568 height 50
click at [88, 24] on icon at bounding box center [88, 24] width 16 height 16
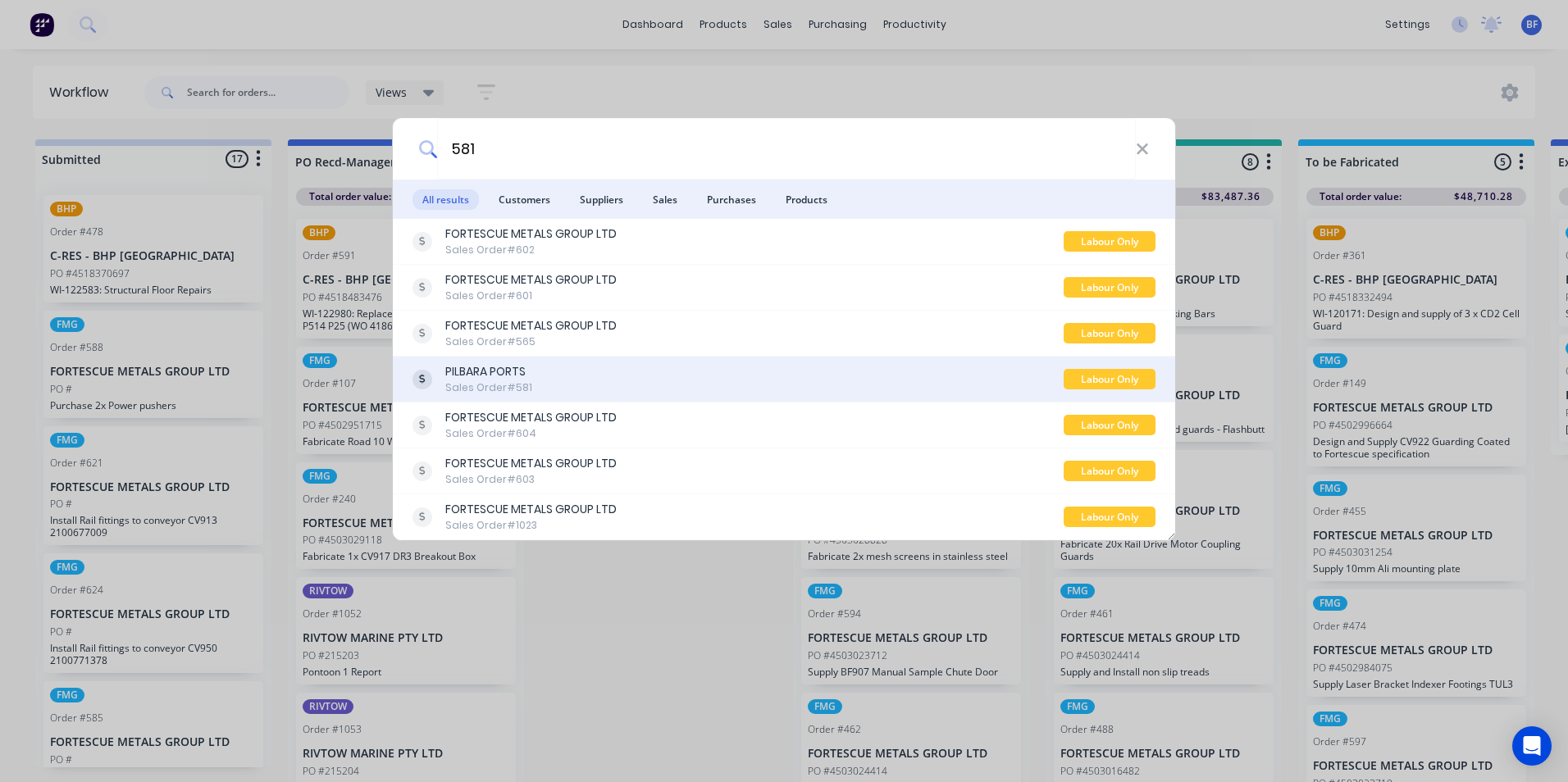
type input "581"
click at [505, 377] on div "PILBARA PORTS" at bounding box center [489, 372] width 87 height 17
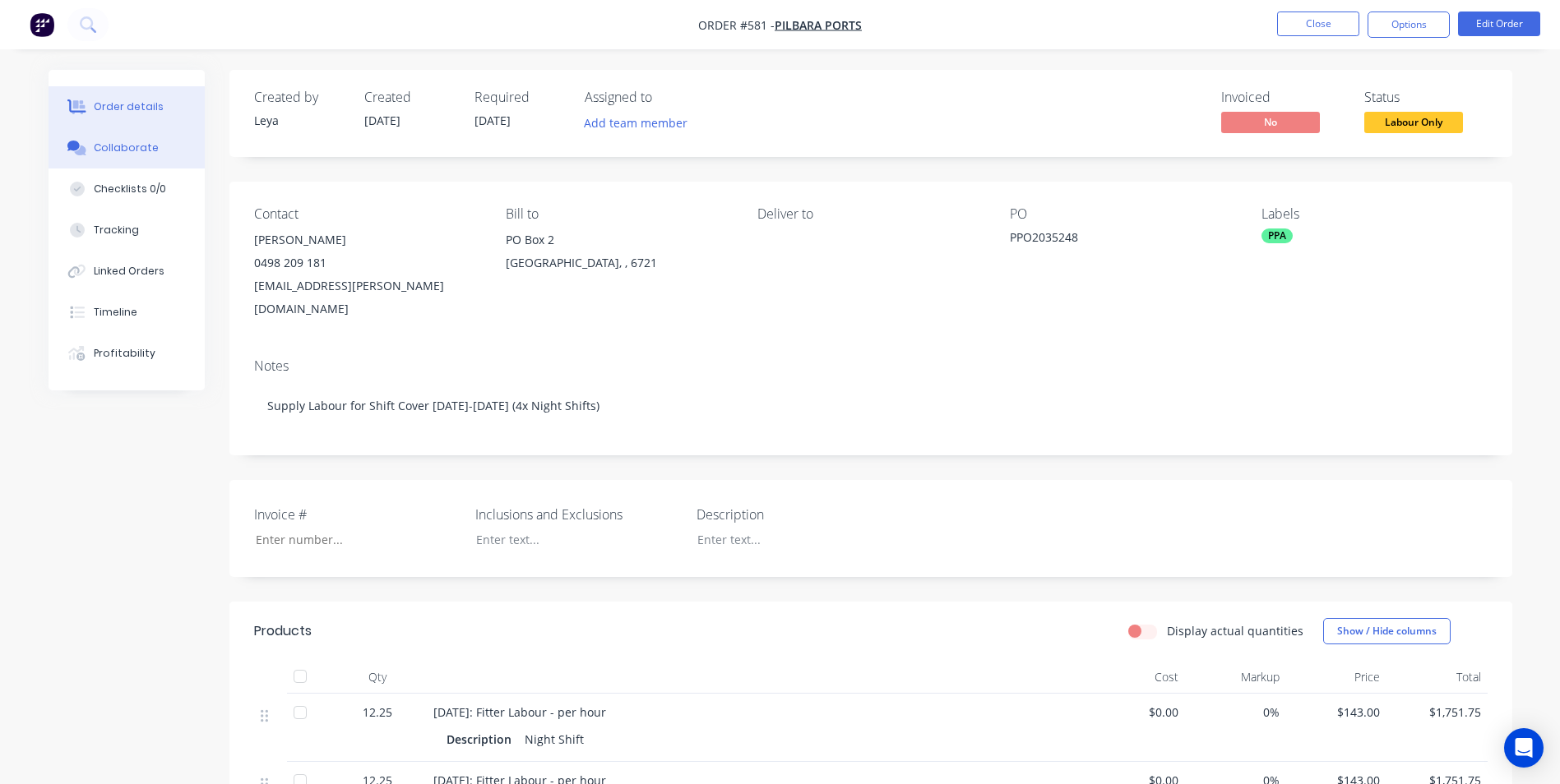
click at [141, 147] on div "Collaborate" at bounding box center [126, 147] width 65 height 15
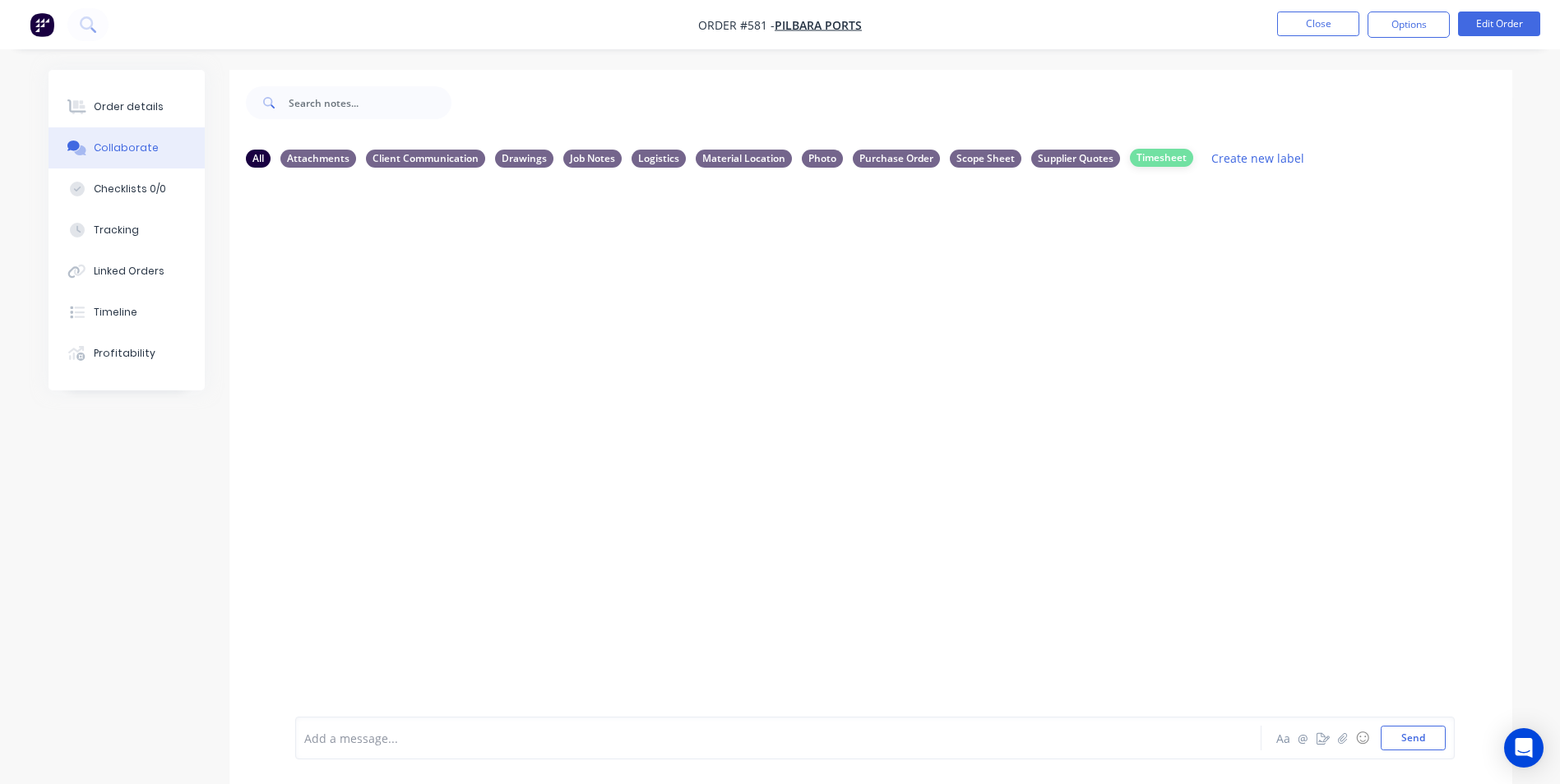
click at [1160, 159] on div "Timesheet" at bounding box center [1161, 158] width 63 height 18
click at [1344, 740] on icon "button" at bounding box center [1341, 738] width 10 height 11
click at [1413, 737] on button "Send" at bounding box center [1413, 738] width 65 height 24
click at [300, 160] on div "Attachments" at bounding box center [318, 158] width 75 height 18
click at [429, 306] on icon "button" at bounding box center [427, 306] width 3 height 15
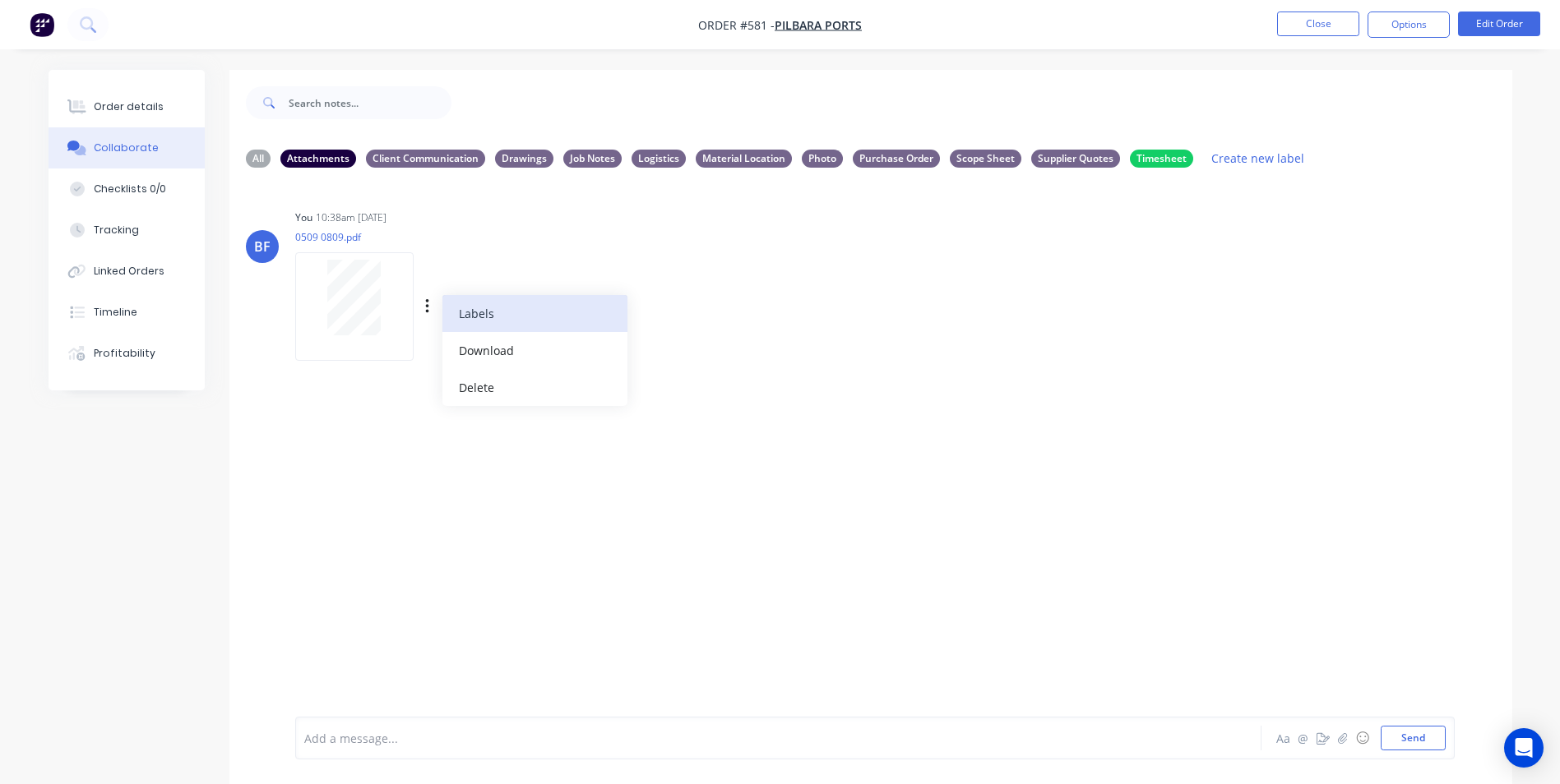
click at [471, 318] on button "Labels" at bounding box center [534, 313] width 185 height 37
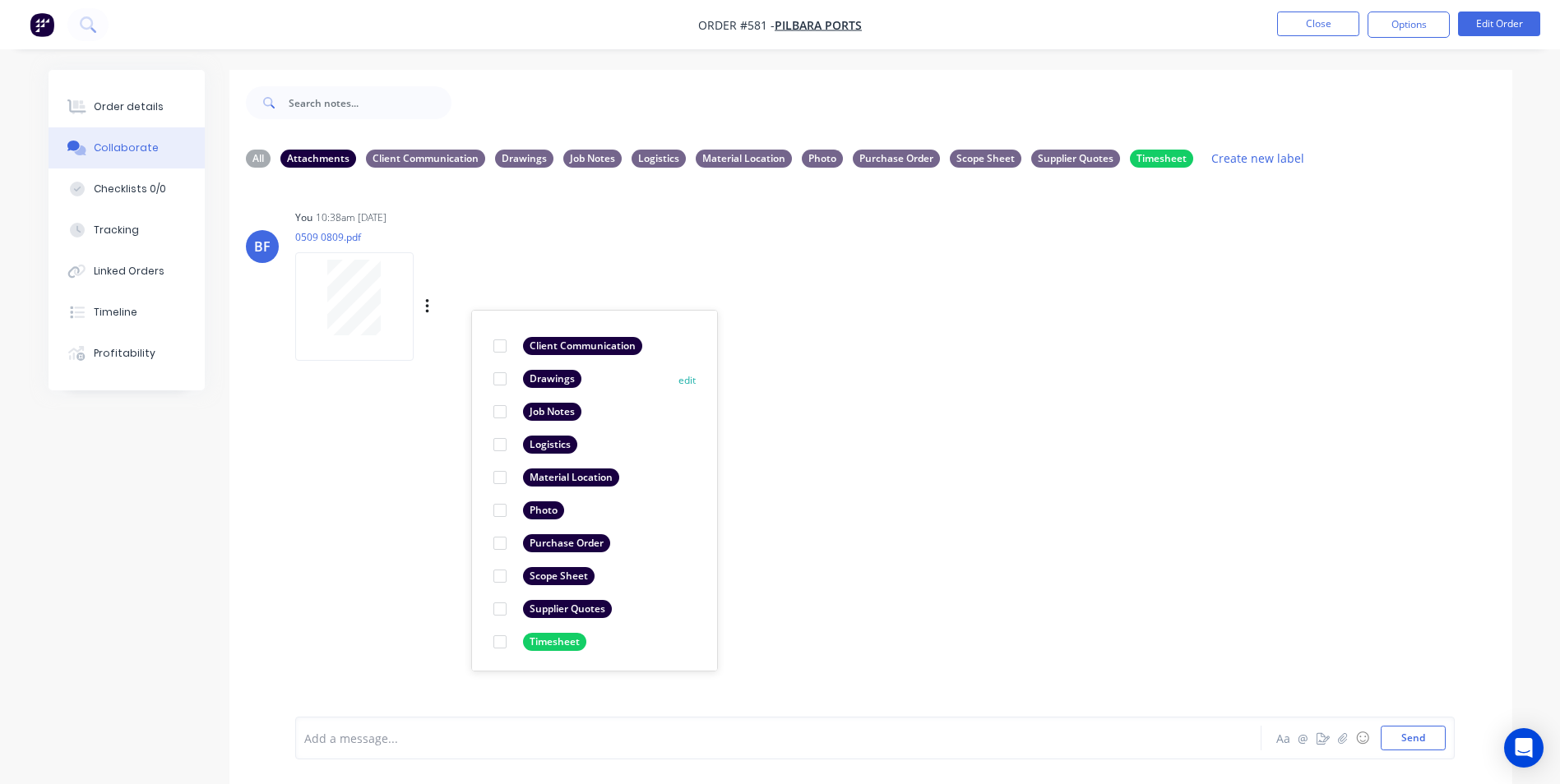
scroll to position [95, 0]
click at [497, 639] on div at bounding box center [500, 641] width 33 height 33
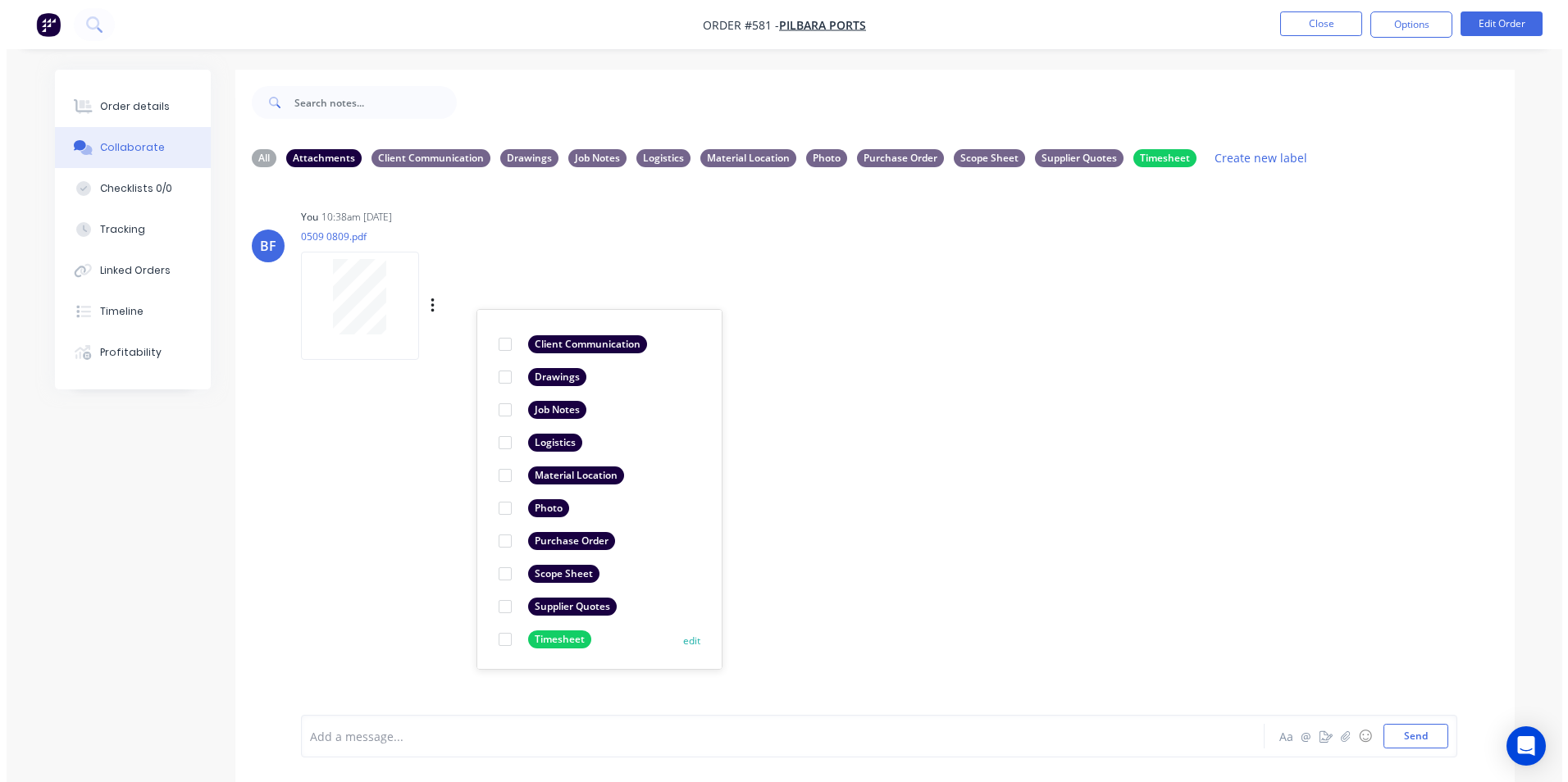
scroll to position [0, 0]
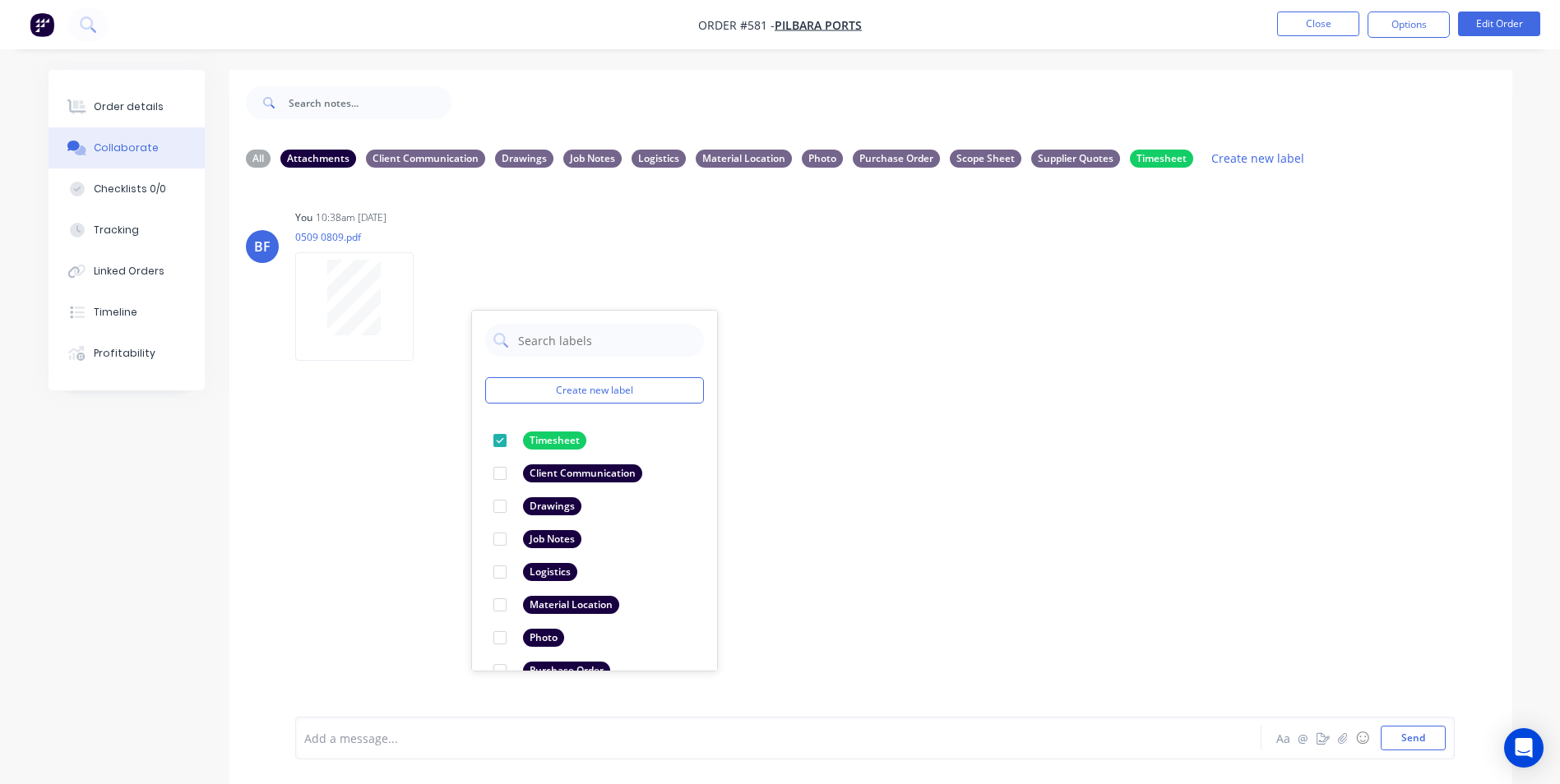
click at [831, 649] on div "BF You 10:38am [DATE] 0509 0809.pdf Labels Download Delete Create new label Tim…" at bounding box center [870, 449] width 1283 height 536
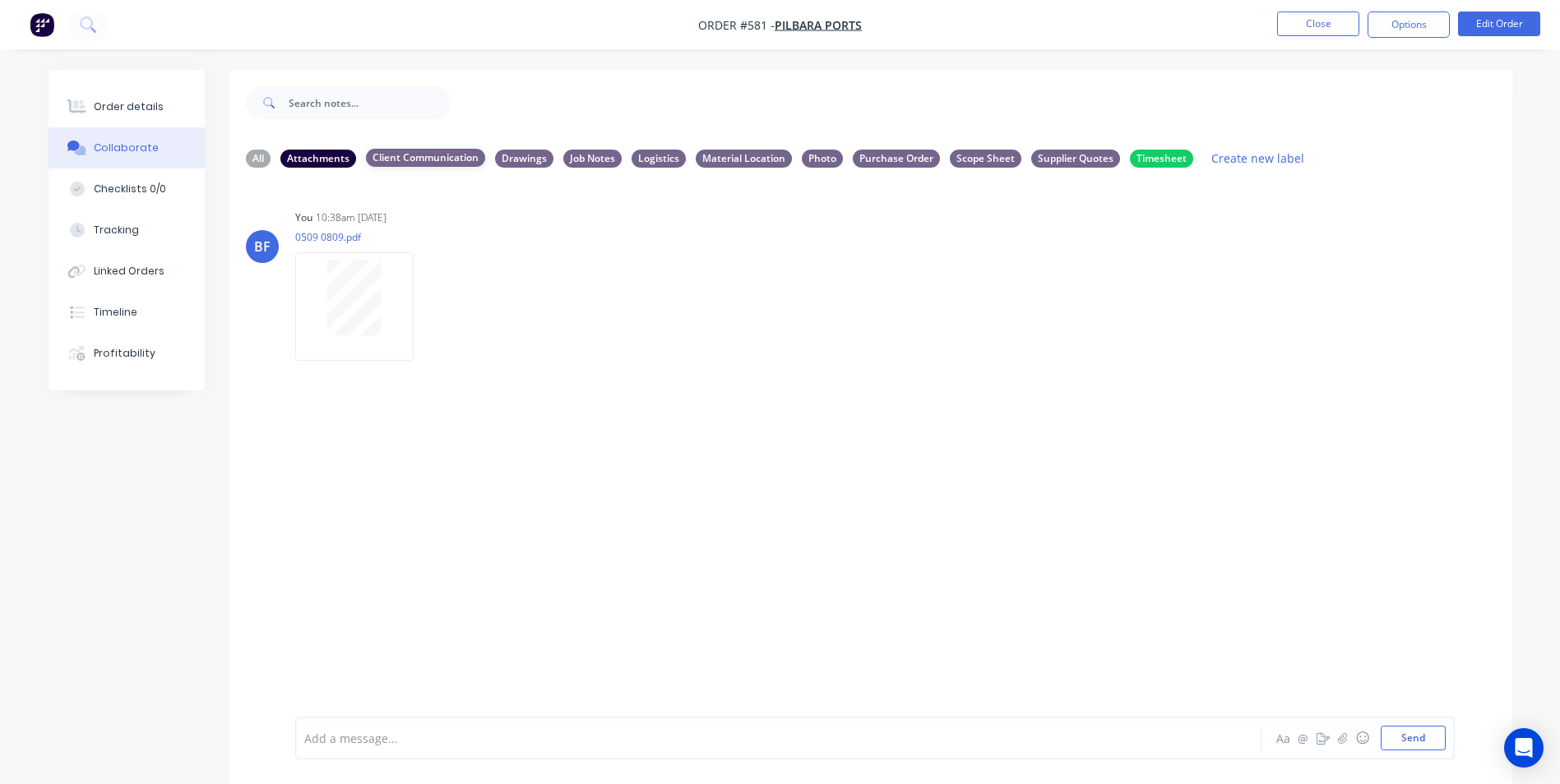
click at [439, 158] on div "Client Communication" at bounding box center [425, 158] width 119 height 18
click at [527, 159] on div "Drawings" at bounding box center [524, 158] width 58 height 18
click at [1419, 737] on button "Send" at bounding box center [1413, 738] width 65 height 24
click at [1157, 158] on div "Timesheet" at bounding box center [1161, 158] width 63 height 18
click at [817, 162] on div "Photo" at bounding box center [822, 158] width 41 height 18
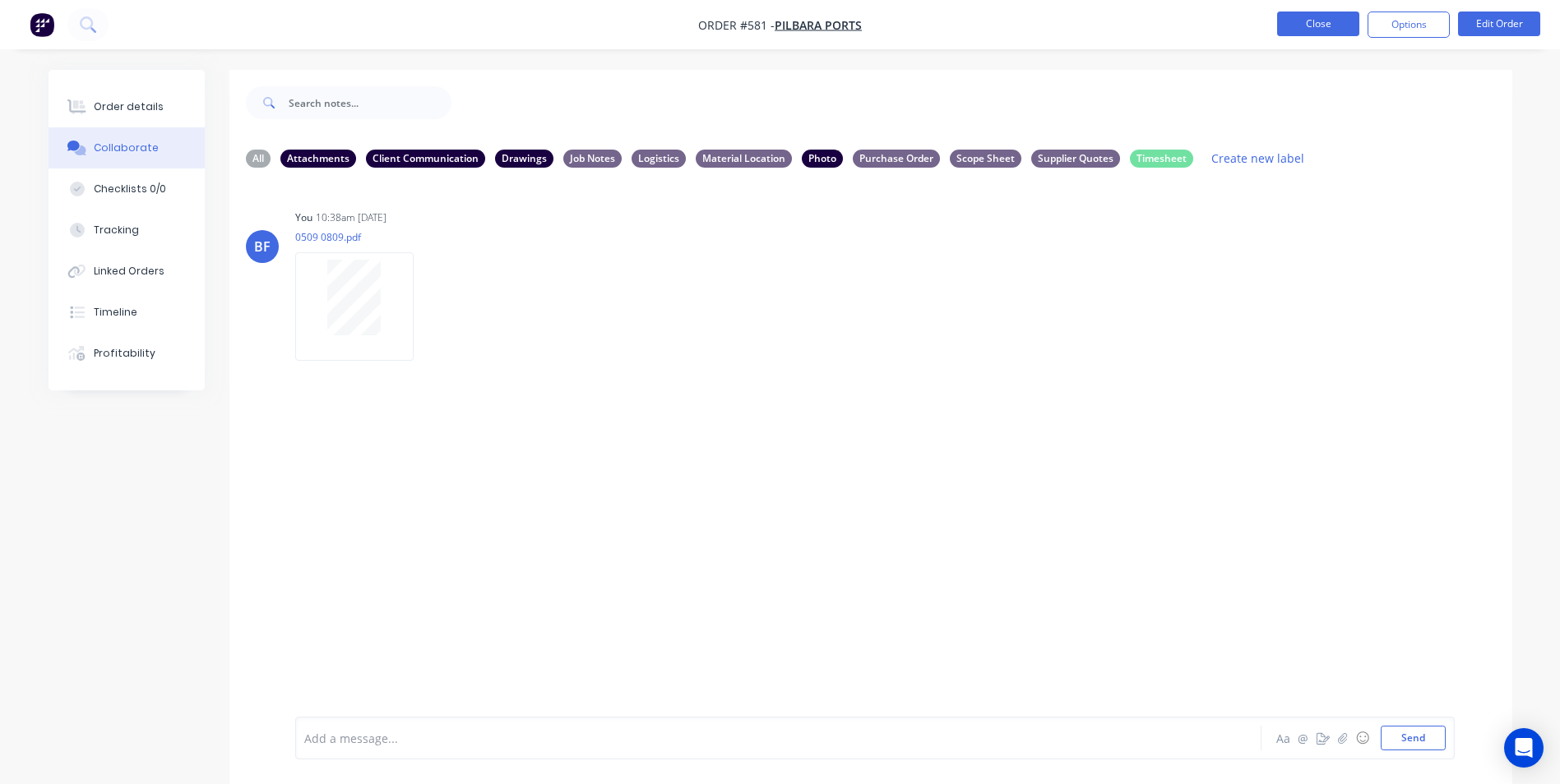
click at [1315, 20] on button "Close" at bounding box center [1318, 23] width 82 height 24
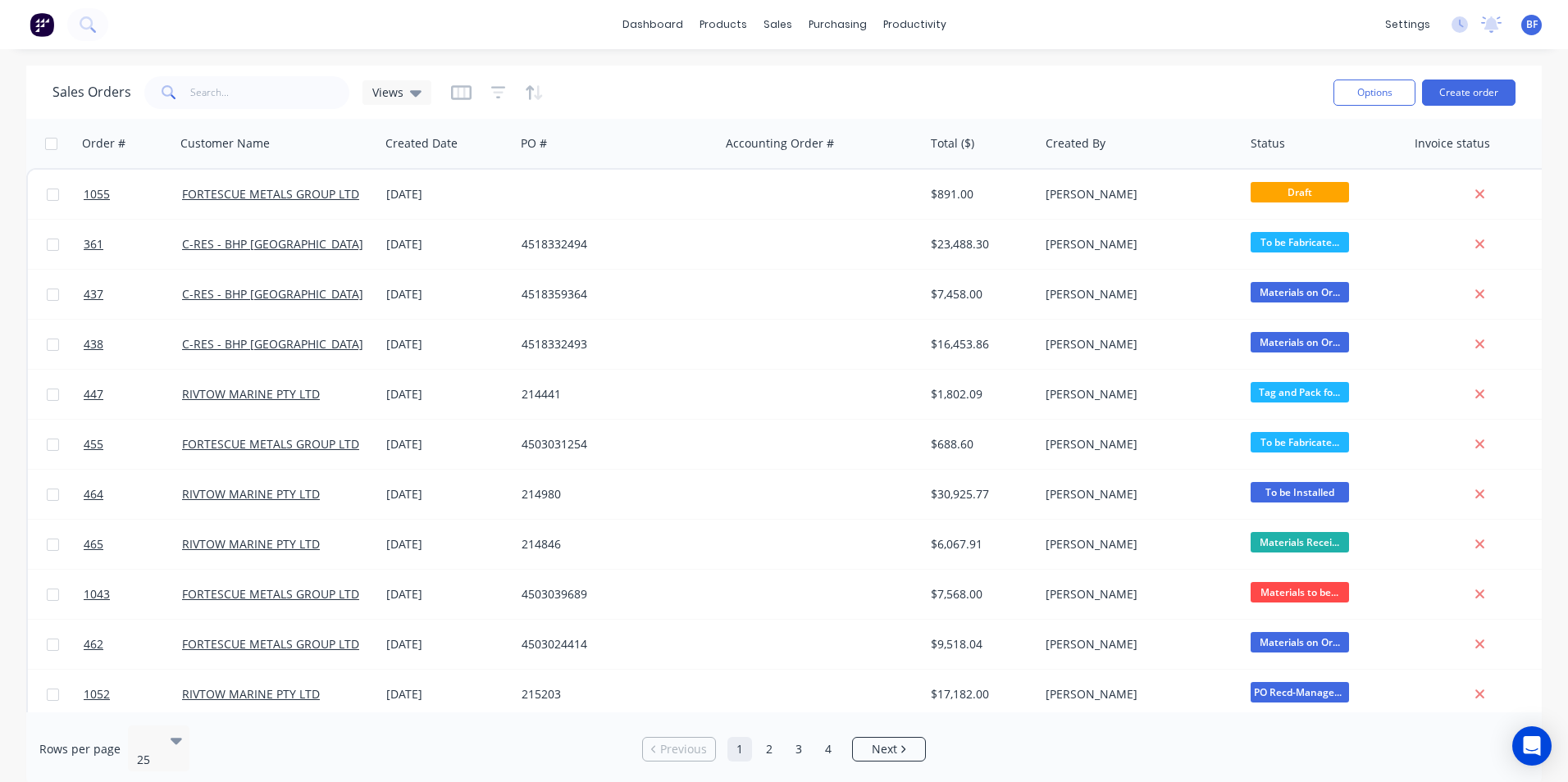
click at [112, 24] on div "dashboard products sales purchasing productivity dashboard products Product Cat…" at bounding box center [784, 24] width 1568 height 49
click at [87, 29] on icon at bounding box center [86, 22] width 13 height 13
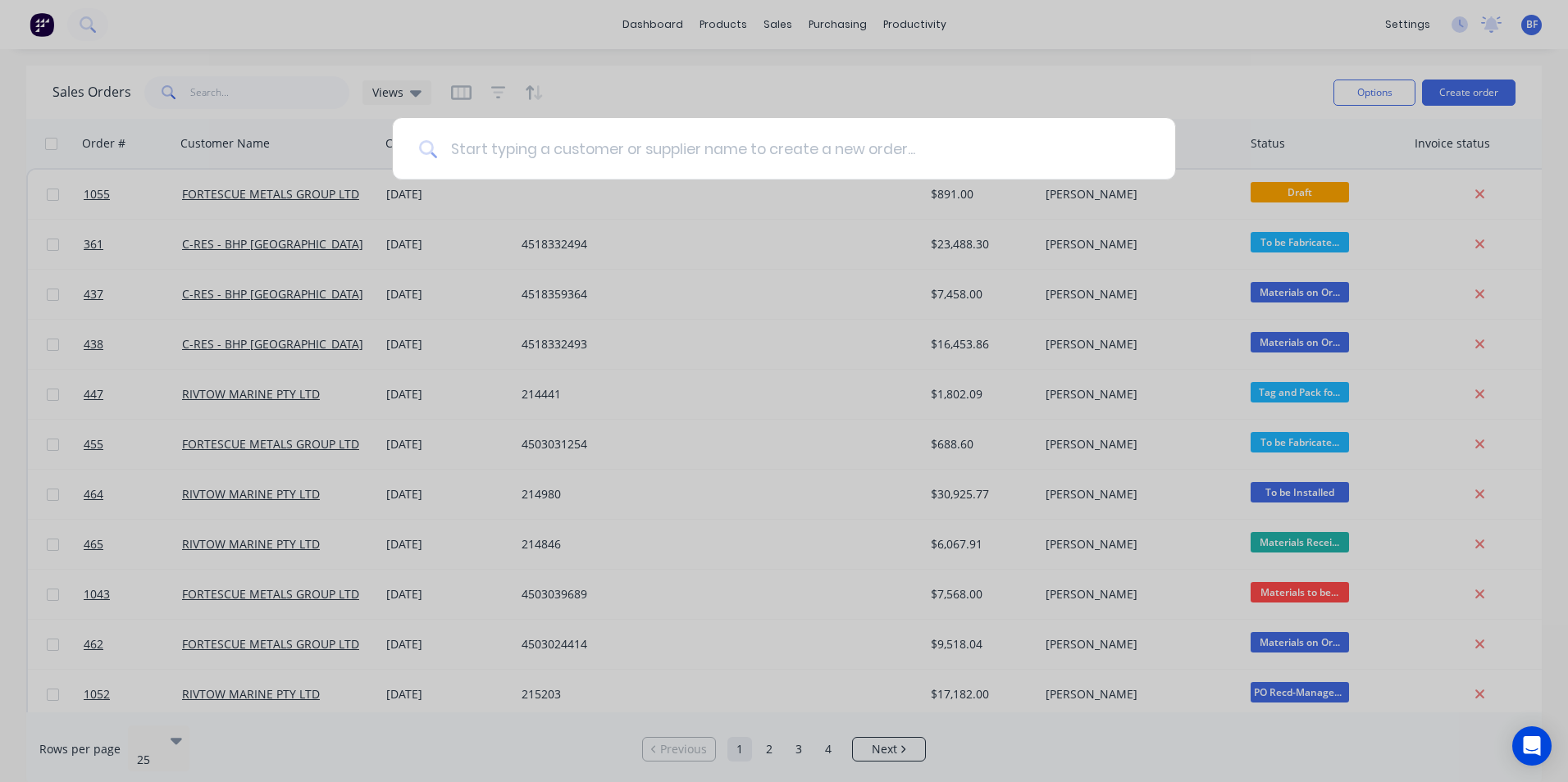
click at [476, 157] on input at bounding box center [793, 149] width 712 height 61
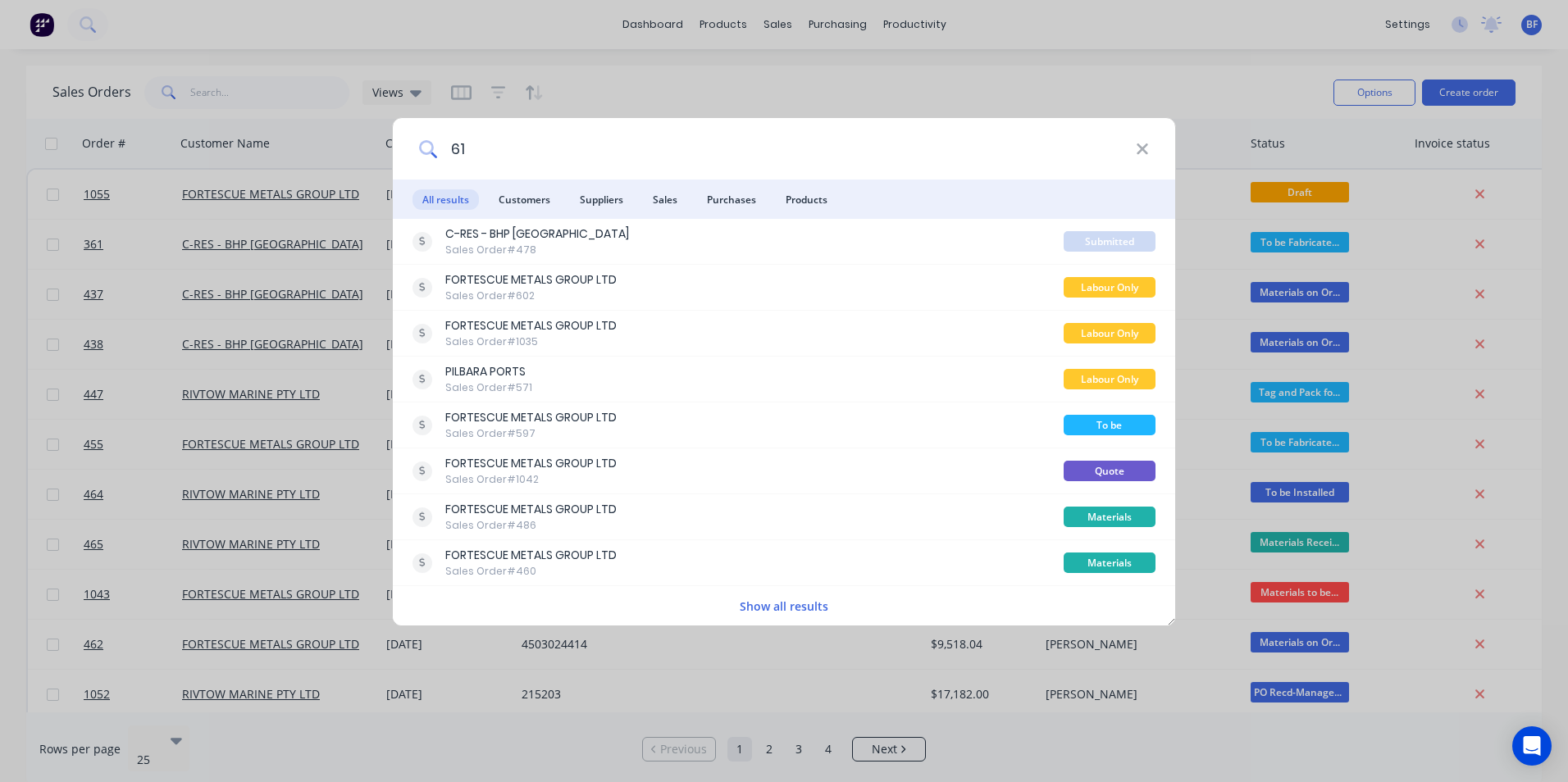
type input "6"
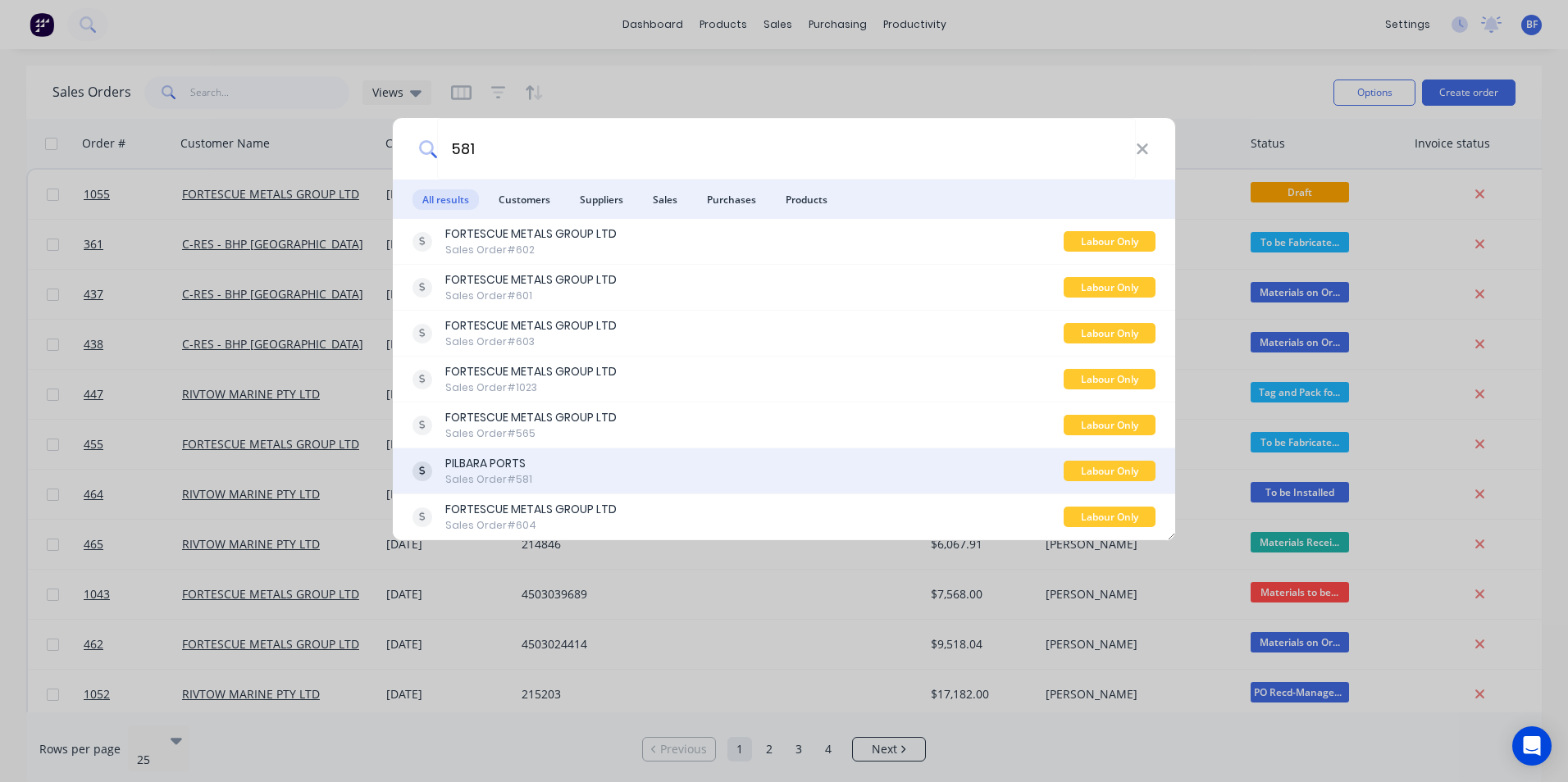
type input "581"
click at [478, 465] on div "PILBARA PORTS" at bounding box center [489, 464] width 87 height 17
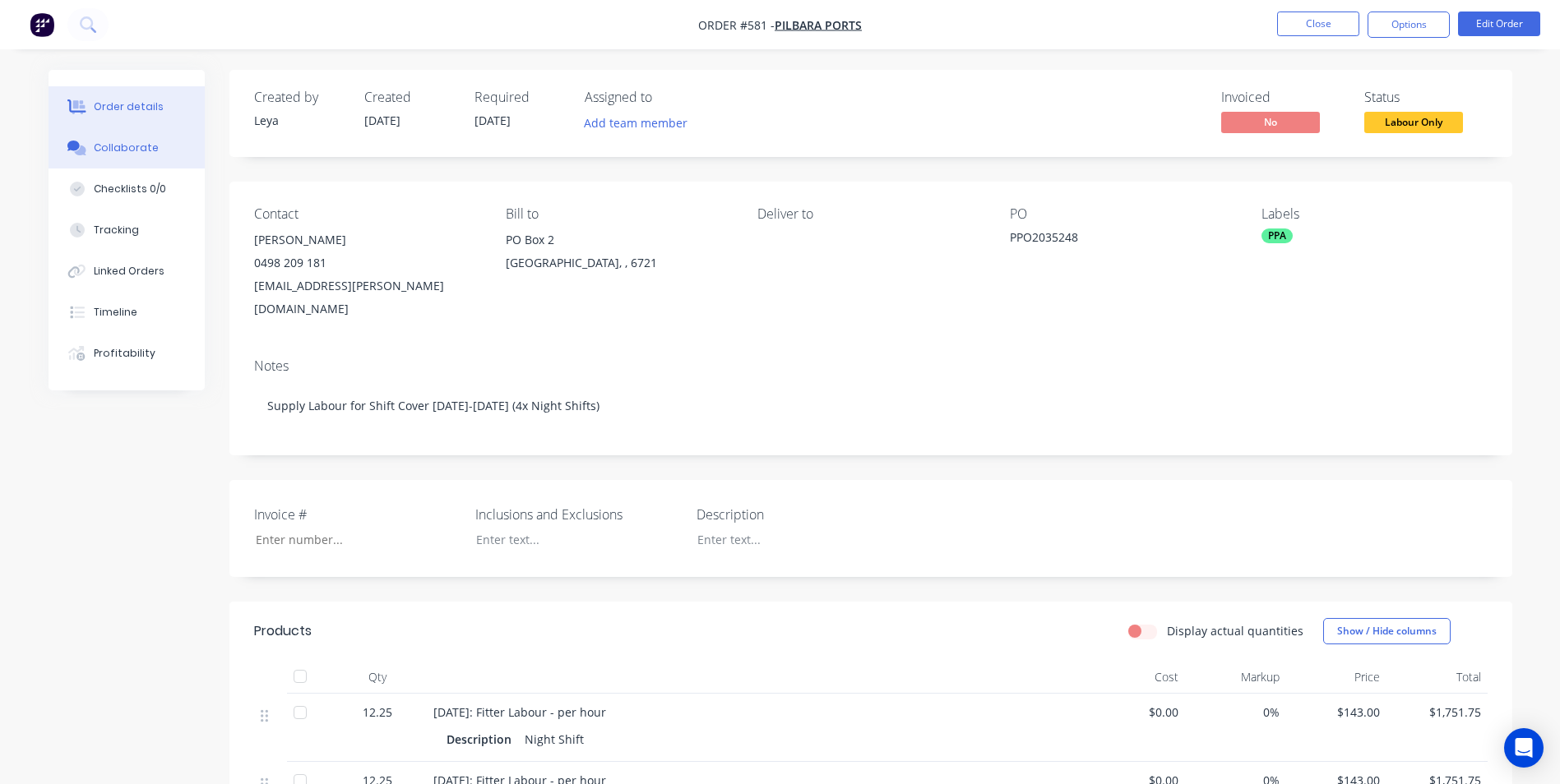
click at [138, 150] on div "Collaborate" at bounding box center [126, 147] width 65 height 15
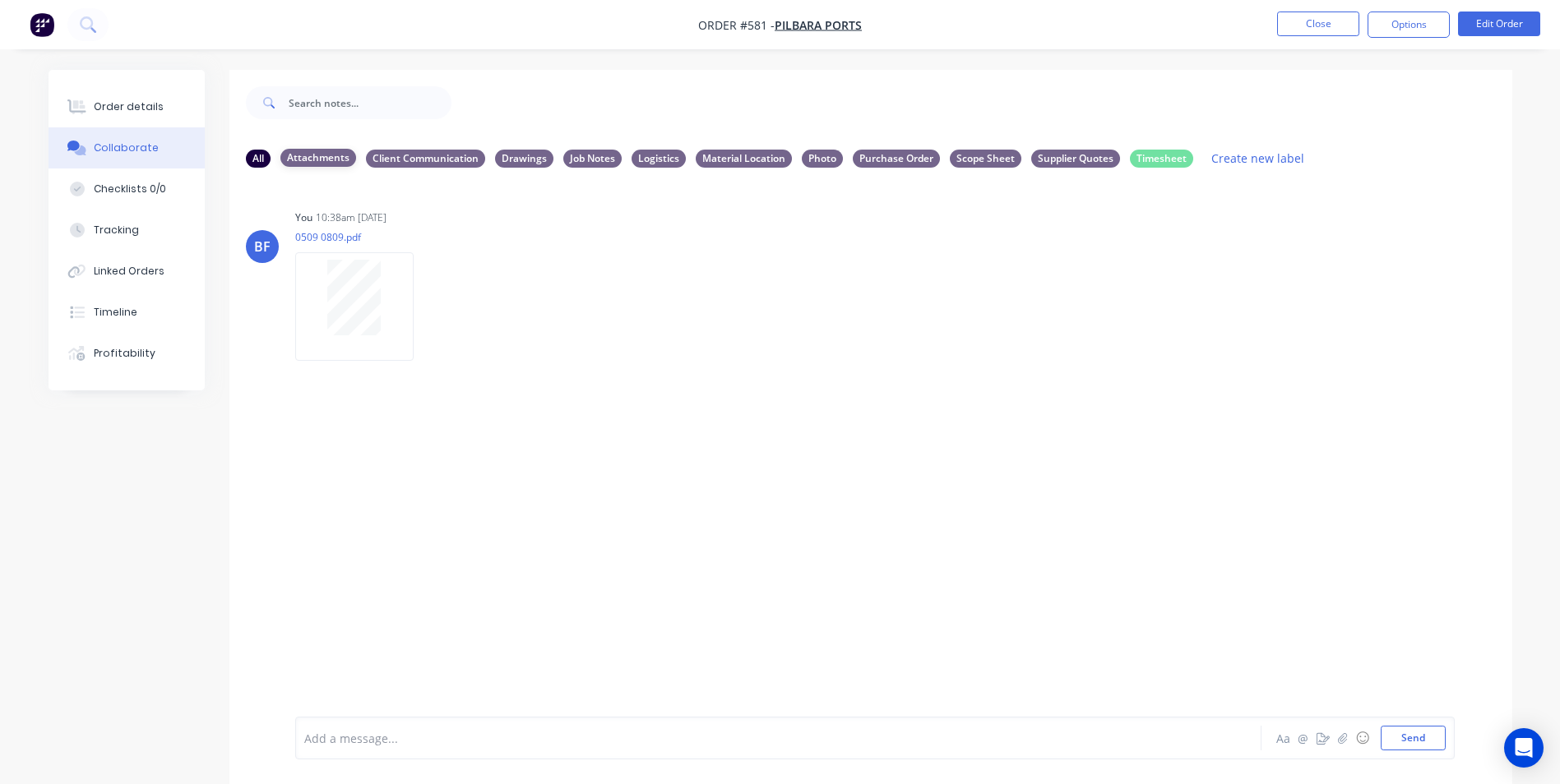
click at [309, 152] on div "Attachments" at bounding box center [318, 158] width 75 height 18
click at [1155, 161] on div "Timesheet" at bounding box center [1161, 158] width 63 height 18
click at [1064, 157] on div "Supplier Quotes" at bounding box center [1076, 158] width 88 height 18
click at [112, 192] on div "Checklists 0/0" at bounding box center [129, 188] width 72 height 15
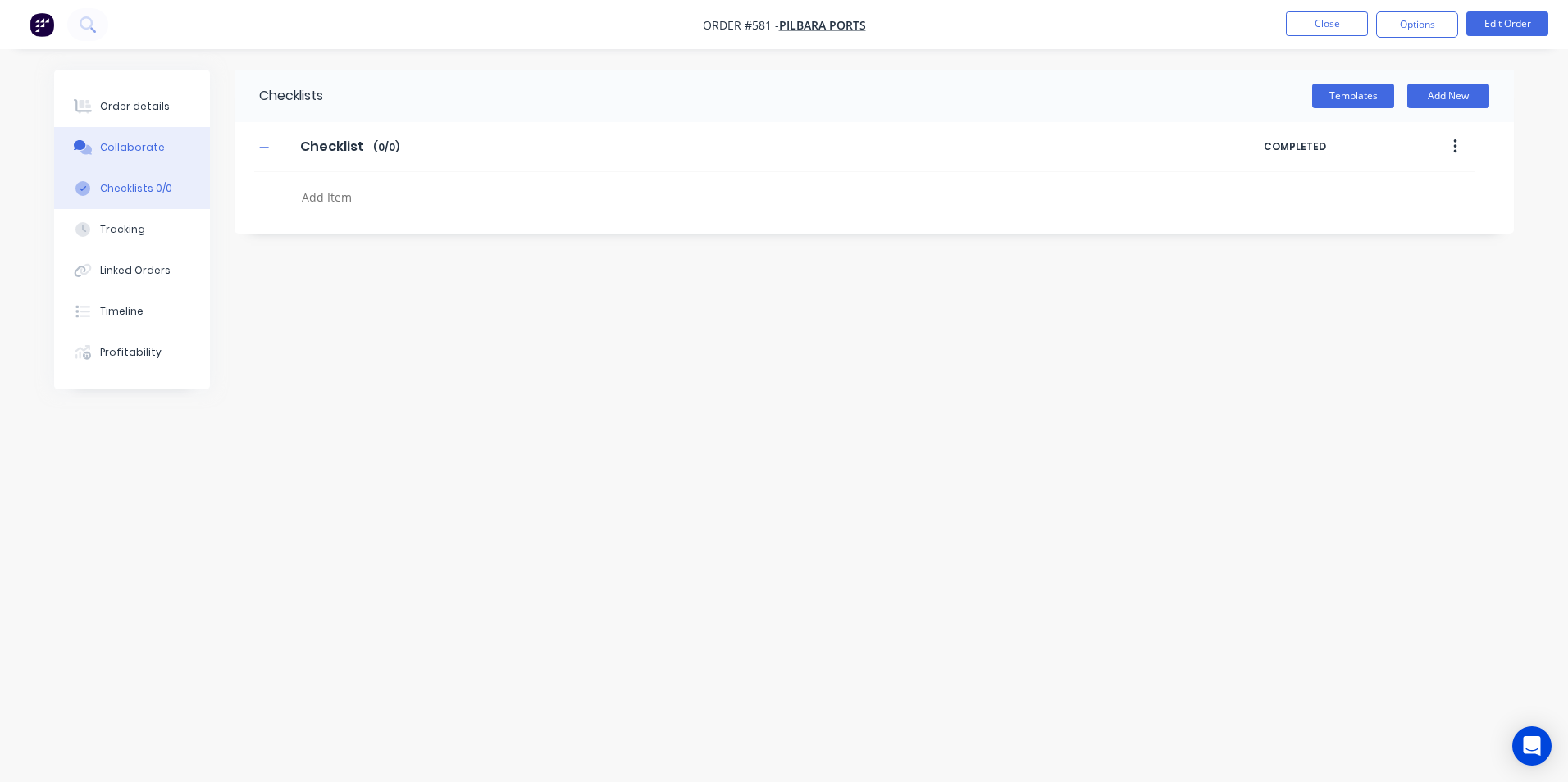
click at [118, 144] on div "Collaborate" at bounding box center [132, 147] width 65 height 15
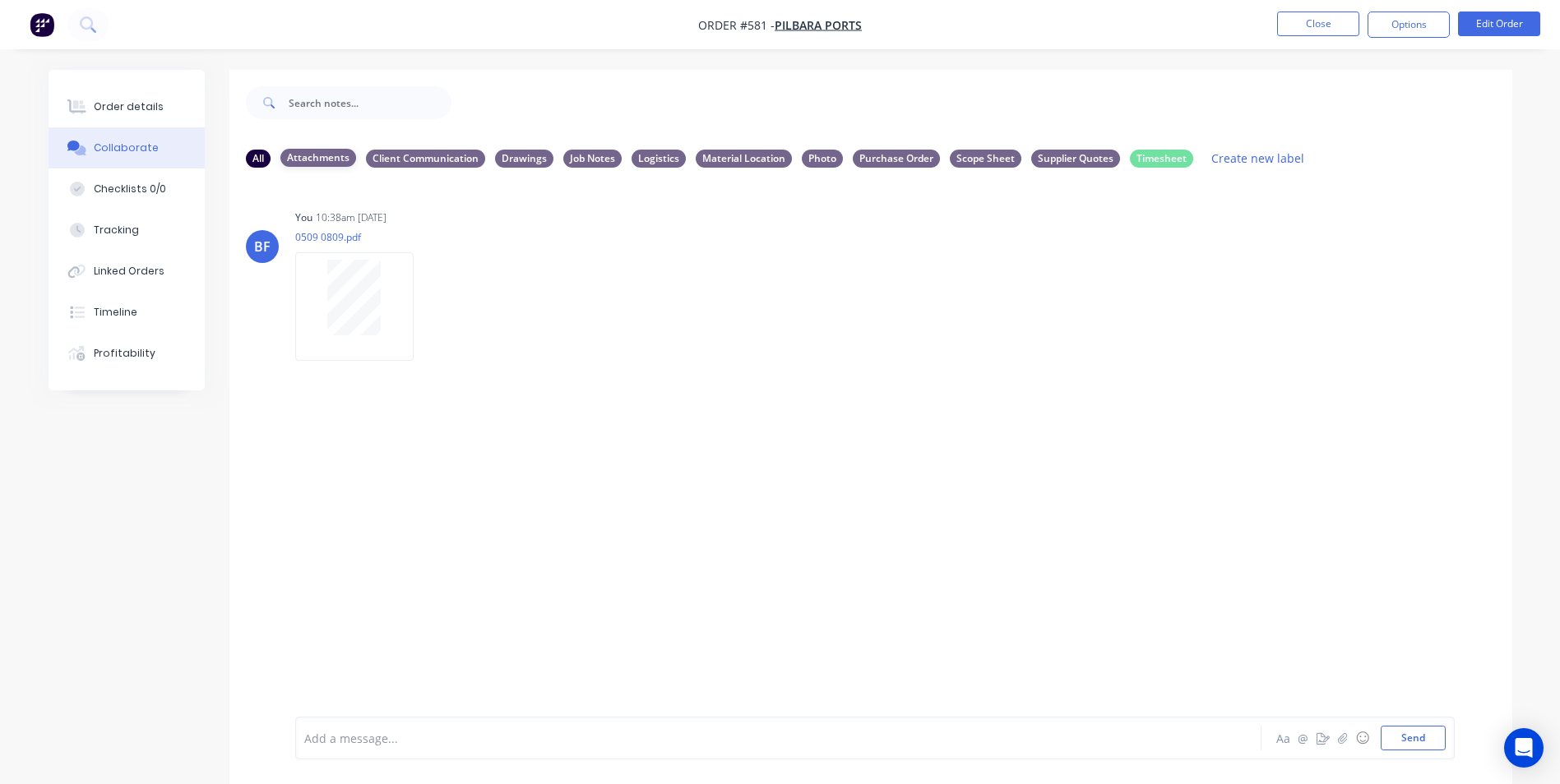
click at [317, 154] on div "Attachments" at bounding box center [318, 158] width 75 height 18
click at [259, 157] on div "All" at bounding box center [258, 158] width 24 height 18
click at [1058, 158] on div "Supplier Quotes" at bounding box center [1076, 158] width 88 height 18
click at [1154, 157] on div "Timesheet" at bounding box center [1161, 158] width 63 height 18
click at [981, 160] on div "Scope Sheet" at bounding box center [986, 158] width 71 height 18
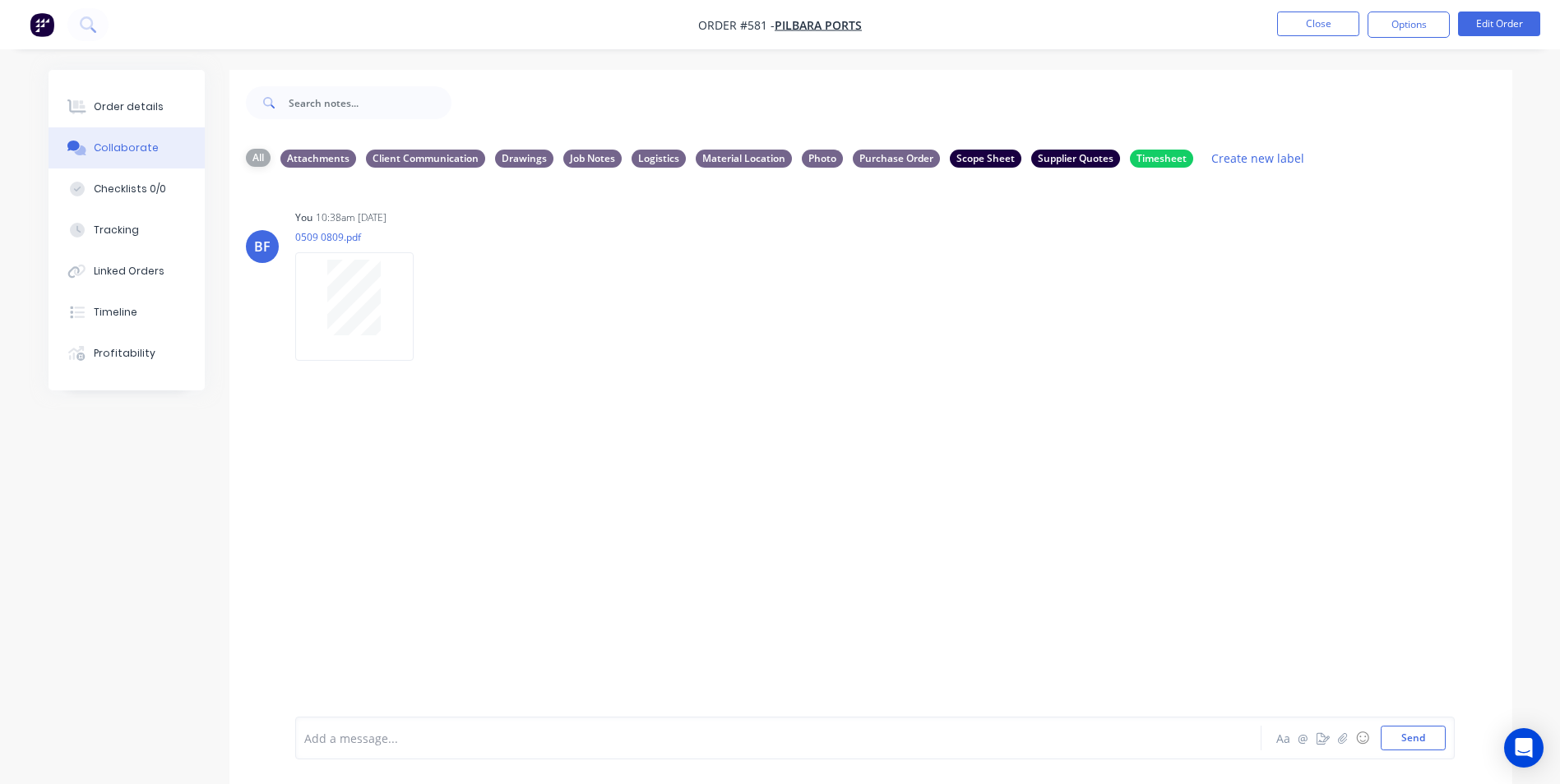
click at [253, 156] on div "All" at bounding box center [258, 158] width 24 height 18
click at [108, 189] on div "Checklists 0/0" at bounding box center [129, 188] width 72 height 15
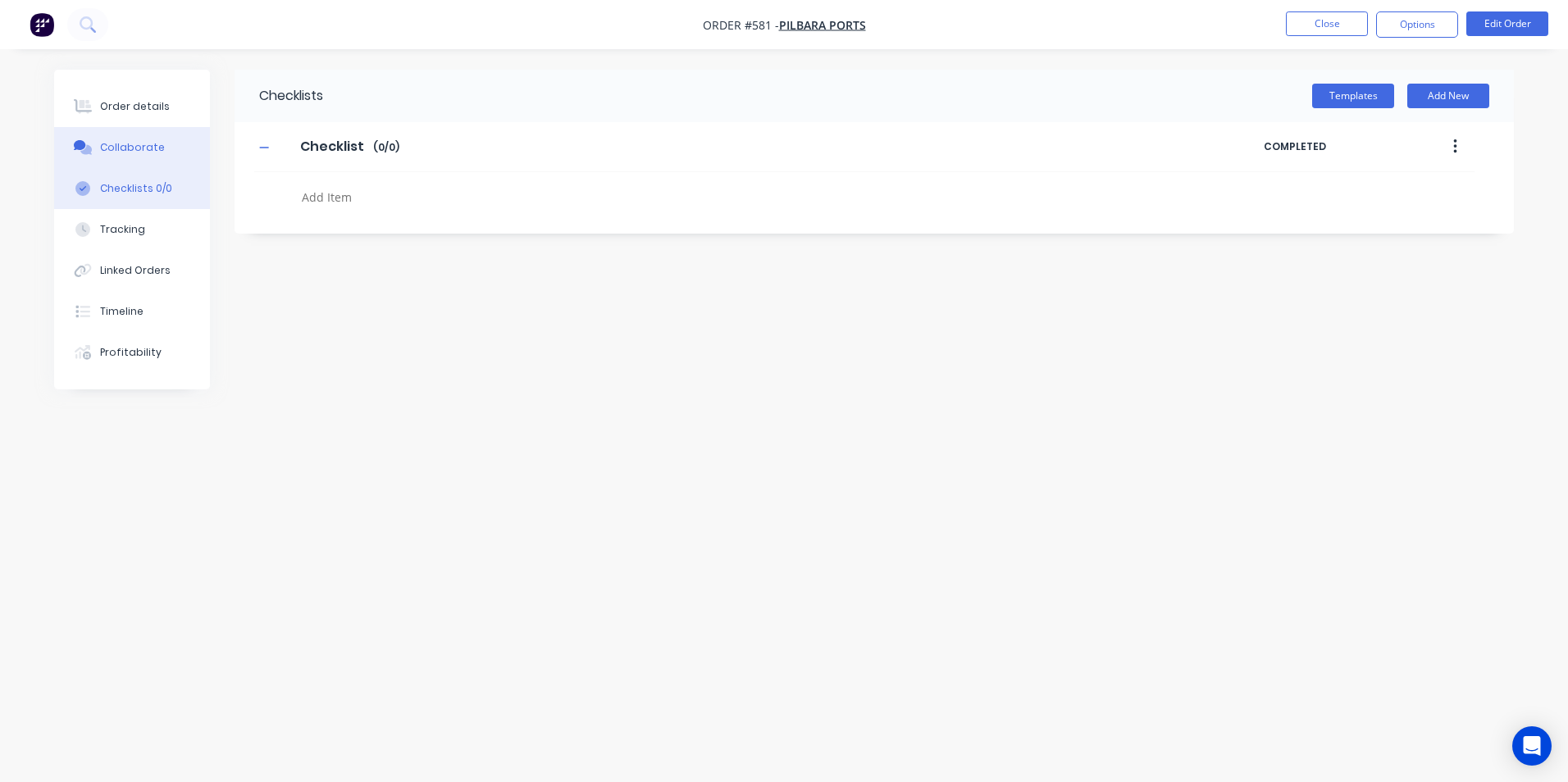
click at [112, 141] on div "Collaborate" at bounding box center [132, 147] width 65 height 15
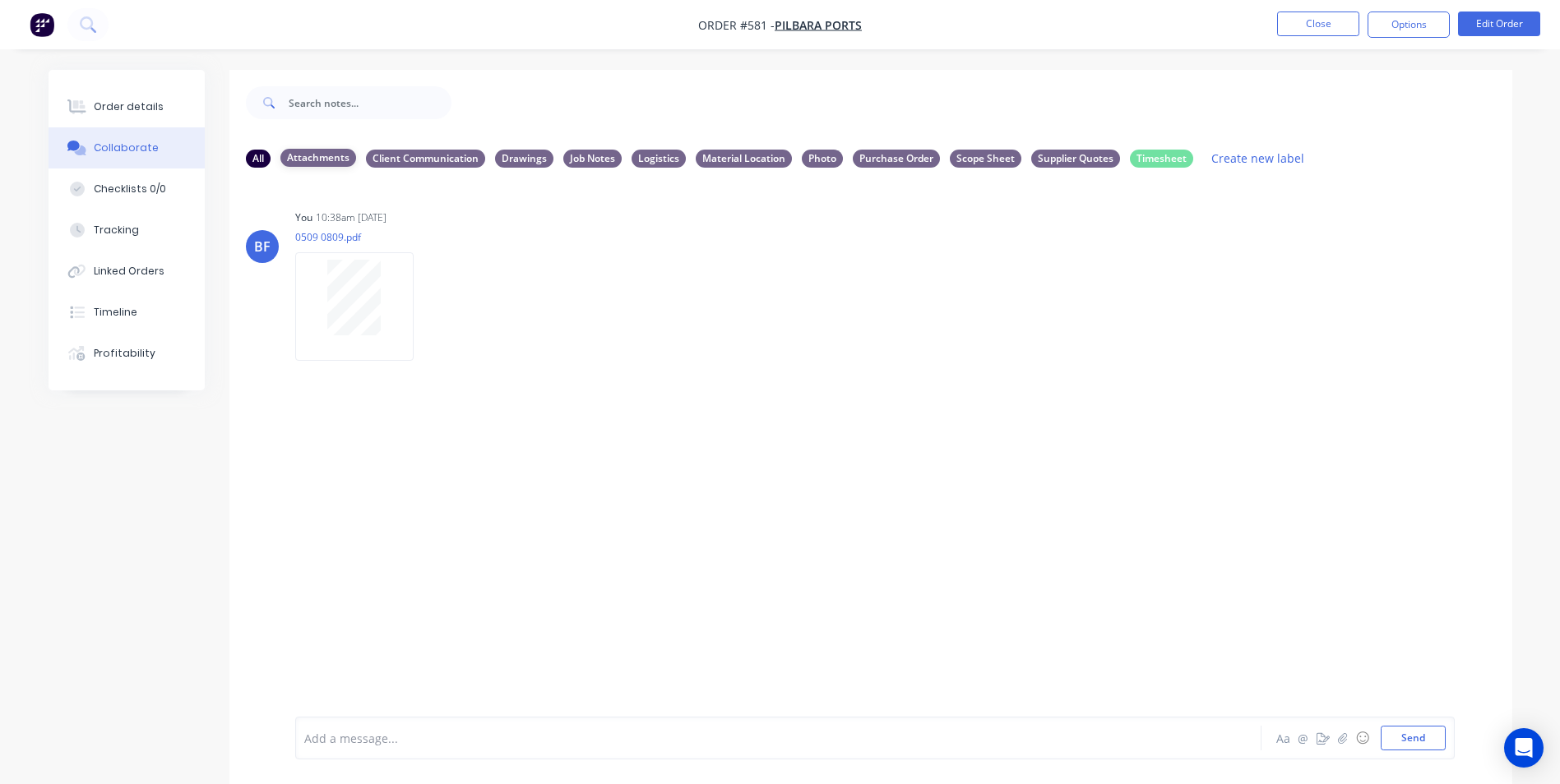
click at [327, 157] on div "Attachments" at bounding box center [318, 158] width 75 height 18
click at [406, 159] on div "Client Communication" at bounding box center [425, 158] width 119 height 18
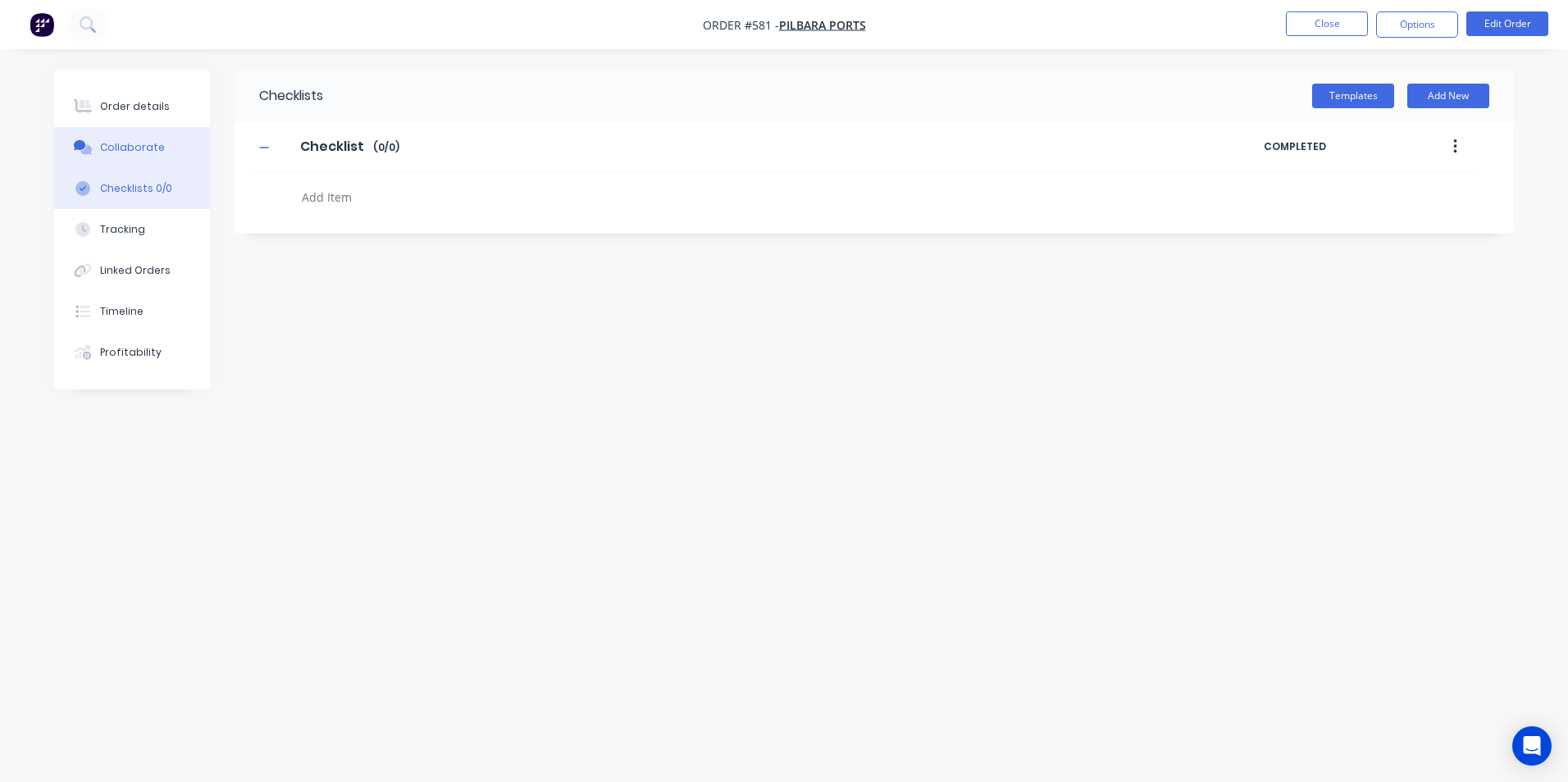
click at [112, 144] on div "Collaborate" at bounding box center [132, 147] width 65 height 15
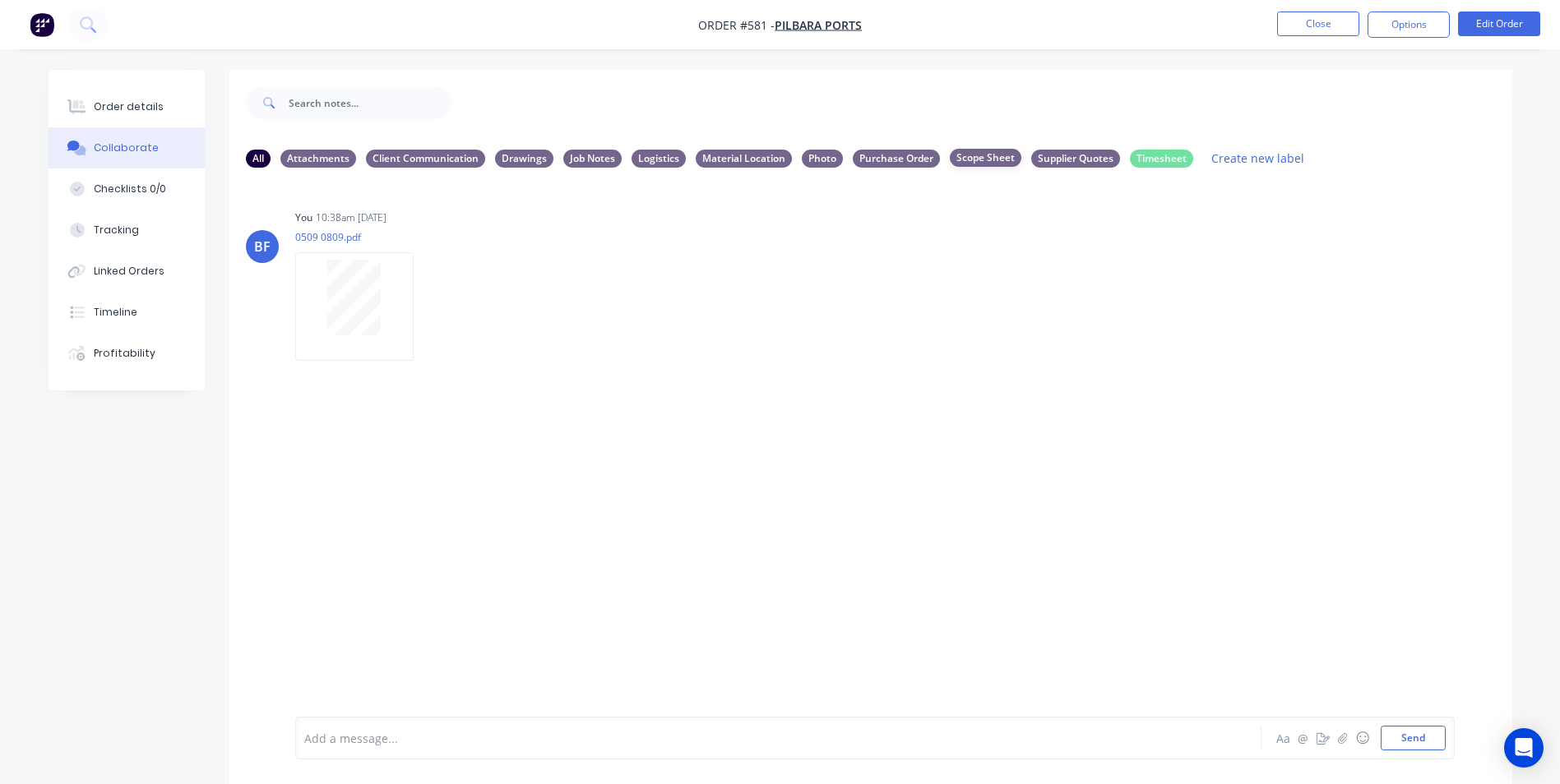
click at [972, 160] on div "Scope Sheet" at bounding box center [986, 158] width 71 height 18
click at [1304, 28] on button "Close" at bounding box center [1318, 23] width 82 height 24
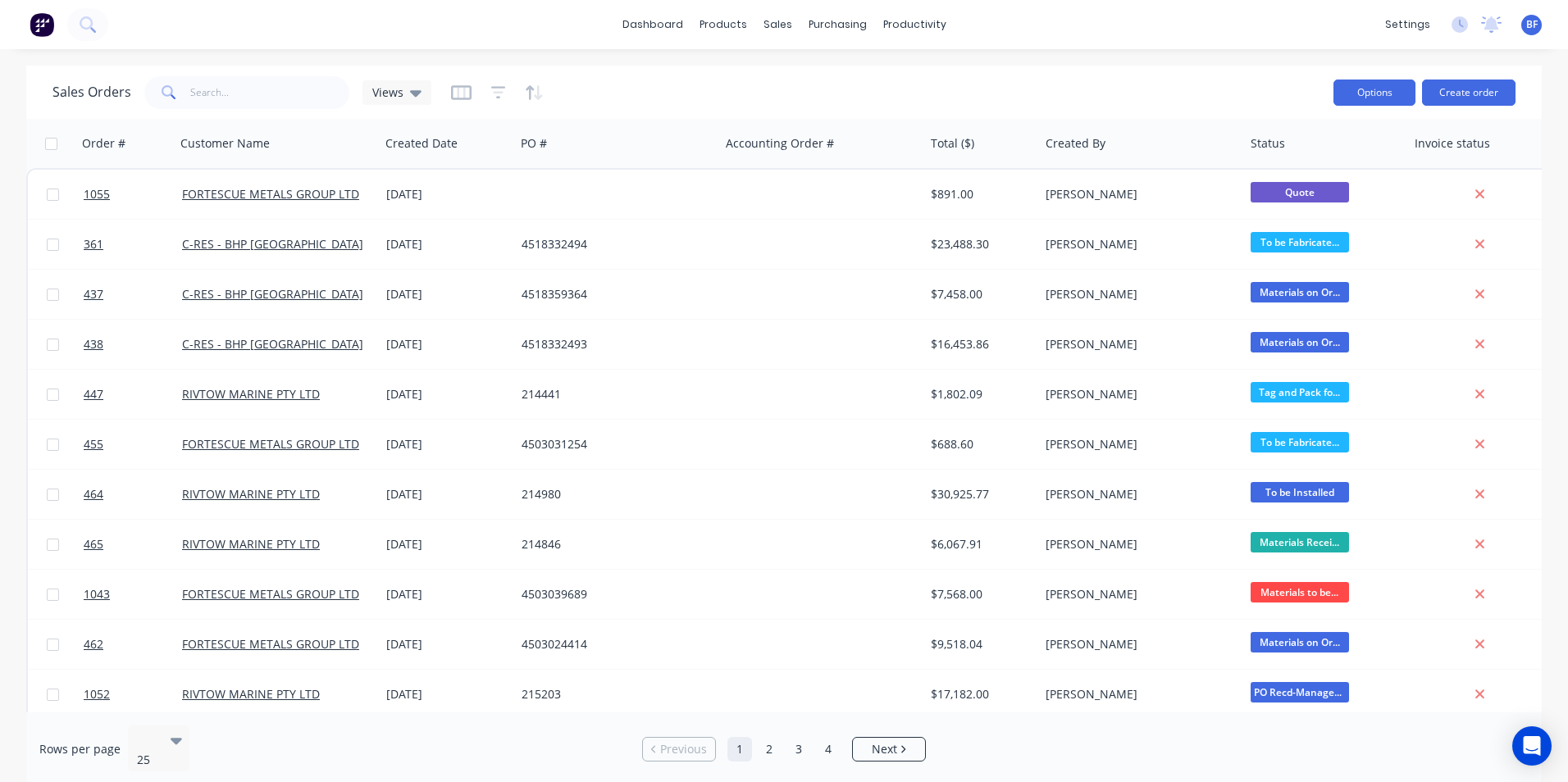
click at [1380, 97] on button "Options" at bounding box center [1374, 93] width 82 height 26
click at [651, 29] on link "dashboard" at bounding box center [652, 24] width 77 height 24
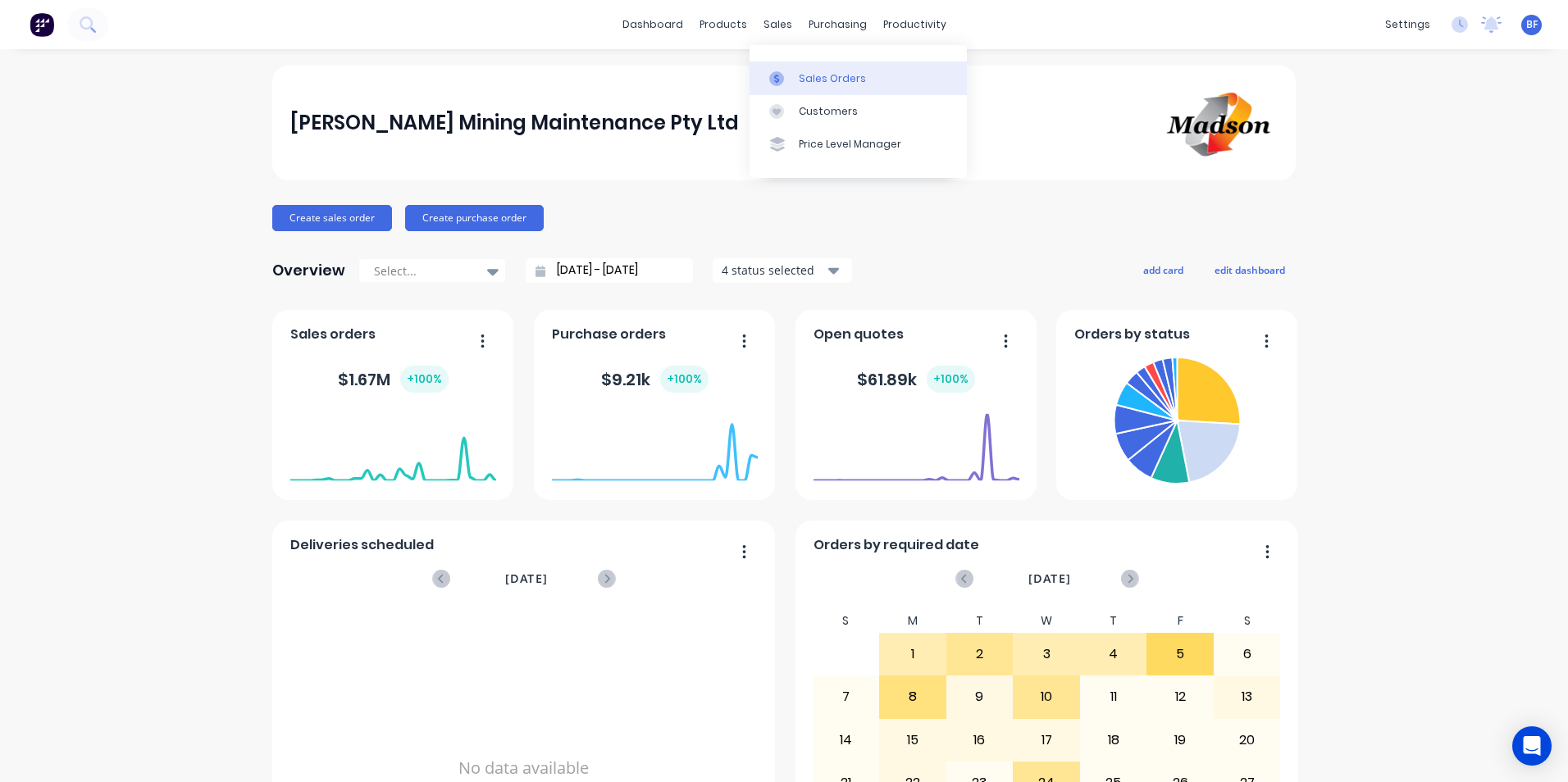
click at [815, 80] on div "Sales Orders" at bounding box center [832, 78] width 67 height 15
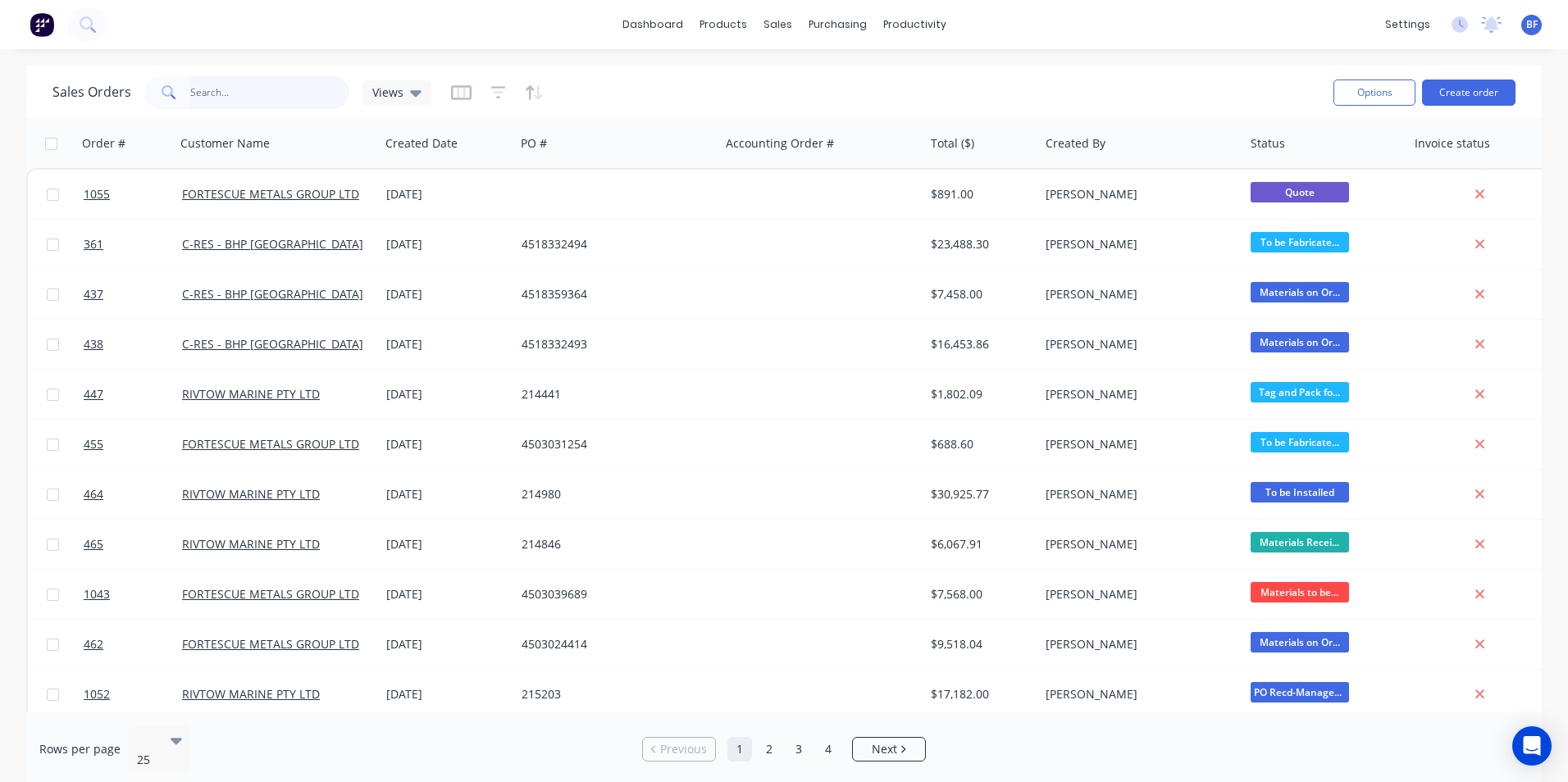
click at [235, 88] on input "text" at bounding box center [270, 93] width 160 height 33
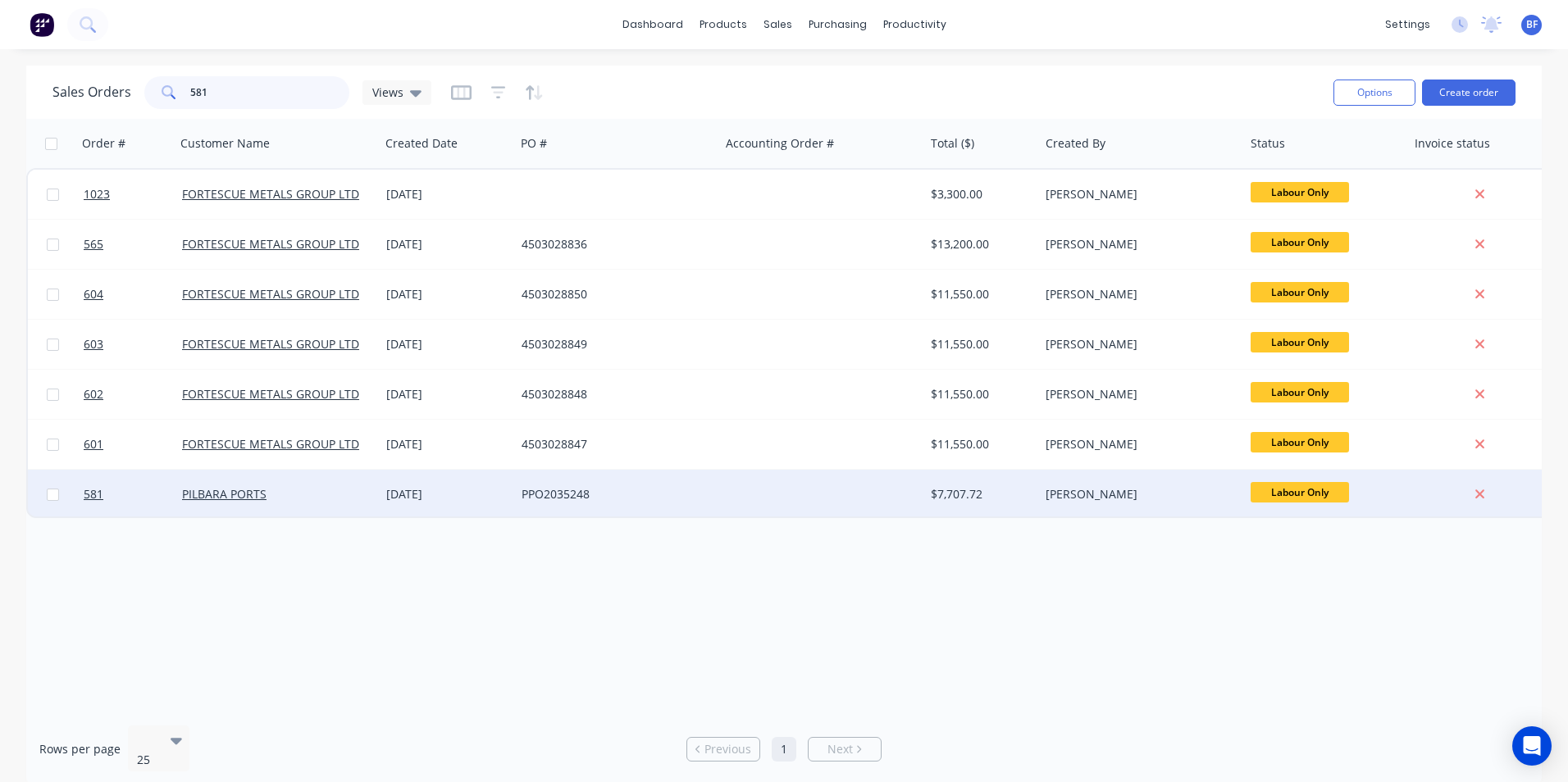
type input "581"
click at [51, 497] on input "checkbox" at bounding box center [53, 495] width 12 height 12
click at [1379, 88] on button "Options" at bounding box center [1374, 93] width 82 height 26
click at [48, 491] on input "checkbox" at bounding box center [53, 495] width 12 height 12
checkbox input "false"
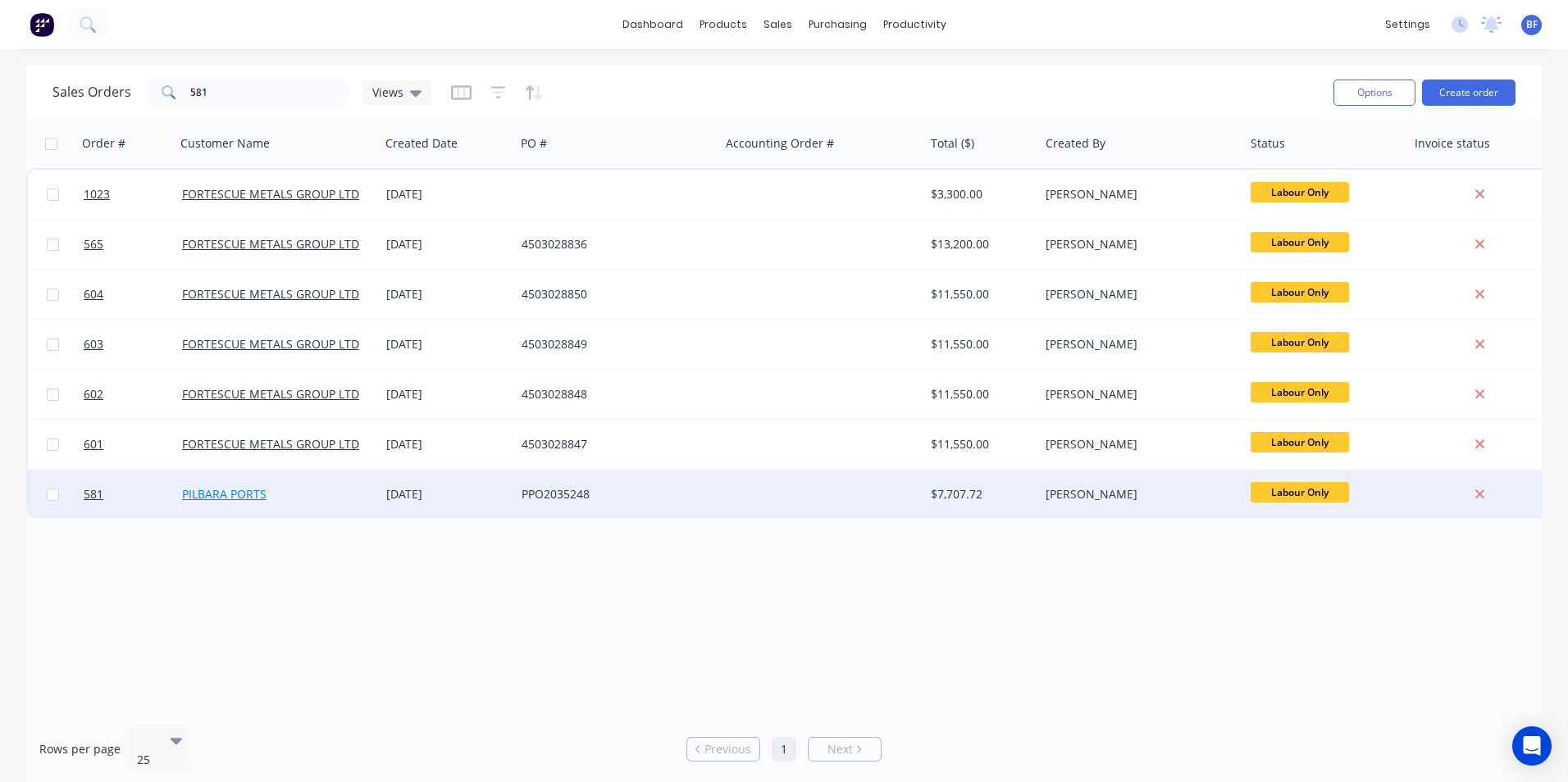
click at [223, 493] on link "PILBARA PORTS" at bounding box center [224, 494] width 85 height 16
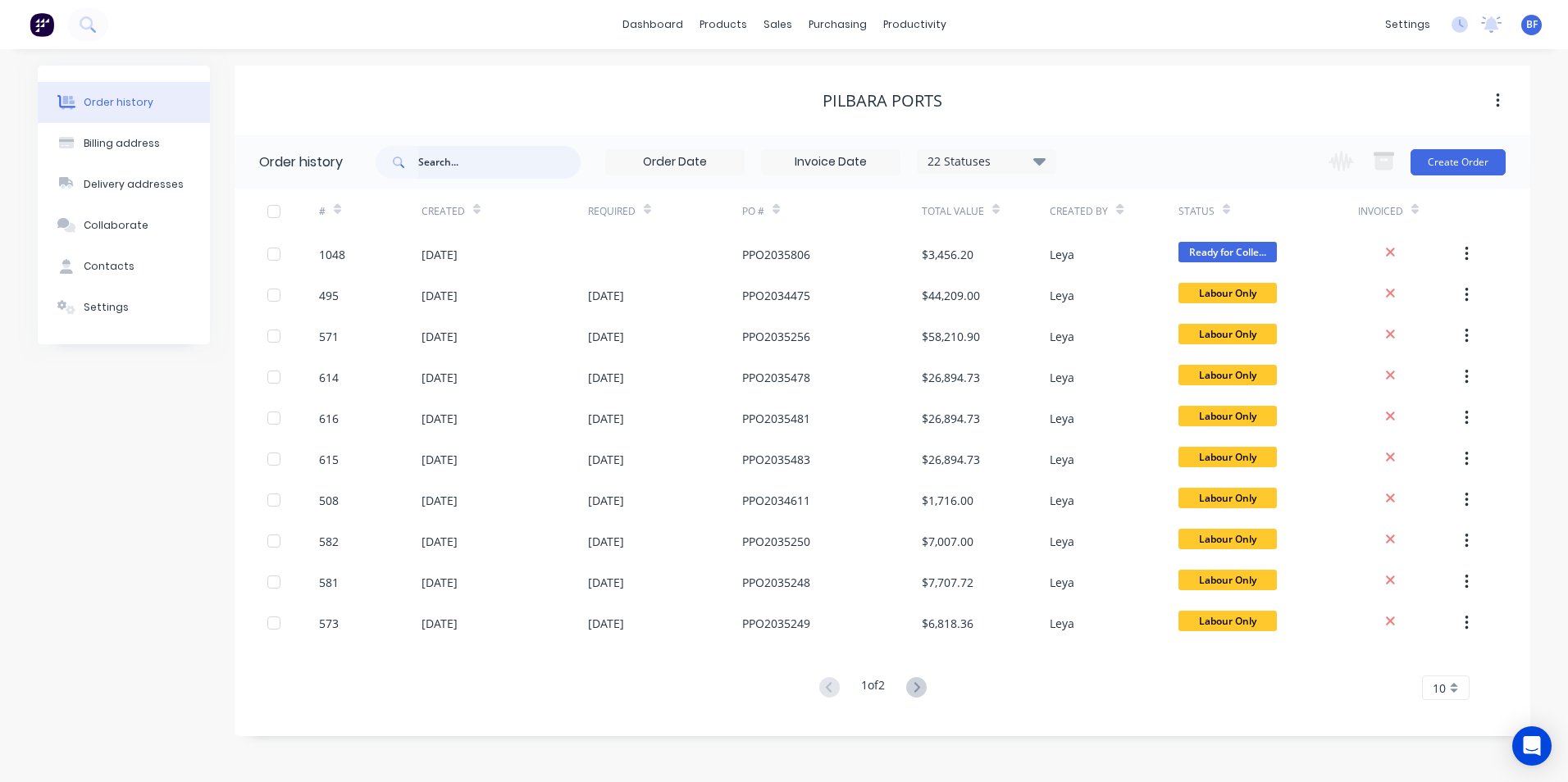
click at [437, 163] on input "text" at bounding box center [499, 163] width 163 height 33
type input "581"
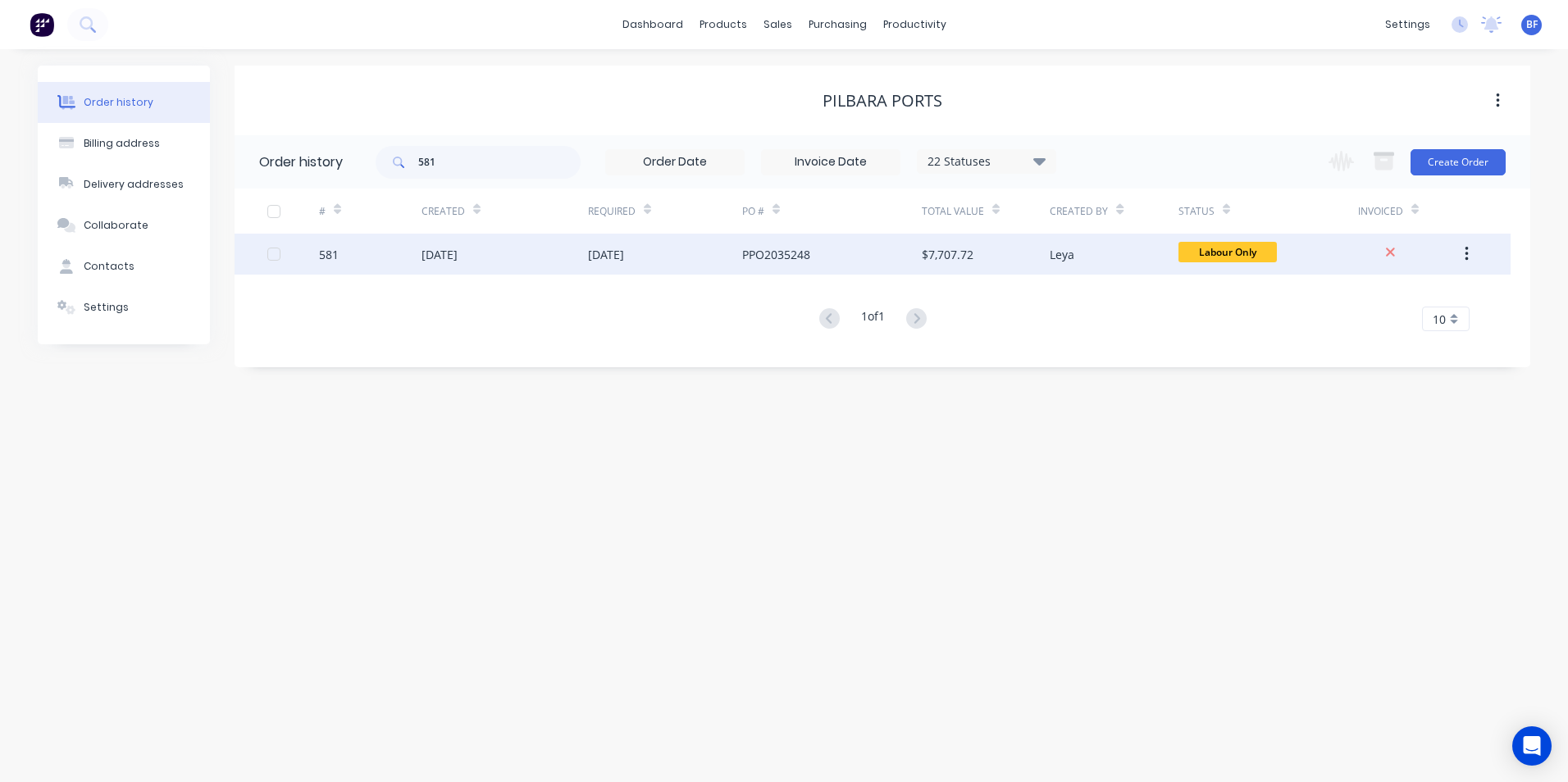
click at [270, 258] on div at bounding box center [274, 254] width 33 height 33
click at [1468, 253] on icon "button" at bounding box center [1467, 253] width 3 height 15
click at [1309, 445] on div "Order history Billing address Delivery addresses Collaborate Contacts Settings …" at bounding box center [784, 415] width 1568 height 733
click at [1498, 96] on icon "button" at bounding box center [1498, 100] width 3 height 15
click at [1237, 475] on div "Order history Billing address Delivery addresses Collaborate Contacts Settings …" at bounding box center [784, 415] width 1568 height 733
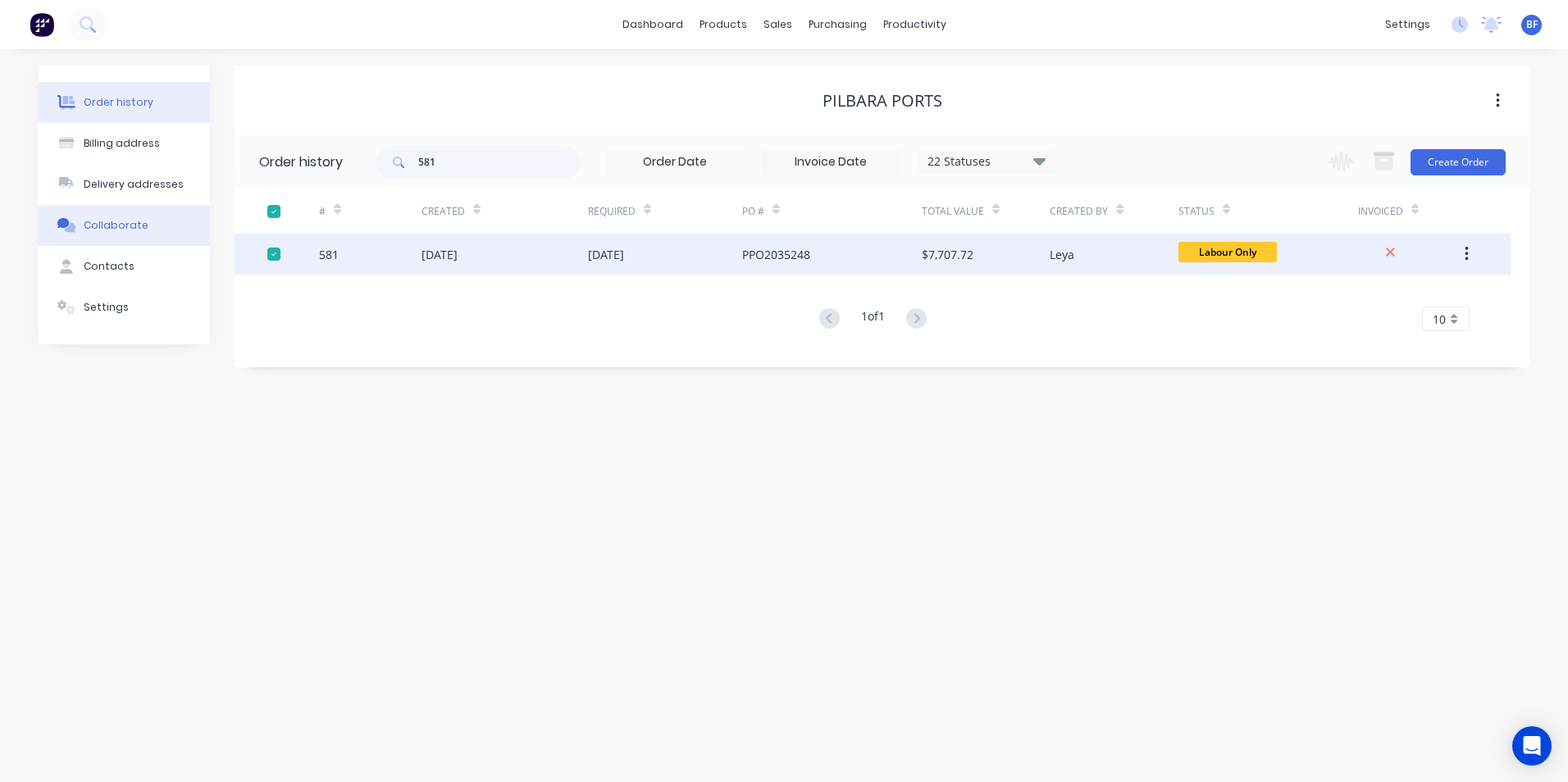
click at [130, 224] on div "Collaborate" at bounding box center [116, 225] width 65 height 15
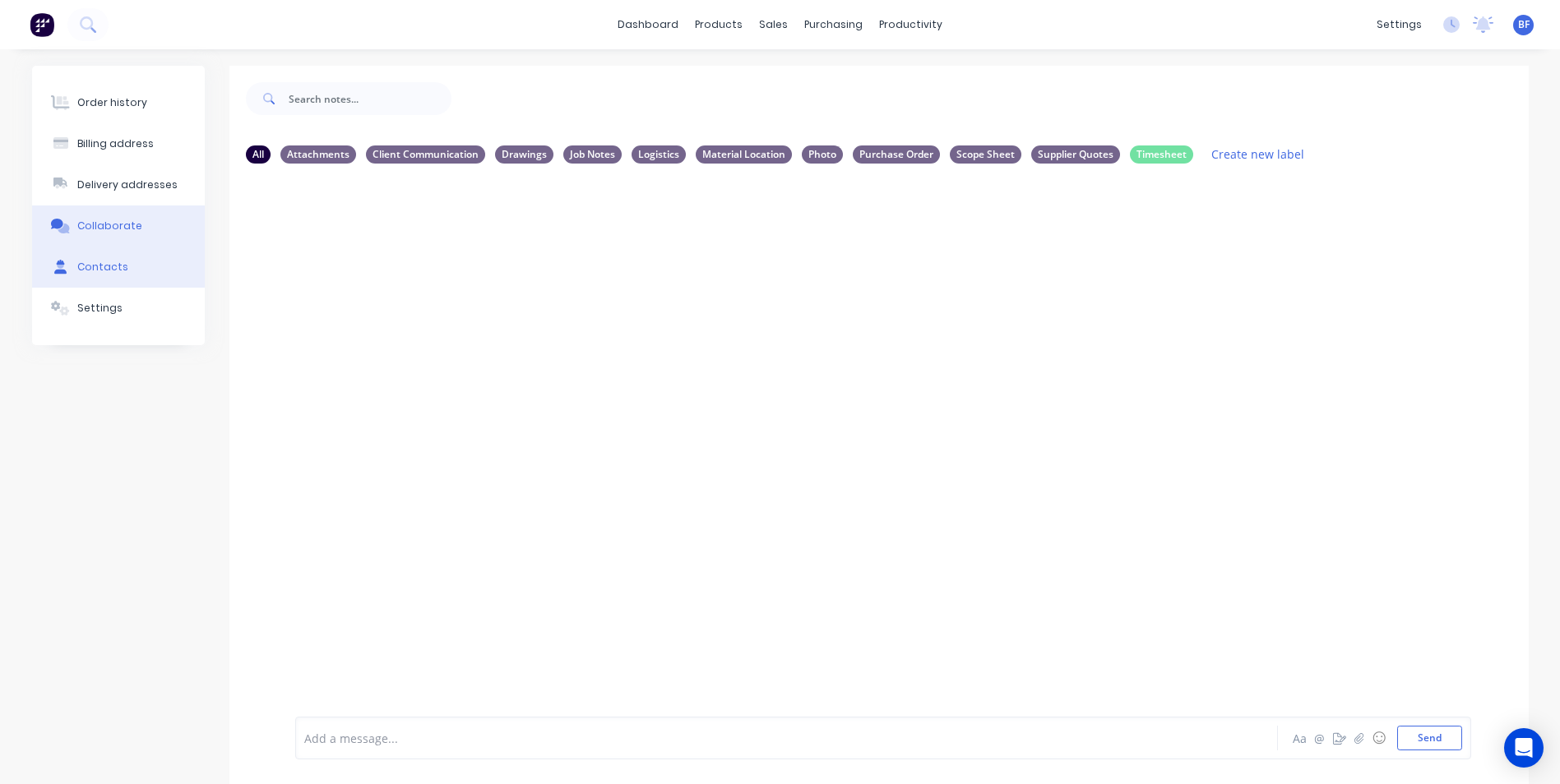
click at [119, 262] on div "Contacts" at bounding box center [102, 267] width 51 height 15
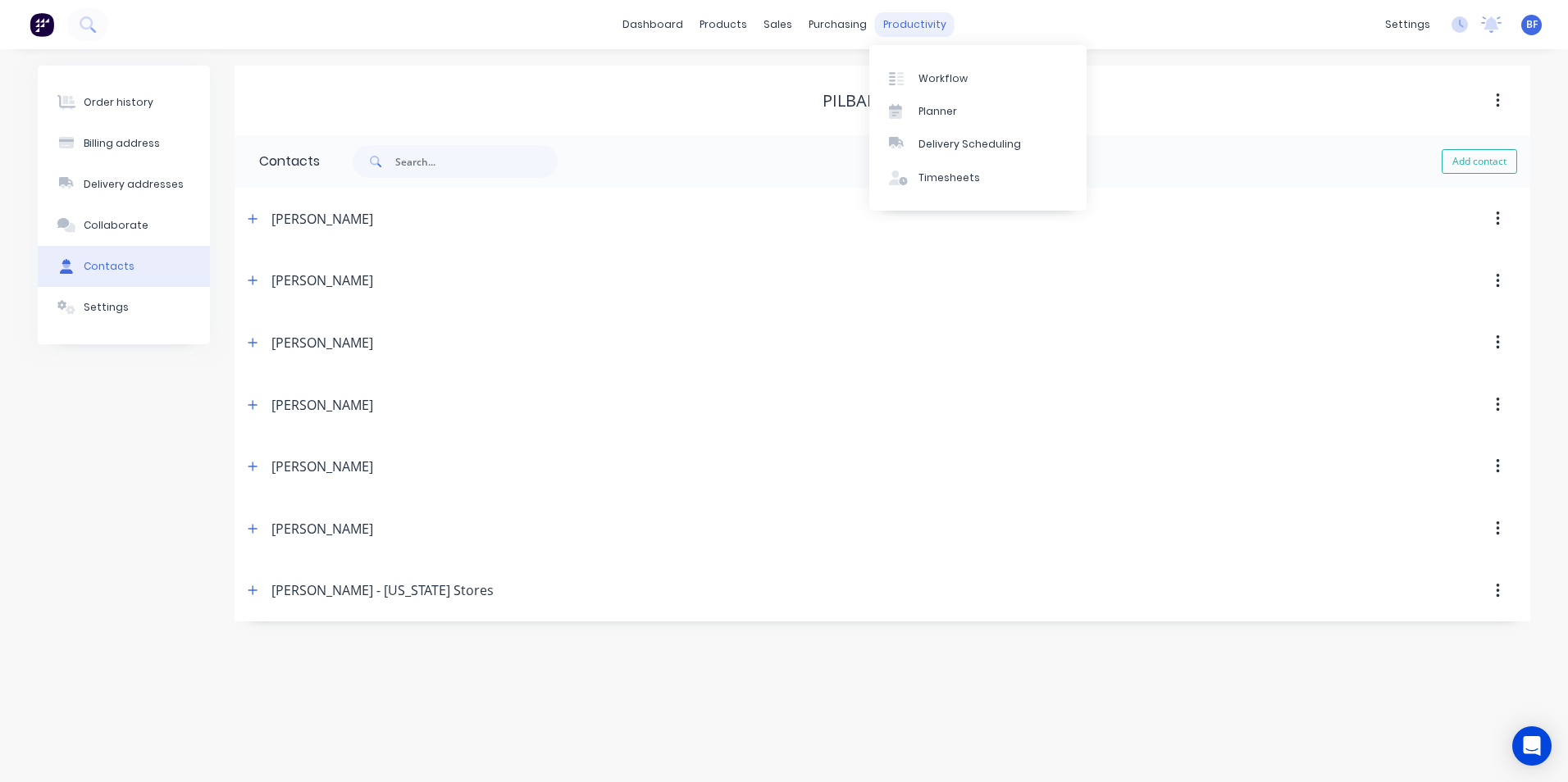
click at [901, 27] on div "productivity" at bounding box center [915, 24] width 80 height 24
click at [949, 80] on div "Workflow" at bounding box center [943, 78] width 49 height 15
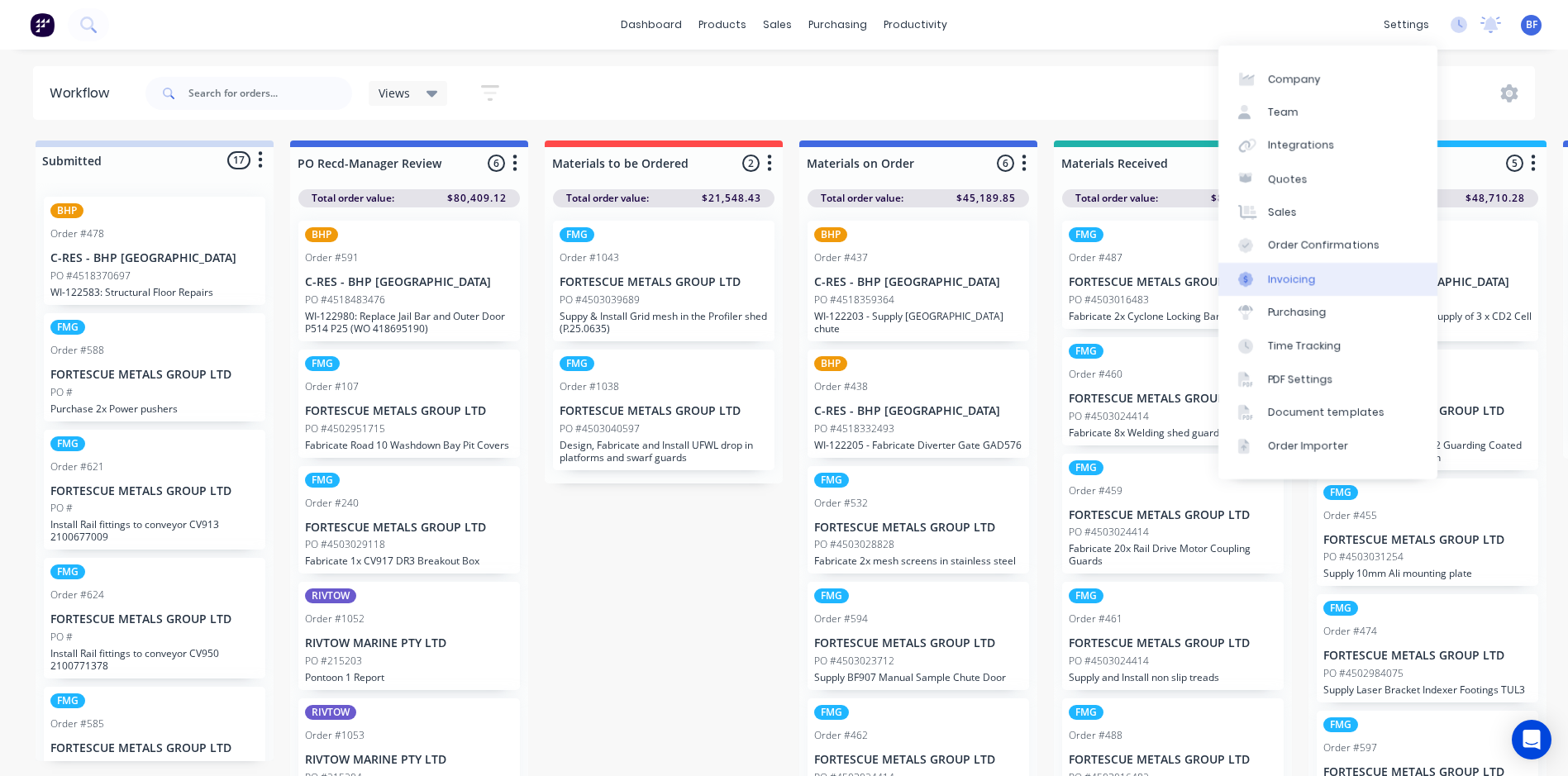
click at [1296, 283] on div "Invoicing" at bounding box center [1292, 279] width 48 height 15
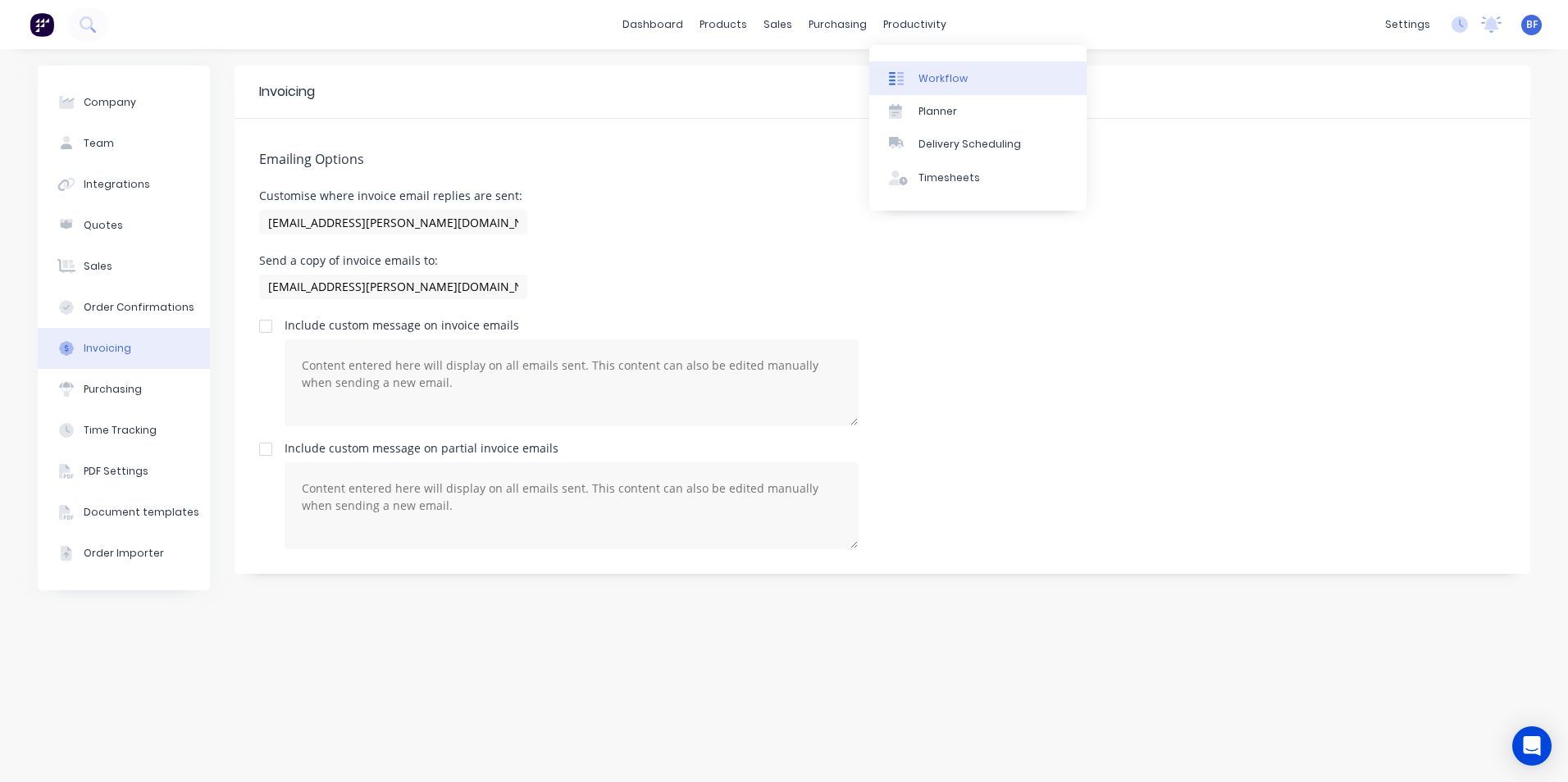
click at [937, 74] on div "Workflow" at bounding box center [943, 78] width 49 height 15
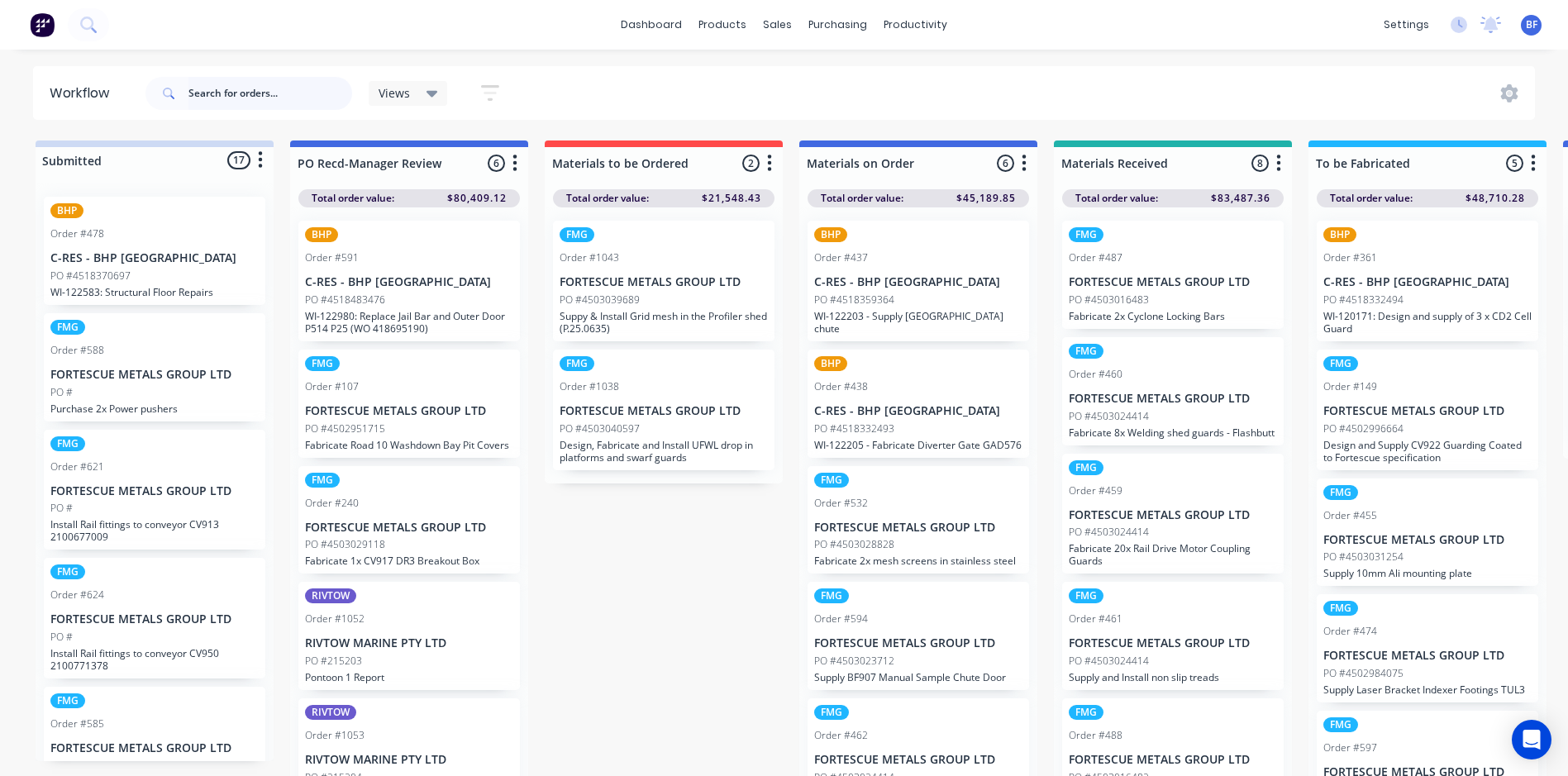
click at [217, 94] on input "text" at bounding box center [270, 93] width 164 height 33
click at [249, 85] on input "text" at bounding box center [270, 93] width 164 height 33
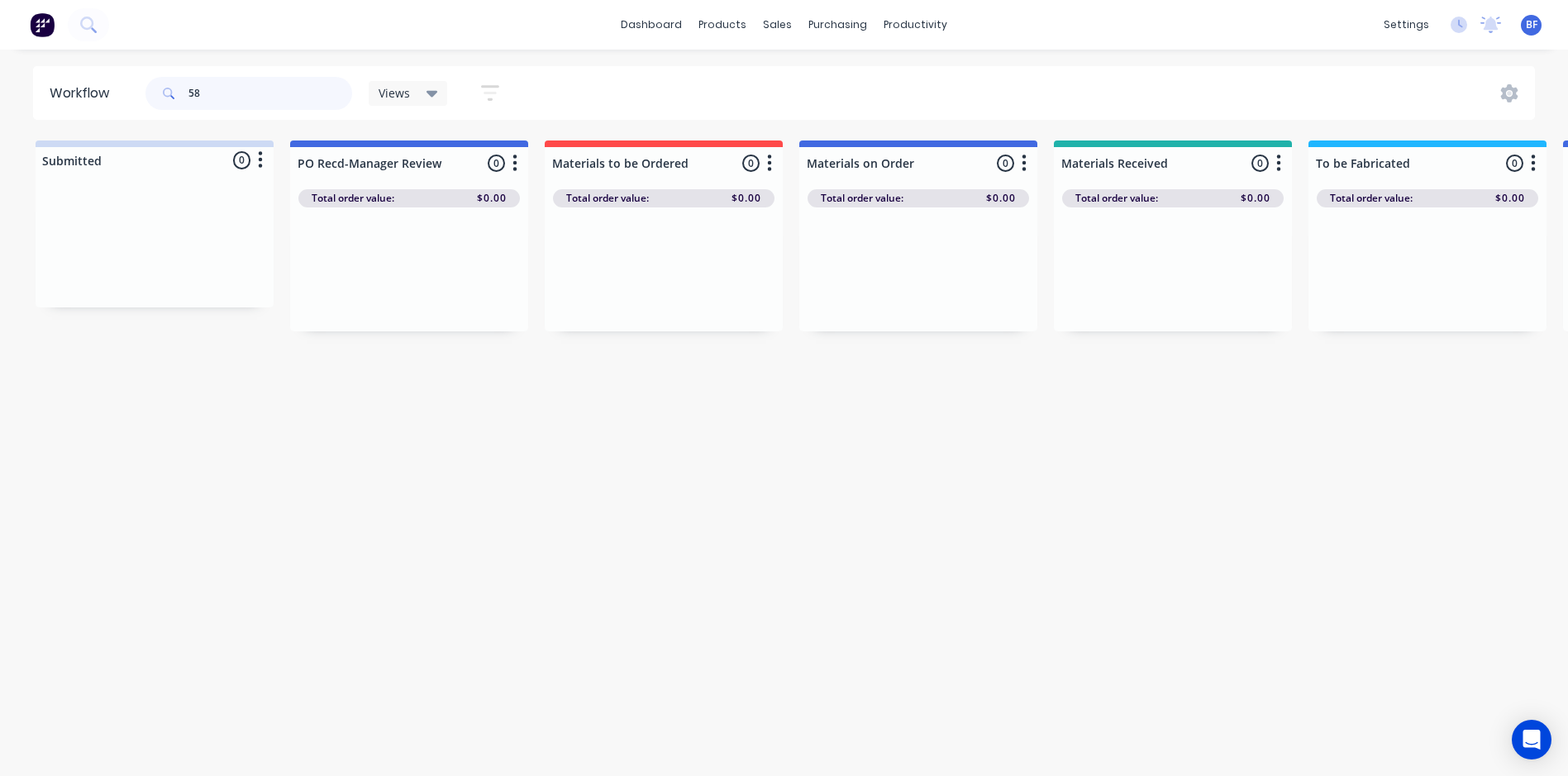
type input "5"
click at [128, 17] on div "dashboard products sales purchasing productivity dashboard products Product Cat…" at bounding box center [784, 24] width 1568 height 50
click at [91, 25] on icon at bounding box center [86, 23] width 13 height 13
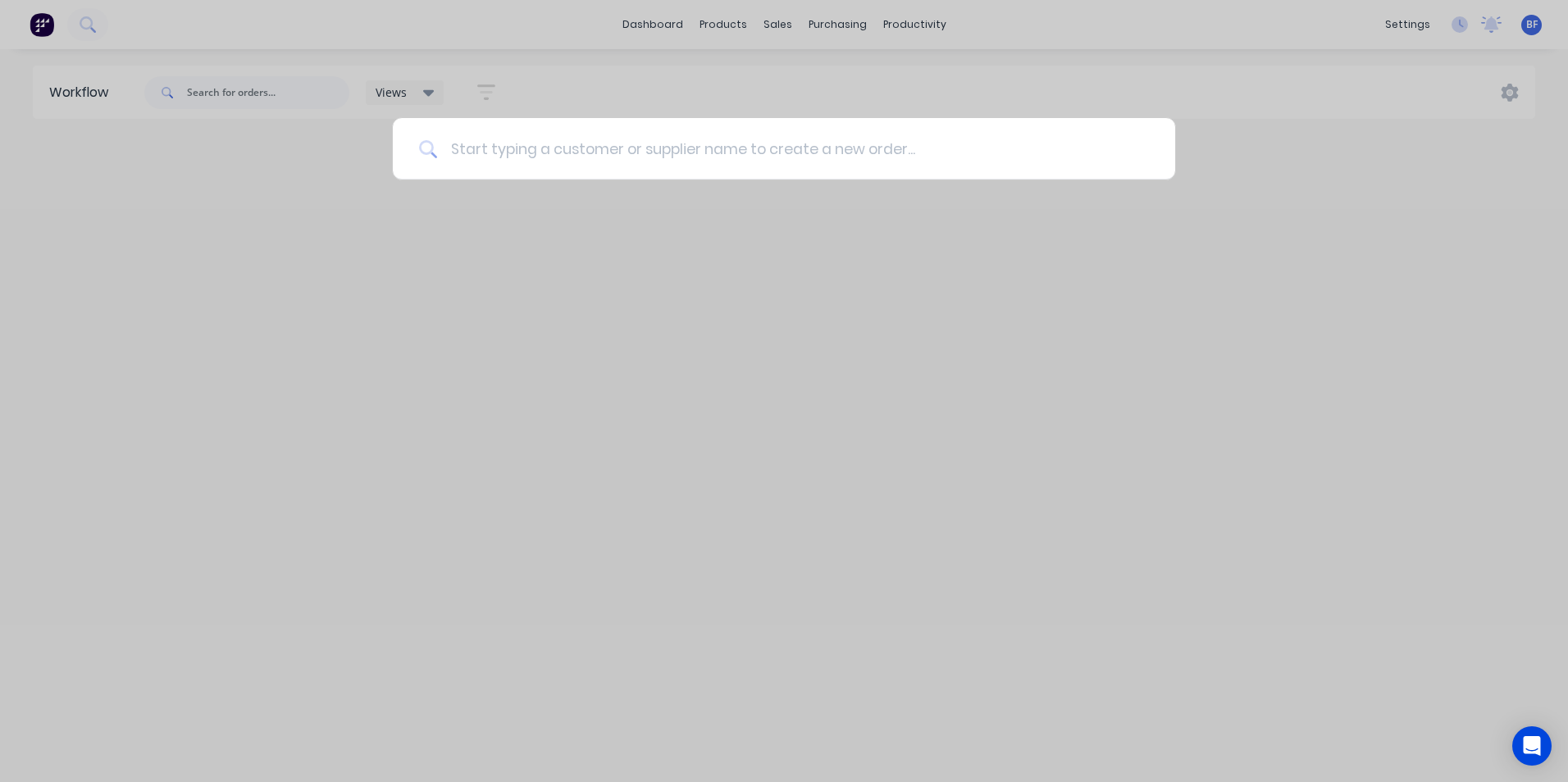
click at [487, 159] on input at bounding box center [793, 149] width 712 height 61
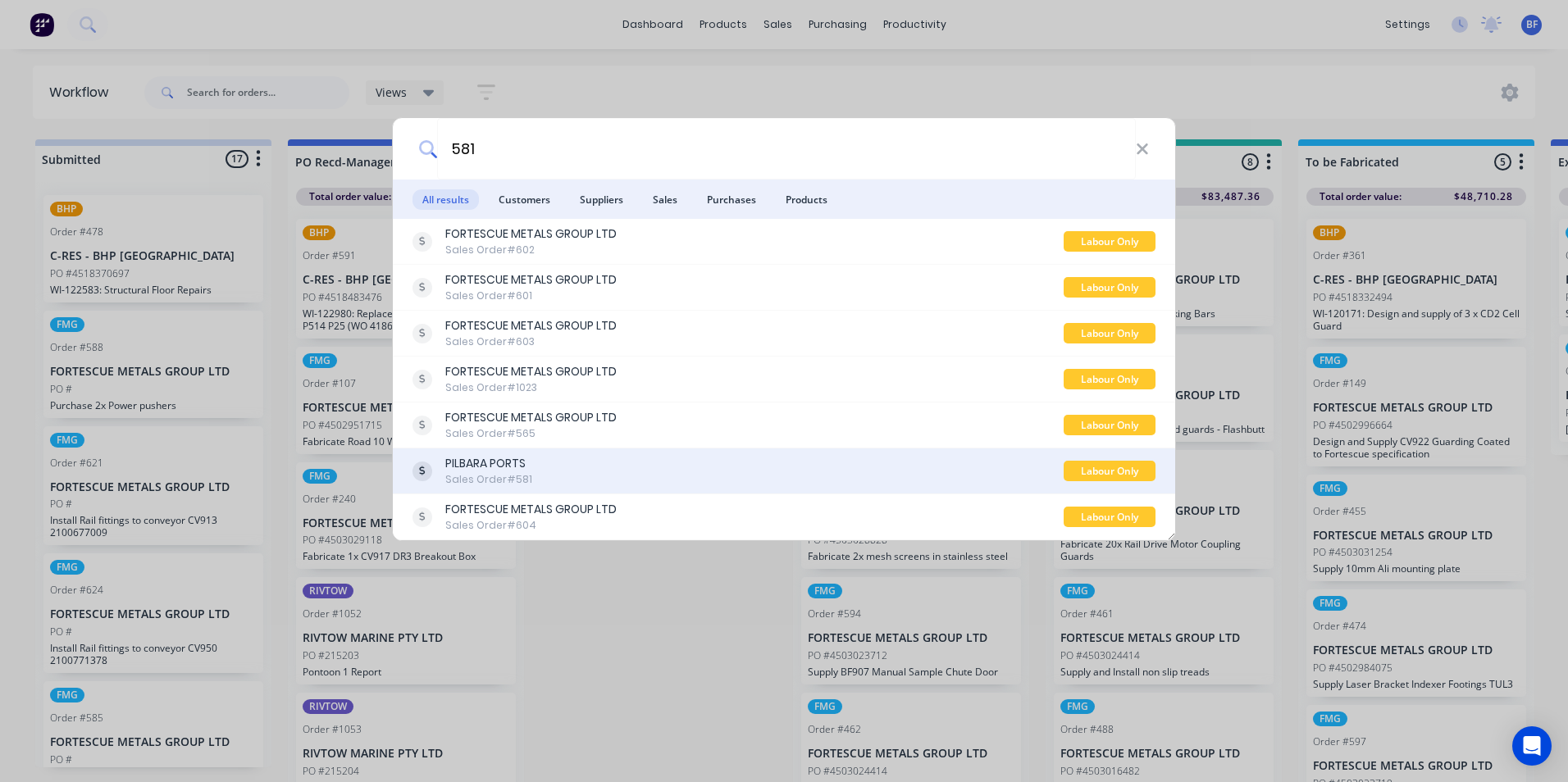
type input "581"
click at [513, 471] on div "PILBARA PORTS" at bounding box center [489, 464] width 87 height 17
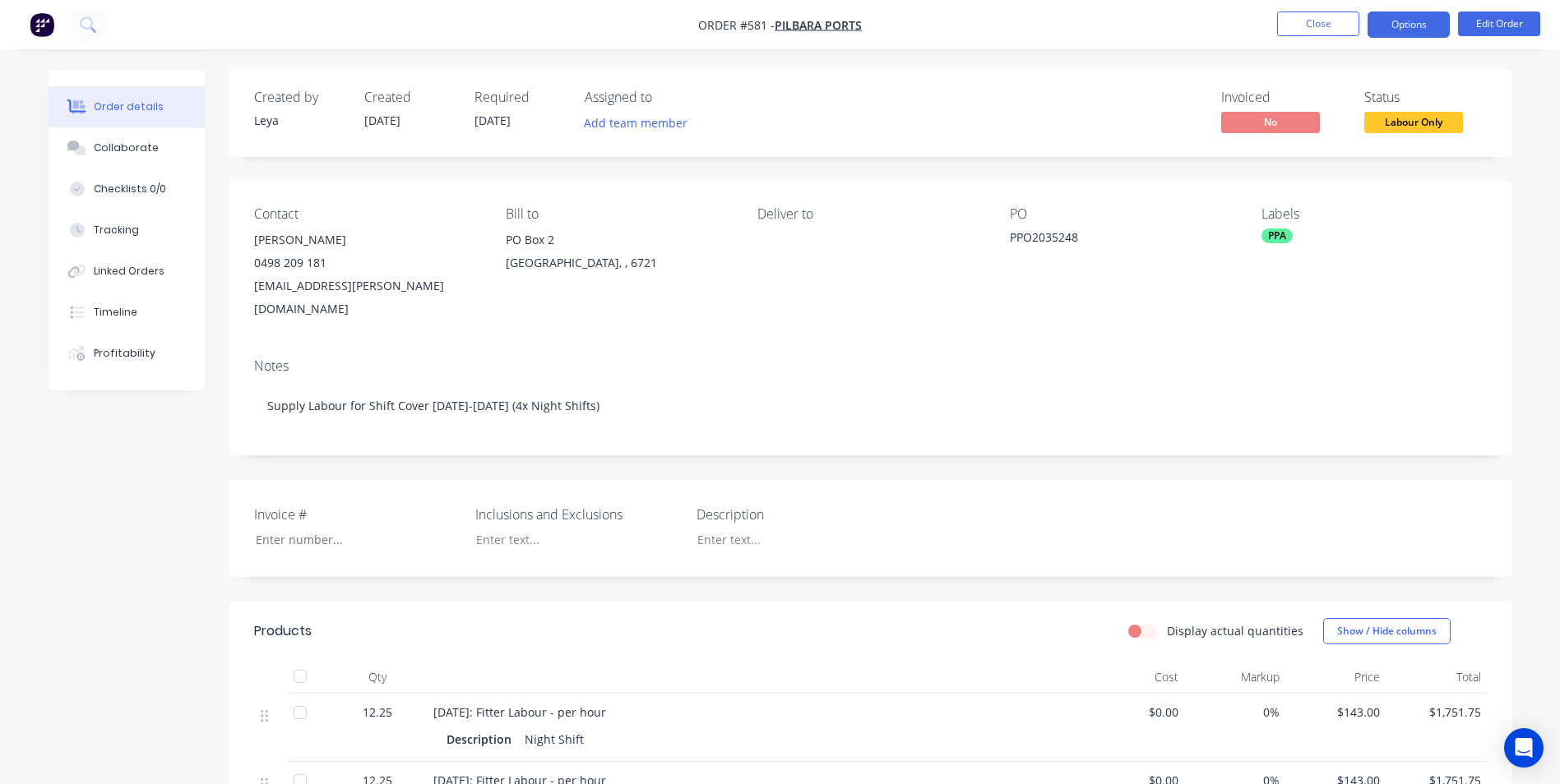
click at [1420, 23] on button "Options" at bounding box center [1408, 24] width 82 height 26
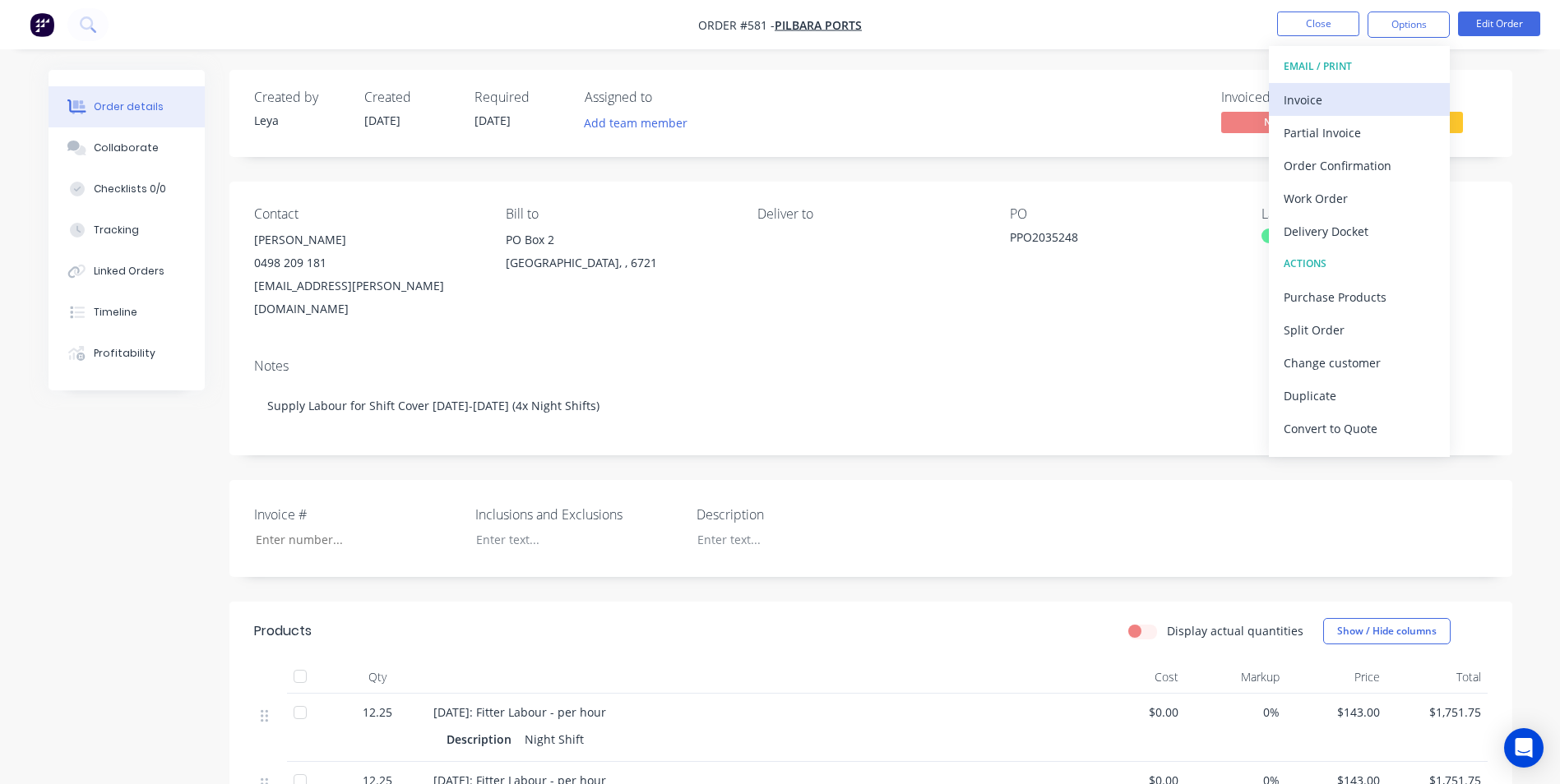
click at [1318, 95] on div "Invoice" at bounding box center [1360, 99] width 151 height 23
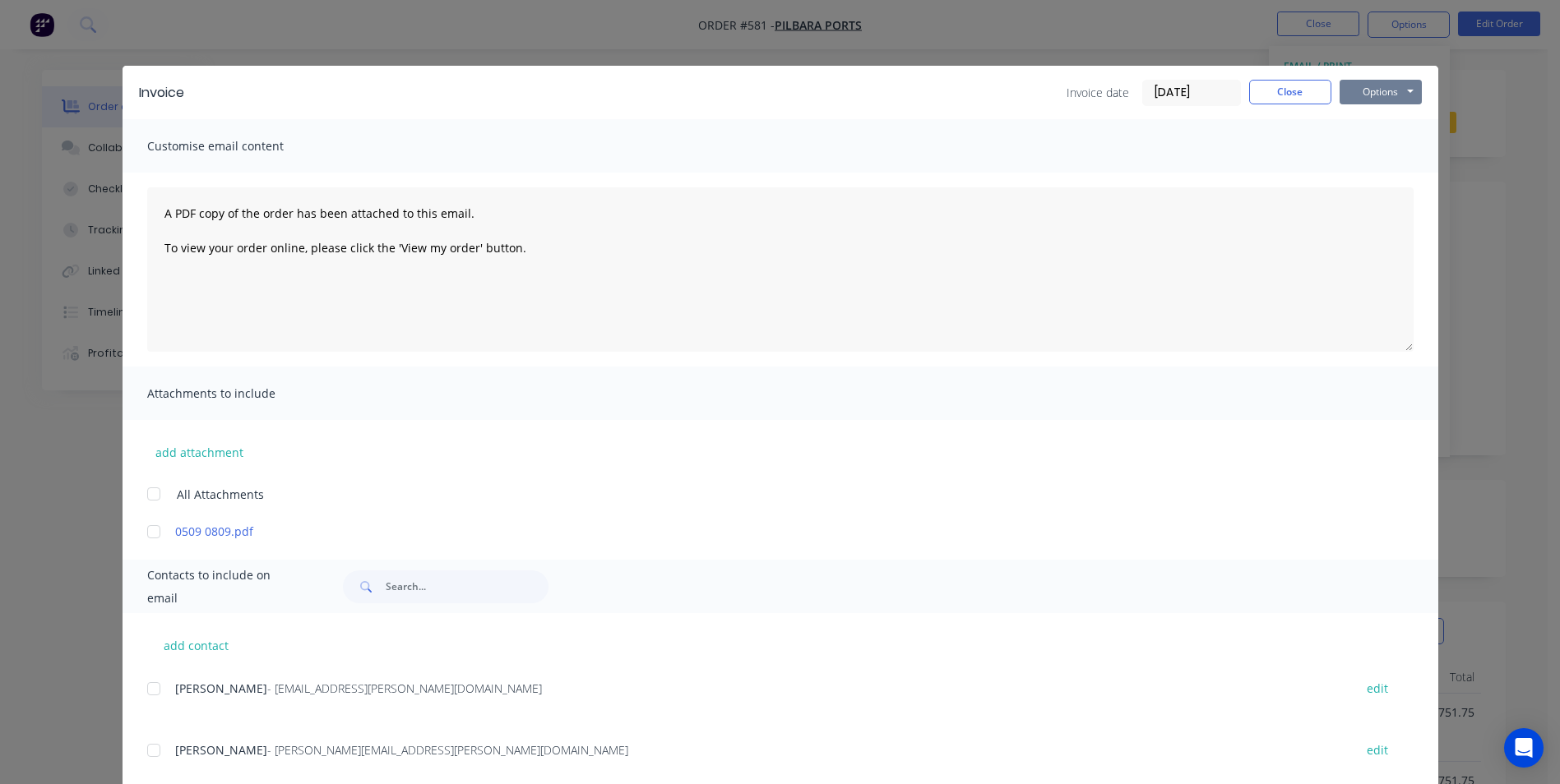
click at [1388, 87] on button "Options" at bounding box center [1380, 92] width 82 height 24
click at [1393, 119] on button "Preview" at bounding box center [1392, 121] width 105 height 27
click at [1392, 95] on button "Options" at bounding box center [1380, 92] width 82 height 24
click at [1389, 120] on button "Preview" at bounding box center [1392, 121] width 105 height 27
click at [1380, 100] on button "Options" at bounding box center [1380, 92] width 82 height 24
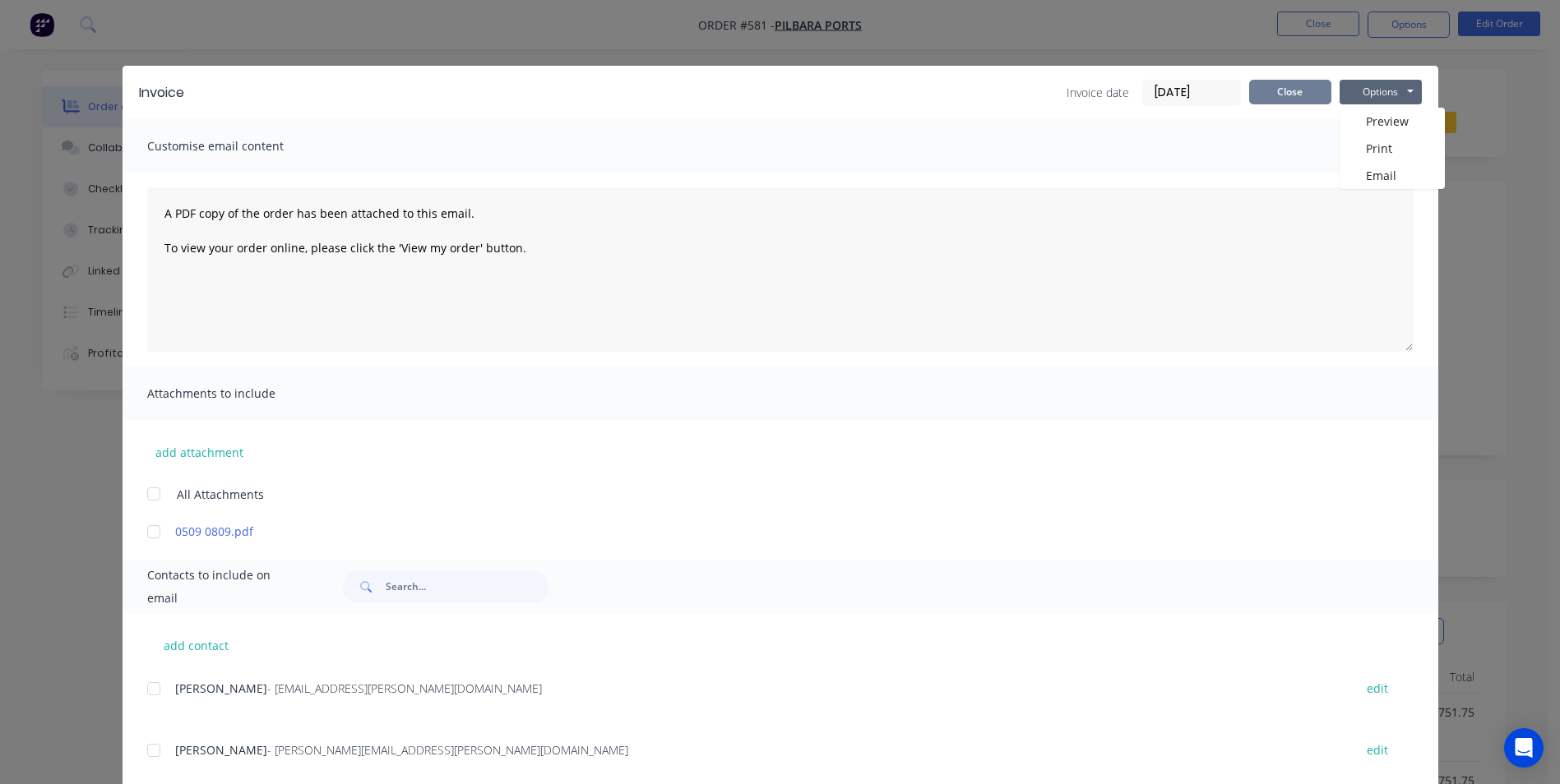
click at [1291, 100] on button "Close" at bounding box center [1290, 92] width 82 height 24
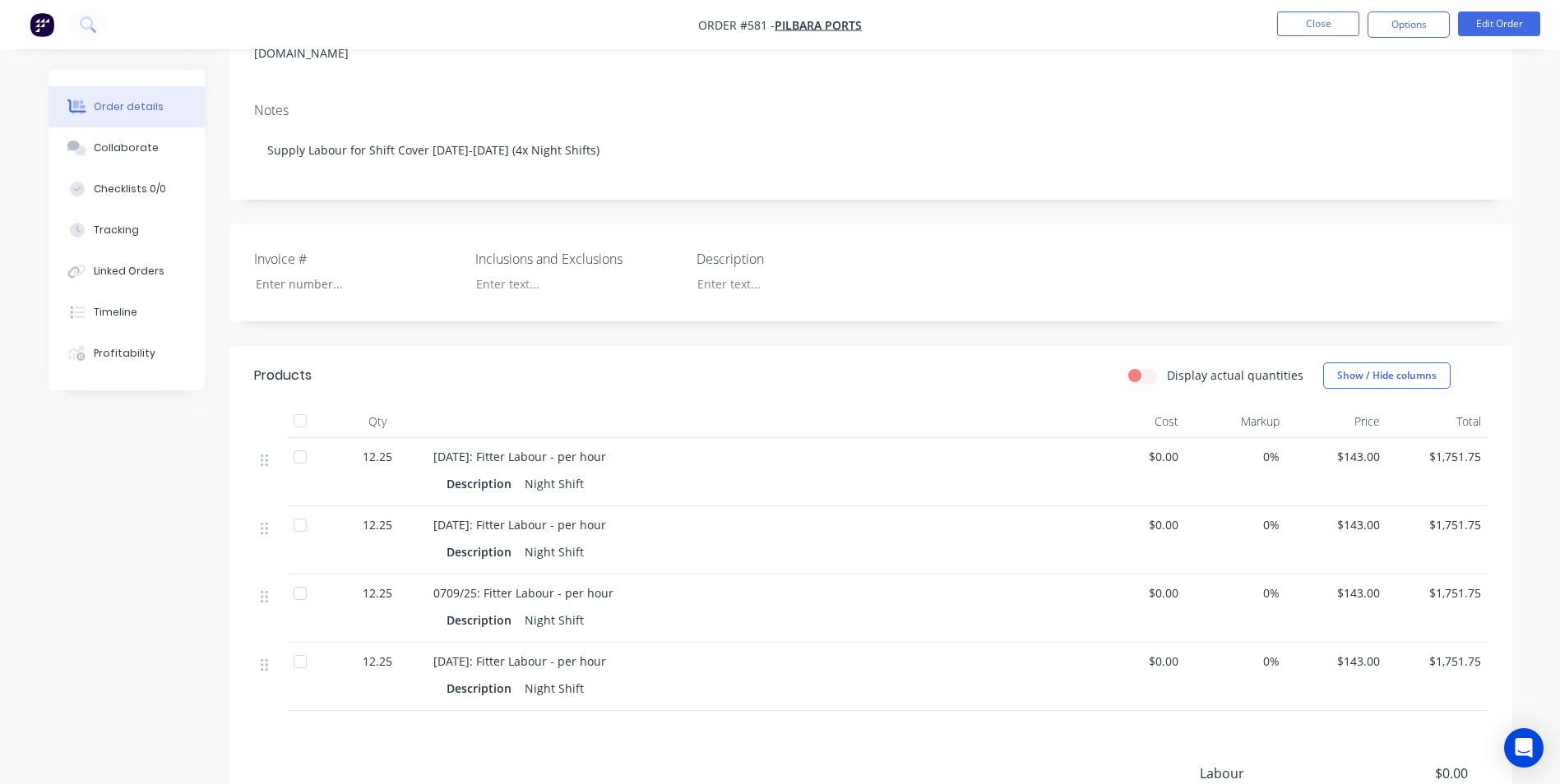
scroll to position [246, 0]
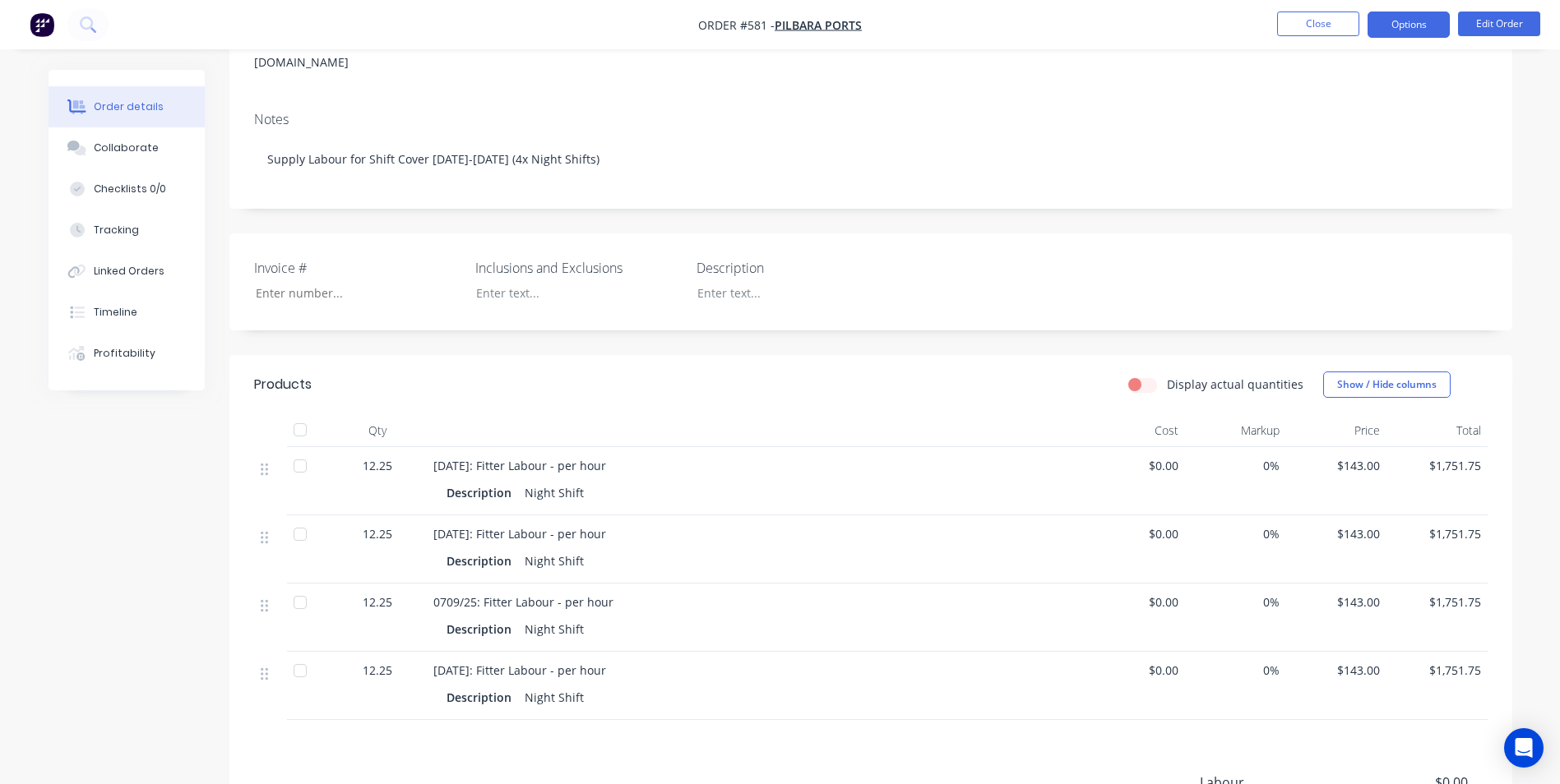
click at [1413, 27] on button "Options" at bounding box center [1408, 24] width 82 height 26
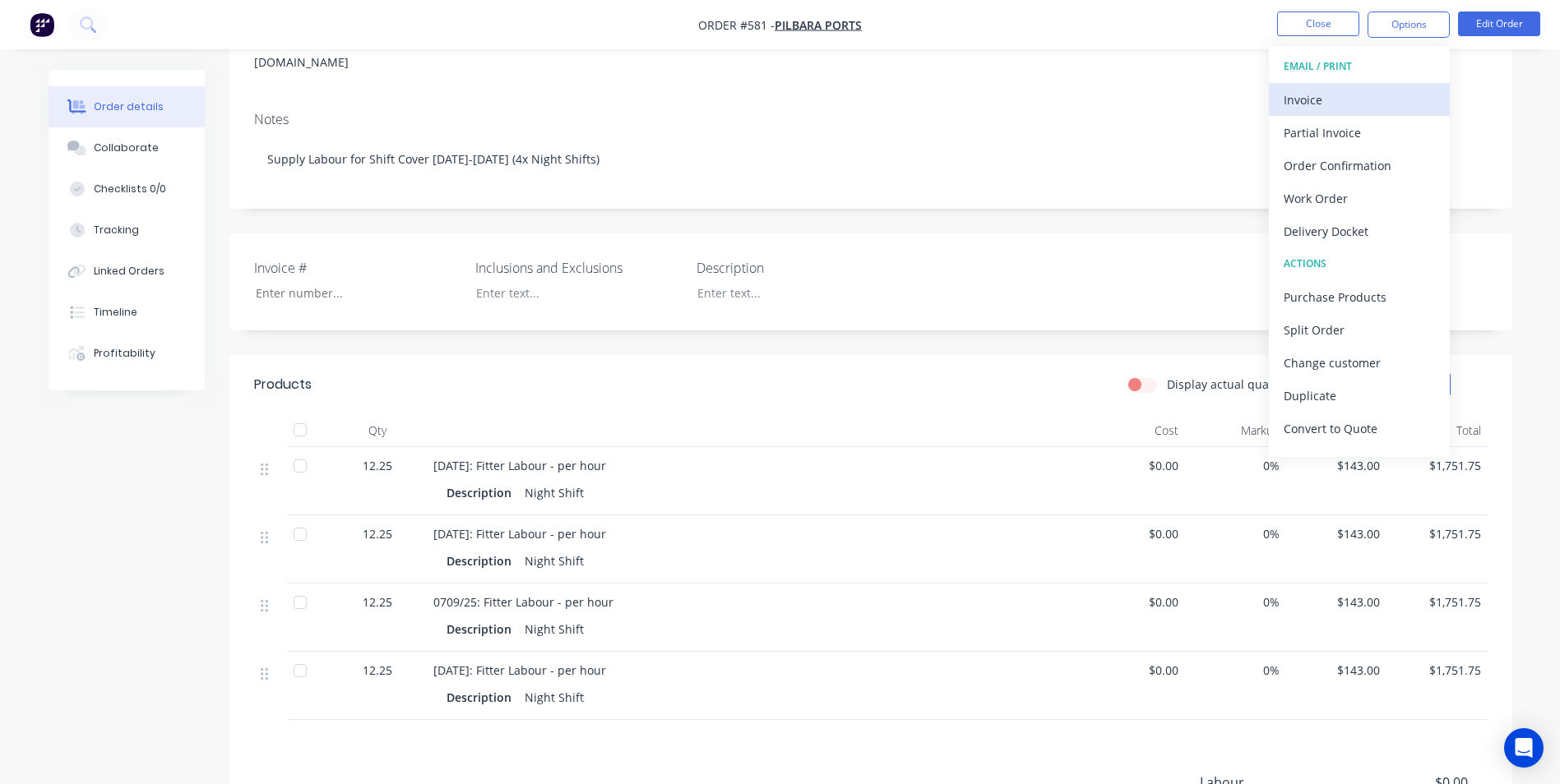
click at [1309, 100] on div "Invoice" at bounding box center [1360, 99] width 151 height 23
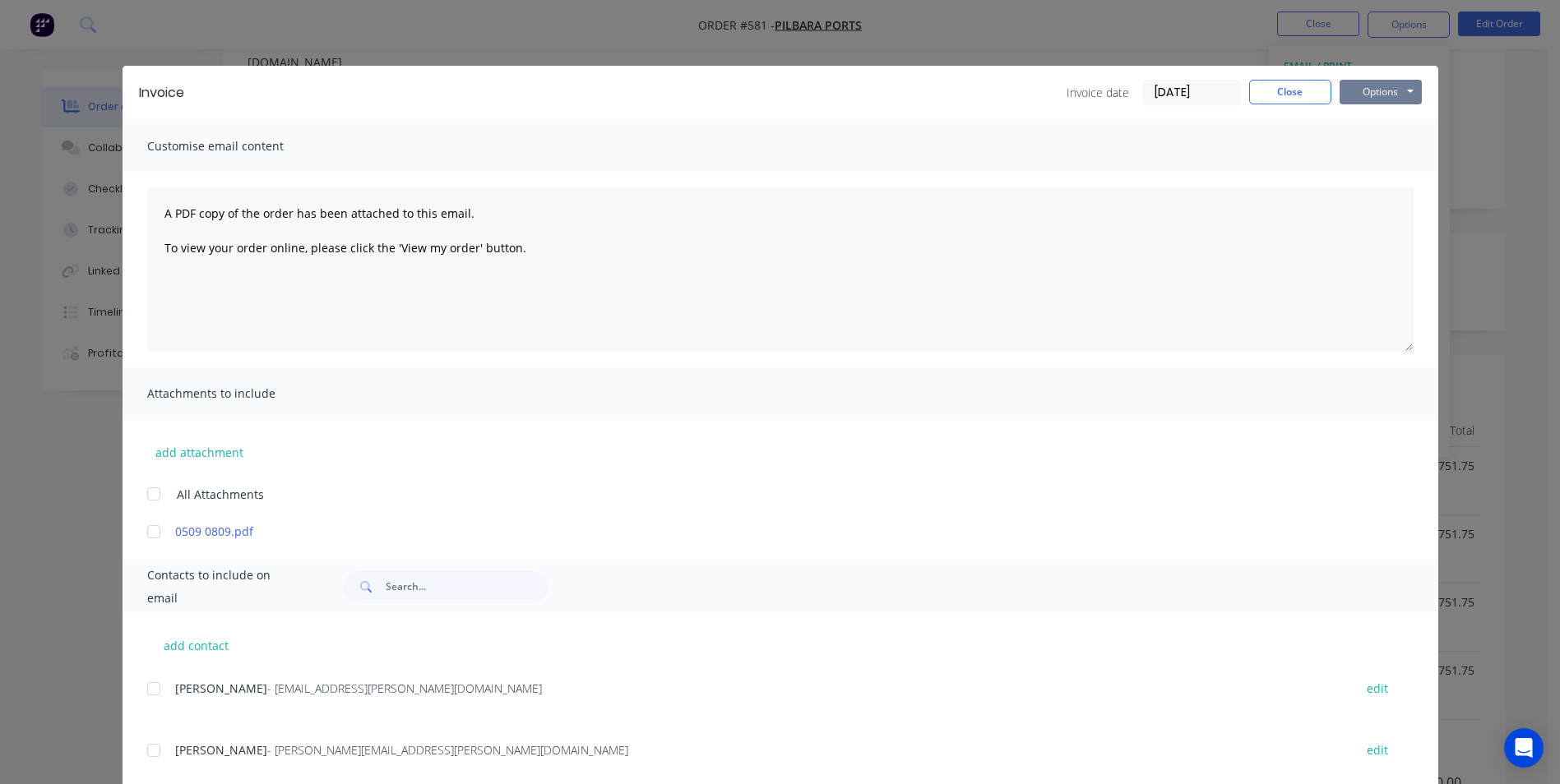
click at [1391, 91] on button "Options" at bounding box center [1380, 92] width 82 height 24
click at [1380, 143] on button "Print" at bounding box center [1392, 147] width 105 height 27
click at [1300, 95] on button "Close" at bounding box center [1290, 92] width 82 height 24
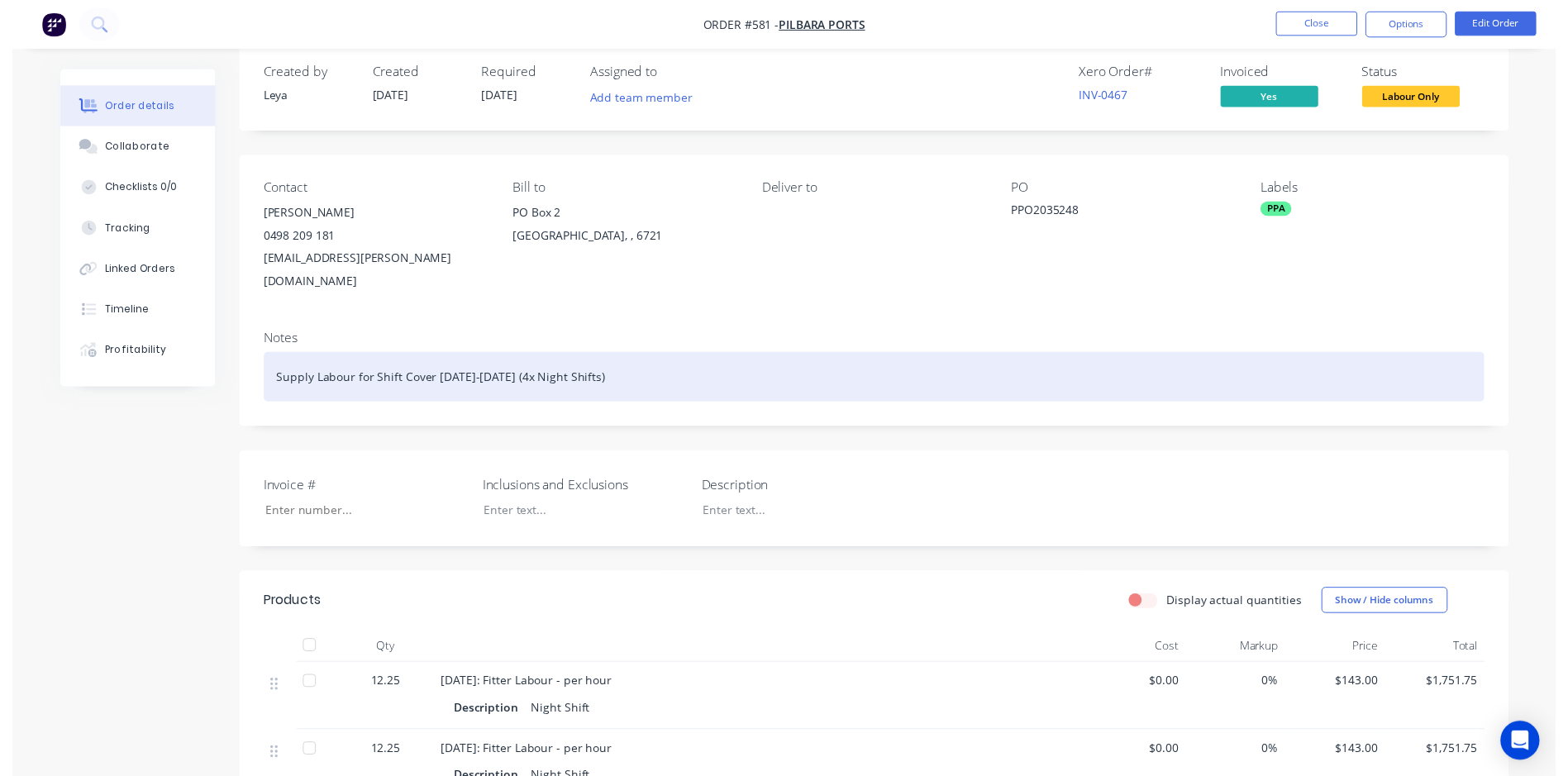
scroll to position [0, 0]
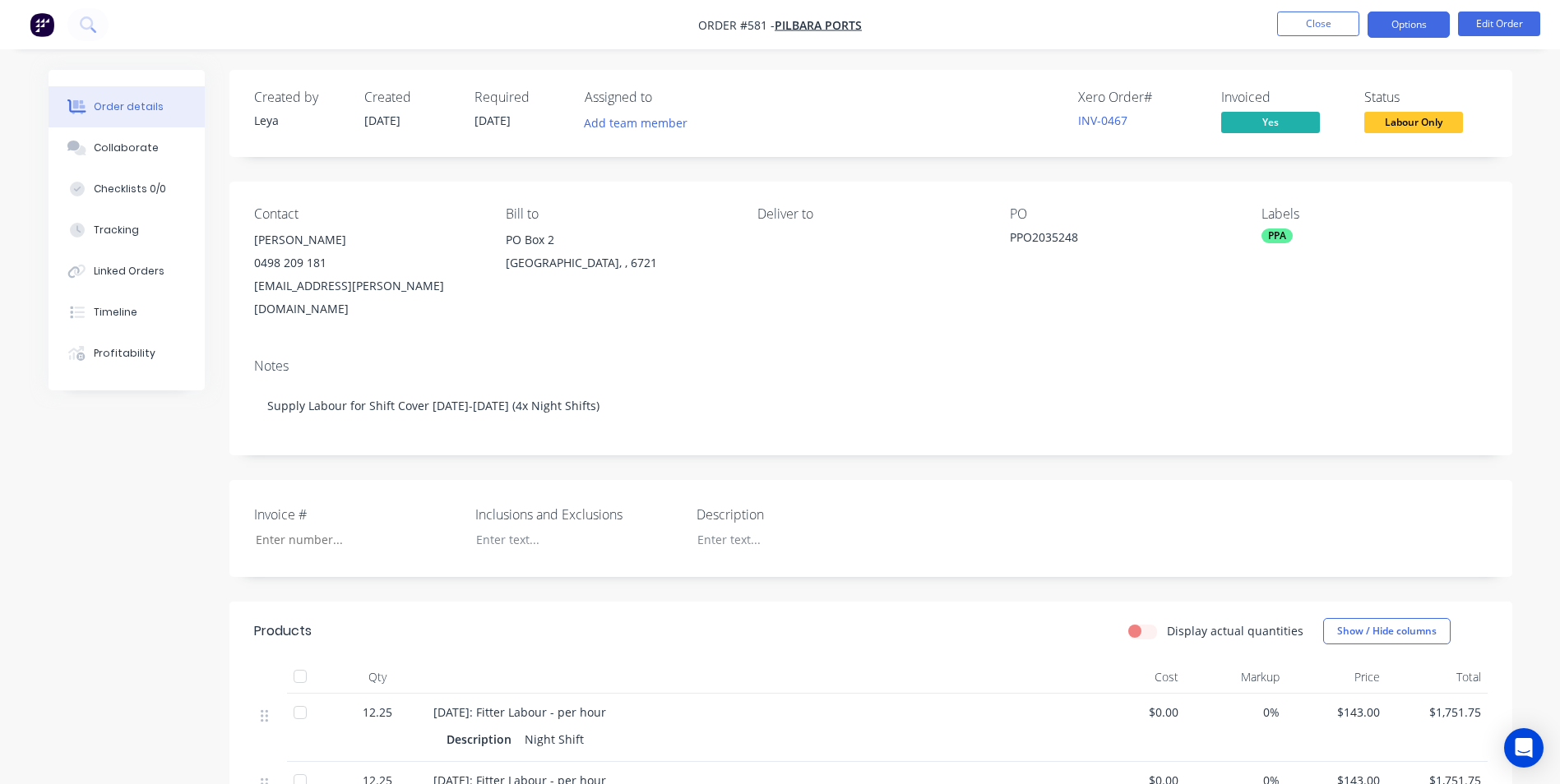
click at [1405, 29] on button "Options" at bounding box center [1408, 24] width 82 height 26
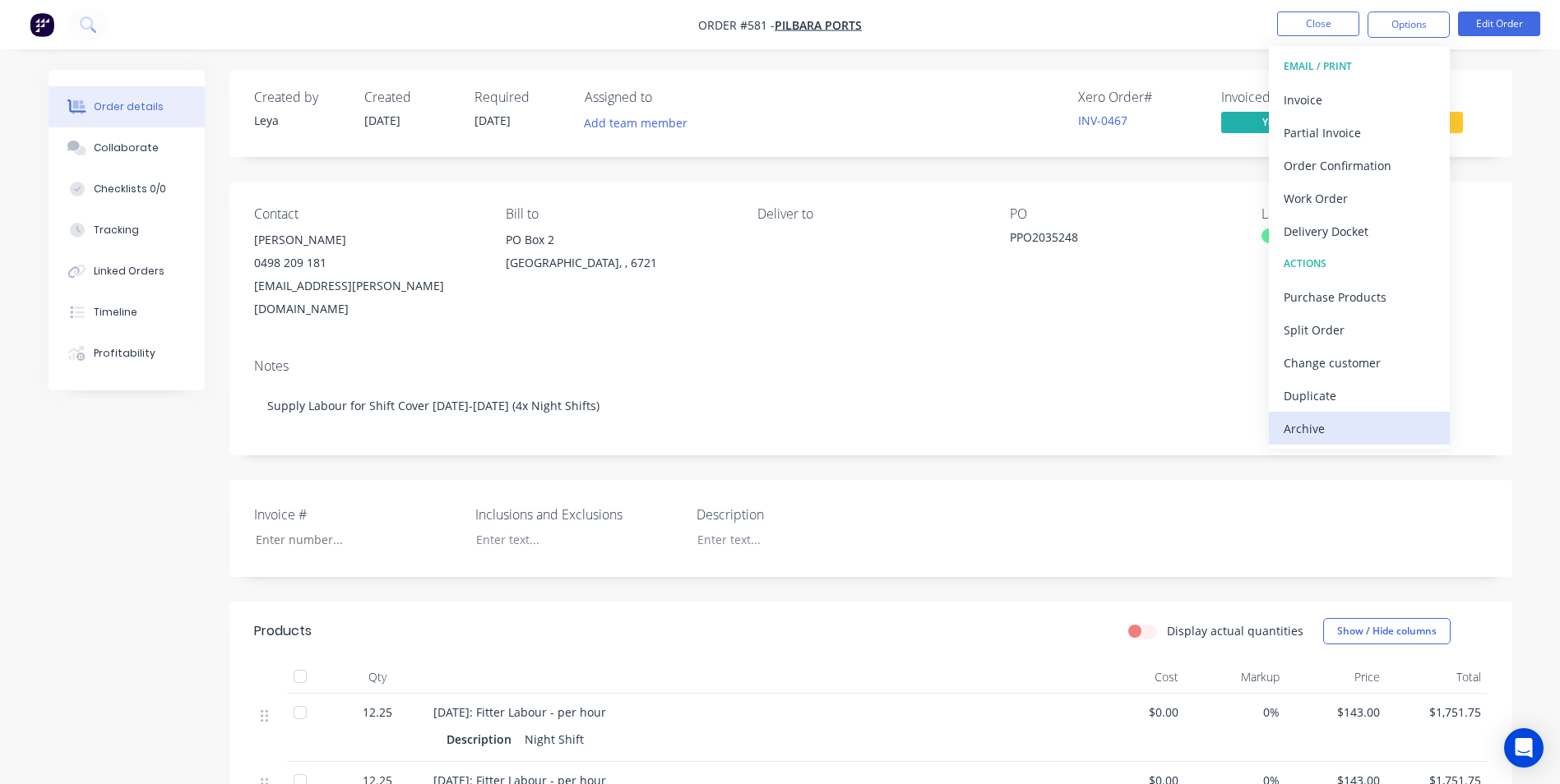
click at [1317, 431] on div "Archive" at bounding box center [1360, 428] width 151 height 23
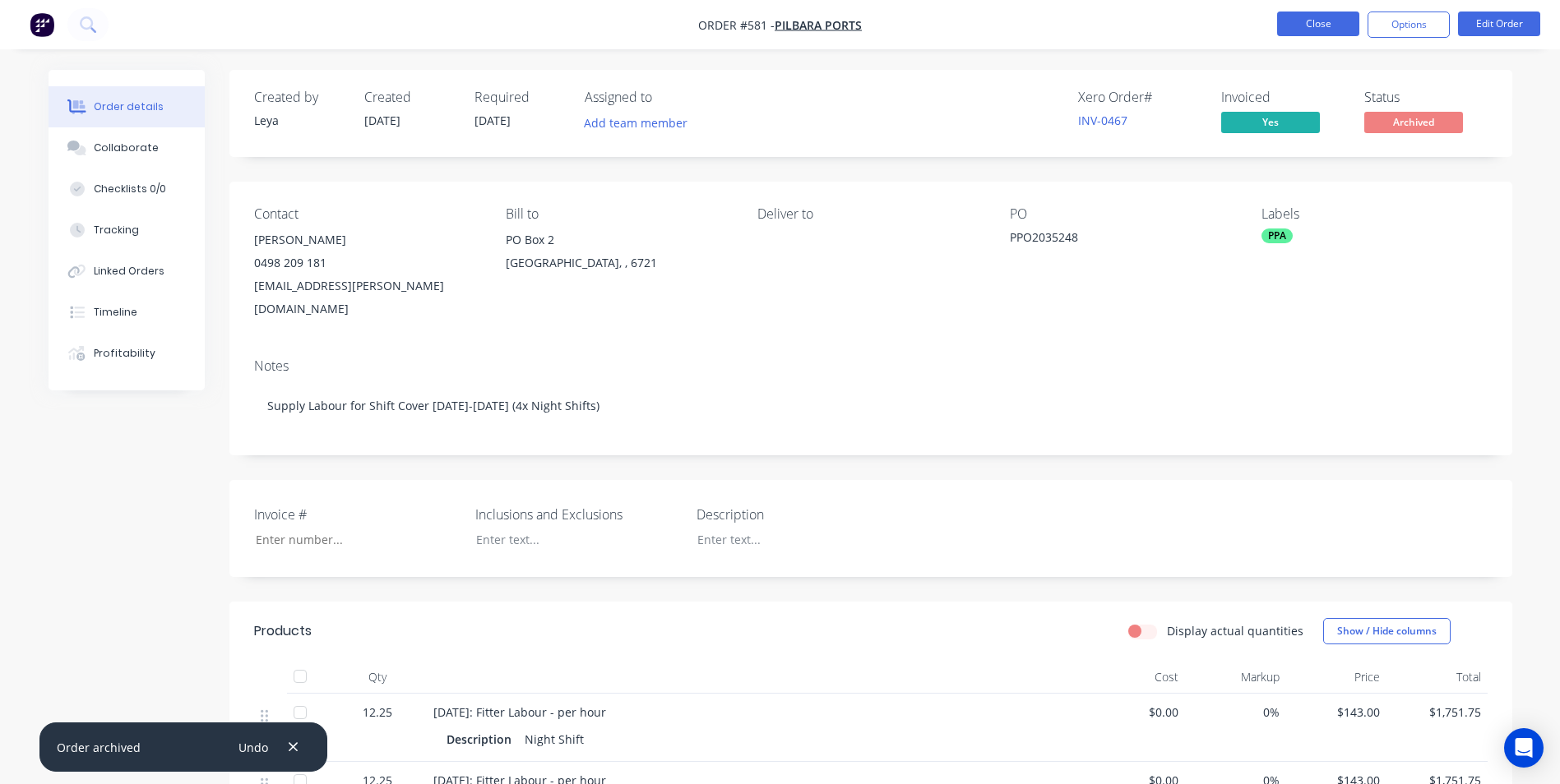
click at [1324, 23] on button "Close" at bounding box center [1318, 23] width 82 height 24
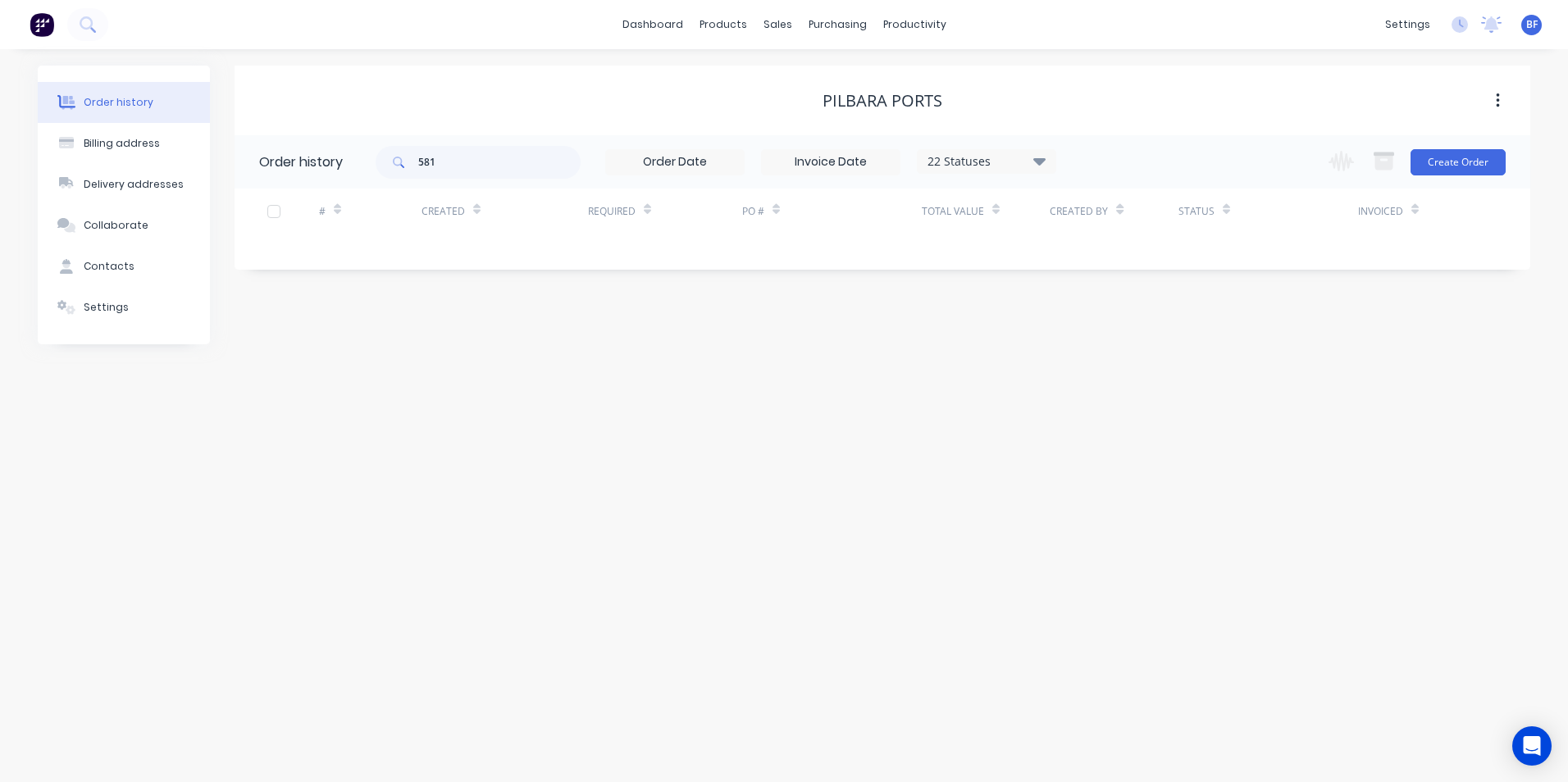
click at [44, 24] on img at bounding box center [42, 24] width 24 height 24
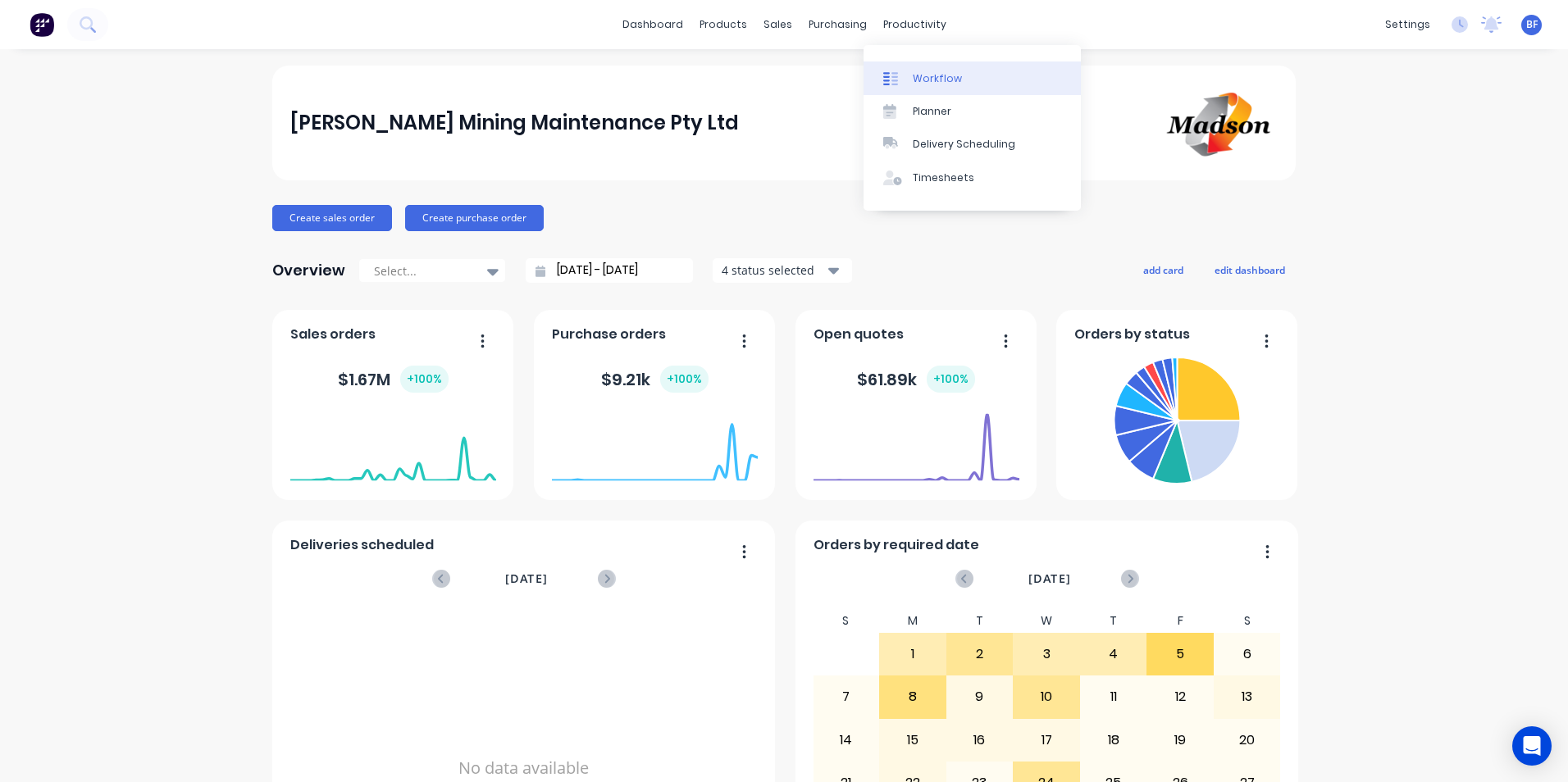
click at [938, 76] on div "Workflow" at bounding box center [937, 78] width 49 height 15
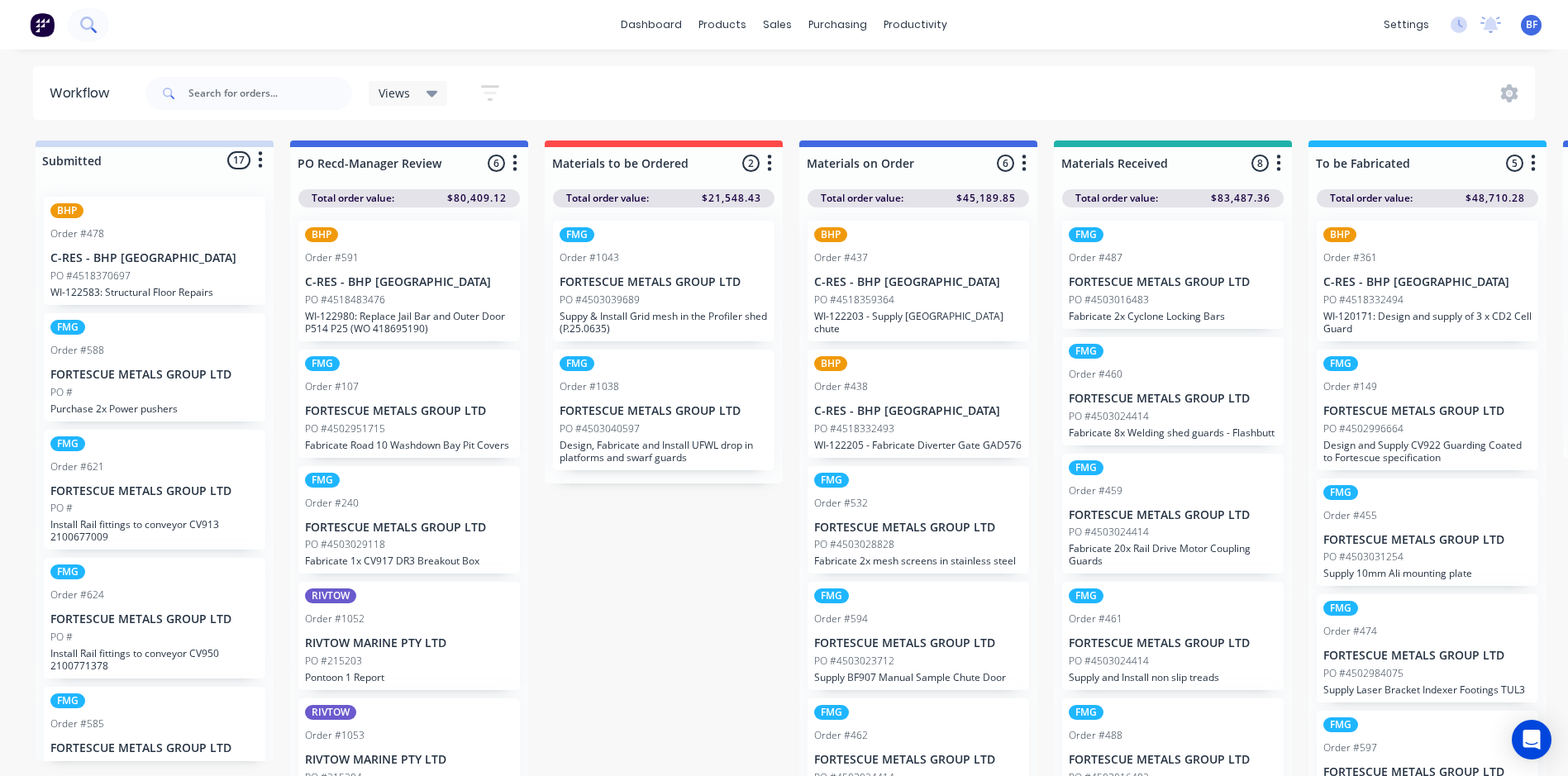
click at [95, 24] on icon at bounding box center [88, 24] width 16 height 16
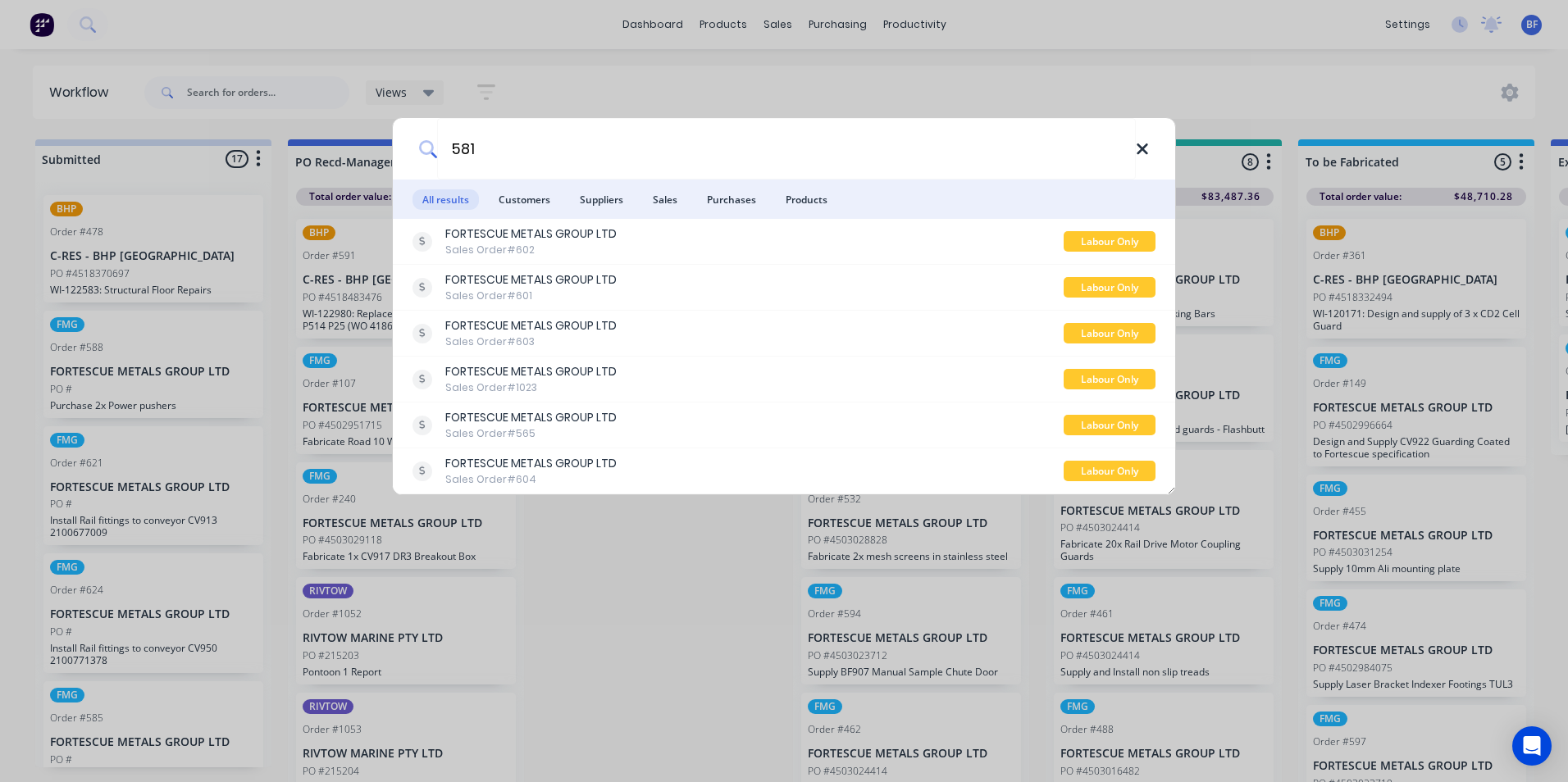
type input "581"
click at [1139, 145] on icon at bounding box center [1142, 149] width 10 height 10
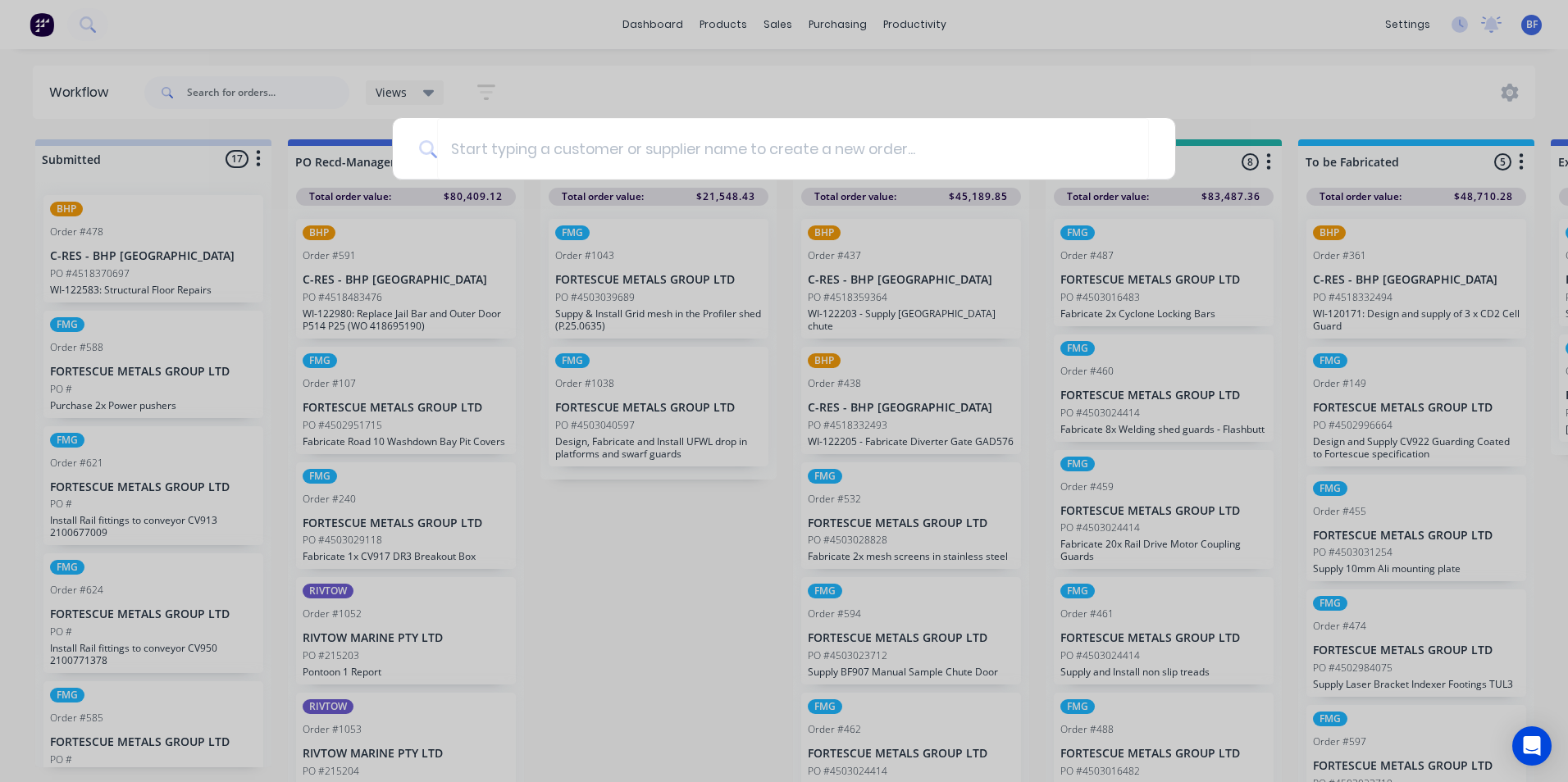
click at [1030, 82] on div at bounding box center [784, 391] width 1568 height 782
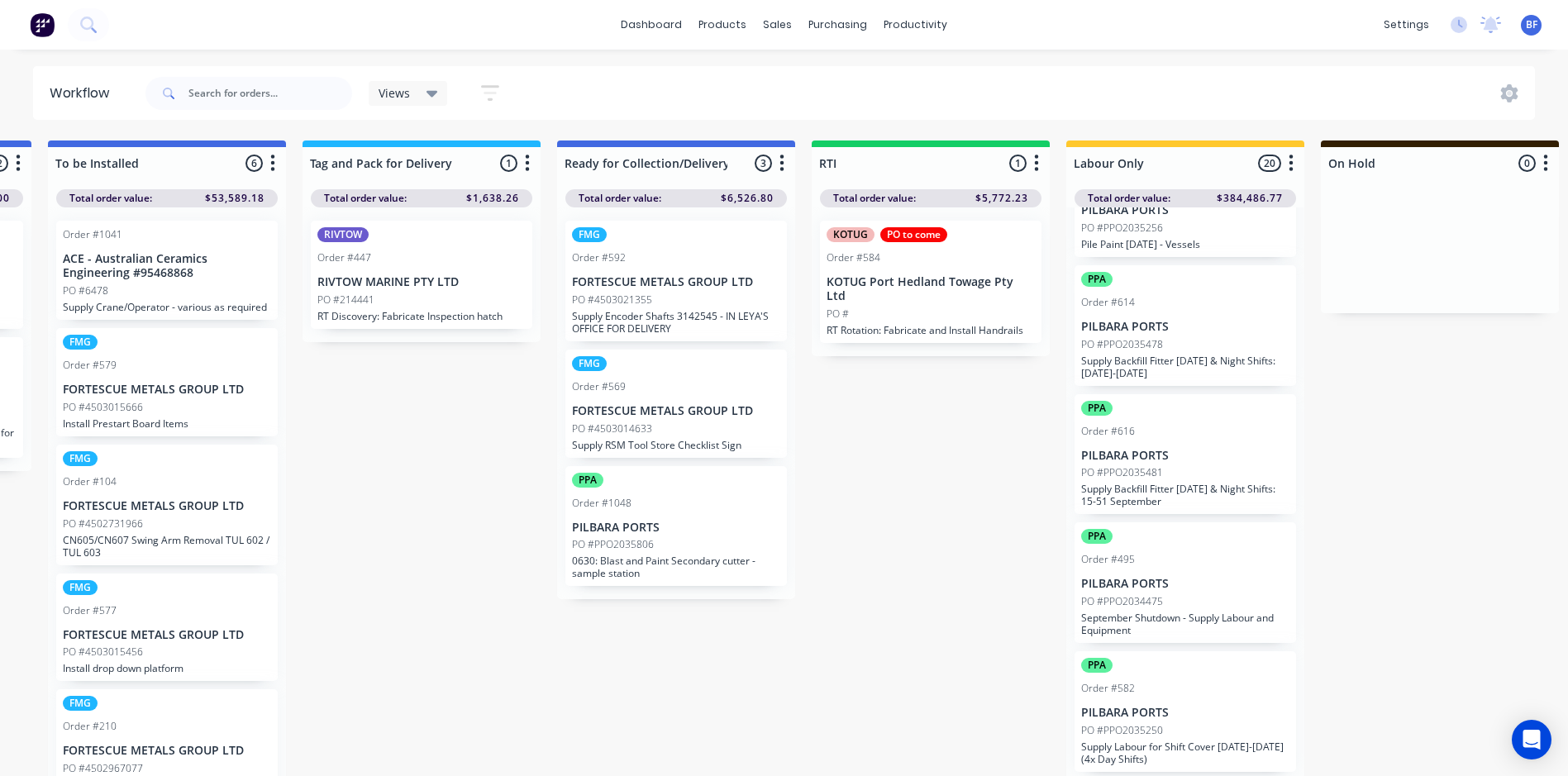
scroll to position [1954, 0]
click at [262, 27] on div "dashboard products sales purchasing productivity dashboard products Product Cat…" at bounding box center [784, 24] width 1568 height 50
click at [82, 24] on icon at bounding box center [86, 23] width 13 height 13
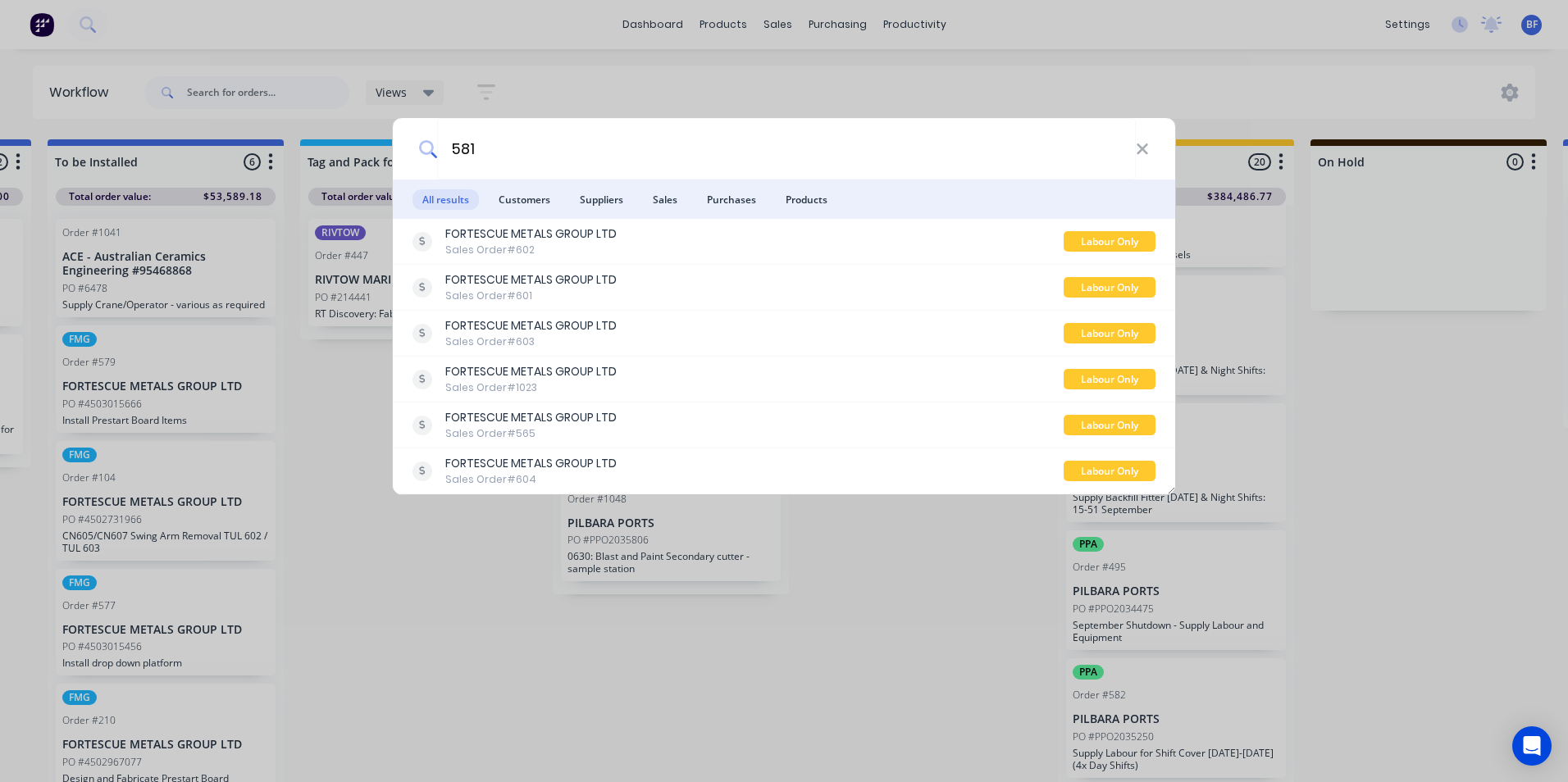
type input "581"
click at [583, 92] on div "581 All results Customers Suppliers Sales Purchases Products FORTESCUE METALS G…" at bounding box center [784, 391] width 1568 height 782
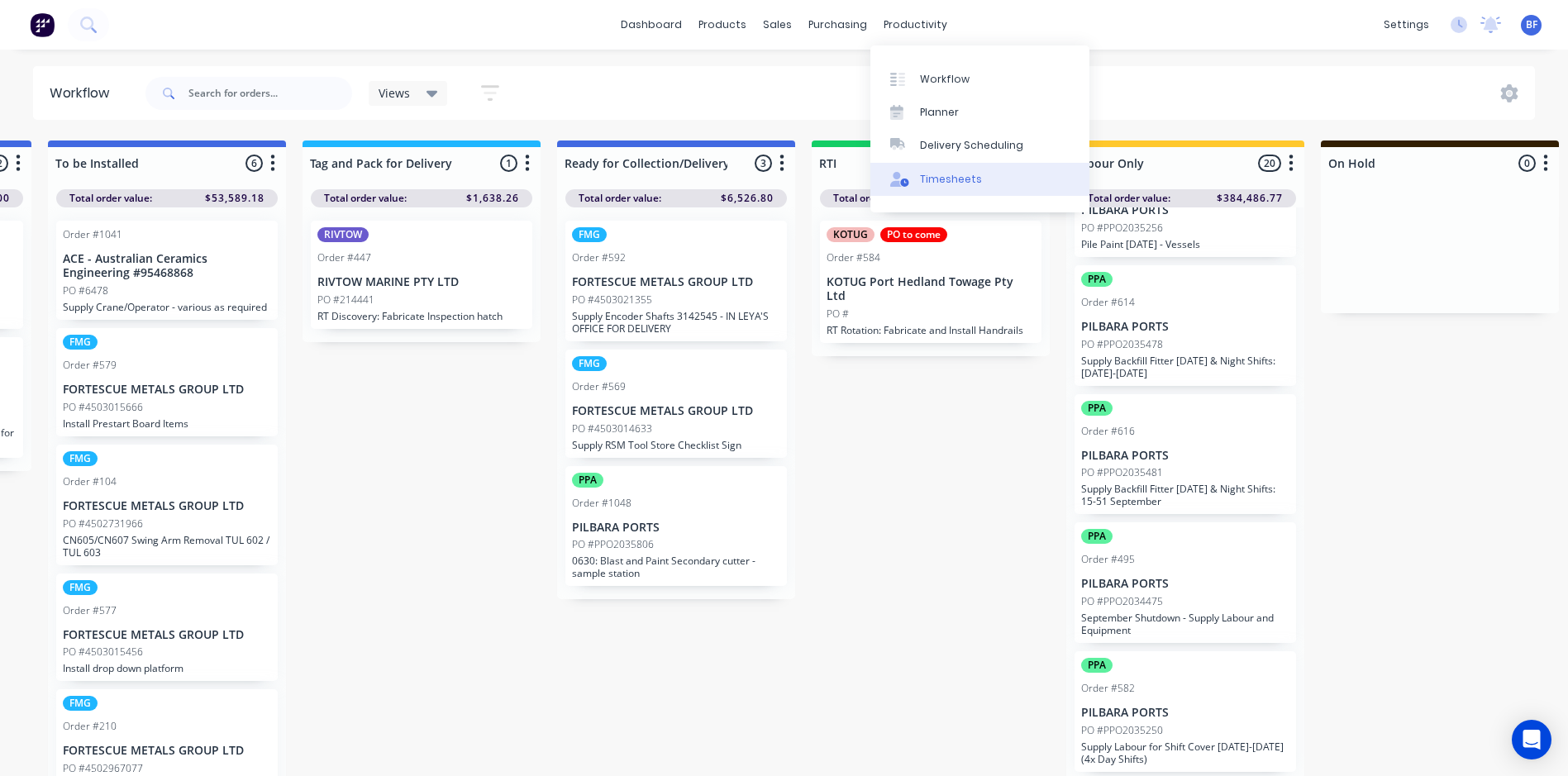
click at [958, 181] on div "Timesheets" at bounding box center [951, 179] width 62 height 15
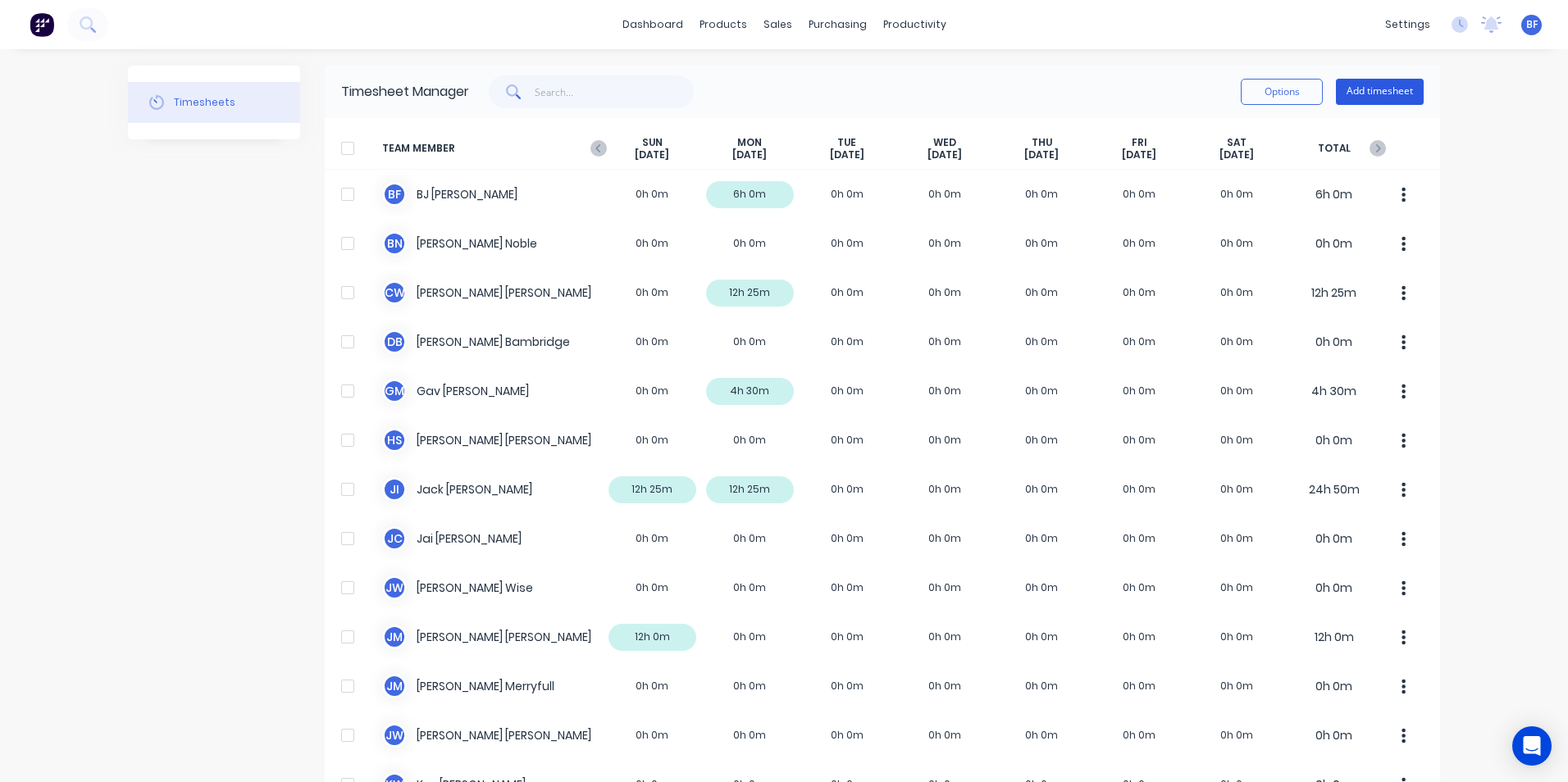
click at [1370, 92] on button "Add timesheet" at bounding box center [1379, 92] width 87 height 26
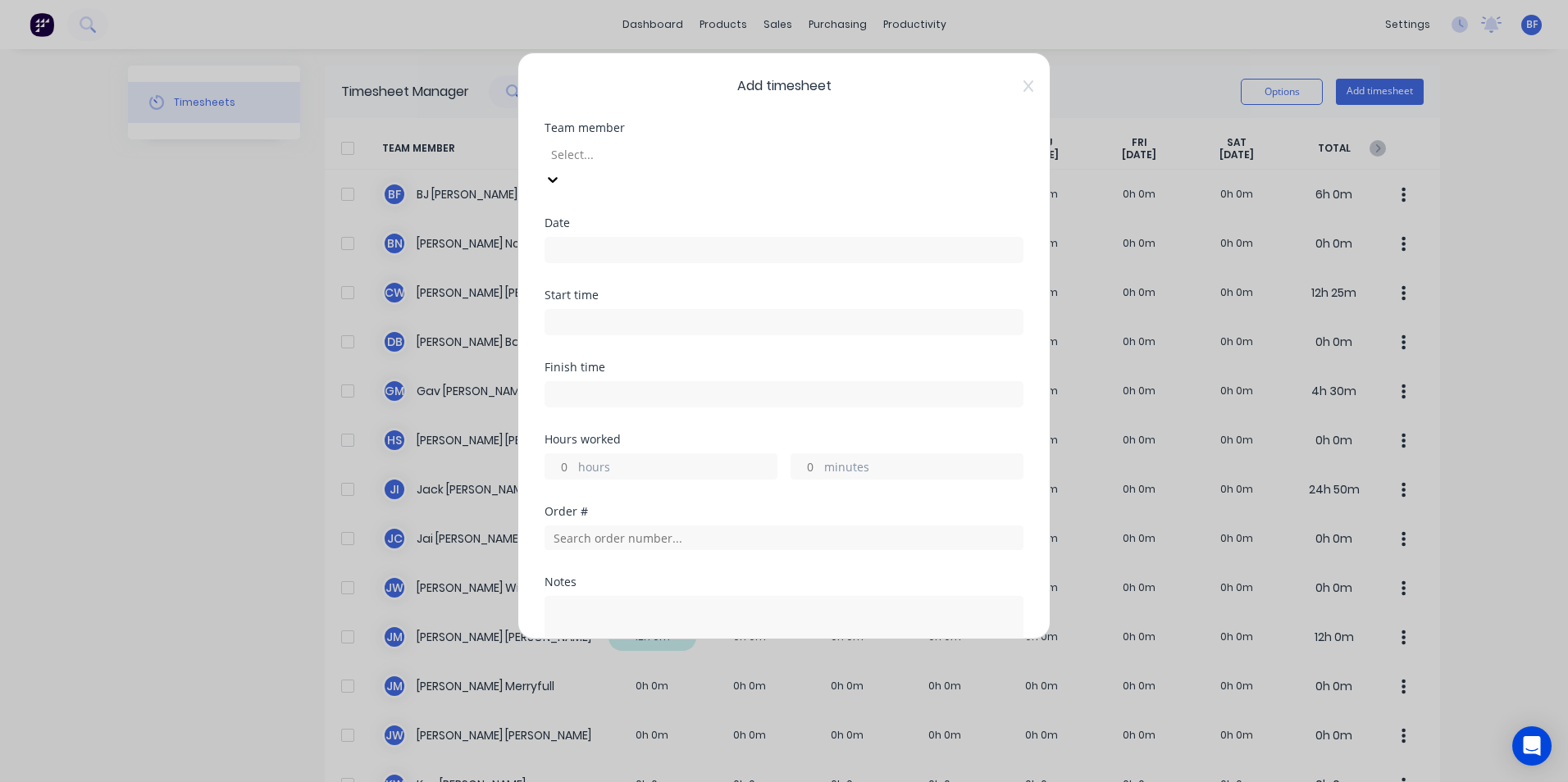
click at [615, 155] on div at bounding box center [667, 155] width 236 height 21
type input "ra"
click at [647, 781] on div "[PERSON_NAME] Papertalk" at bounding box center [784, 791] width 1568 height 17
click at [586, 238] on input at bounding box center [784, 250] width 478 height 24
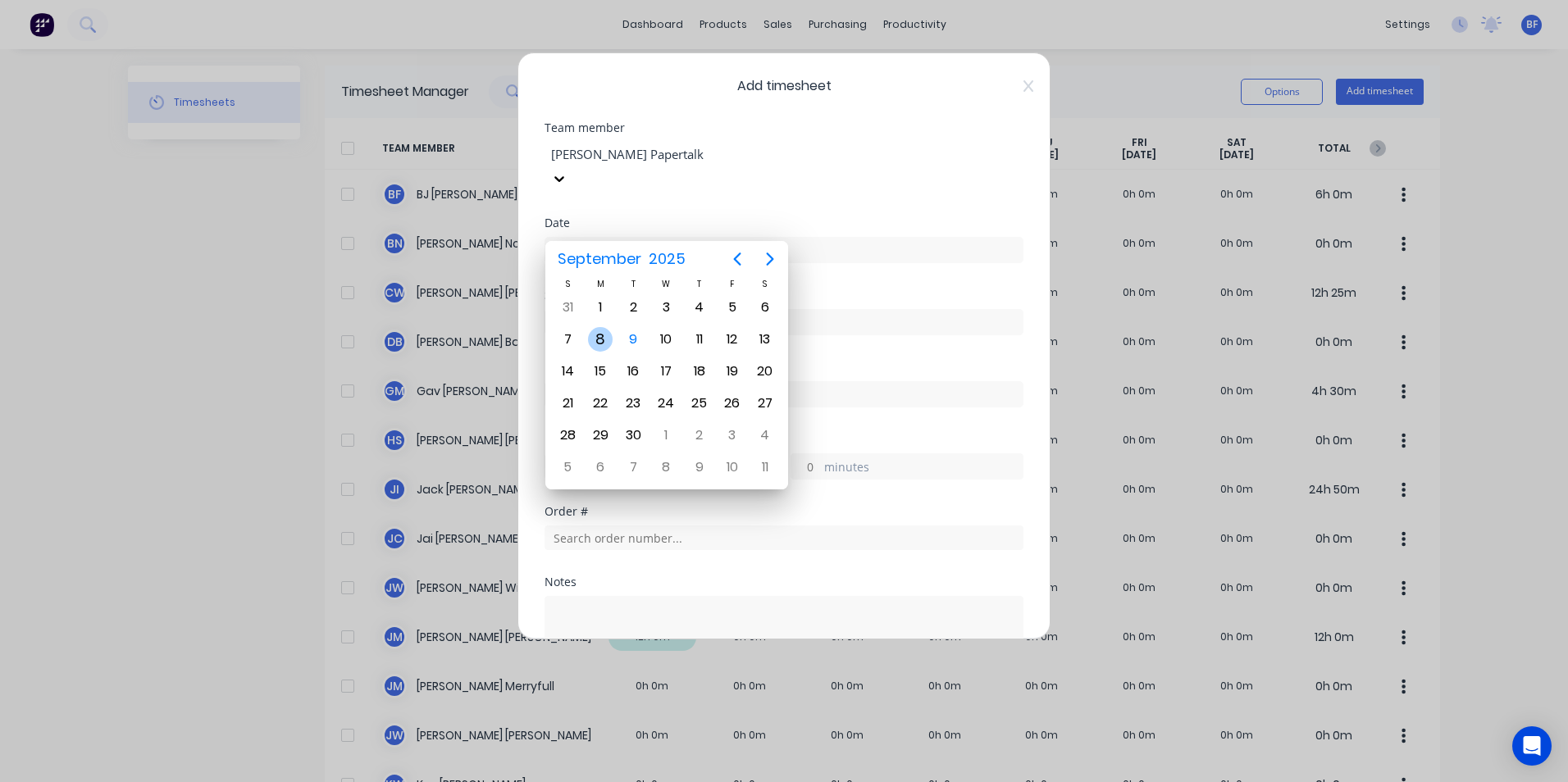
click at [602, 336] on div "8" at bounding box center [601, 339] width 24 height 24
type input "[DATE]"
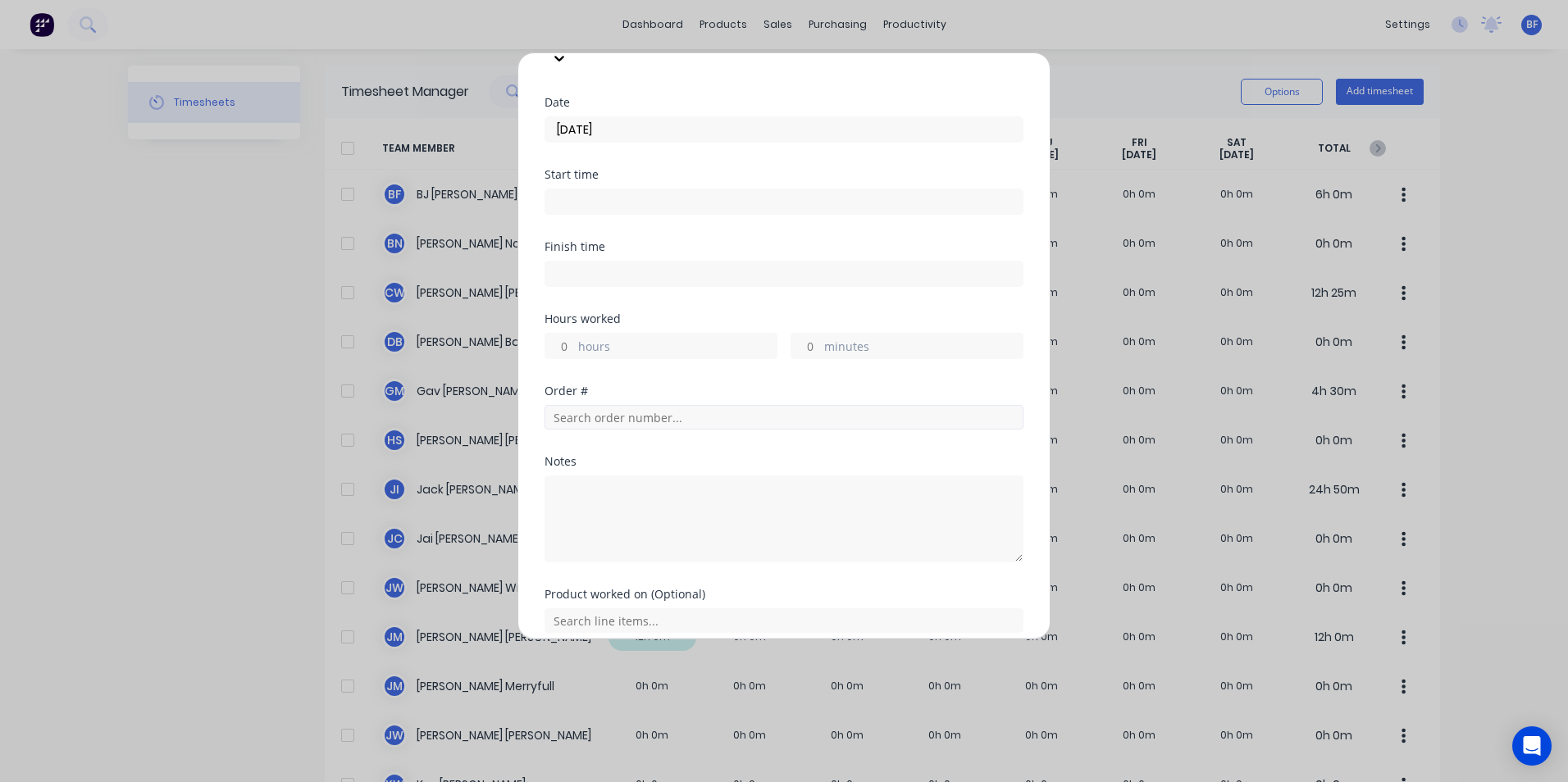
scroll to position [164, 0]
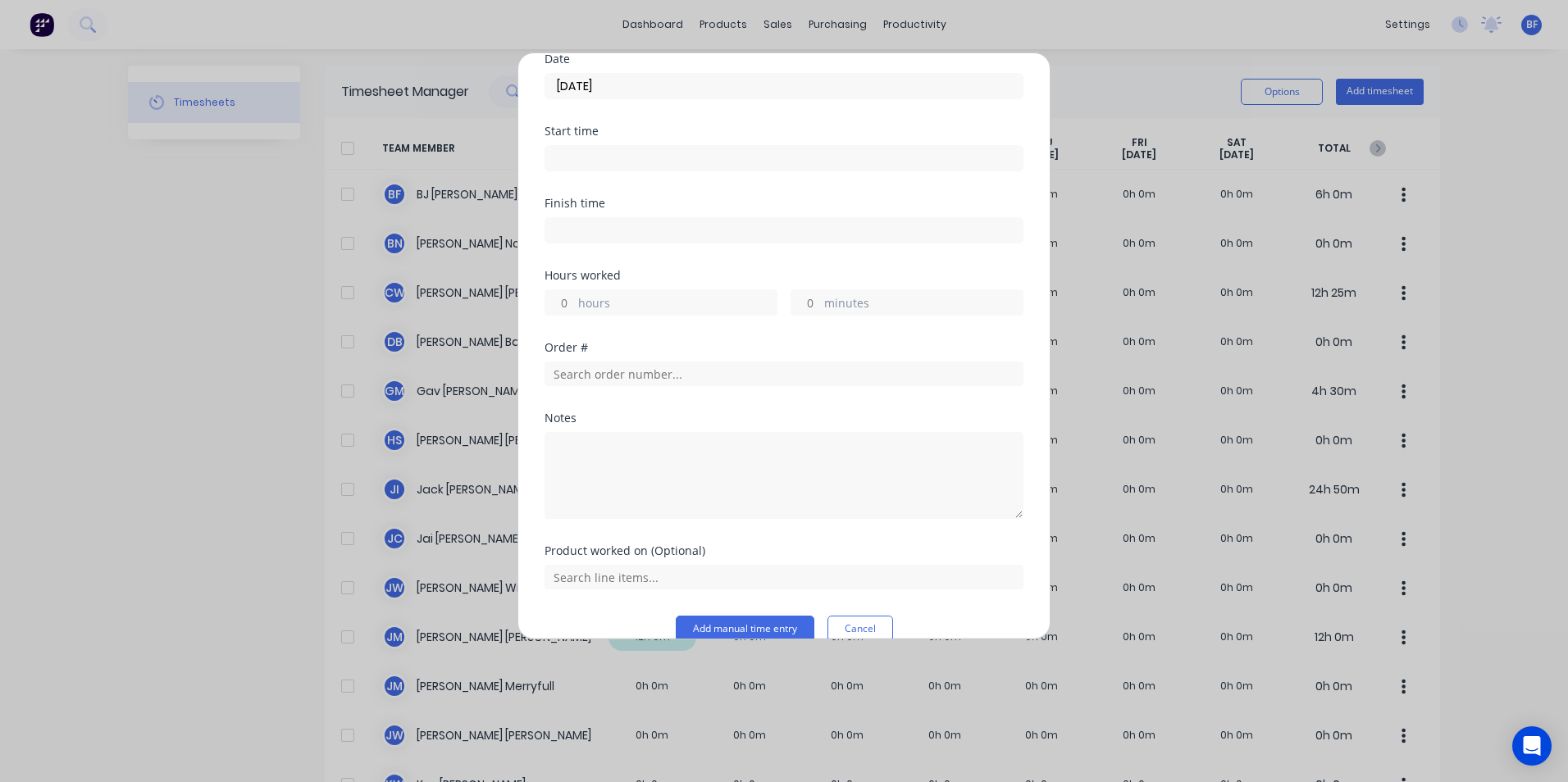
click at [575, 290] on div "hours" at bounding box center [660, 303] width 233 height 26
click at [563, 291] on input "hours" at bounding box center [559, 303] width 29 height 24
type input "12"
click at [909, 413] on div "Notes" at bounding box center [784, 418] width 479 height 11
click at [594, 362] on input "text" at bounding box center [784, 374] width 479 height 24
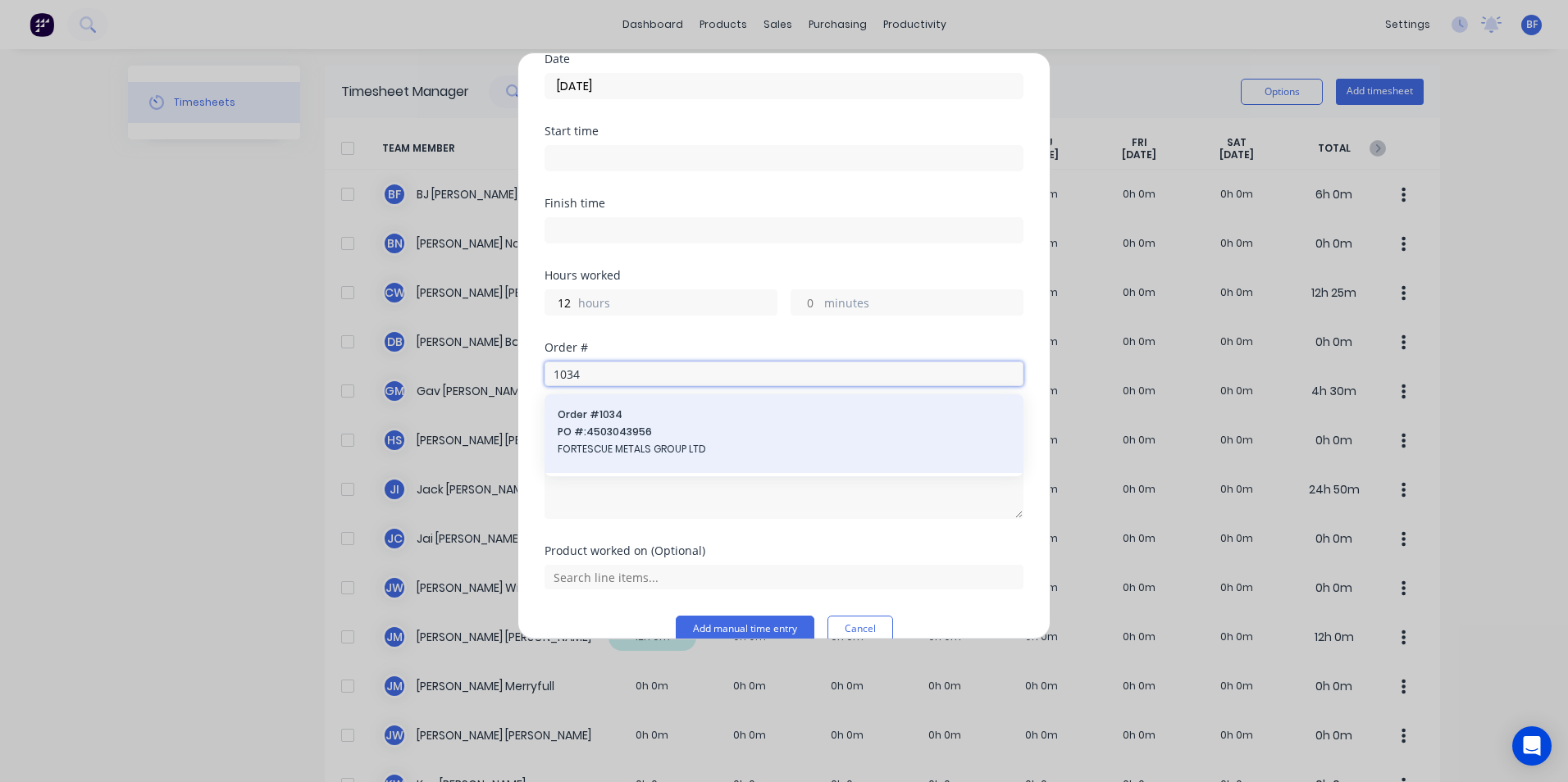
type input "1034"
click at [609, 425] on span "PO #: 4503043956" at bounding box center [784, 432] width 453 height 15
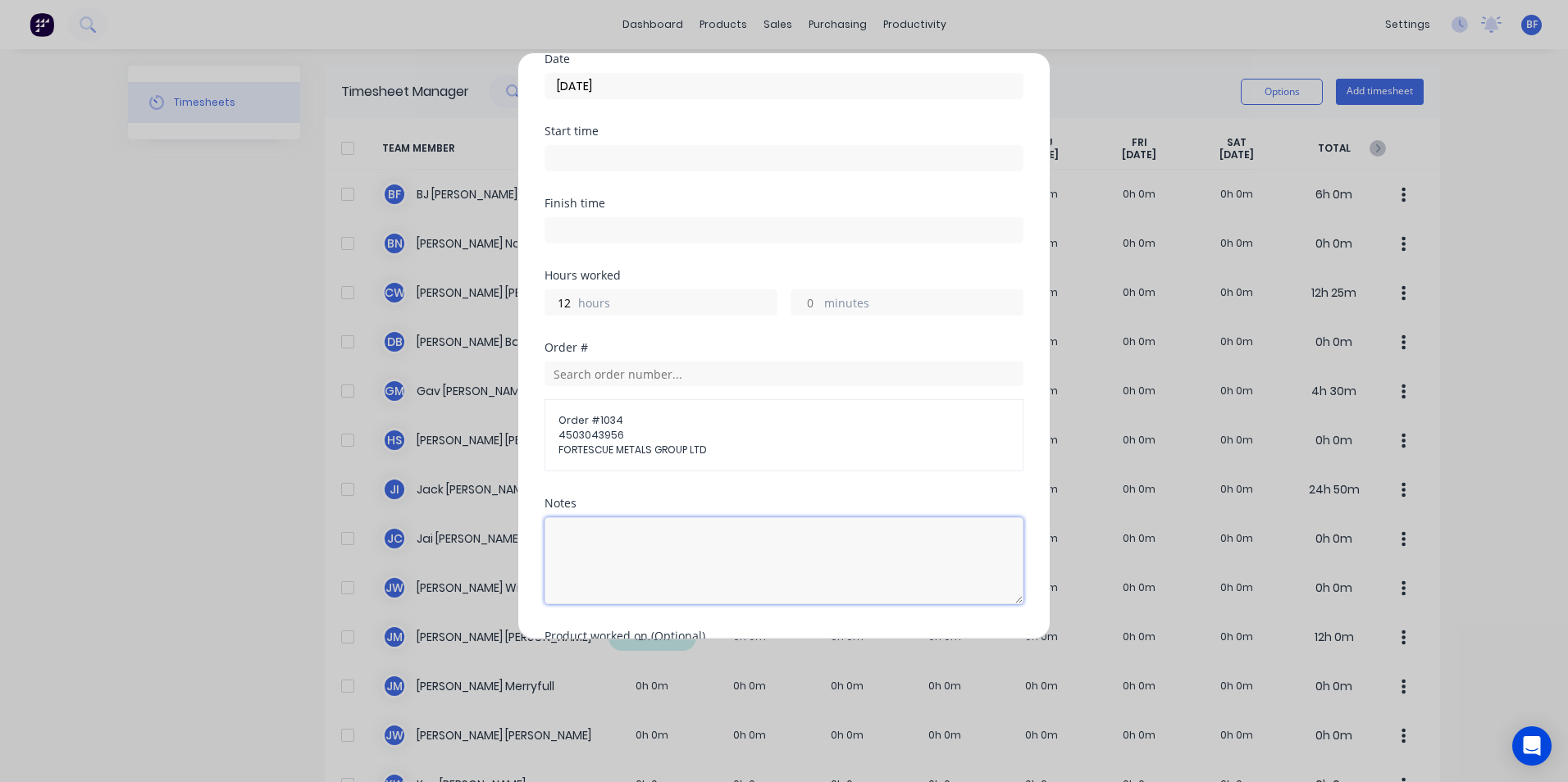
click at [567, 517] on textarea at bounding box center [784, 561] width 479 height 87
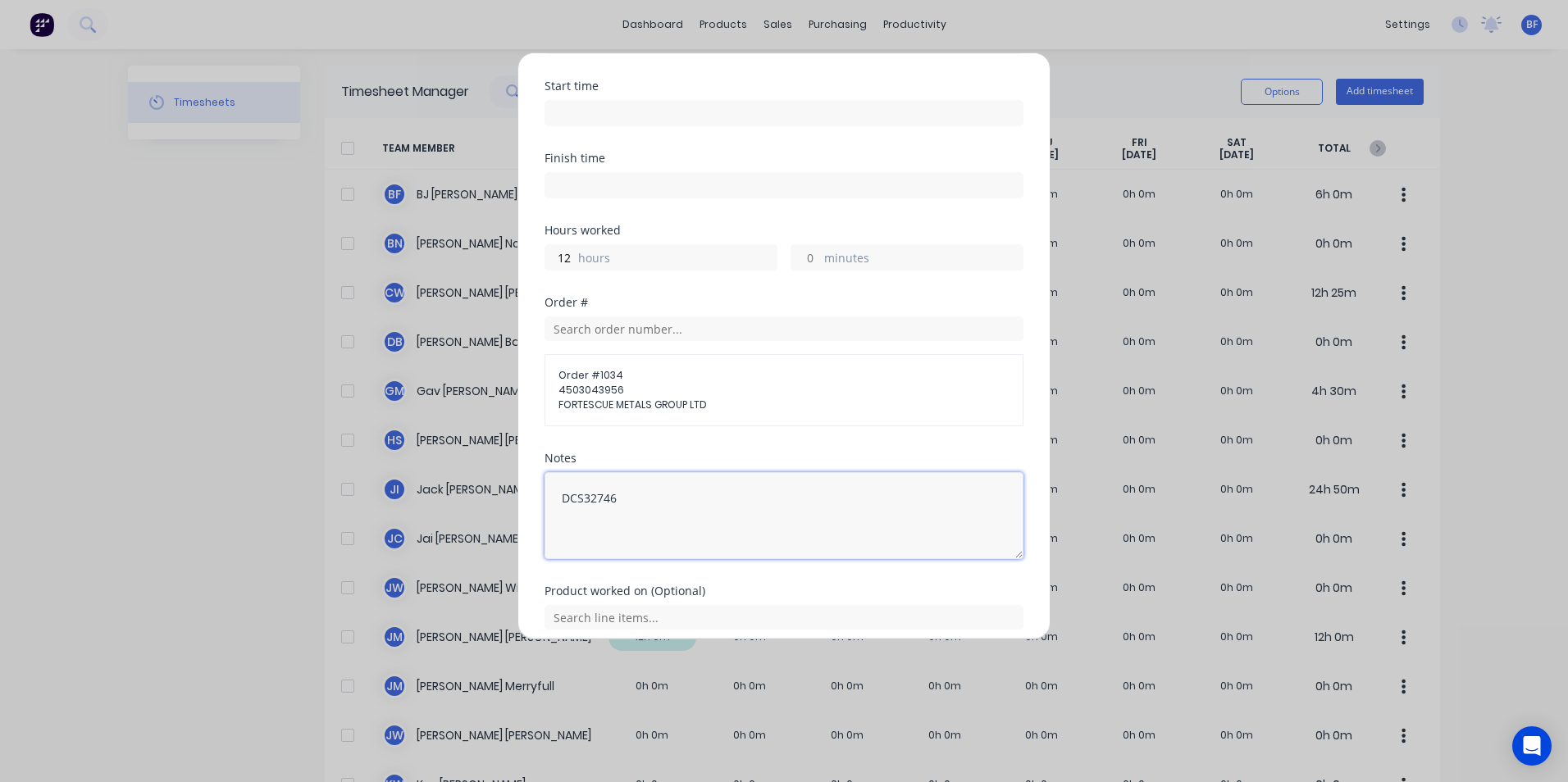
scroll to position [251, 0]
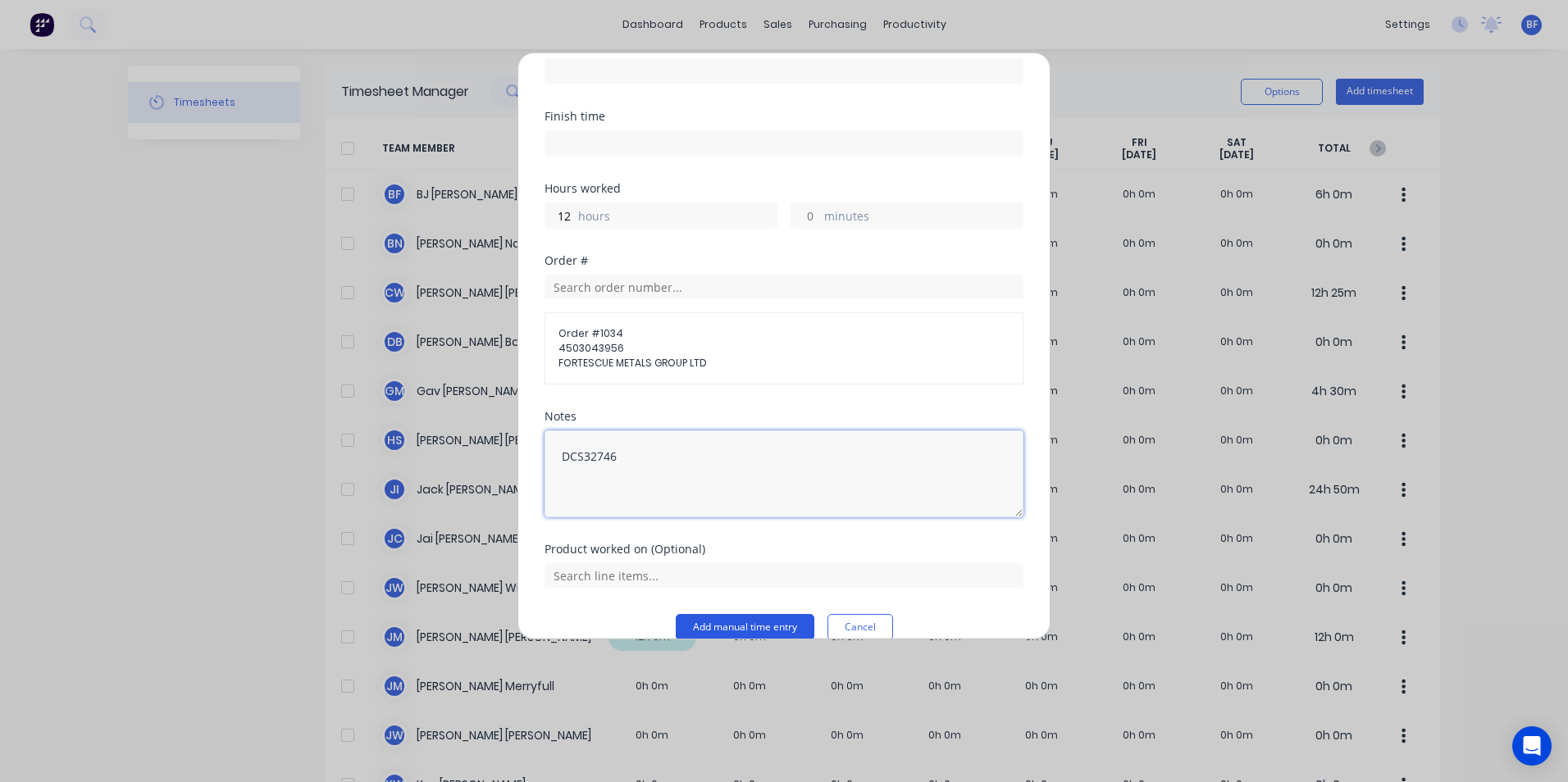
type textarea "DCS32746"
click at [733, 614] on button "Add manual time entry" at bounding box center [745, 627] width 138 height 26
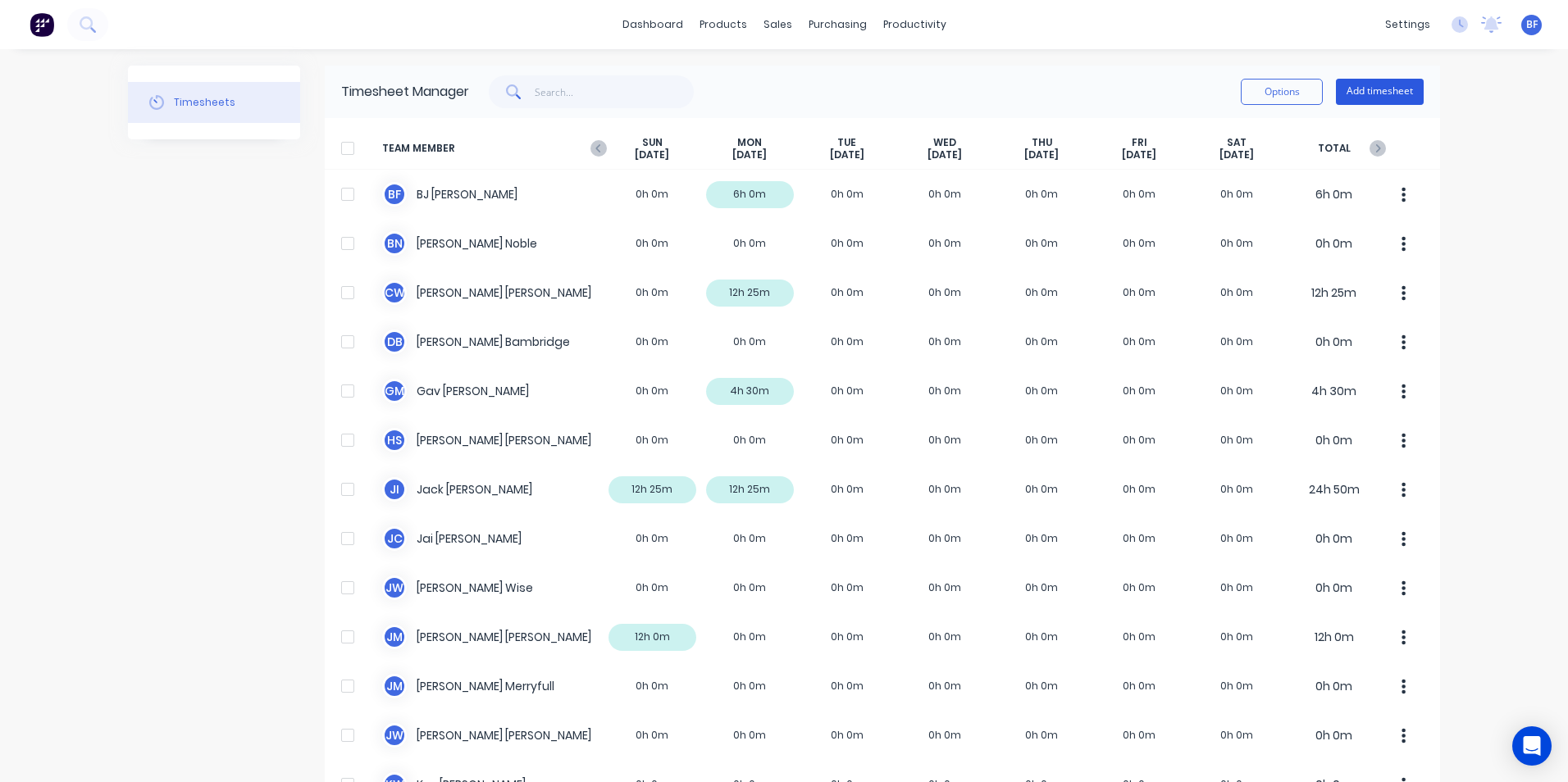
click at [1355, 86] on button "Add timesheet" at bounding box center [1379, 92] width 87 height 26
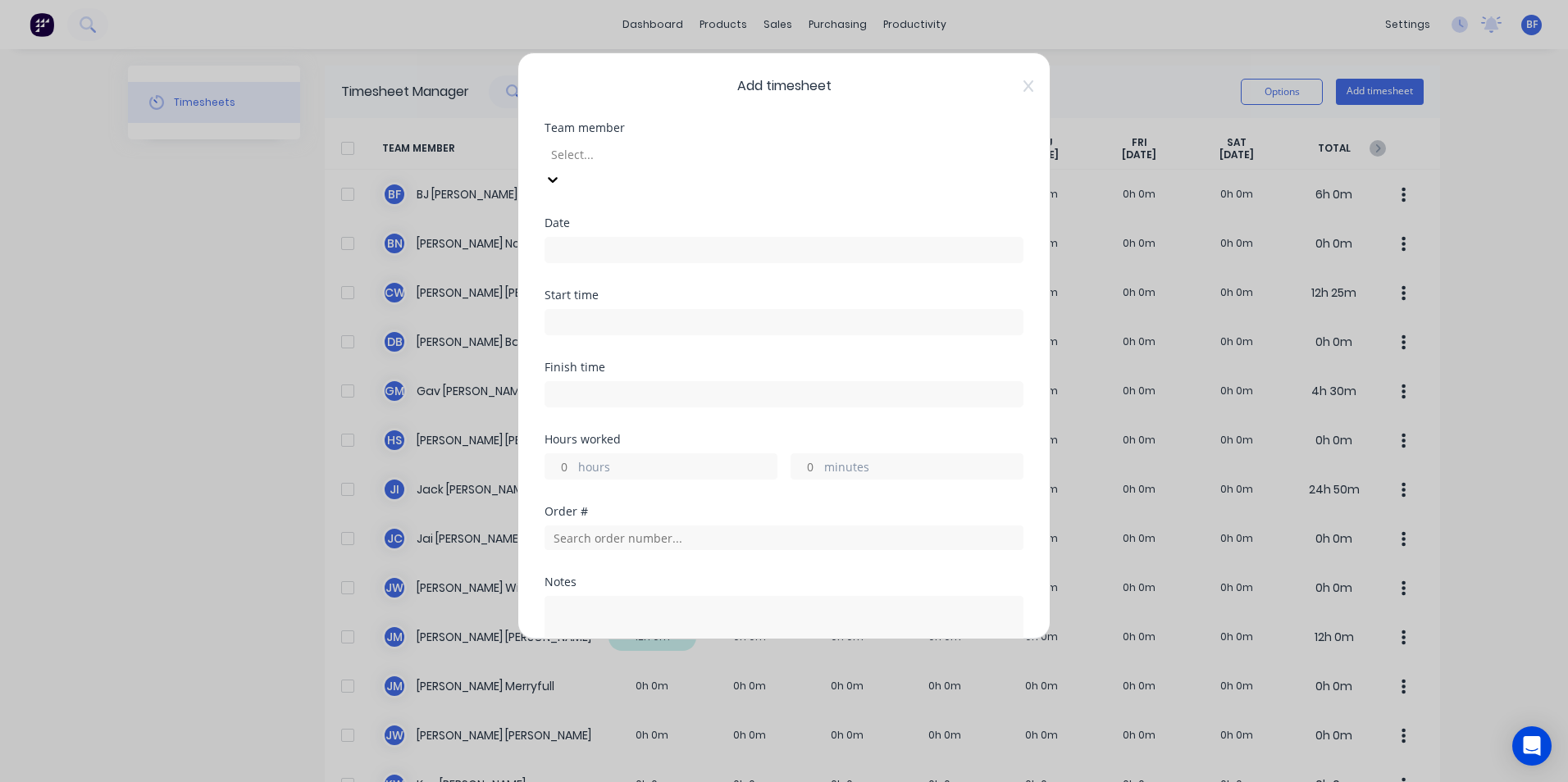
click at [639, 153] on div at bounding box center [667, 155] width 236 height 21
type input "tam"
click at [638, 781] on div "[PERSON_NAME]" at bounding box center [784, 791] width 1568 height 17
click at [575, 238] on input at bounding box center [784, 250] width 478 height 24
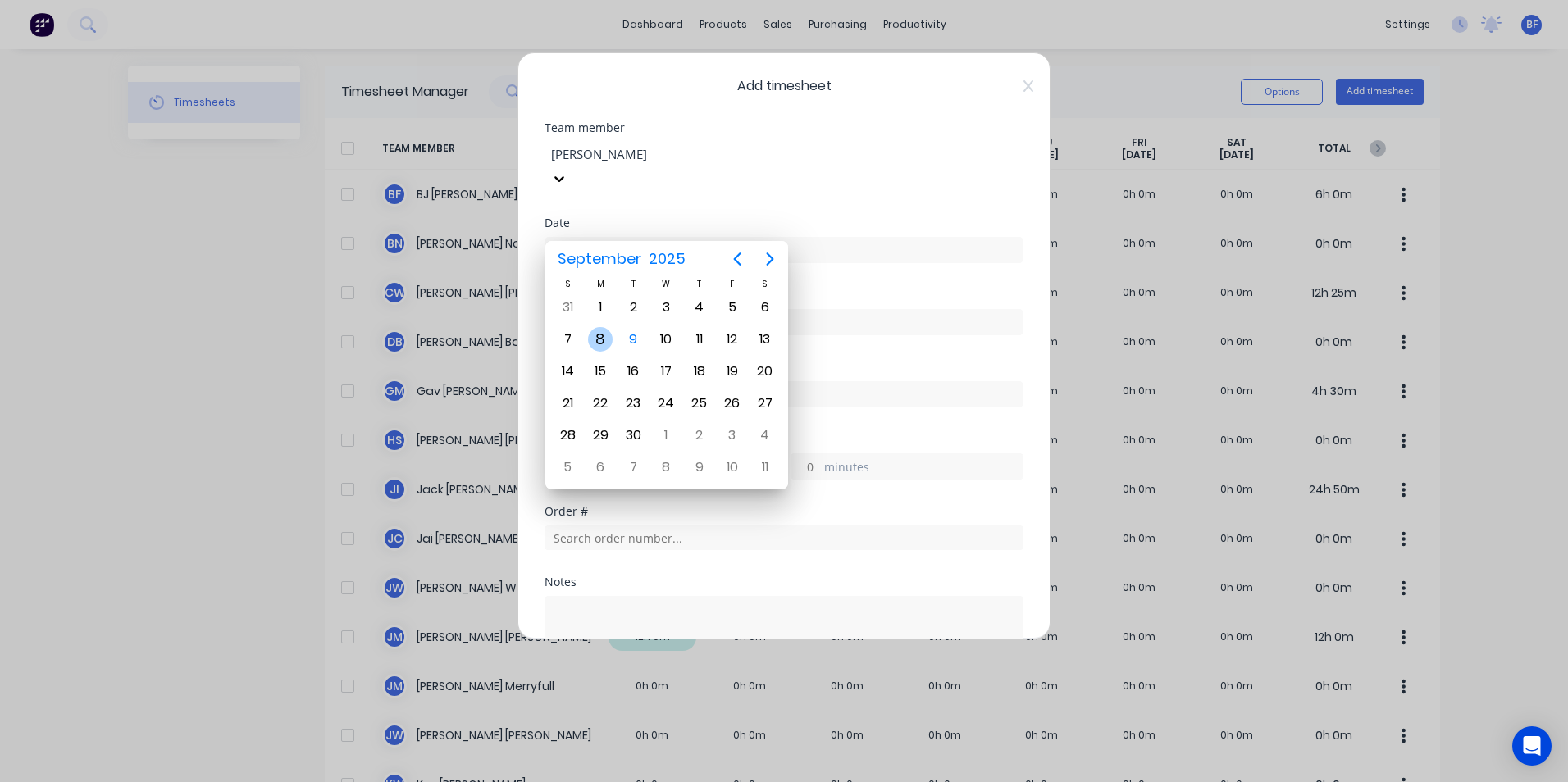
click at [601, 336] on div "8" at bounding box center [601, 339] width 24 height 24
type input "[DATE]"
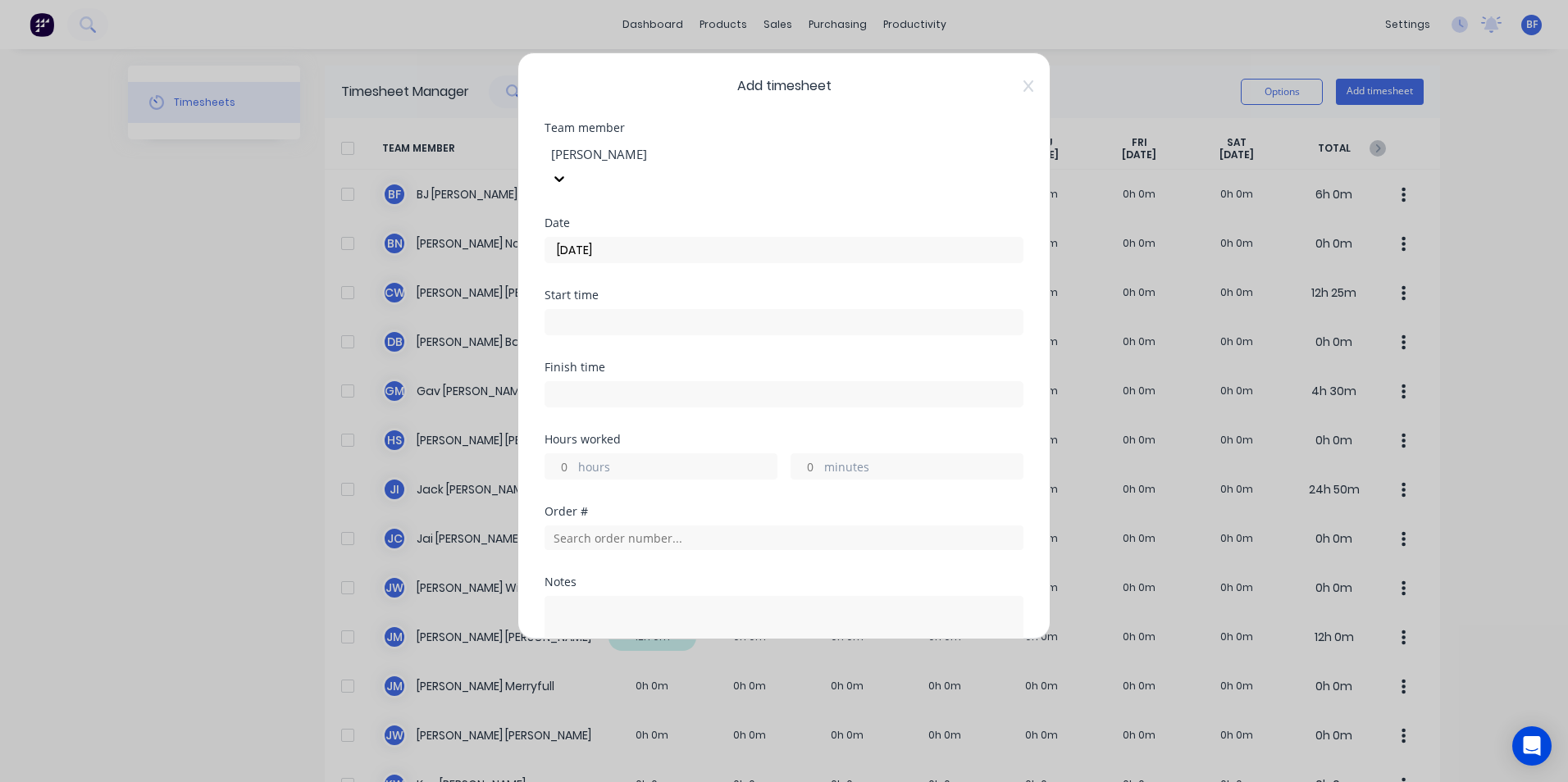
scroll to position [82, 0]
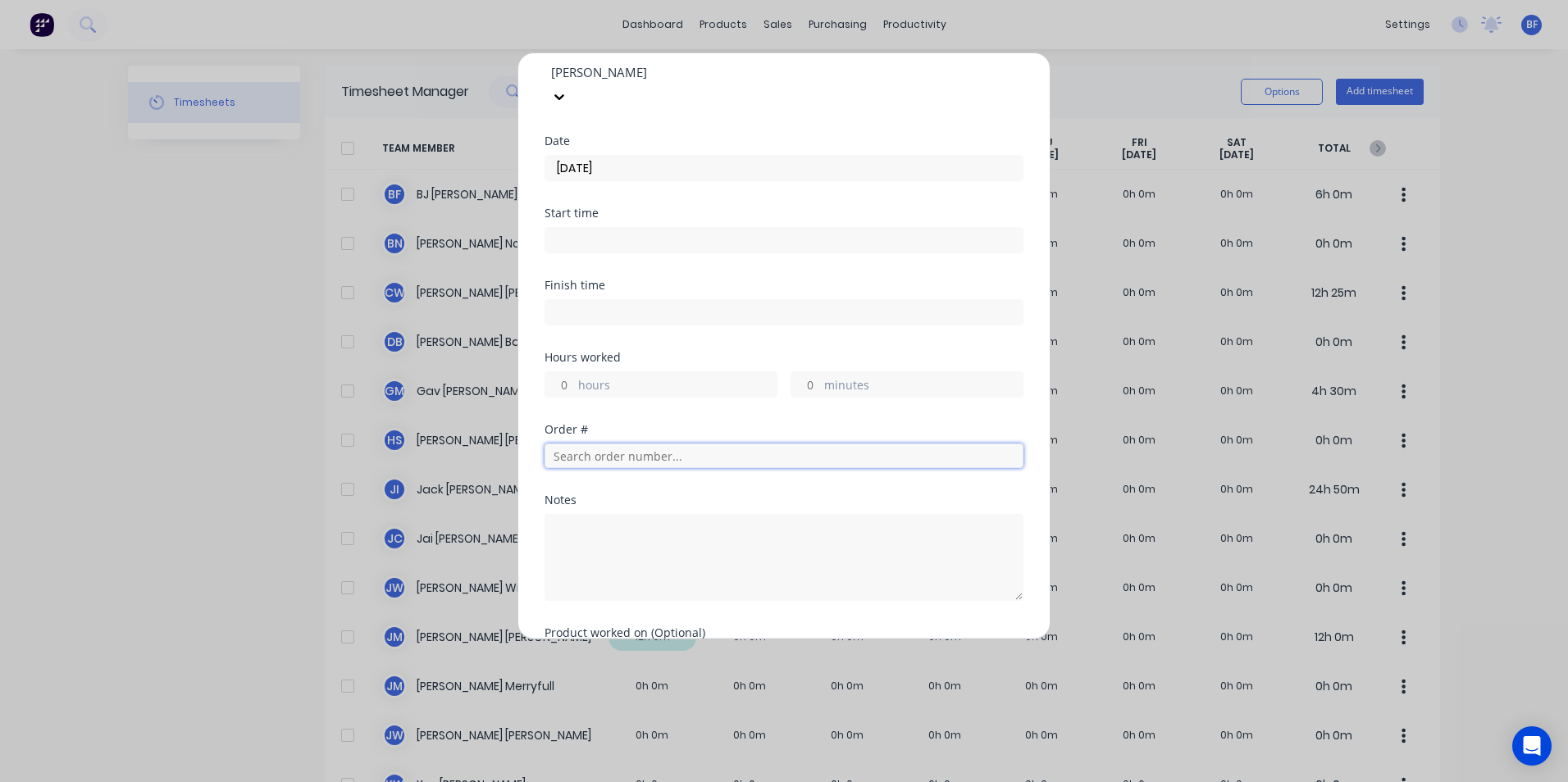
click at [588, 444] on input "text" at bounding box center [784, 456] width 479 height 24
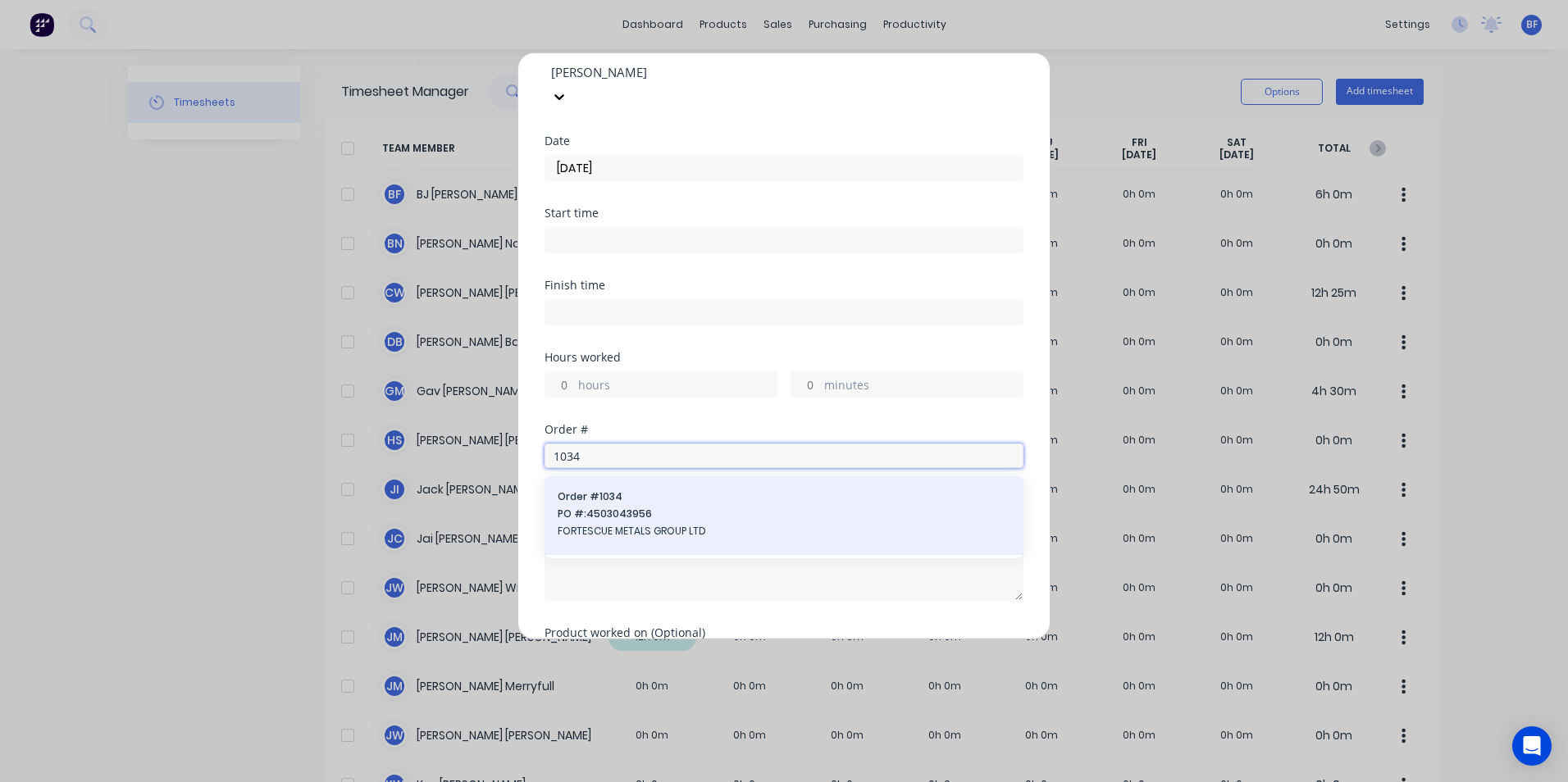
type input "1034"
click at [633, 507] on span "PO #: 4503043956" at bounding box center [784, 514] width 453 height 15
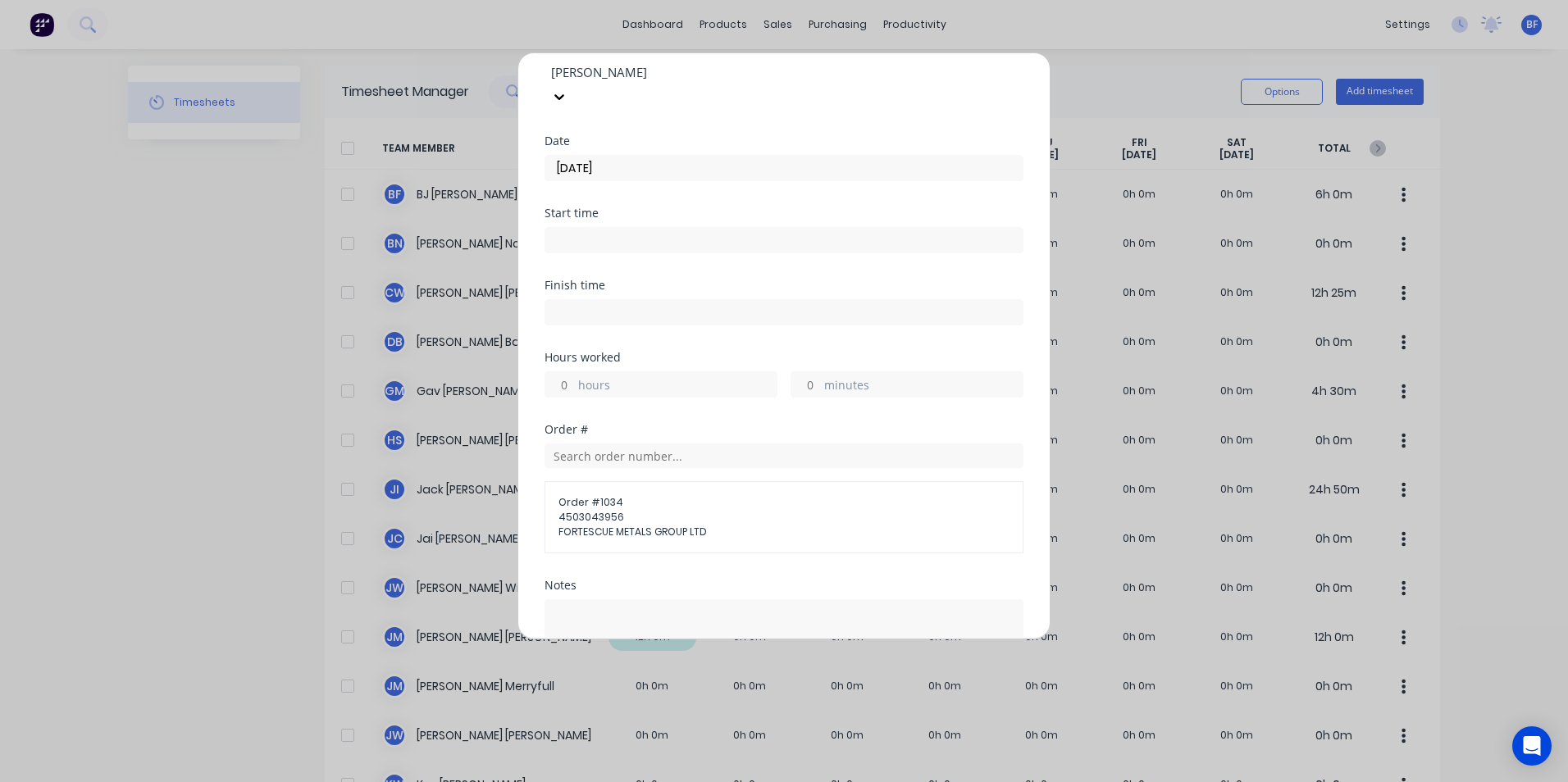
click at [587, 376] on label "hours" at bounding box center [677, 387] width 198 height 21
click at [575, 372] on input "hours" at bounding box center [559, 384] width 29 height 24
type input "12"
type input "25"
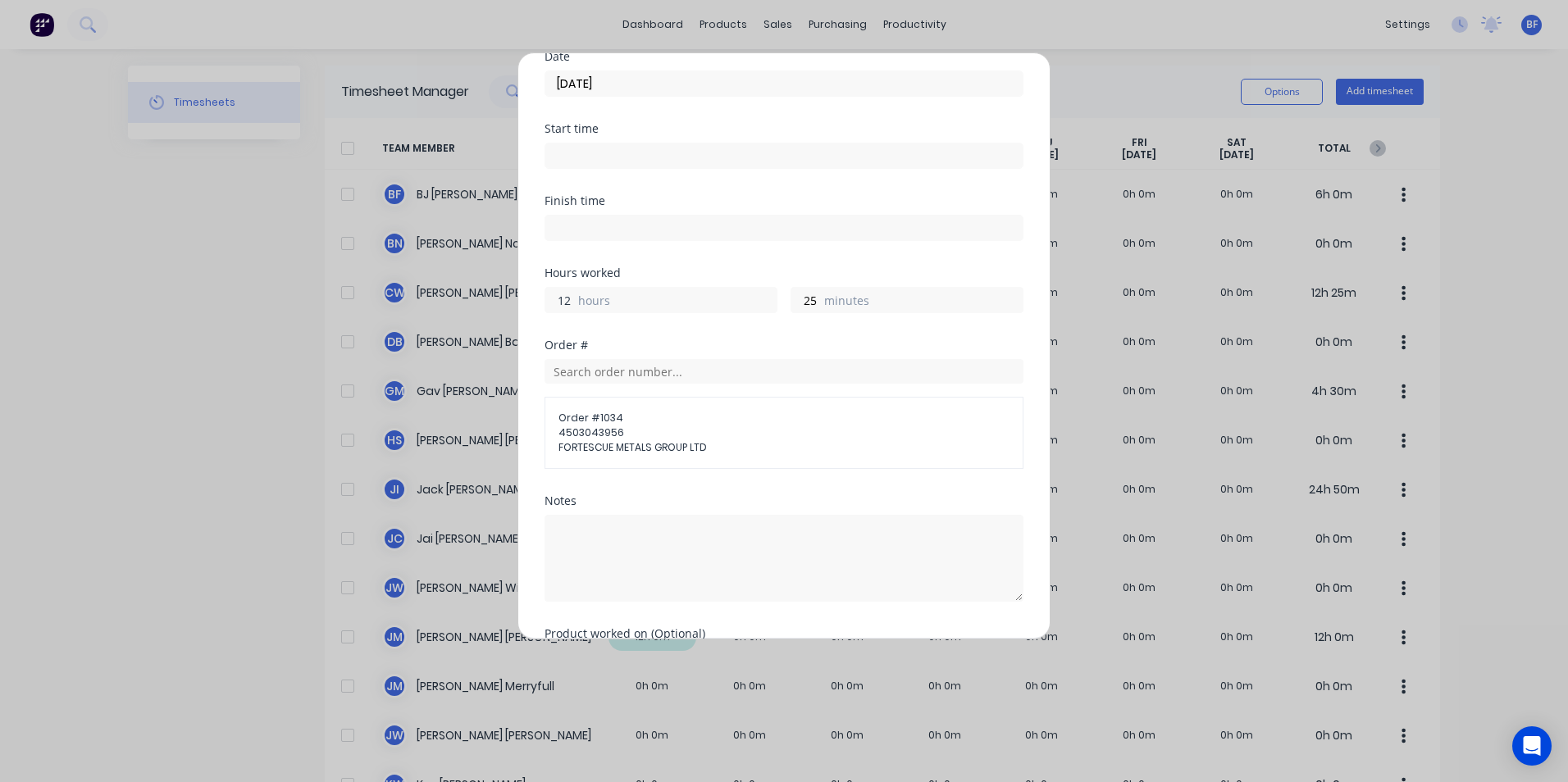
scroll to position [251, 0]
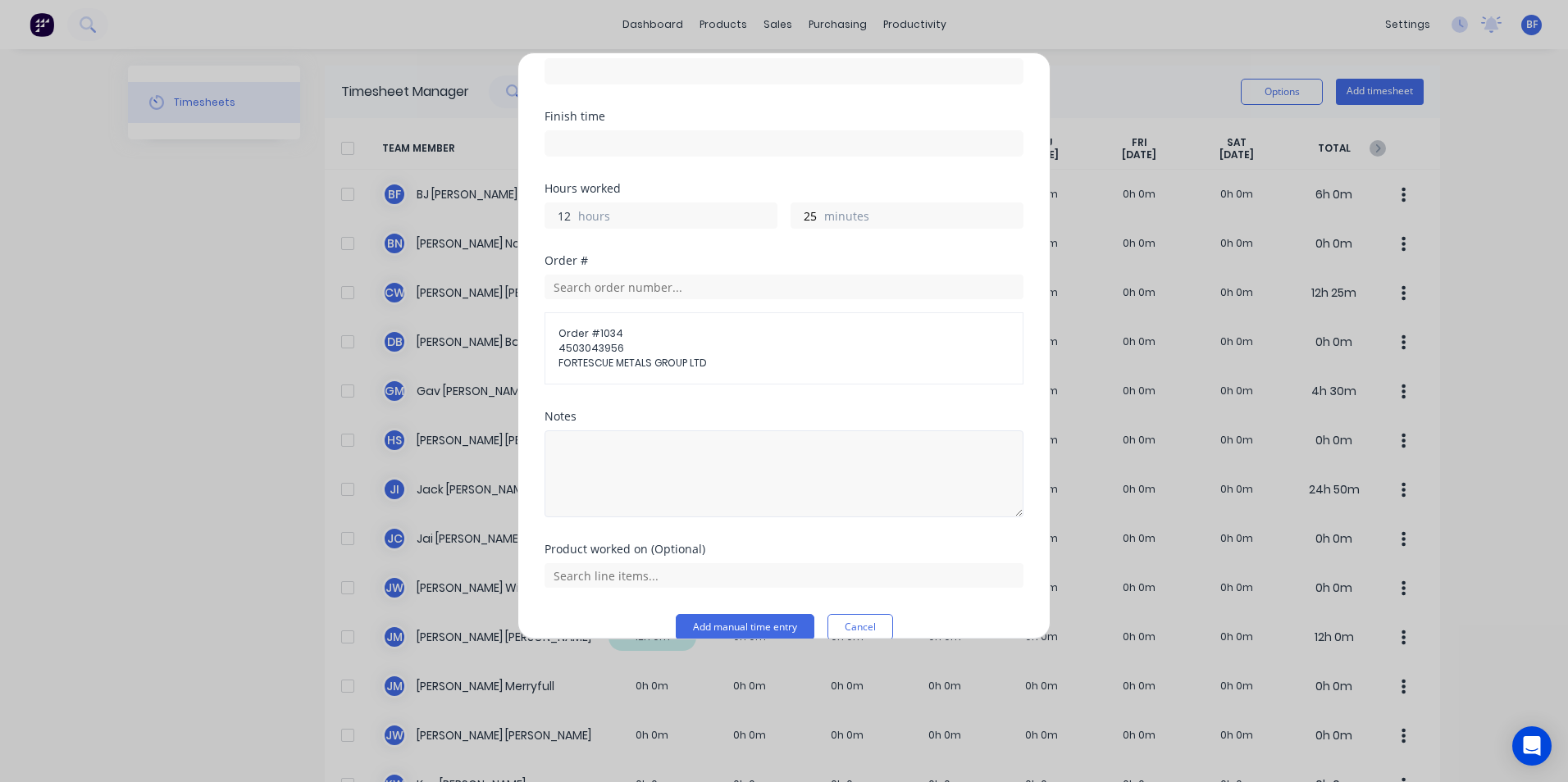
type input "12"
click at [561, 431] on textarea at bounding box center [784, 474] width 479 height 87
click at [825, 450] on textarea "DCS32746" at bounding box center [784, 474] width 479 height 87
type textarea "DCS32746"
click at [742, 614] on button "Add manual time entry" at bounding box center [745, 627] width 138 height 26
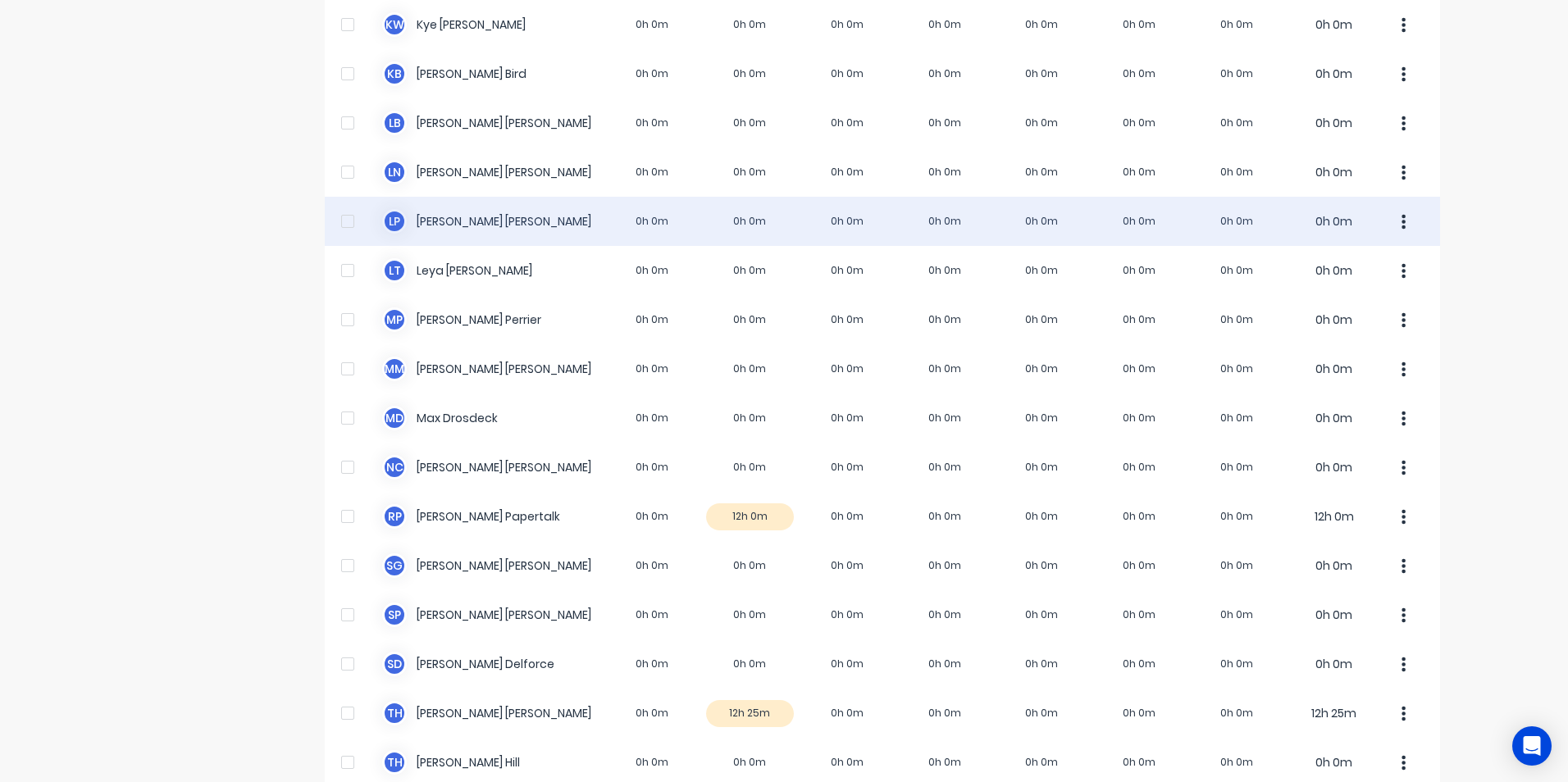
scroll to position [820, 0]
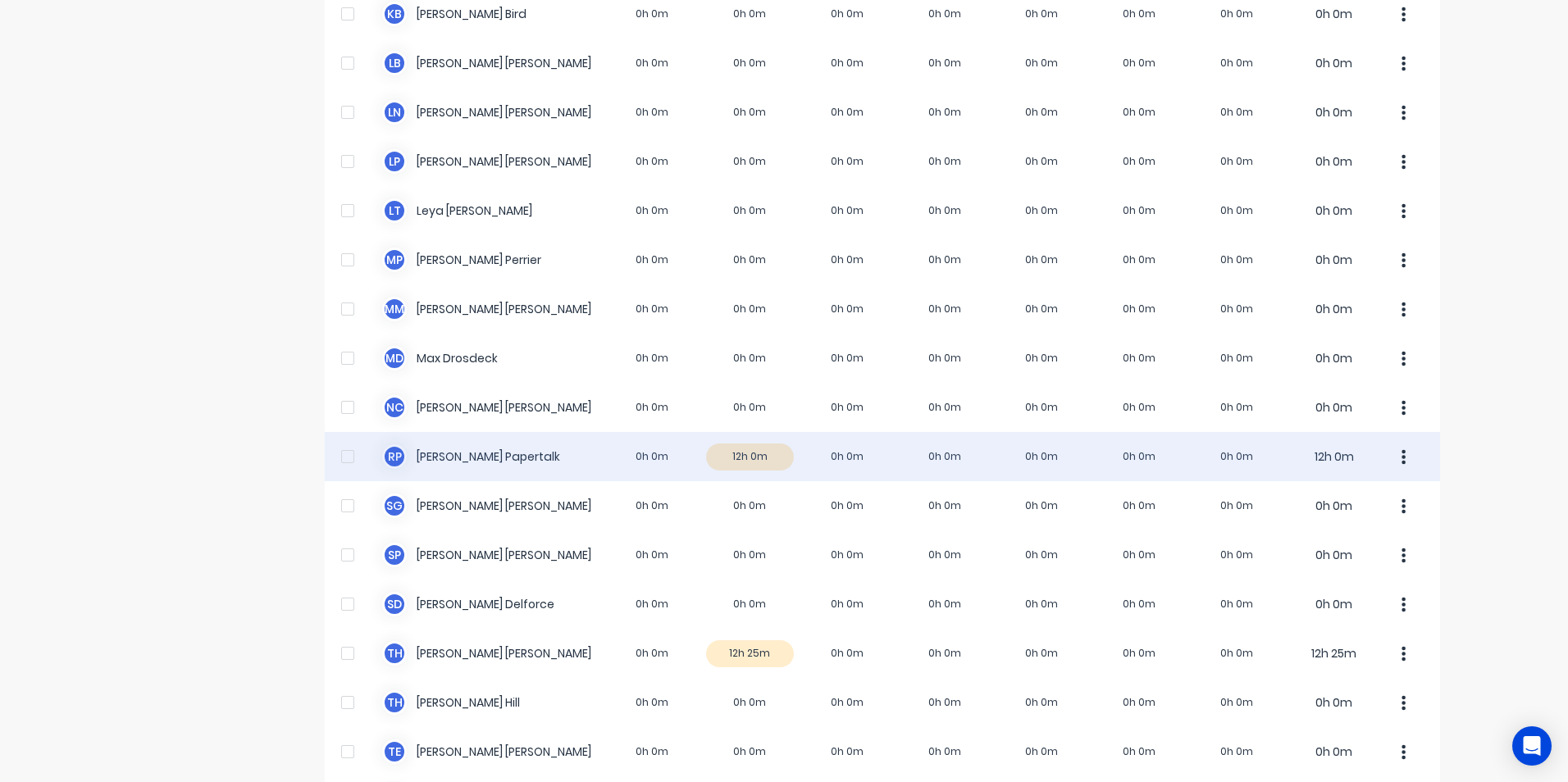
click at [1395, 452] on button "button" at bounding box center [1404, 457] width 35 height 33
click at [1332, 507] on div "Approve" at bounding box center [1342, 502] width 126 height 23
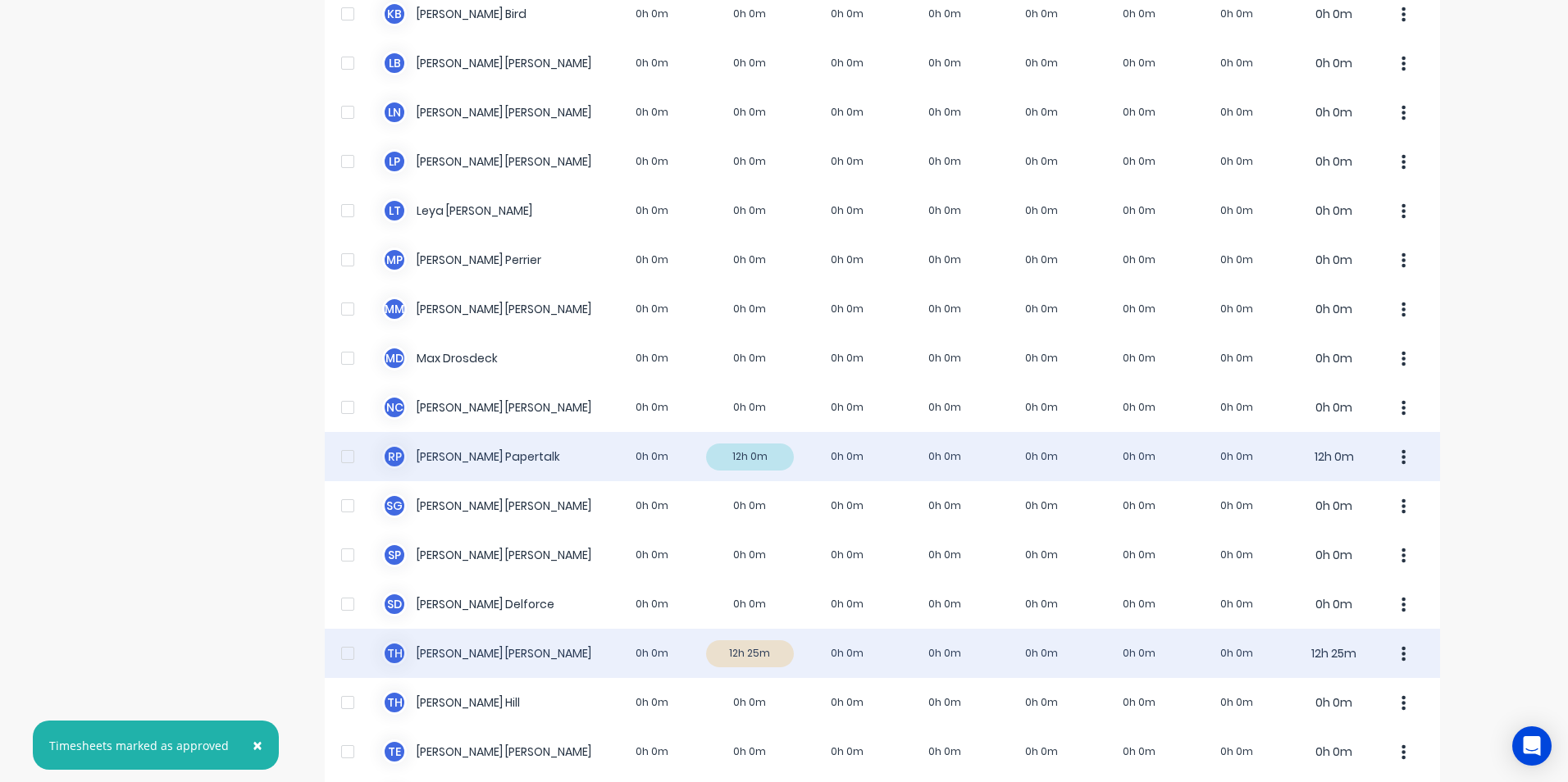
click at [1394, 650] on button "button" at bounding box center [1404, 654] width 35 height 33
click at [1338, 692] on div "Approve" at bounding box center [1342, 698] width 126 height 23
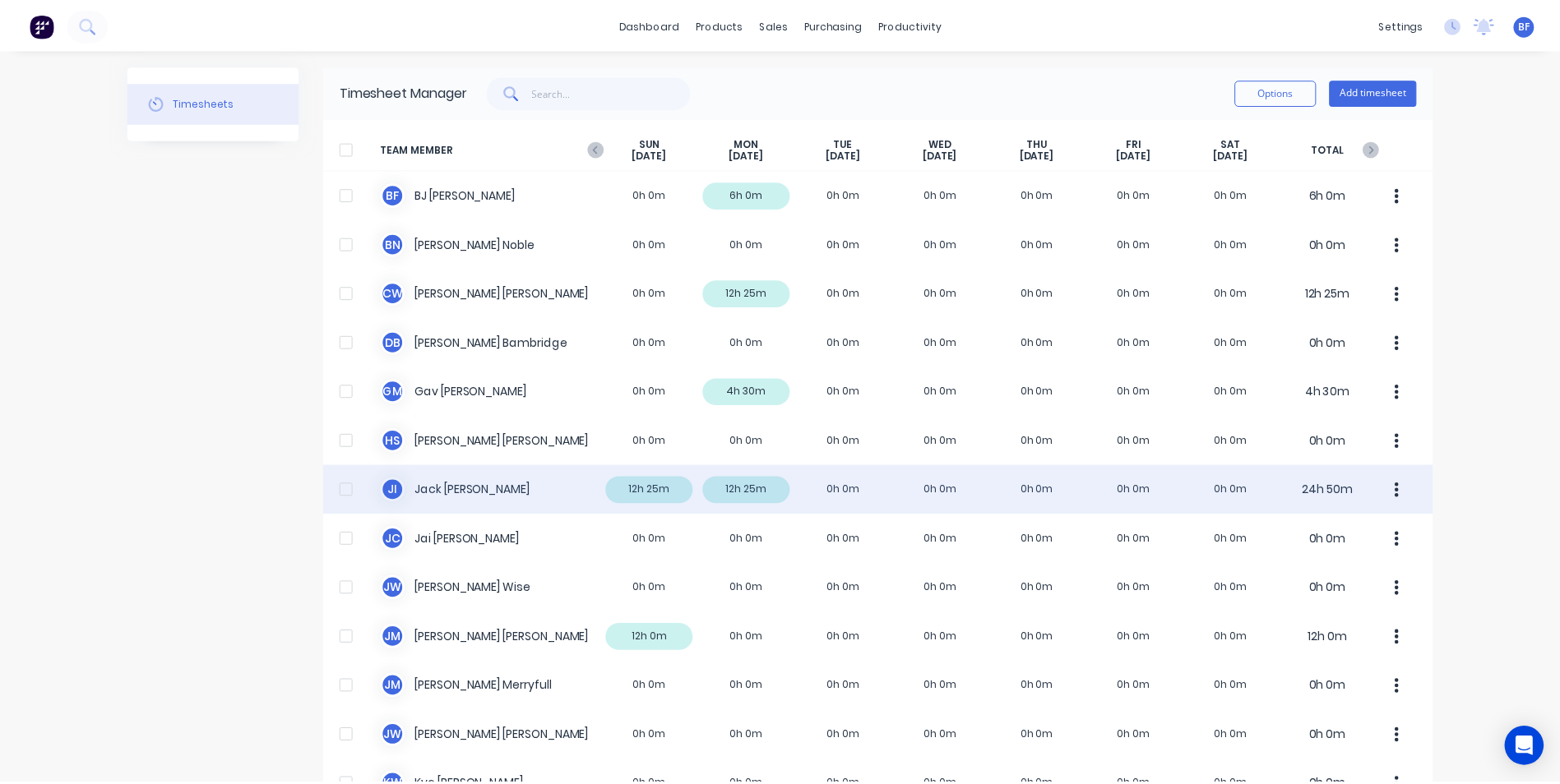
scroll to position [0, 0]
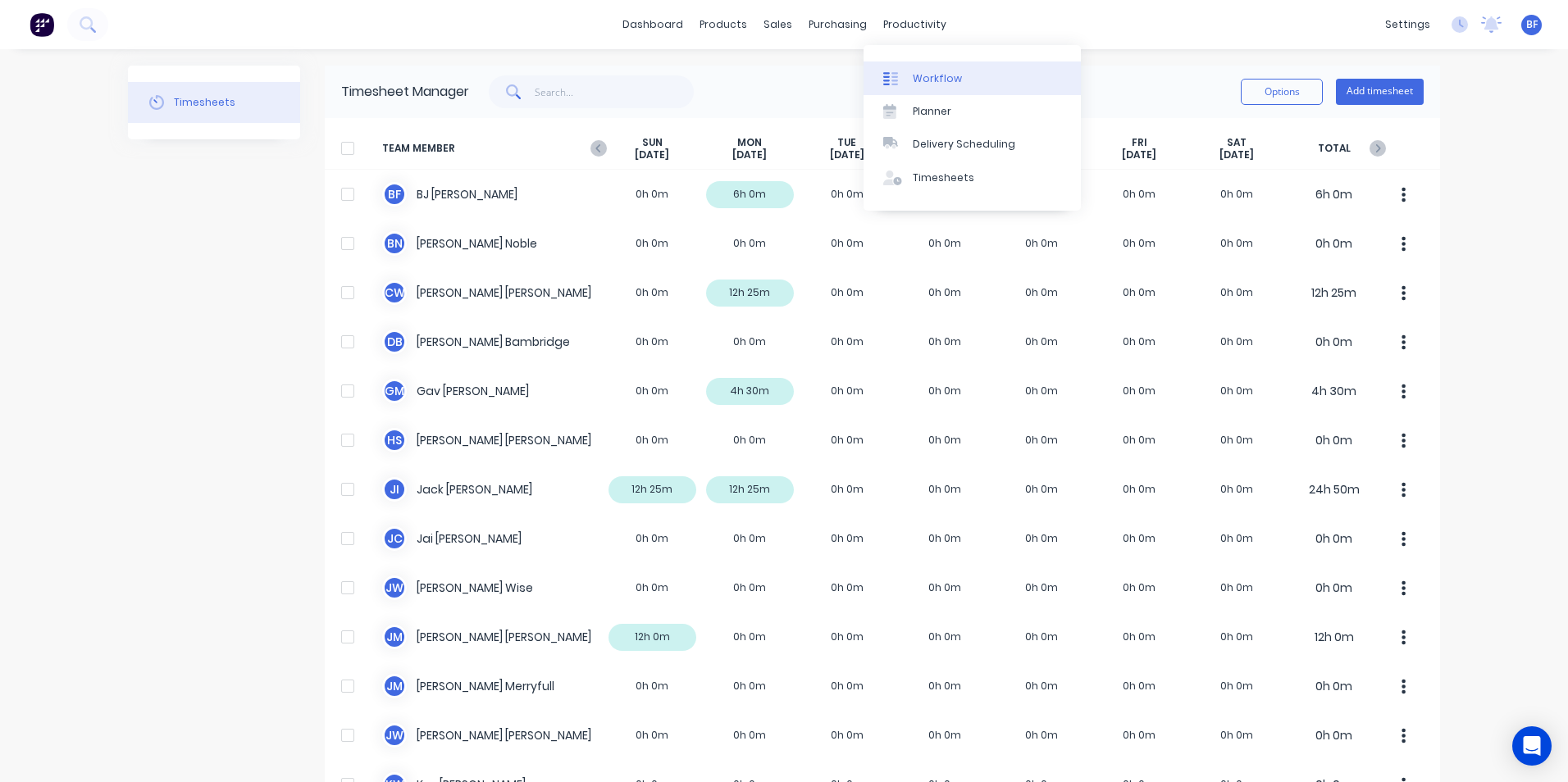
click at [919, 81] on div "Workflow" at bounding box center [937, 78] width 49 height 15
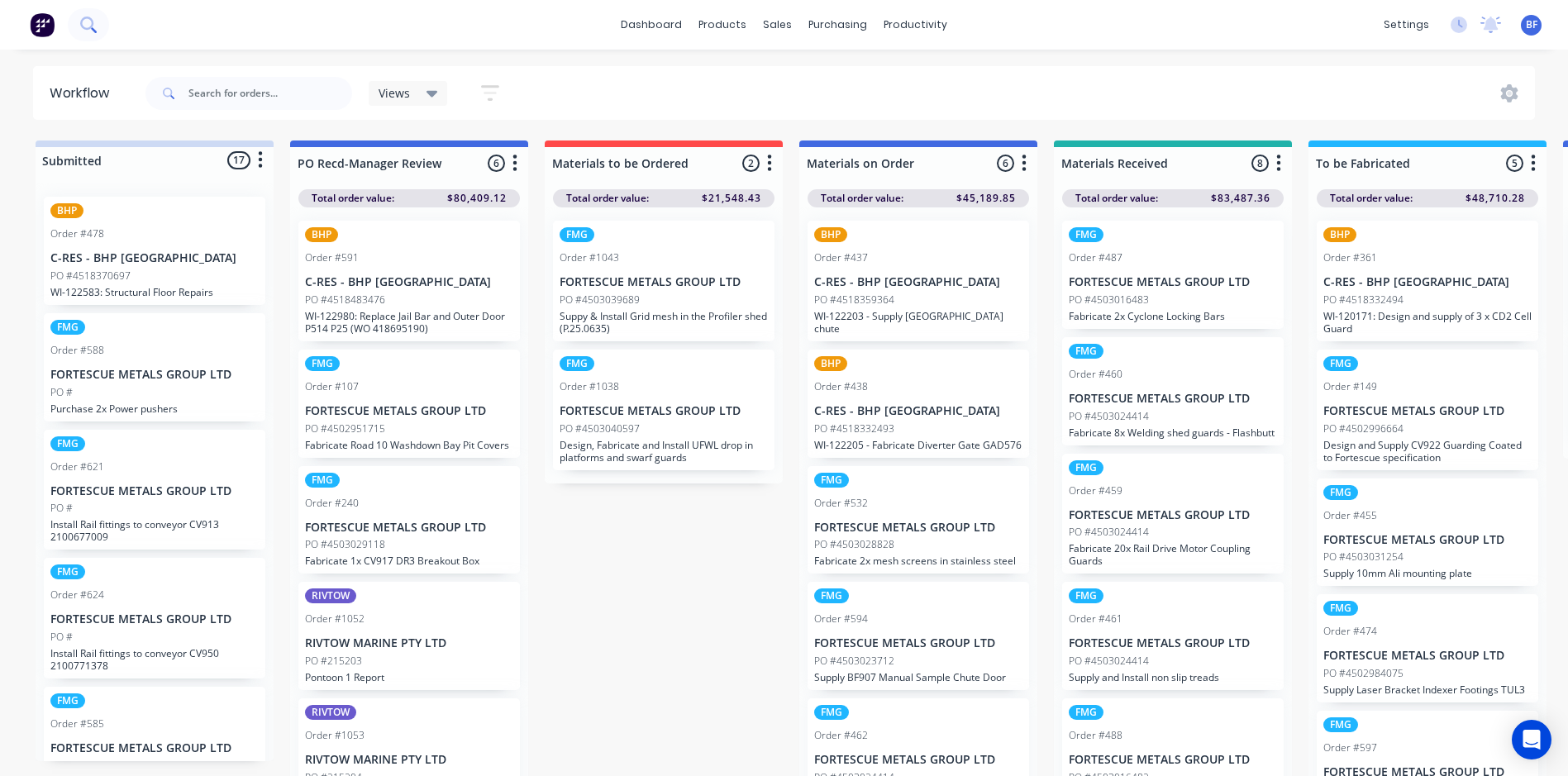
click at [99, 23] on button at bounding box center [88, 24] width 41 height 33
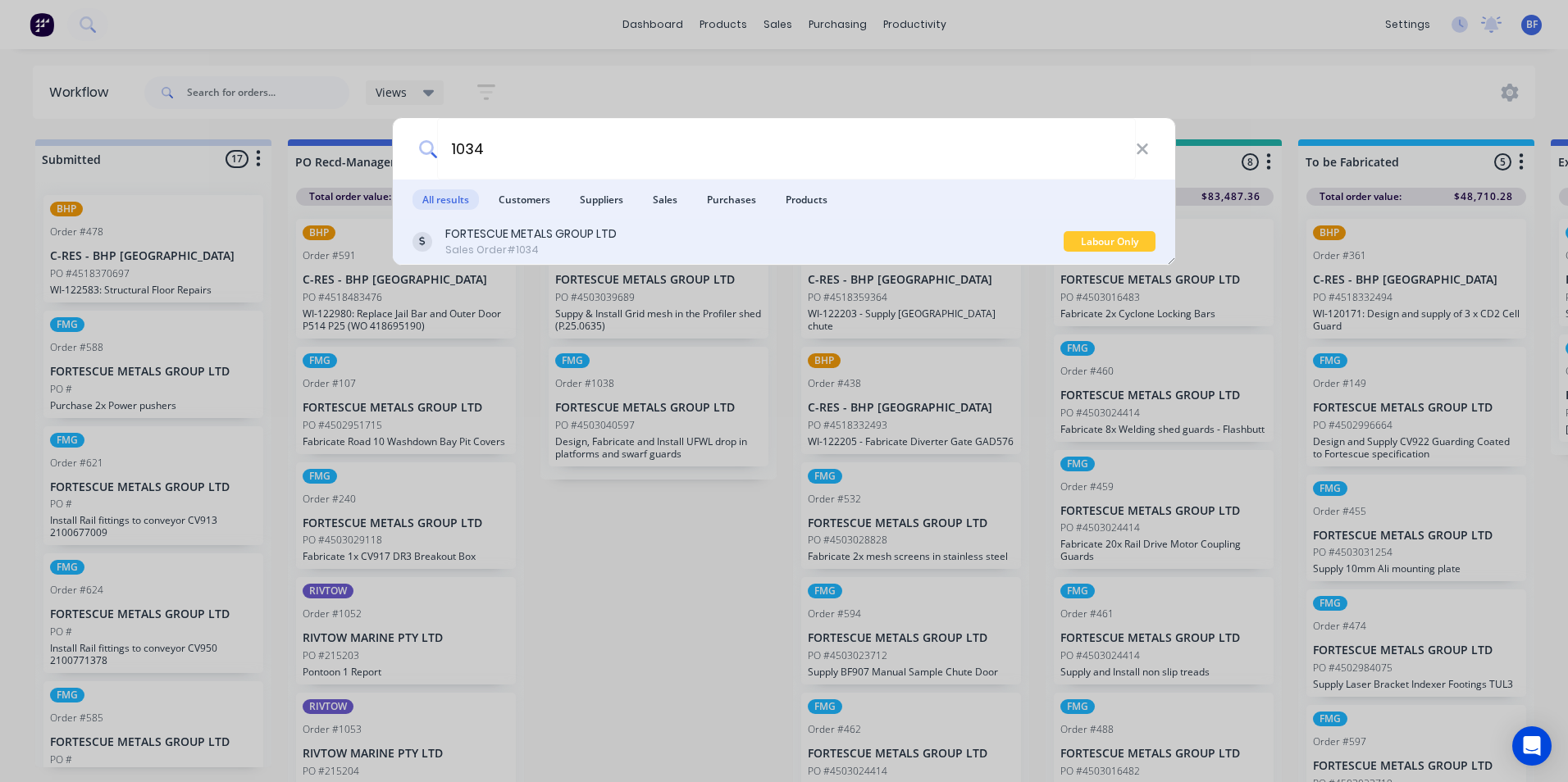
type input "1034"
click at [496, 237] on div "FORTESCUE METALS GROUP LTD" at bounding box center [531, 234] width 171 height 17
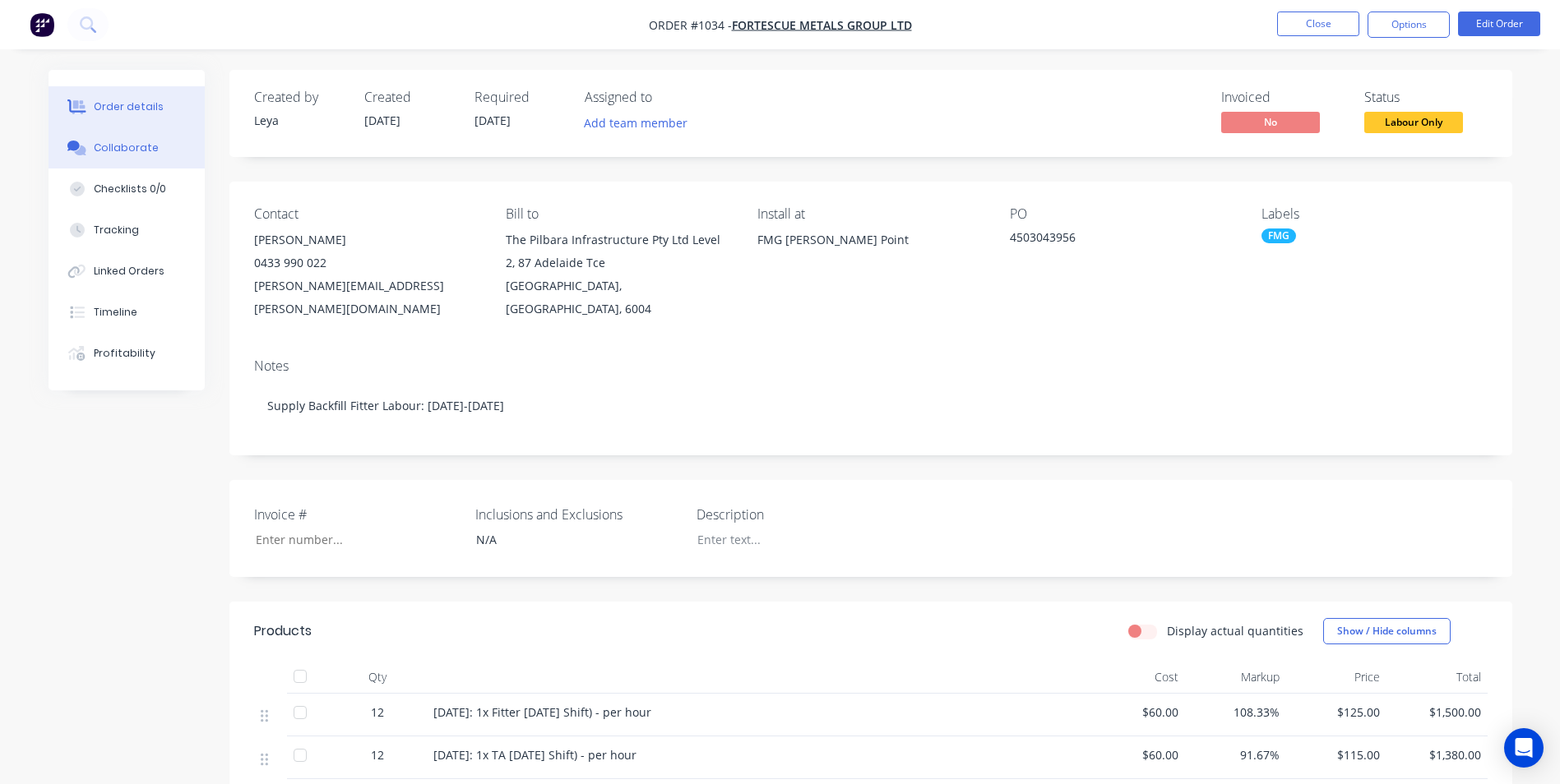
click at [123, 141] on div "Collaborate" at bounding box center [126, 147] width 65 height 15
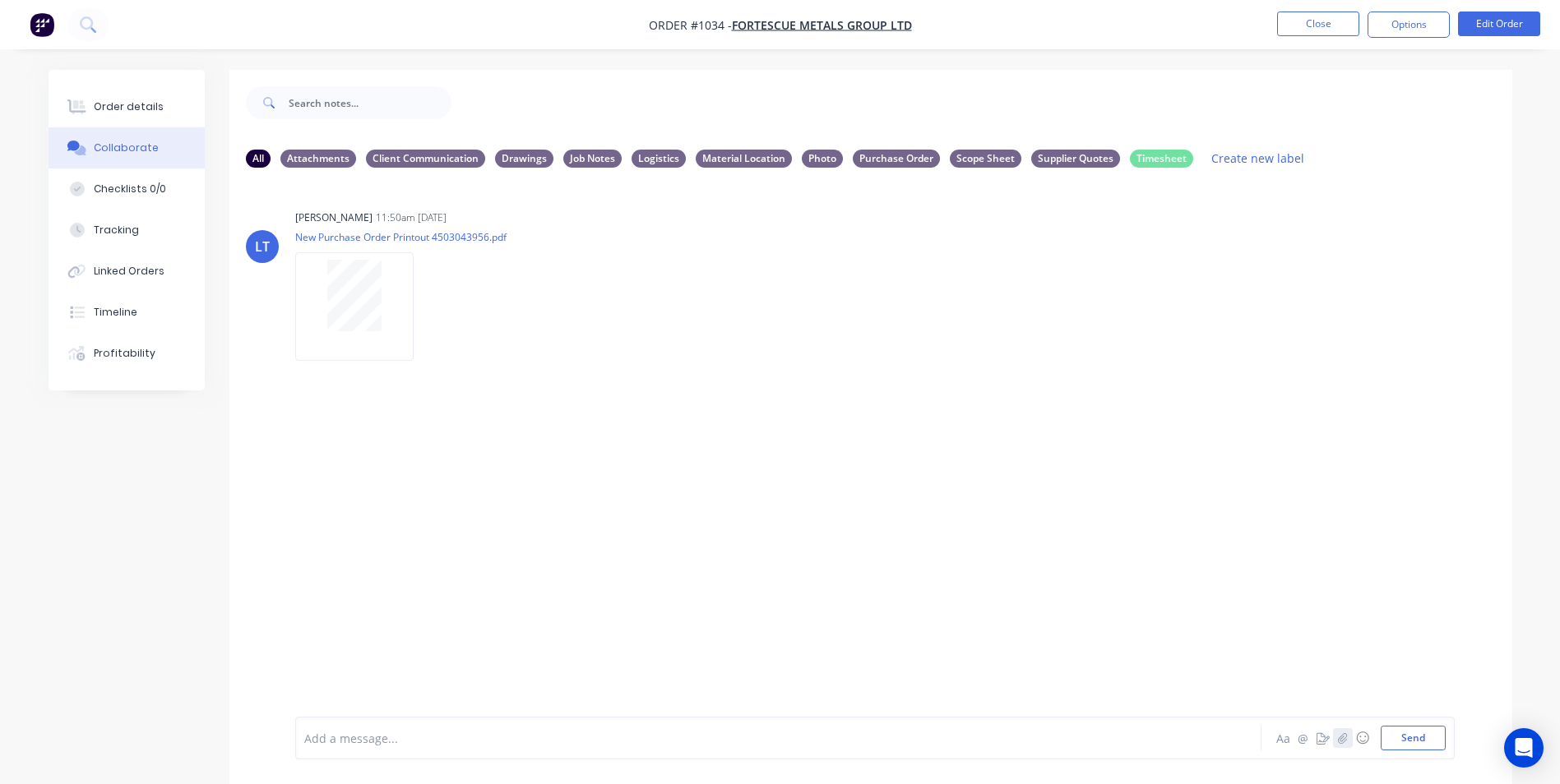
click at [1342, 735] on icon "button" at bounding box center [1342, 738] width 9 height 10
click at [1420, 741] on button "Send" at bounding box center [1413, 738] width 65 height 24
drag, startPoint x: 423, startPoint y: 474, endPoint x: 429, endPoint y: 484, distance: 11.7
click at [429, 484] on icon "button" at bounding box center [428, 480] width 5 height 19
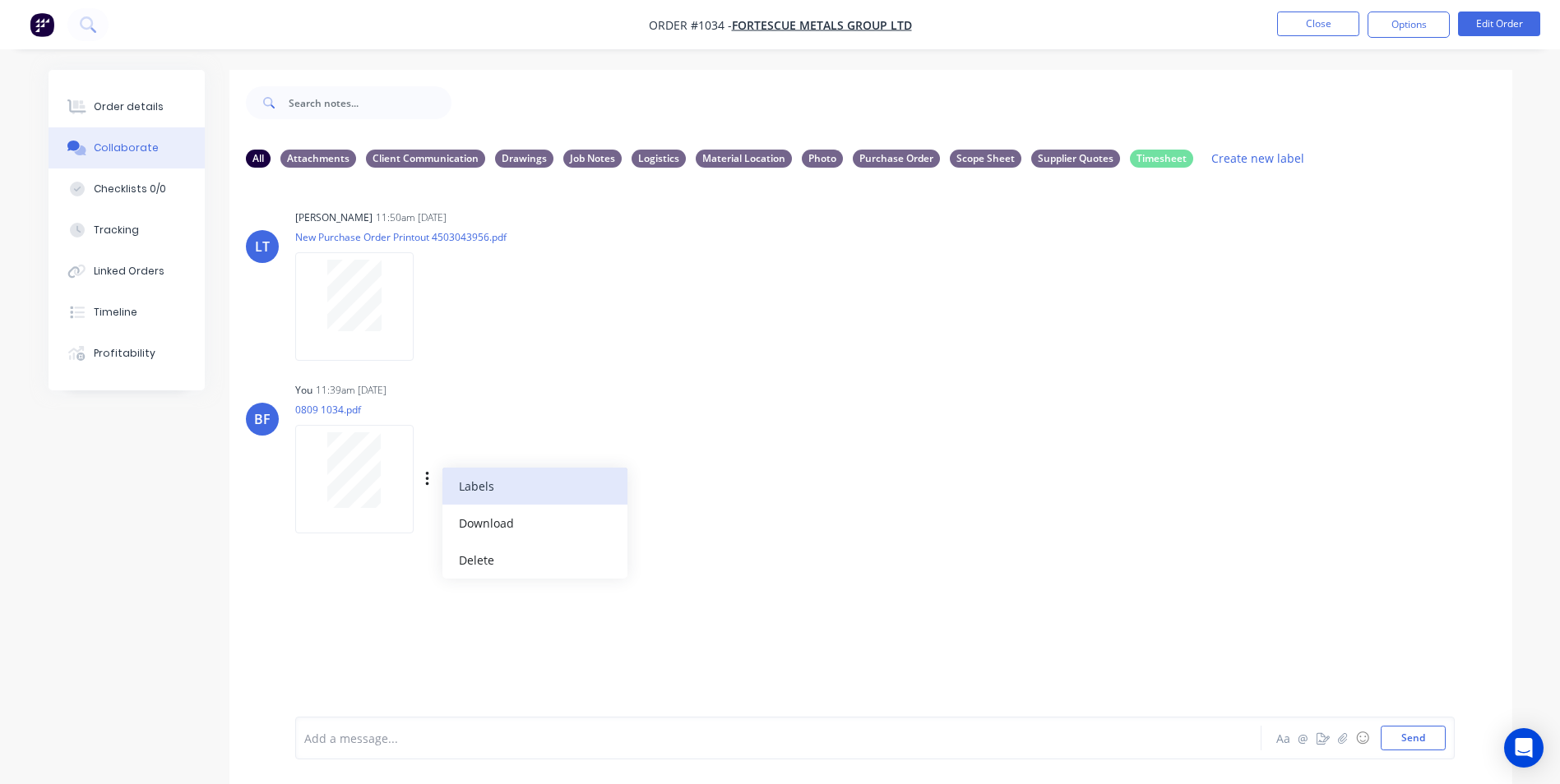
click at [498, 487] on button "Labels" at bounding box center [534, 486] width 185 height 37
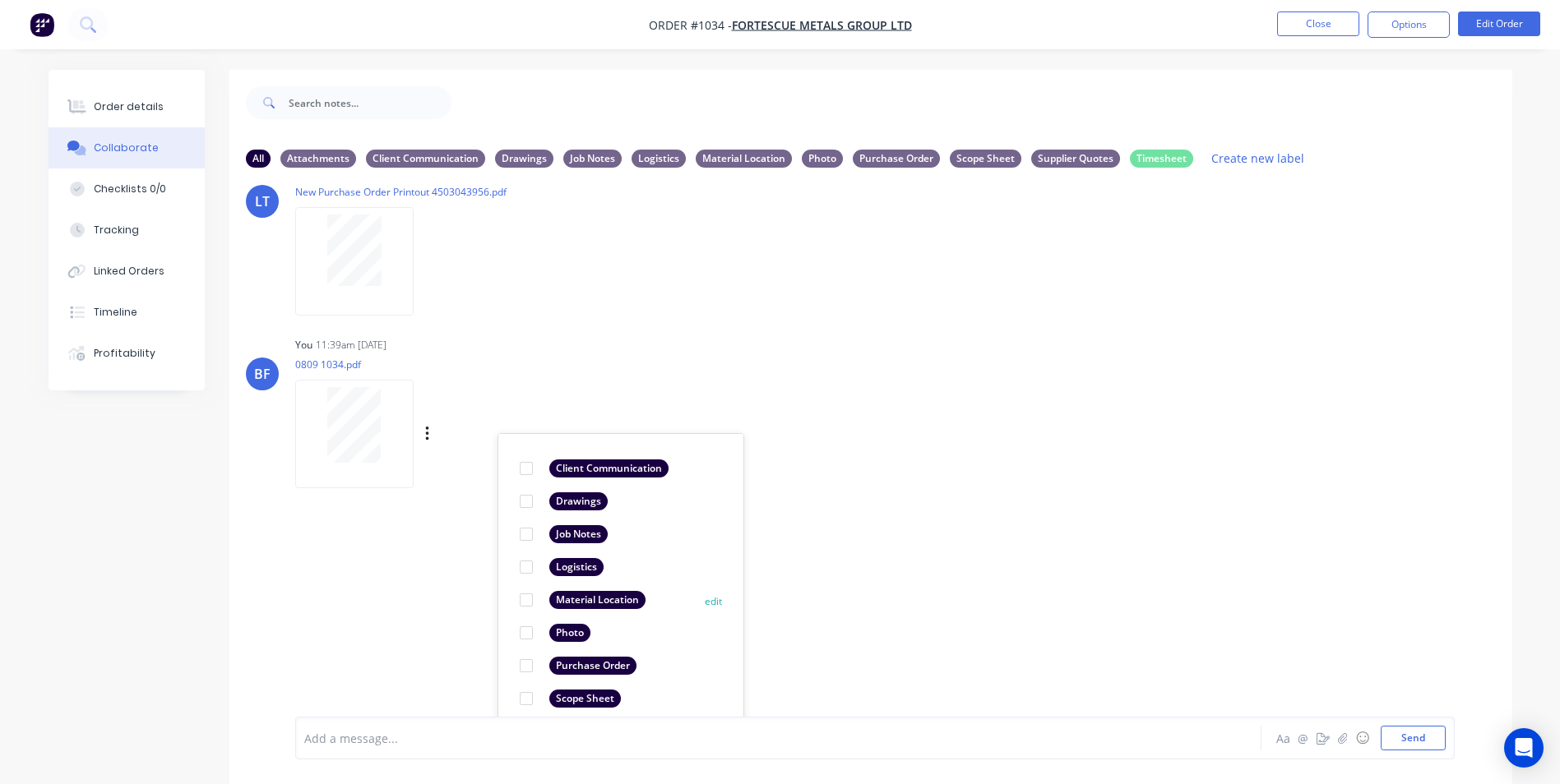
scroll to position [123, 0]
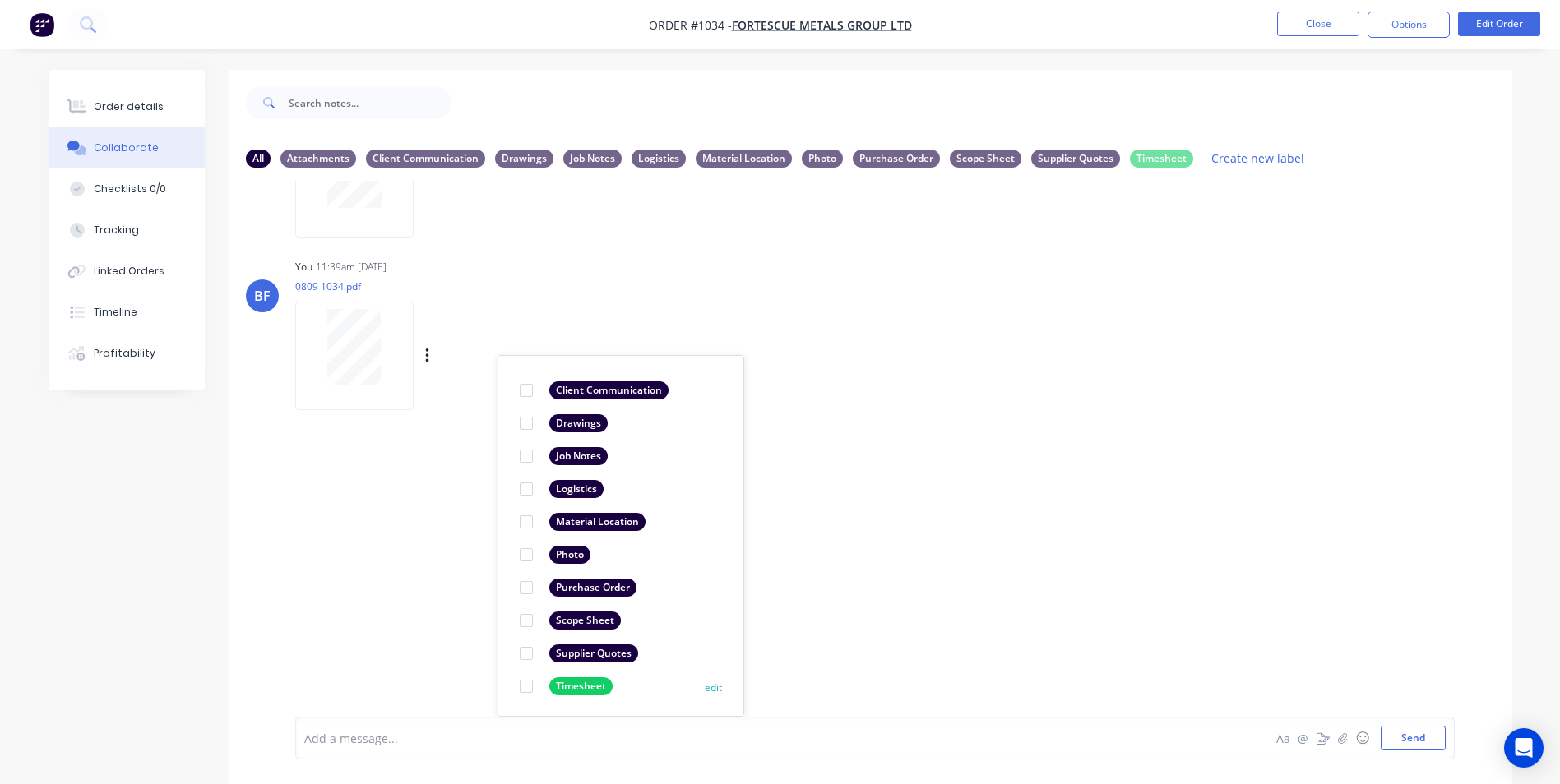
click at [529, 685] on div at bounding box center [527, 687] width 33 height 33
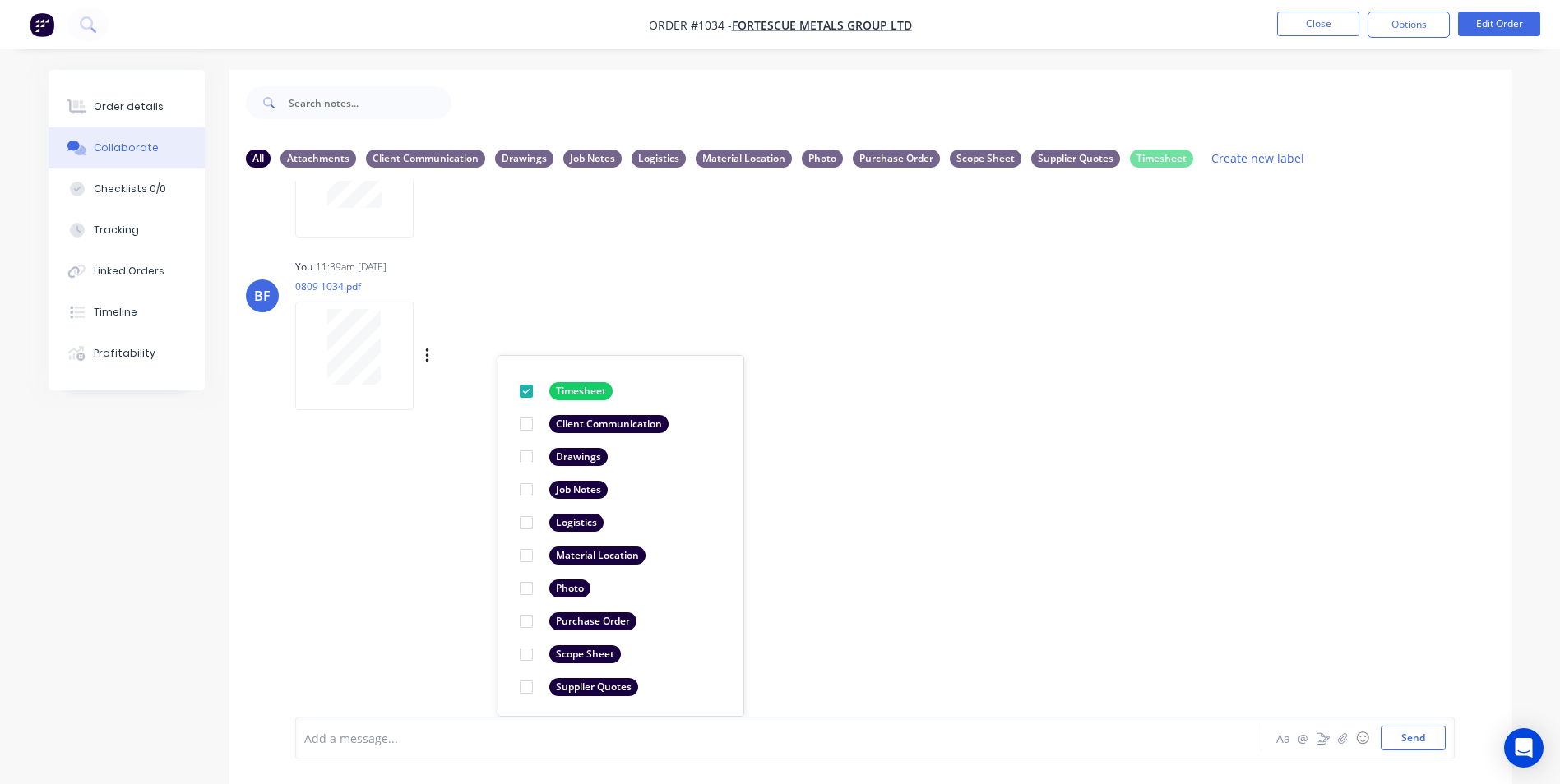
scroll to position [95, 0]
click at [1399, 741] on button "Send" at bounding box center [1413, 738] width 65 height 24
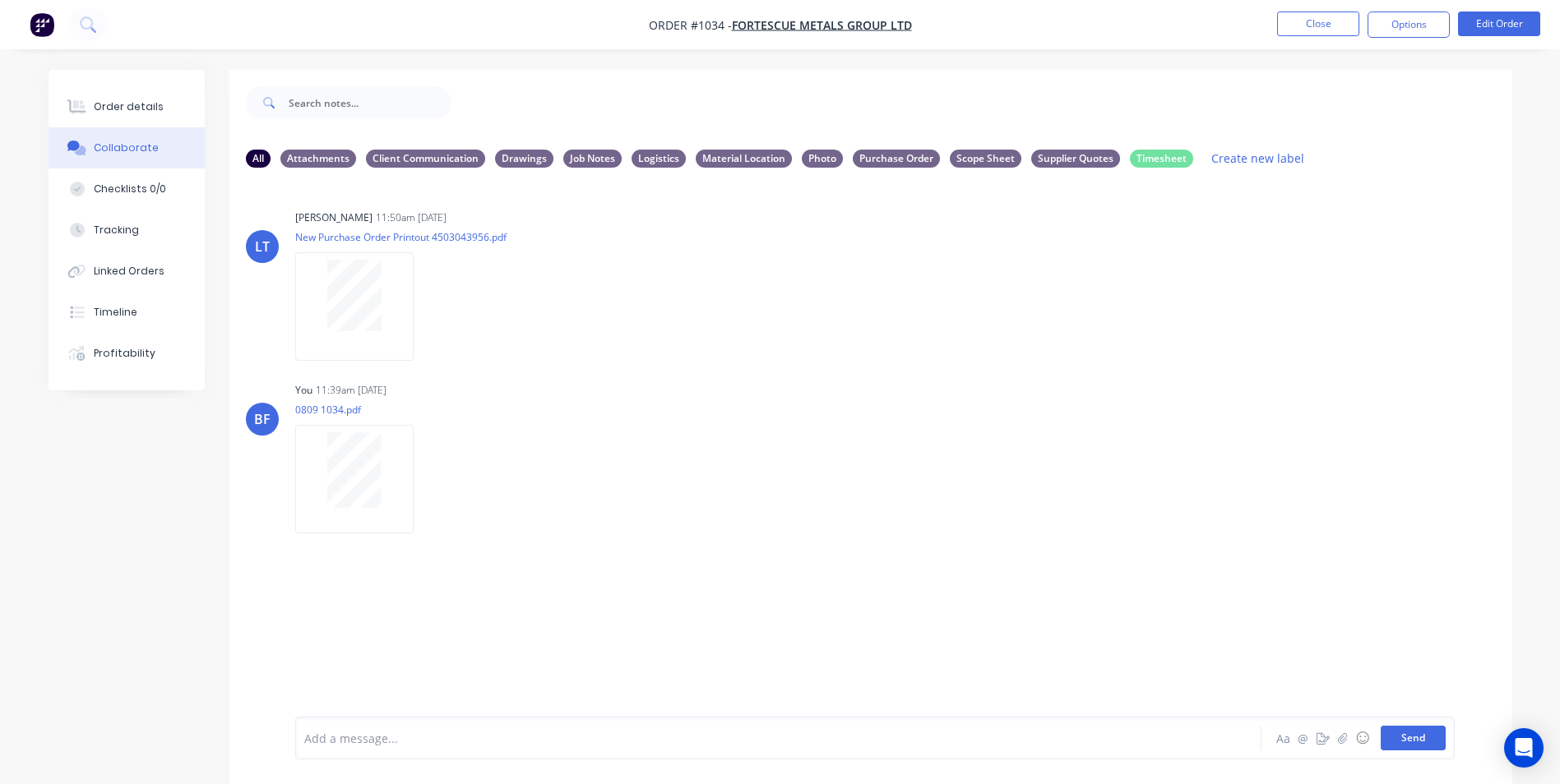
scroll to position [0, 0]
click at [719, 158] on div "Material Location" at bounding box center [744, 158] width 96 height 18
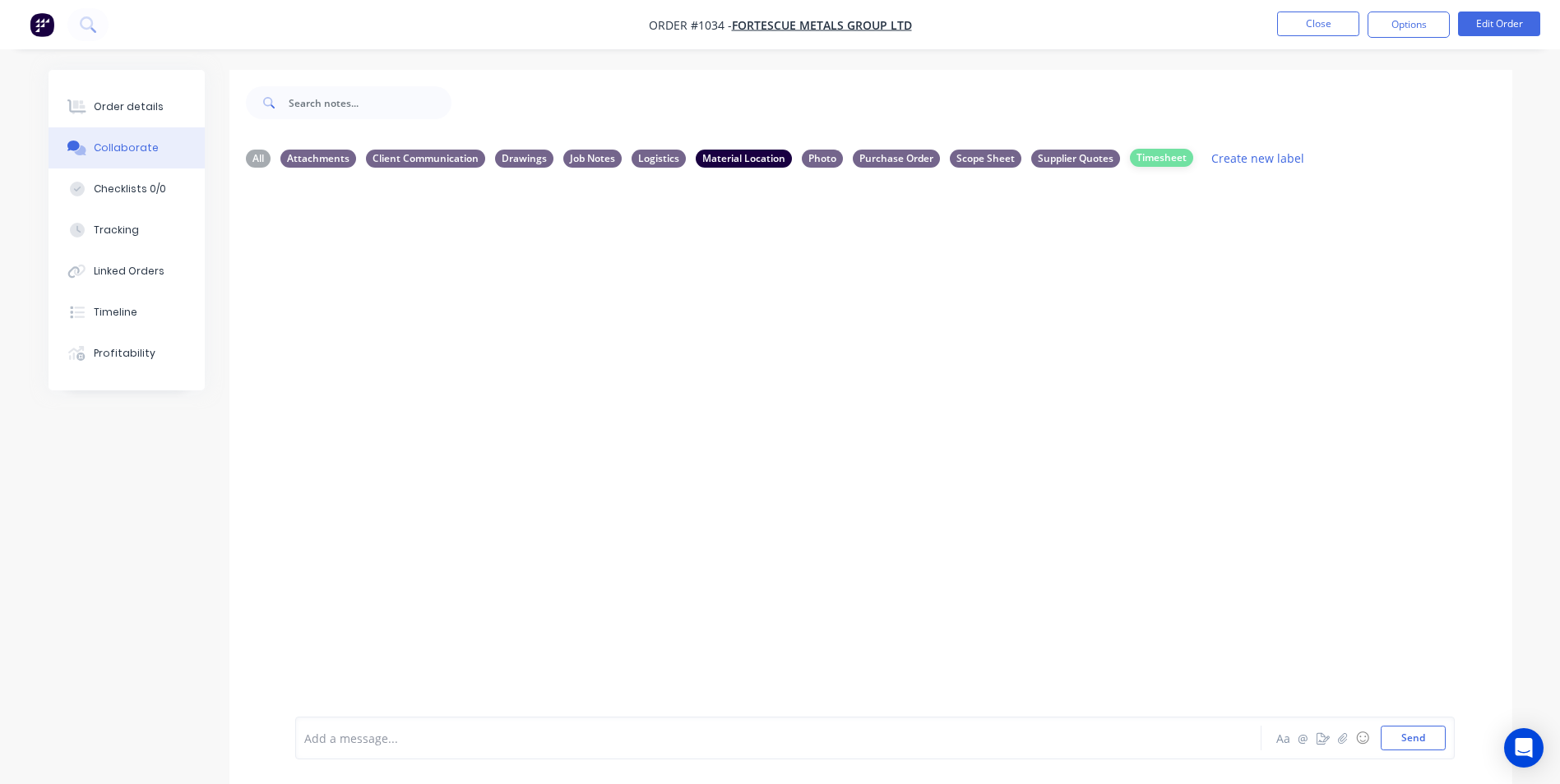
click at [1150, 160] on div "Timesheet" at bounding box center [1161, 158] width 63 height 18
